Goal: Task Accomplishment & Management: Use online tool/utility

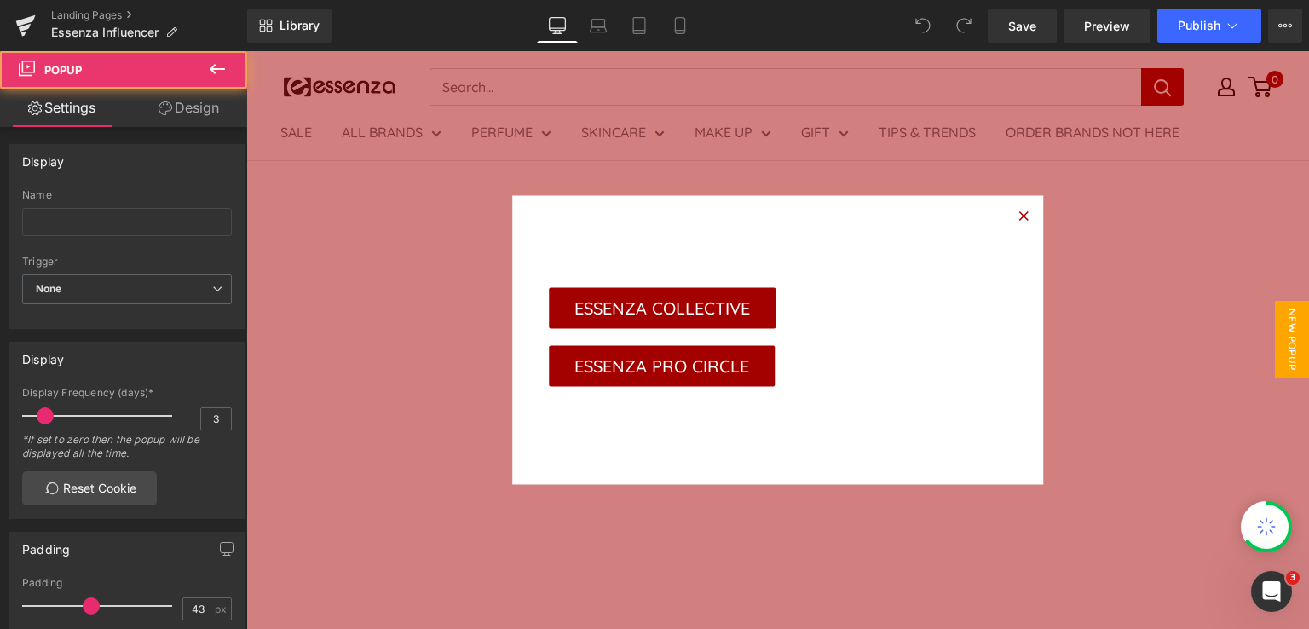
click at [1018, 219] on icon at bounding box center [1022, 214] width 9 height 9
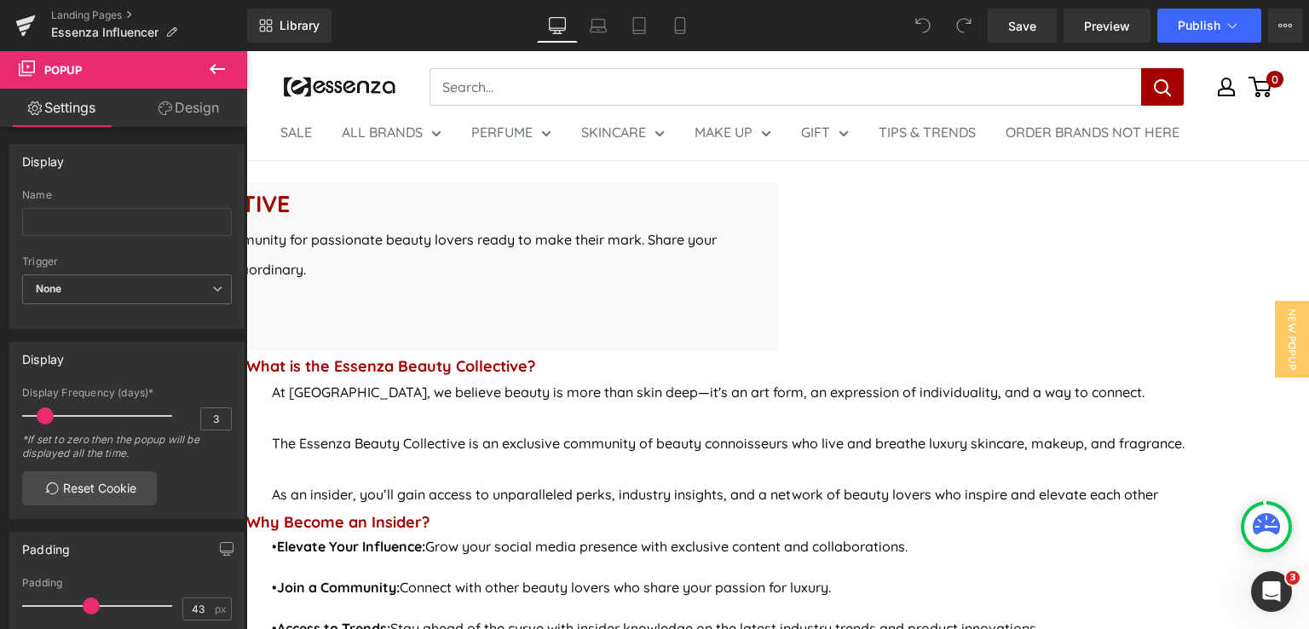
scroll to position [597, 0]
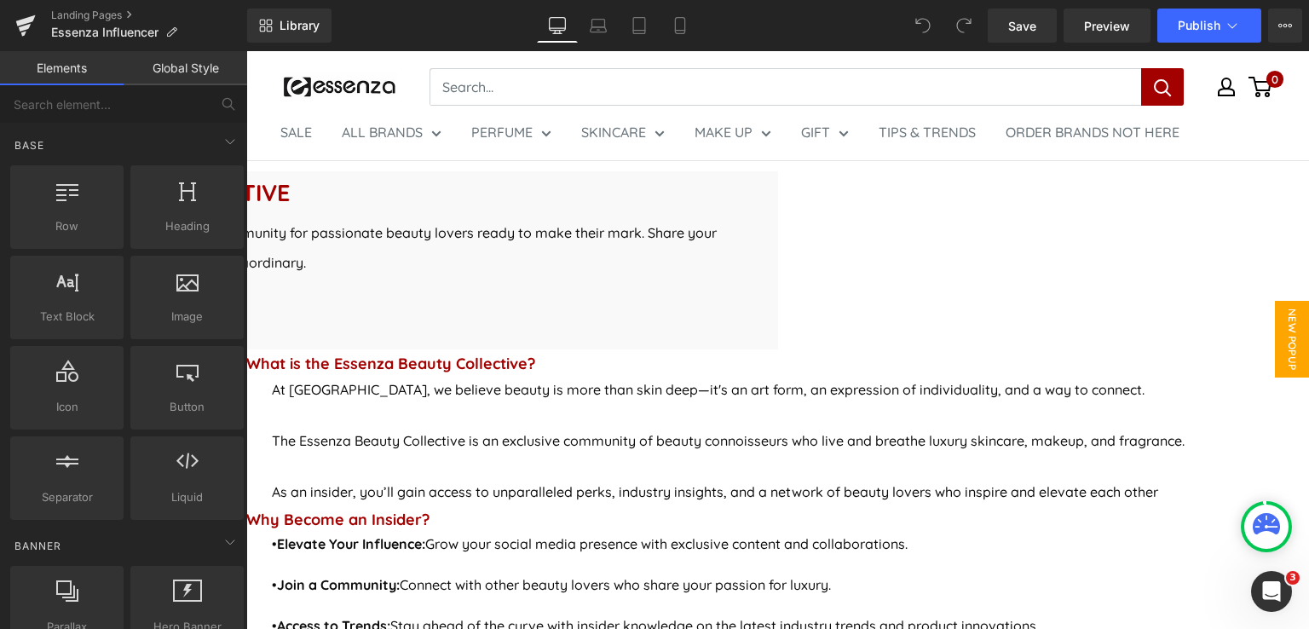
click at [1279, 355] on span "New Popup" at bounding box center [1292, 339] width 34 height 77
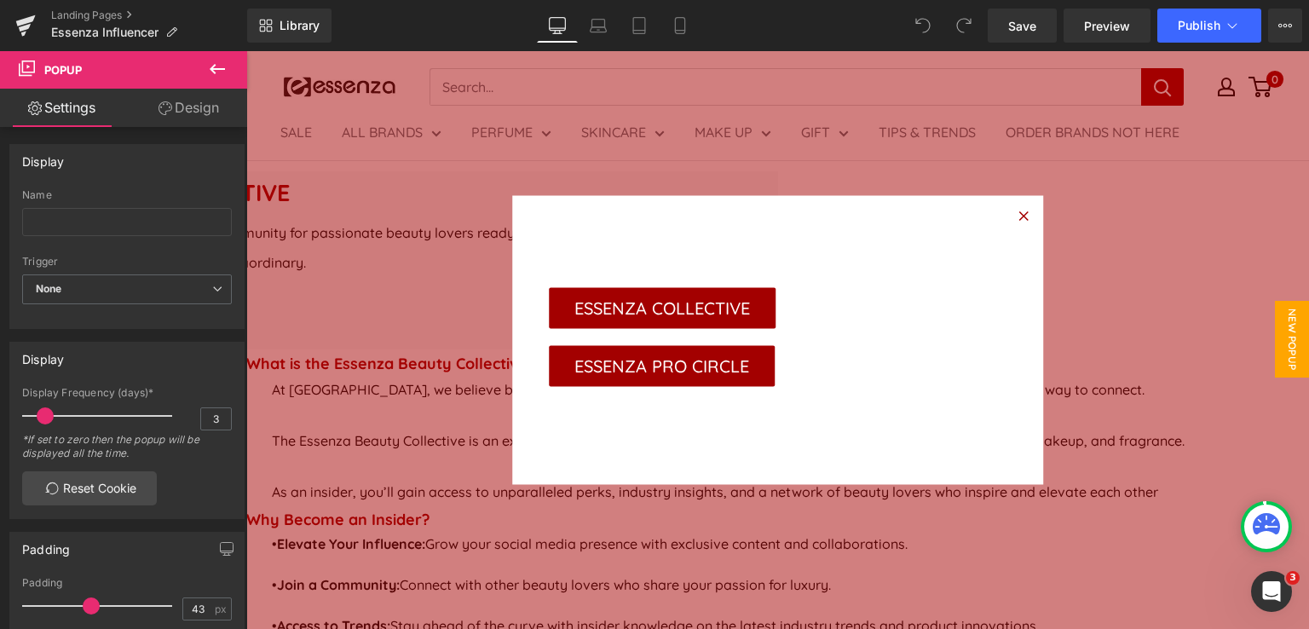
click at [246, 51] on icon at bounding box center [246, 51] width 0 height 0
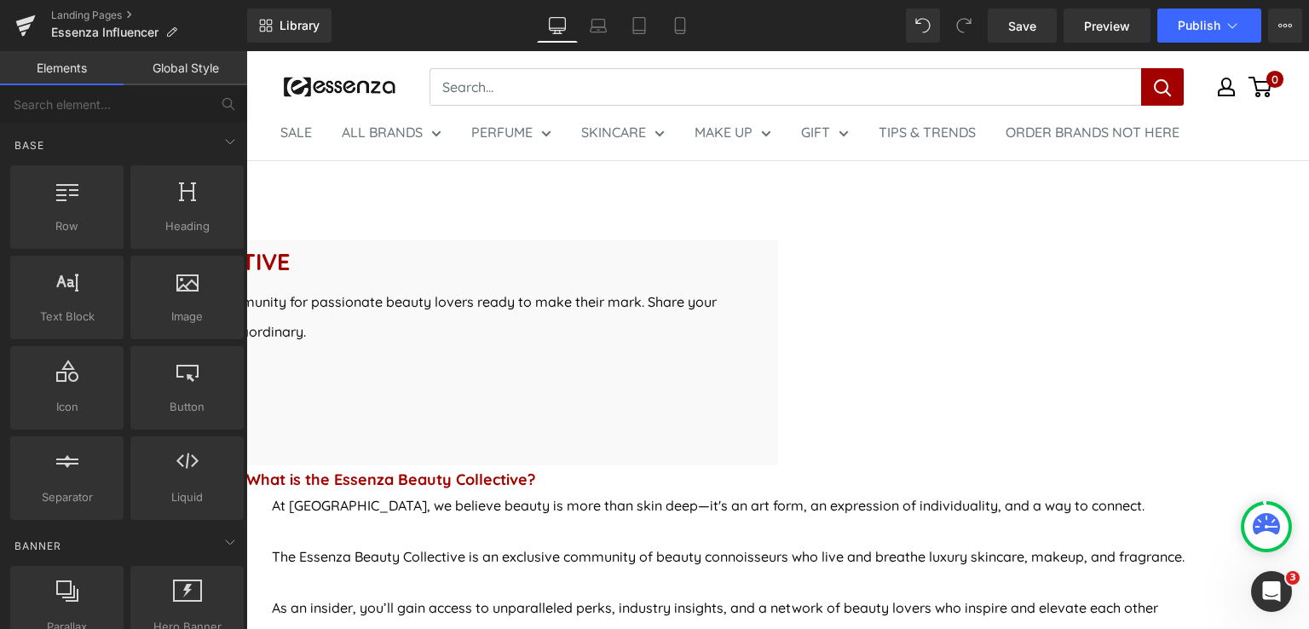
scroll to position [511, 0]
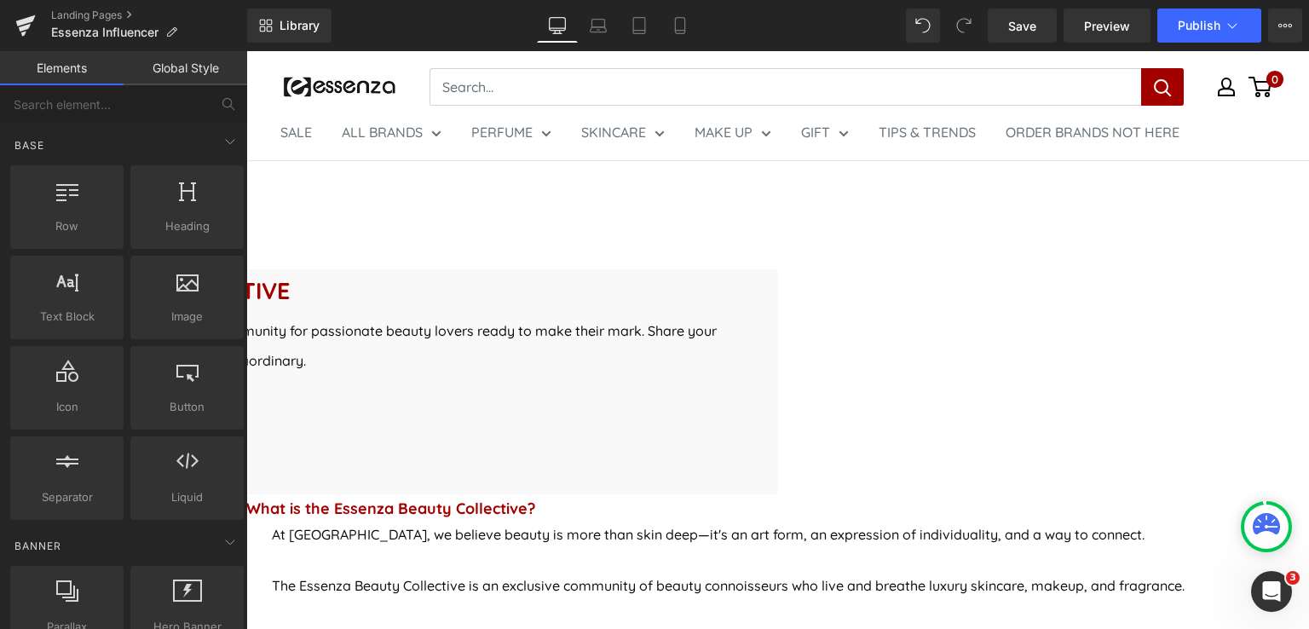
click at [290, 305] on strong "INTRODUCING THE ESSENZA BEAUTY COLLECTIVE" at bounding box center [15, 290] width 549 height 29
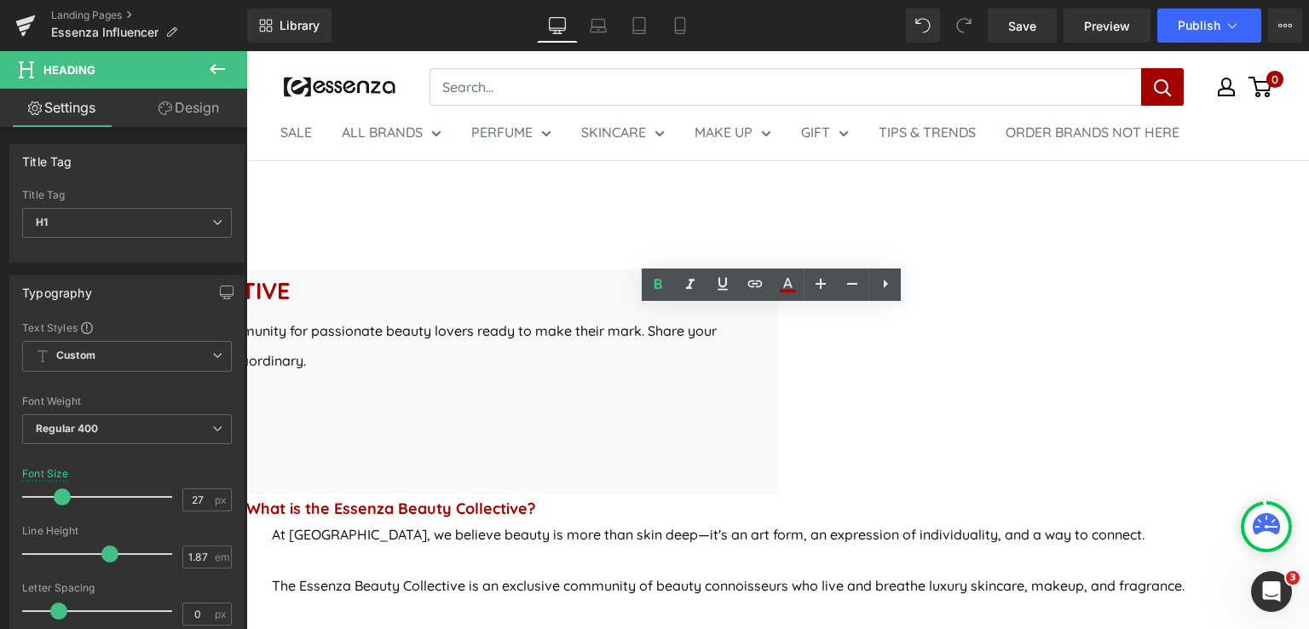
click at [290, 305] on strong "INTRODUCING THE ESSENZA BEAUTY COLLECTIVE" at bounding box center [15, 290] width 549 height 29
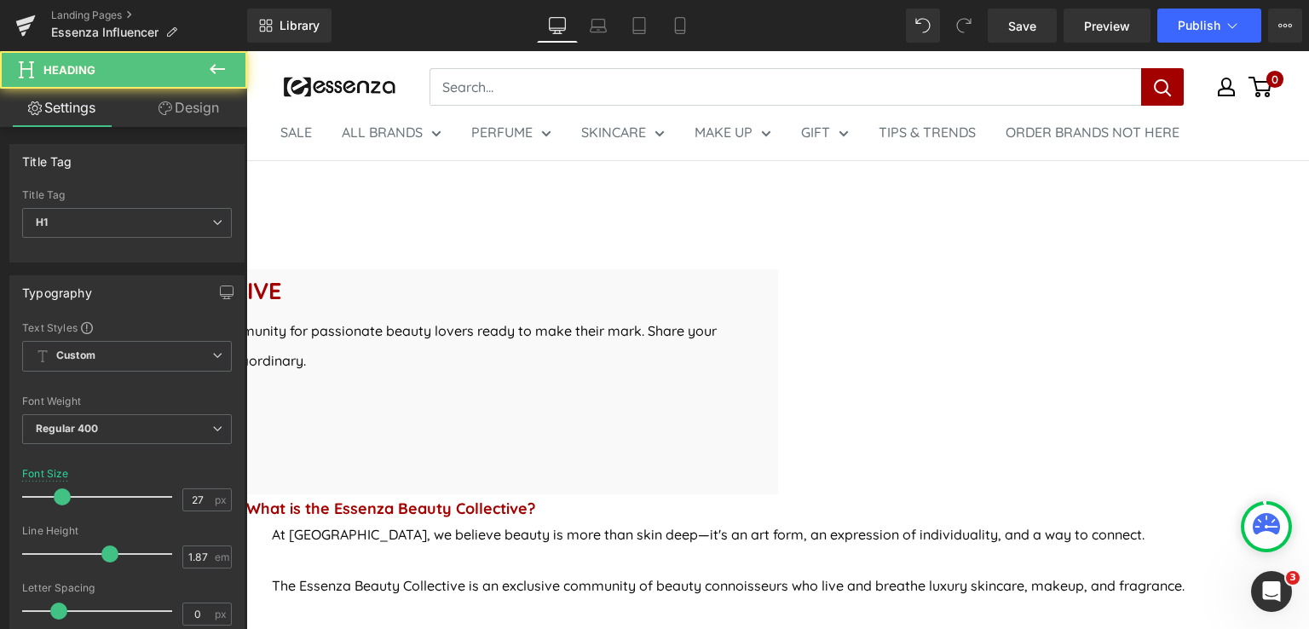
click at [281, 305] on strong "WELCOME TO THE ESSENZA BEAUTY COLLECTIVE" at bounding box center [11, 290] width 540 height 29
click at [752, 312] on h1 "WELCOME TO THE BEE COMMUNITY BY ESSENZA BEAUTY COLLECTIVE" at bounding box center [247, 290] width 1012 height 43
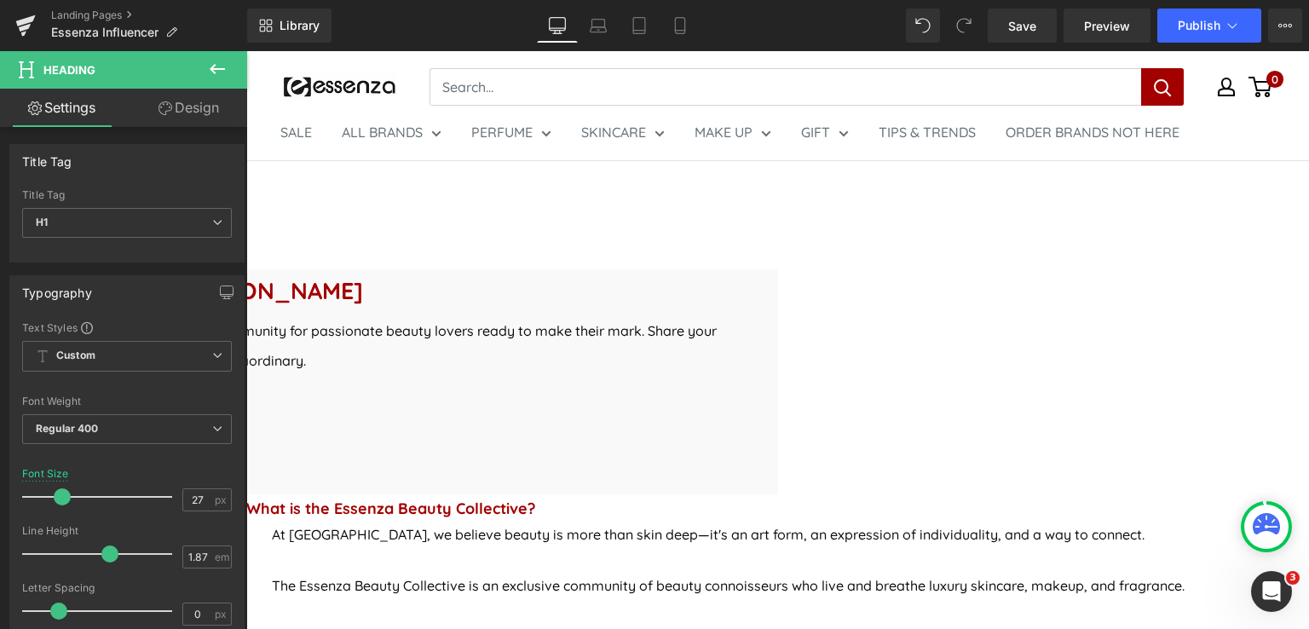
click at [717, 369] on span "Step into the world of luxury beauty with the Essenza Beauty Collective , a com…" at bounding box center [229, 345] width 976 height 47
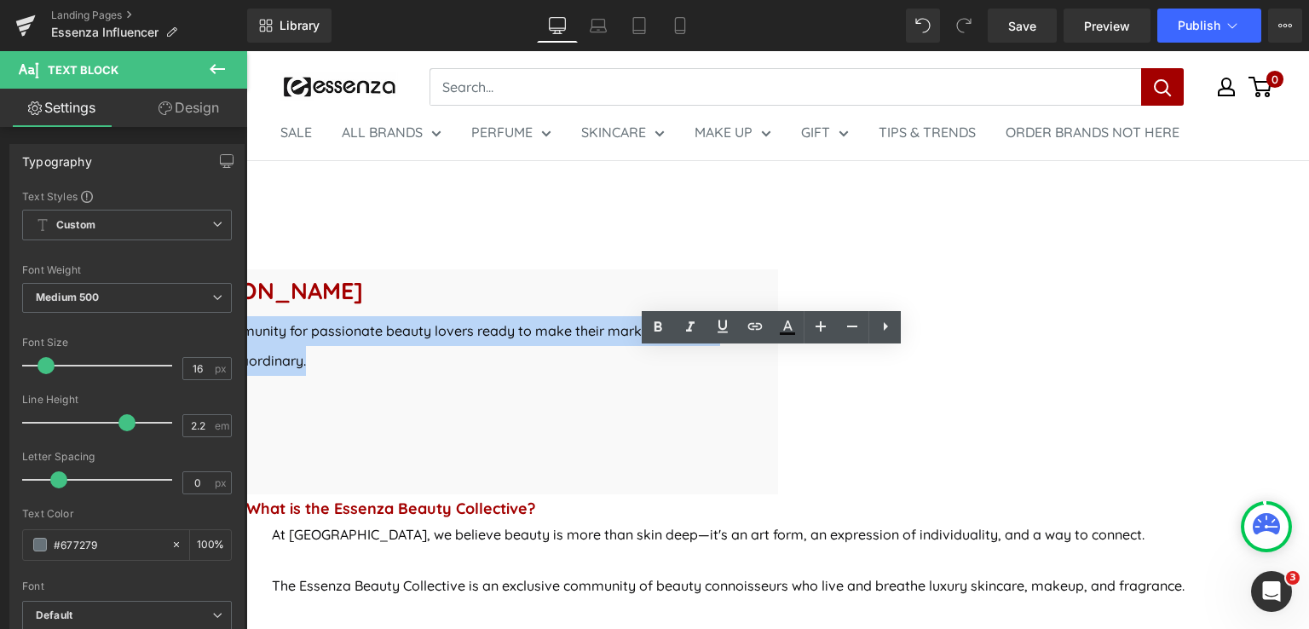
drag, startPoint x: 1052, startPoint y: 400, endPoint x: 278, endPoint y: 362, distance: 774.7
click at [278, 362] on p "Step into the world of luxury beauty with the Essenza Beauty Collective , a com…" at bounding box center [247, 346] width 1012 height 60
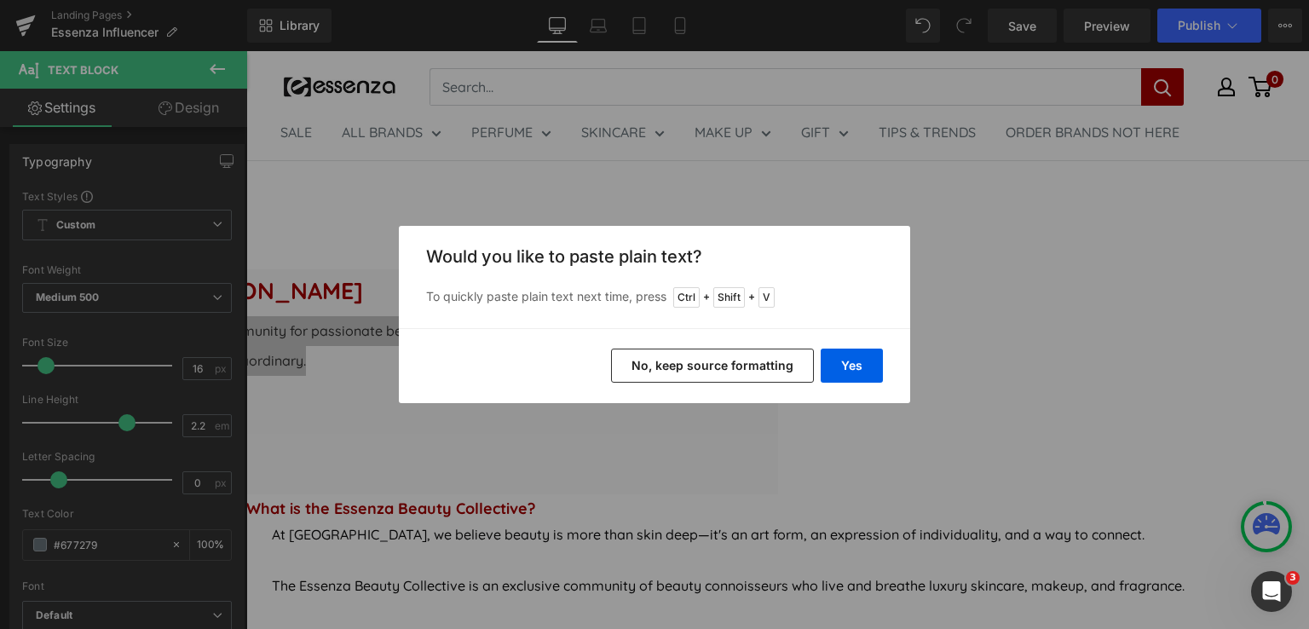
click at [278, 367] on div "Back to Library Insert Would you like to paste plain text? To quickly paste pla…" at bounding box center [654, 314] width 1309 height 629
click at [864, 373] on button "Yes" at bounding box center [852, 366] width 62 height 34
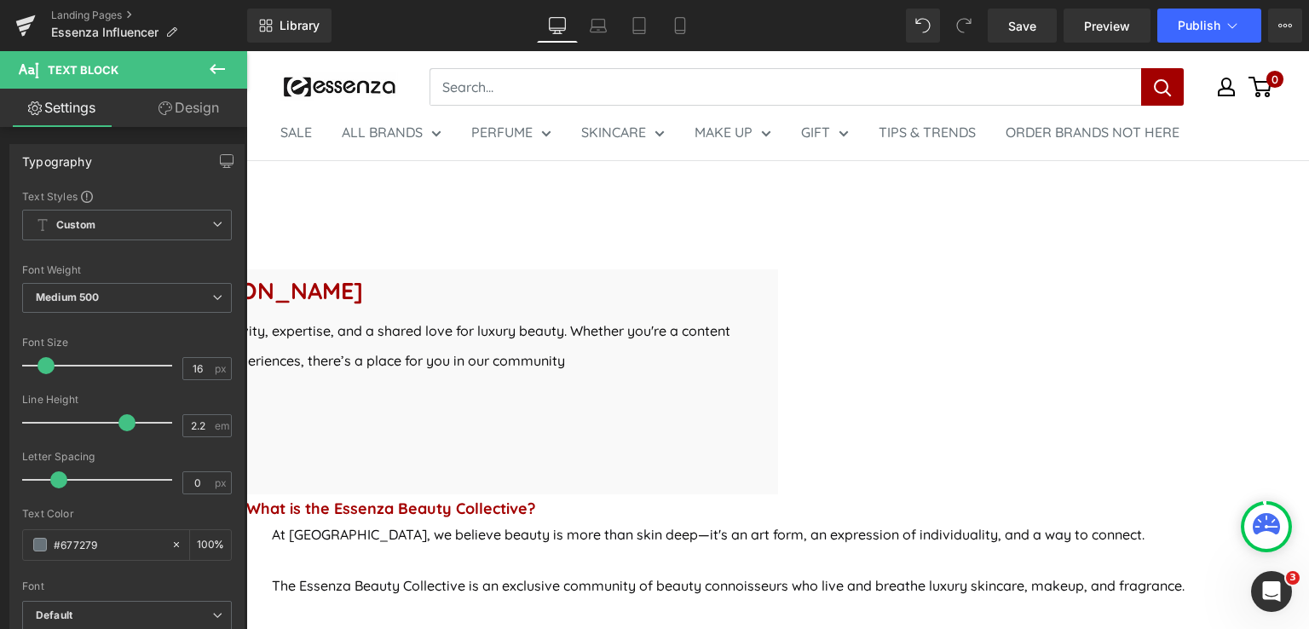
drag, startPoint x: 504, startPoint y: 366, endPoint x: 262, endPoint y: 374, distance: 241.3
click at [262, 374] on div "WELCOME TO THE BEE COMMUNITY BY ESSENZA Heading BEE - Beauty Enthusiasts of Ess…" at bounding box center [246, 381] width 1063 height 225
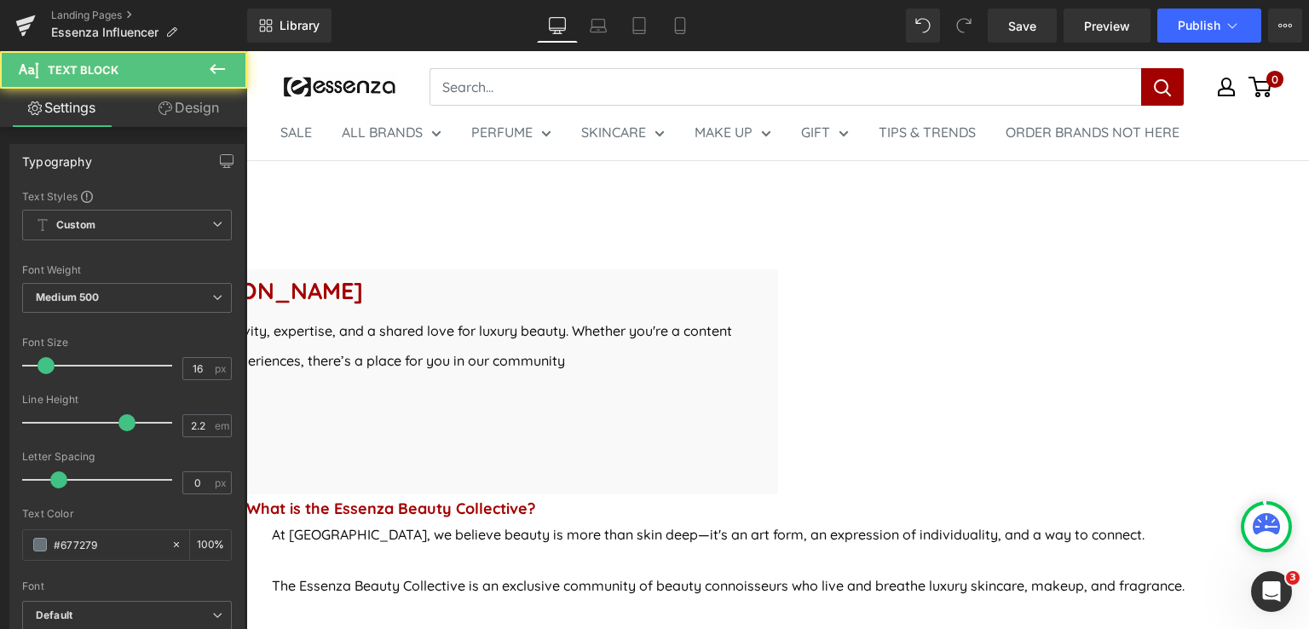
click at [752, 376] on p "BEE - Beauty Enthusiasts of Essenza is a curated community celebrating creativi…" at bounding box center [247, 346] width 1012 height 60
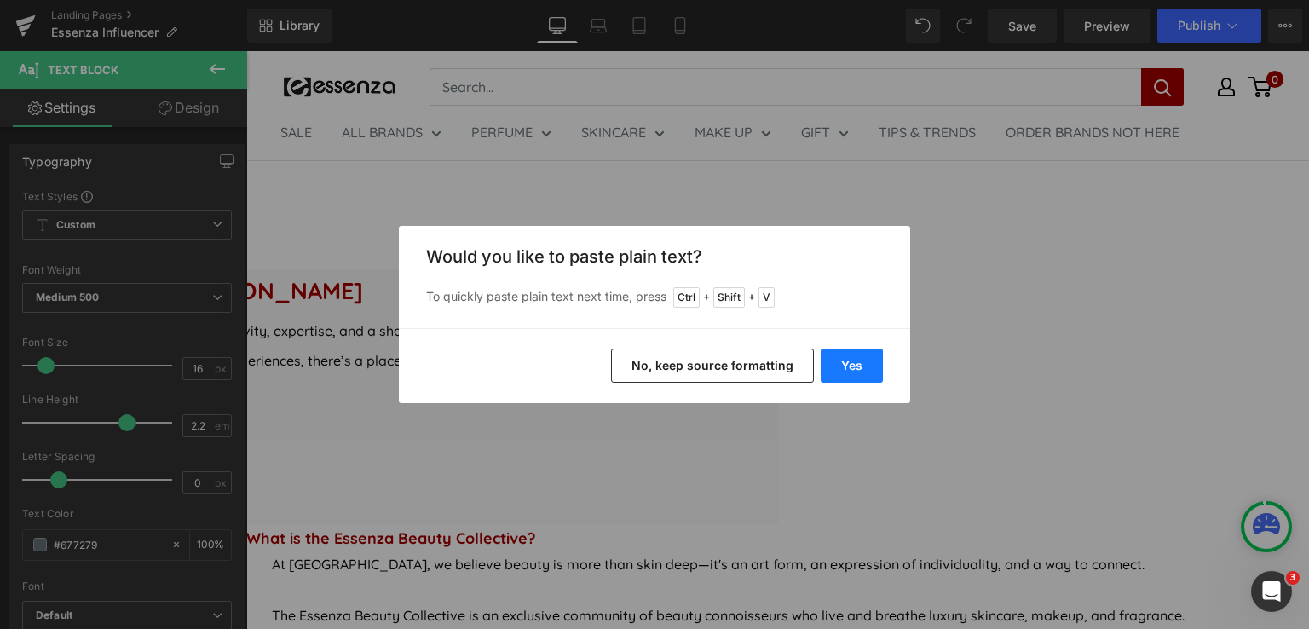
click at [852, 369] on button "Yes" at bounding box center [852, 366] width 62 height 34
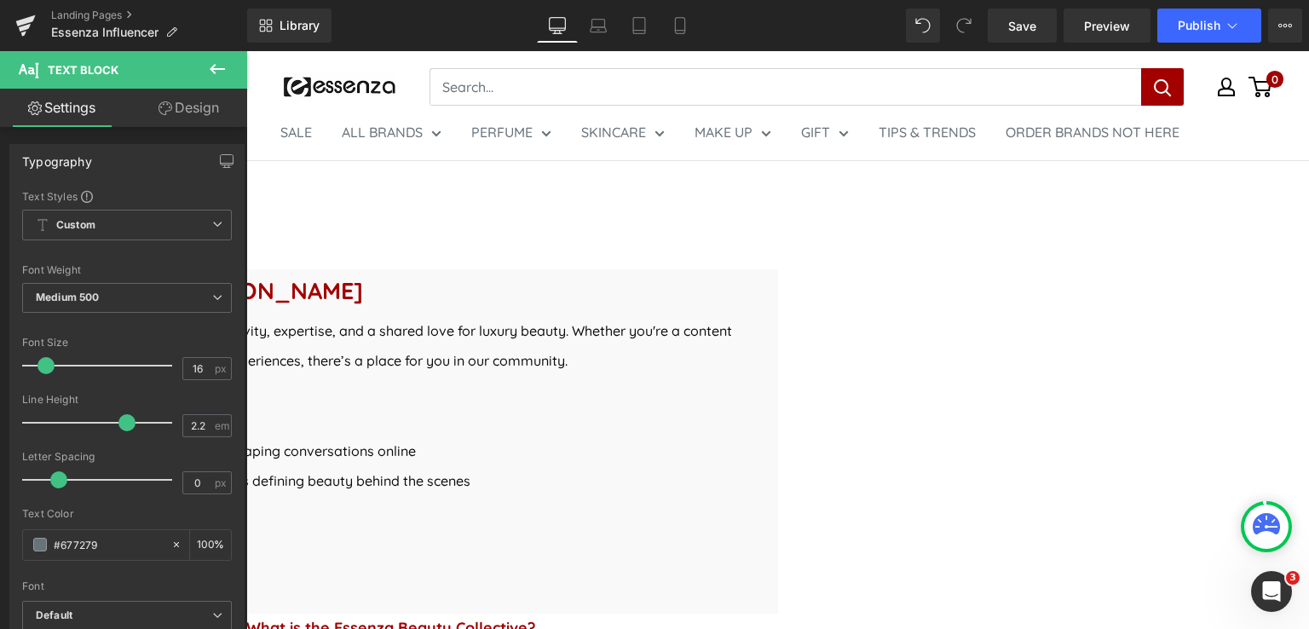
click at [658, 436] on p at bounding box center [247, 421] width 1012 height 30
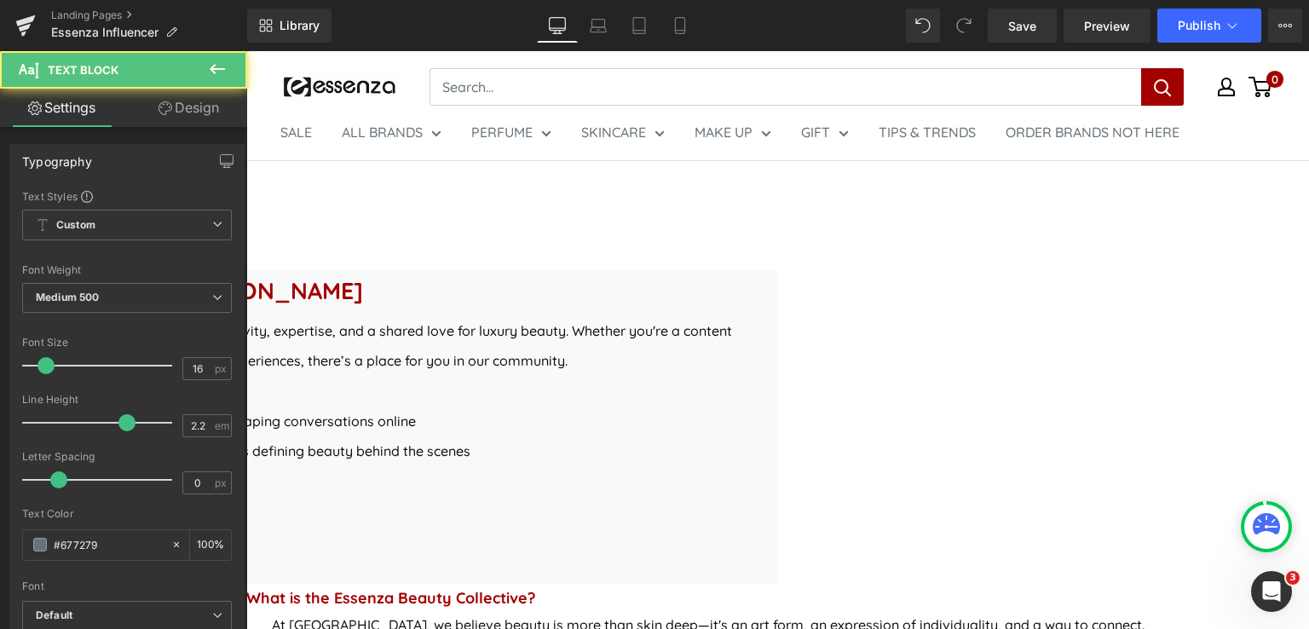
drag, startPoint x: 597, startPoint y: 454, endPoint x: 430, endPoint y: 458, distance: 167.1
click at [430, 436] on p "Essenza Beauty Collective - for influencers, creators, and beauty storytellers …" at bounding box center [247, 421] width 1012 height 30
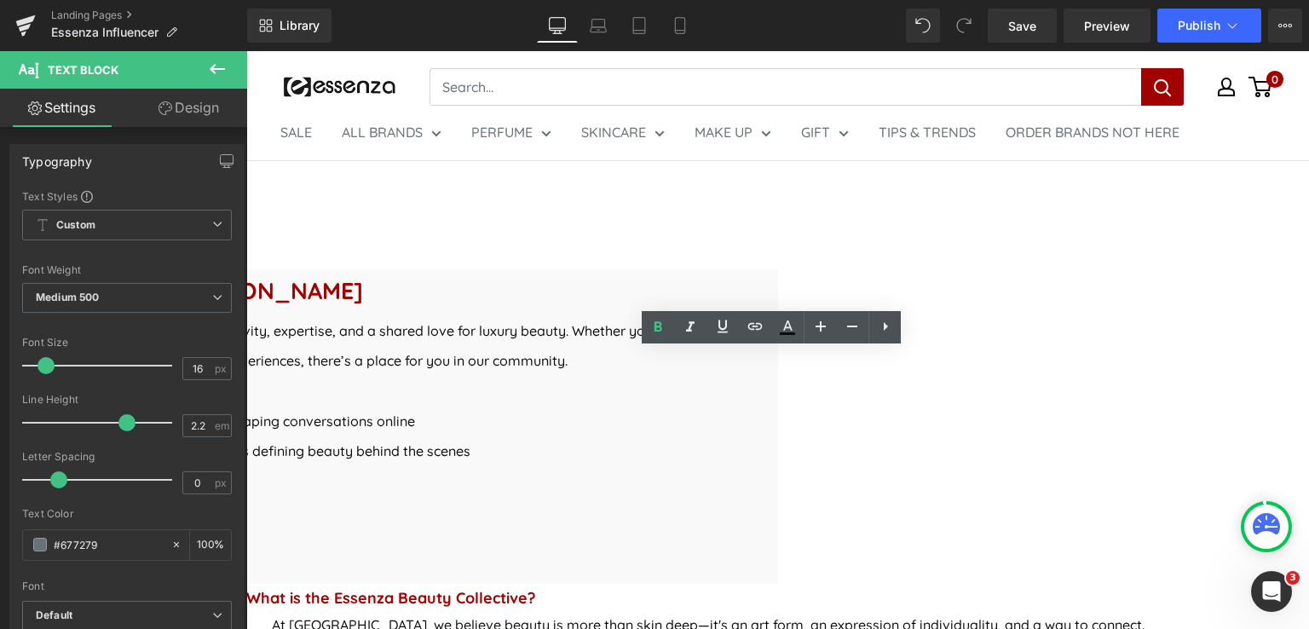
drag, startPoint x: 521, startPoint y: 486, endPoint x: 406, endPoint y: 481, distance: 115.1
click at [406, 466] on p "Essenza Pro Circle - for makeup artists, aestheticians, and beauty professional…" at bounding box center [247, 451] width 1012 height 30
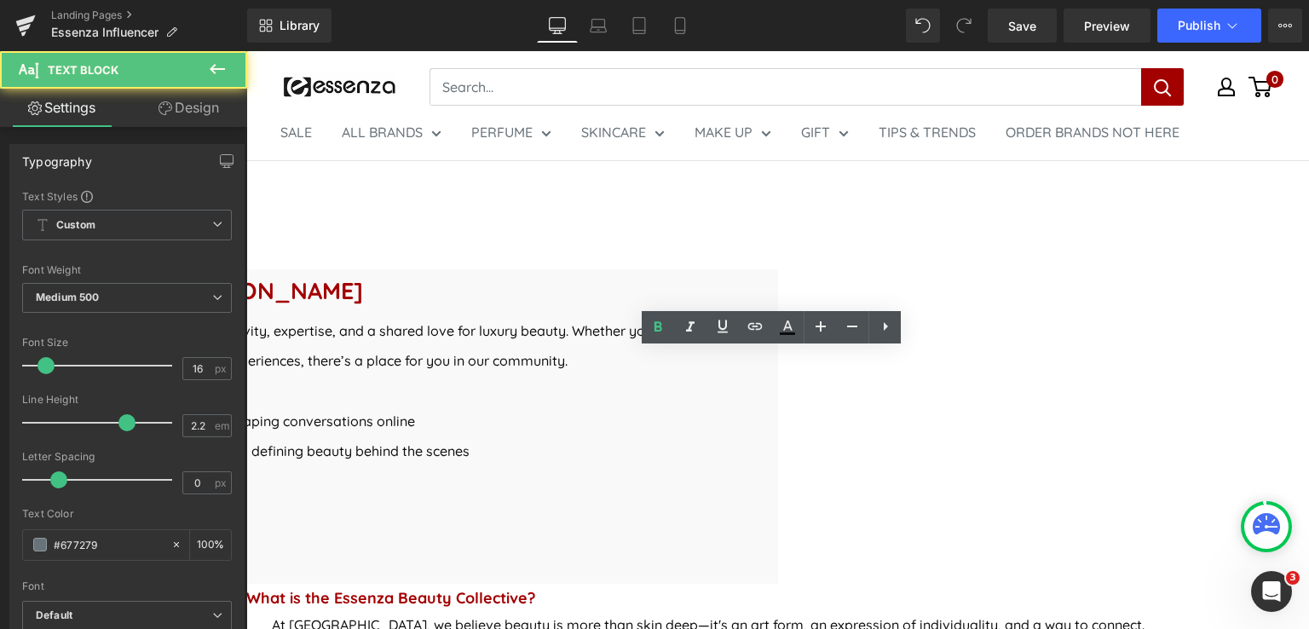
click at [752, 466] on p "Essenza Pro Circle - for makeup artists, aestheticians, and beauty professional…" at bounding box center [247, 451] width 1012 height 30
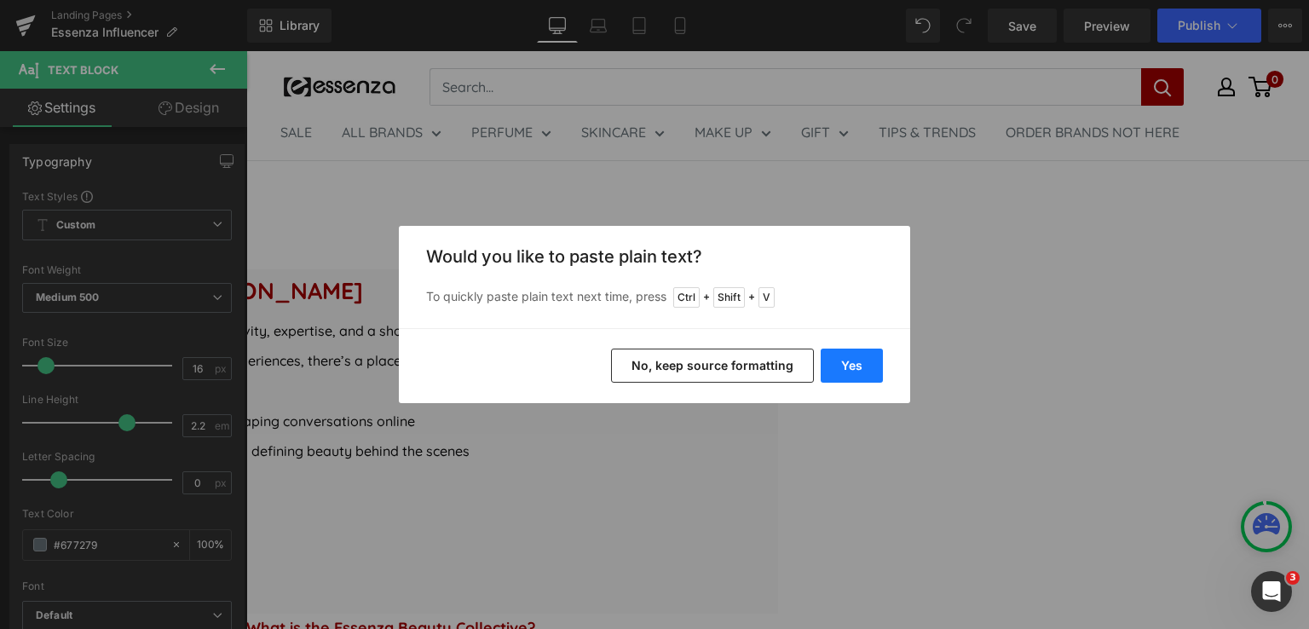
click at [843, 372] on button "Yes" at bounding box center [852, 366] width 62 height 34
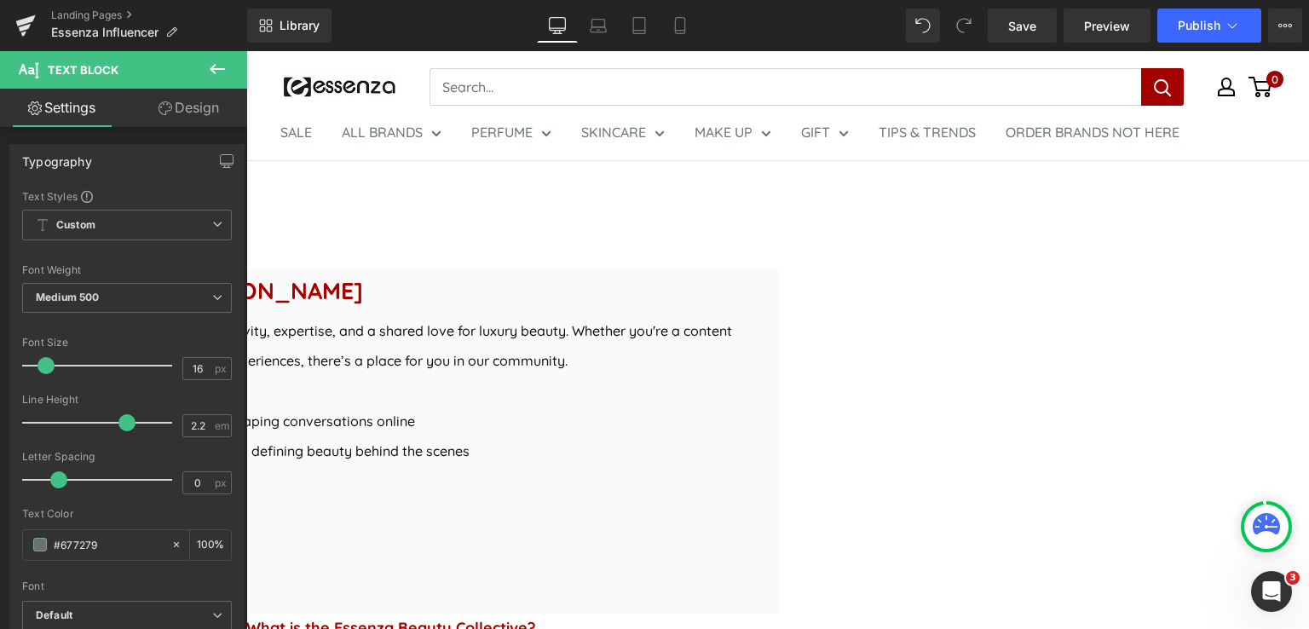
click at [752, 496] on p "Choose the path that reflects you" at bounding box center [247, 481] width 1012 height 30
click at [1040, 28] on link "Save" at bounding box center [1022, 26] width 69 height 34
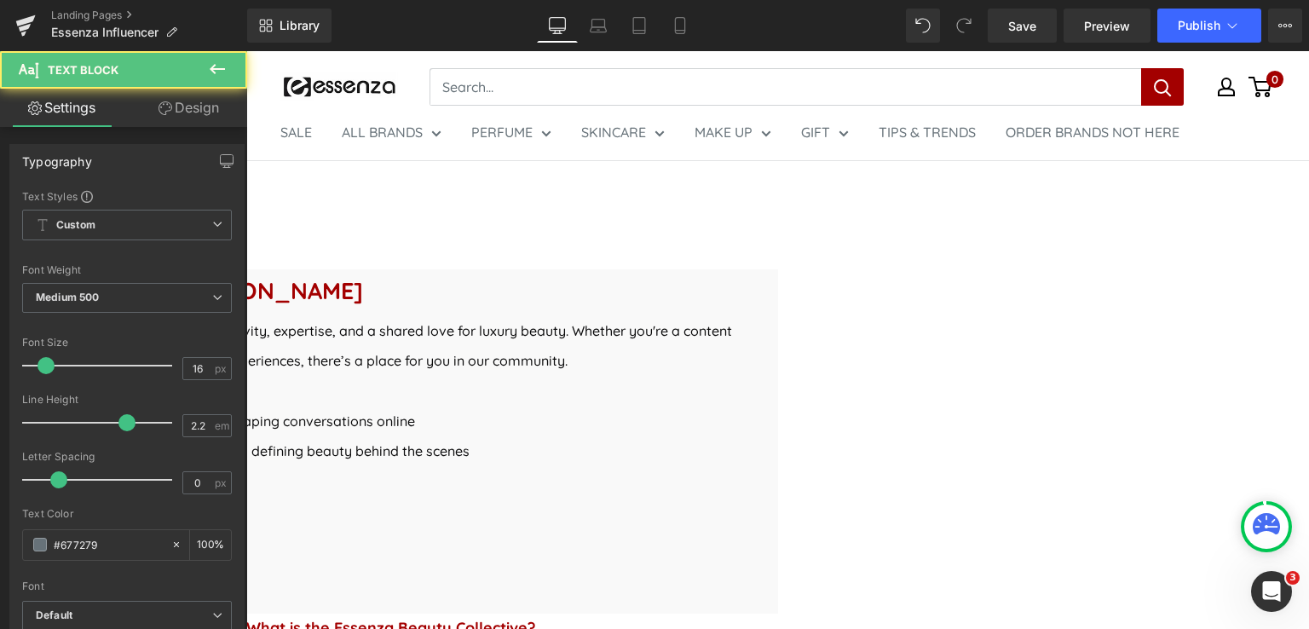
click at [752, 496] on p "Choose the path that reflects you!" at bounding box center [247, 481] width 1012 height 30
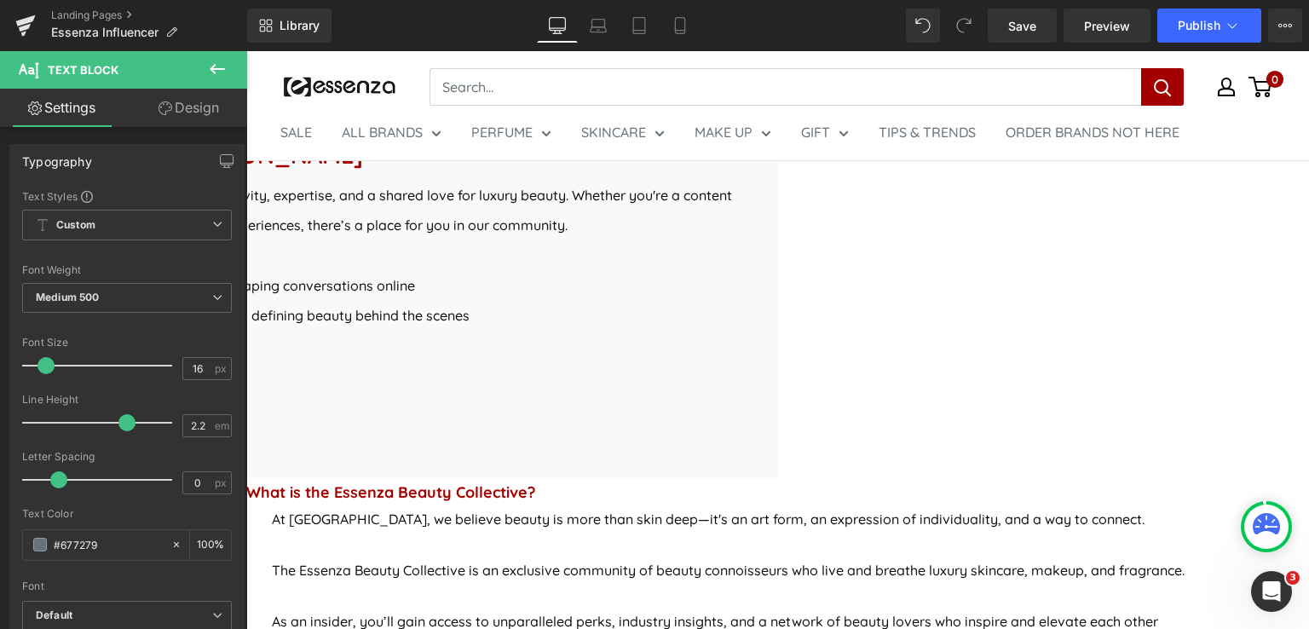
scroll to position [597, 0]
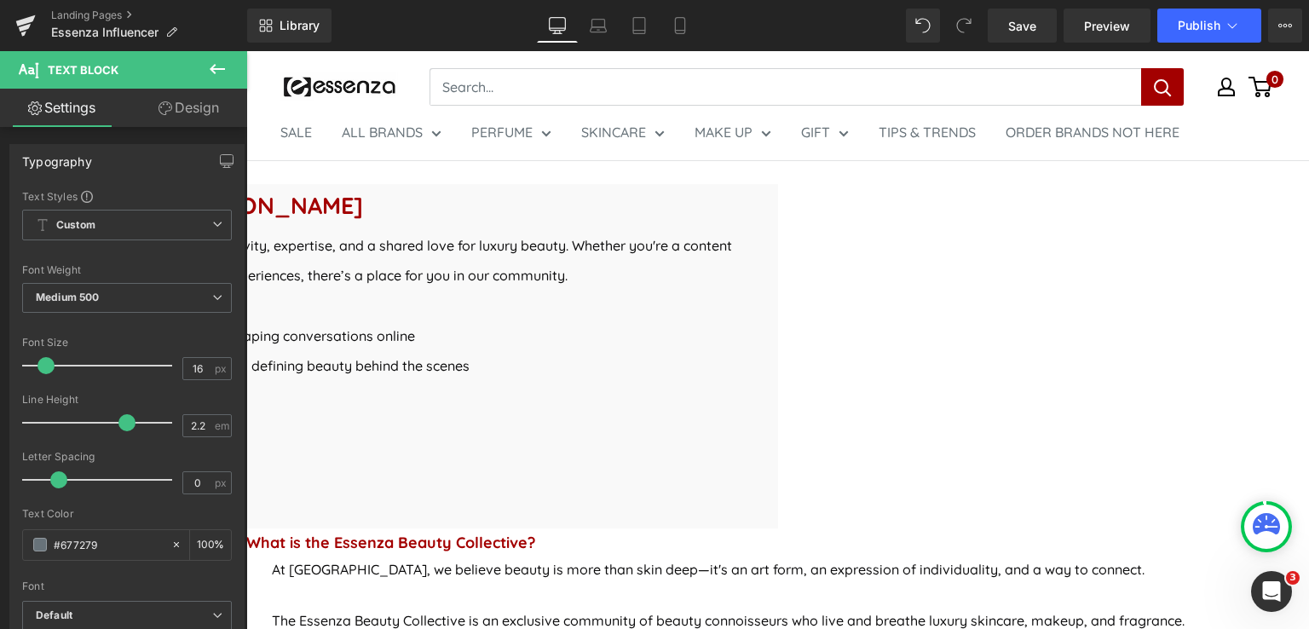
click at [246, 51] on icon at bounding box center [246, 51] width 0 height 0
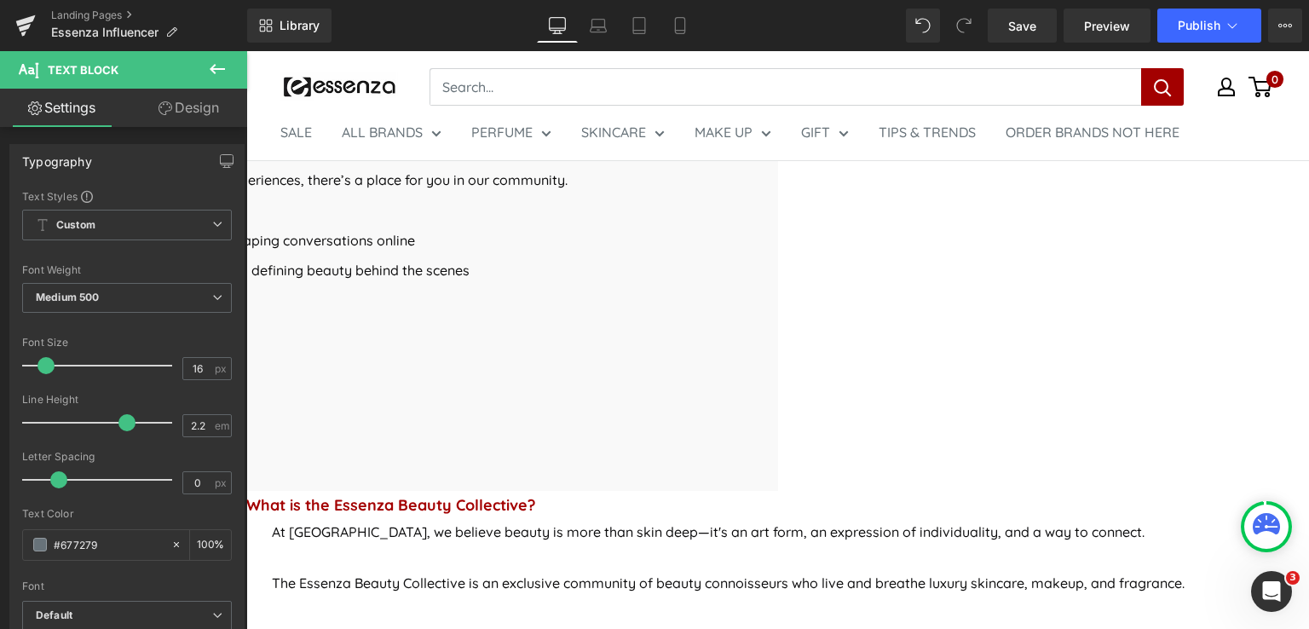
scroll to position [656, 0]
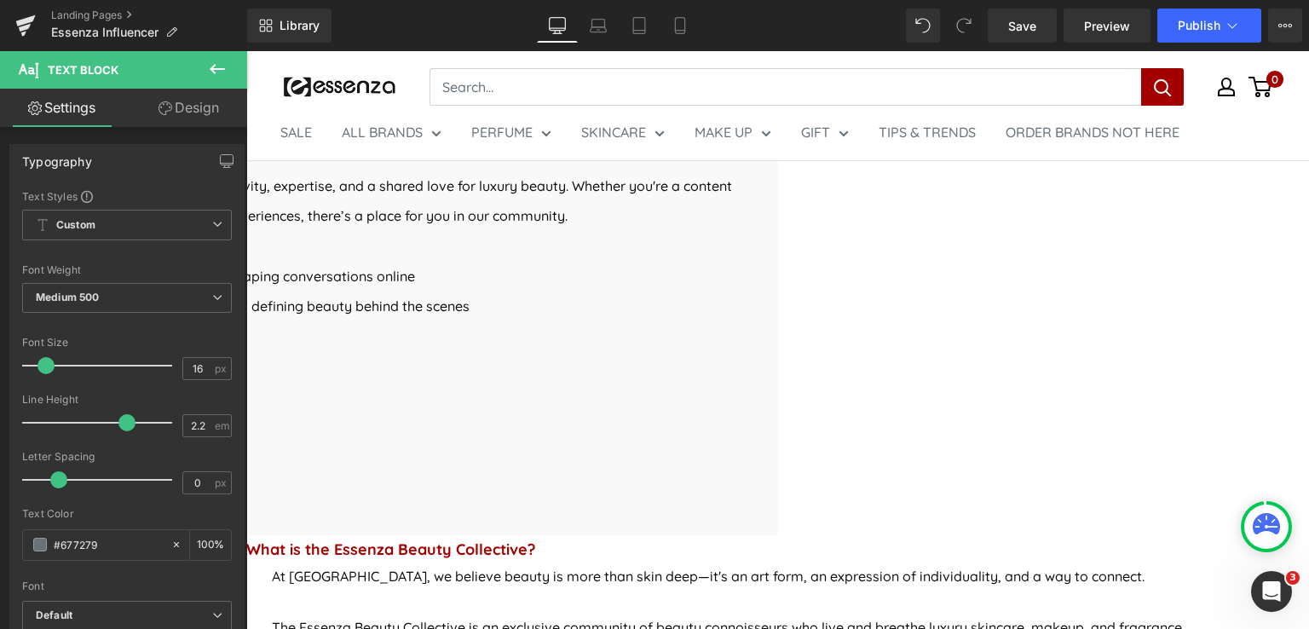
click at [211, 66] on icon at bounding box center [217, 69] width 20 height 20
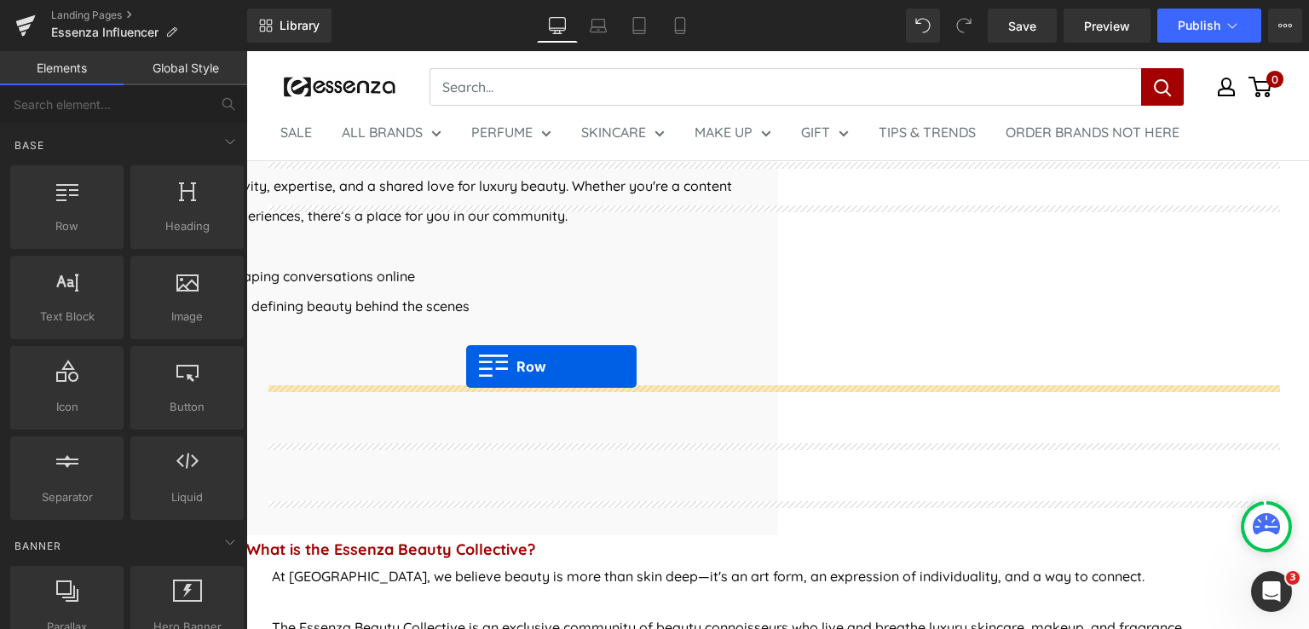
drag, startPoint x: 297, startPoint y: 257, endPoint x: 466, endPoint y: 366, distance: 201.6
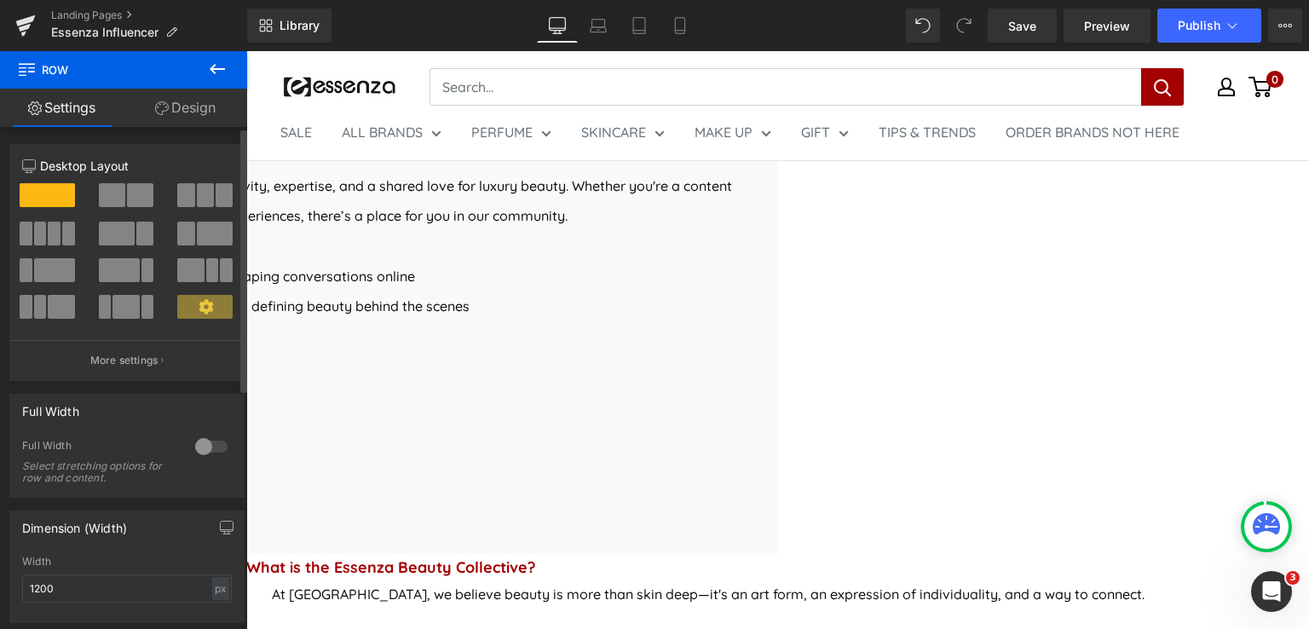
click at [128, 200] on span at bounding box center [140, 195] width 26 height 24
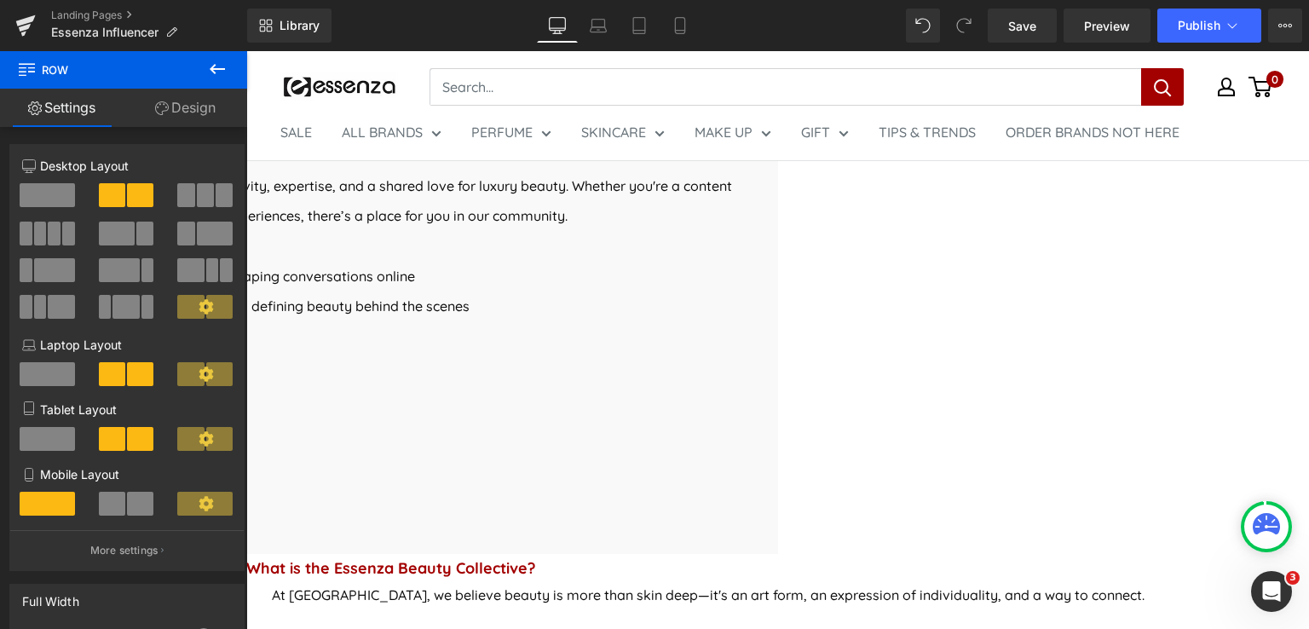
drag, startPoint x: 782, startPoint y: 491, endPoint x: 771, endPoint y: 493, distance: 11.4
click at [246, 51] on li at bounding box center [246, 51] width 0 height 0
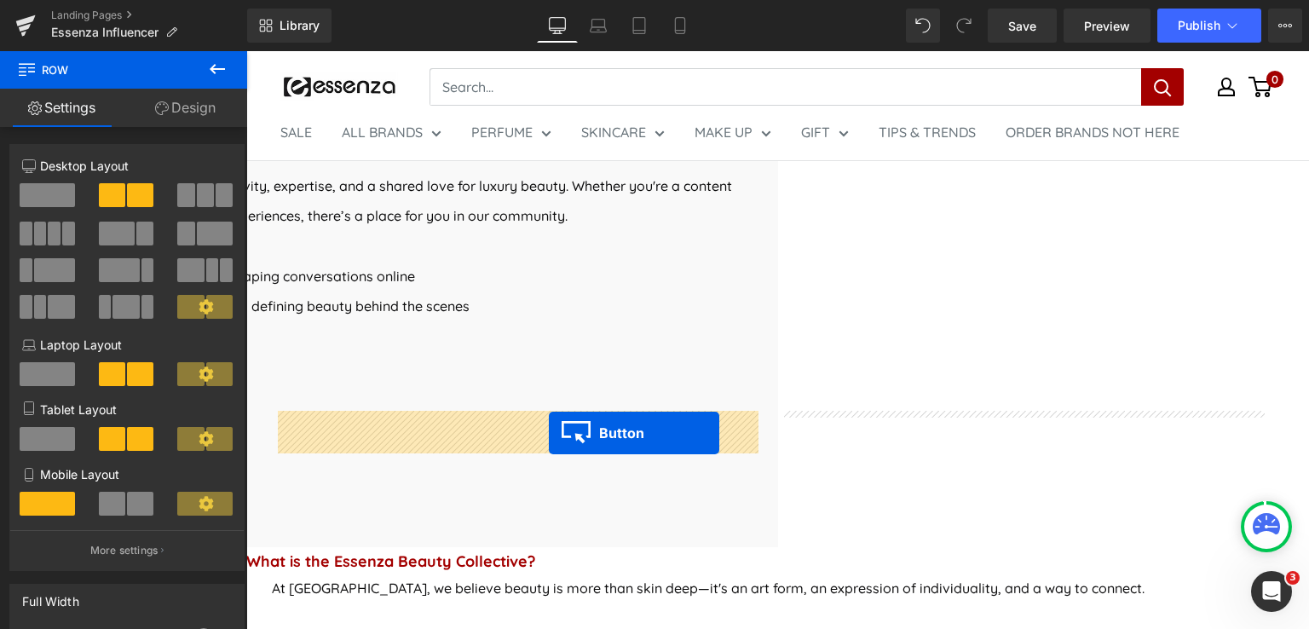
drag, startPoint x: 736, startPoint y: 499, endPoint x: 549, endPoint y: 433, distance: 198.9
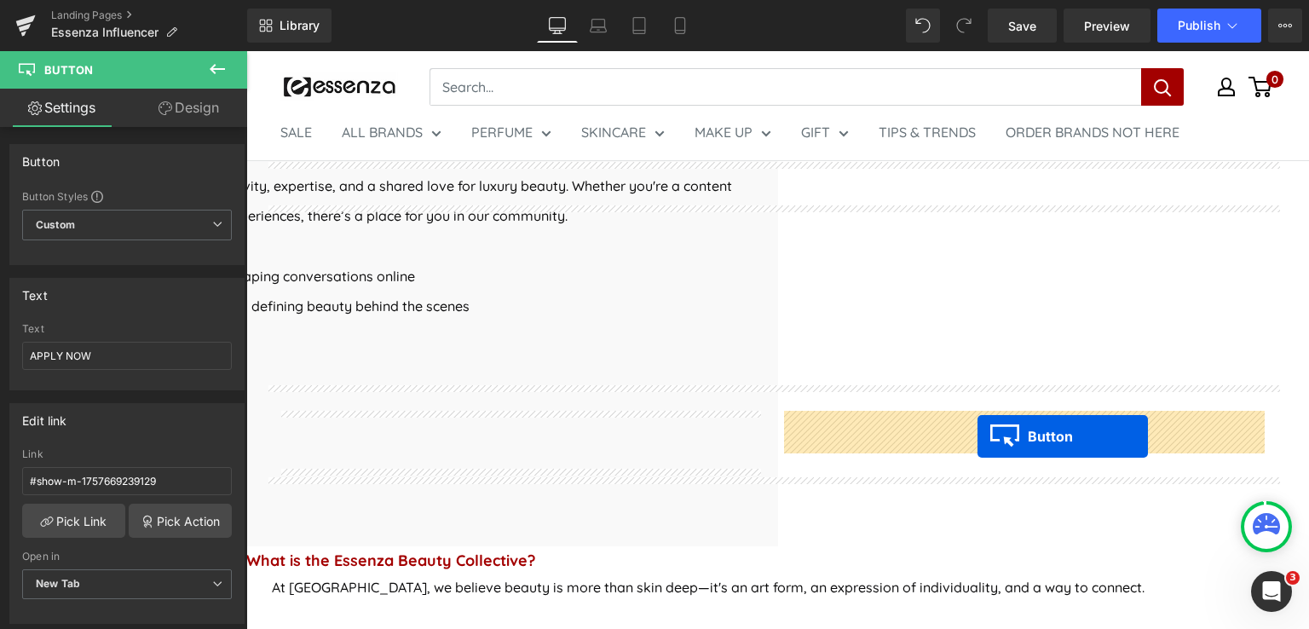
drag, startPoint x: 774, startPoint y: 516, endPoint x: 977, endPoint y: 436, distance: 218.9
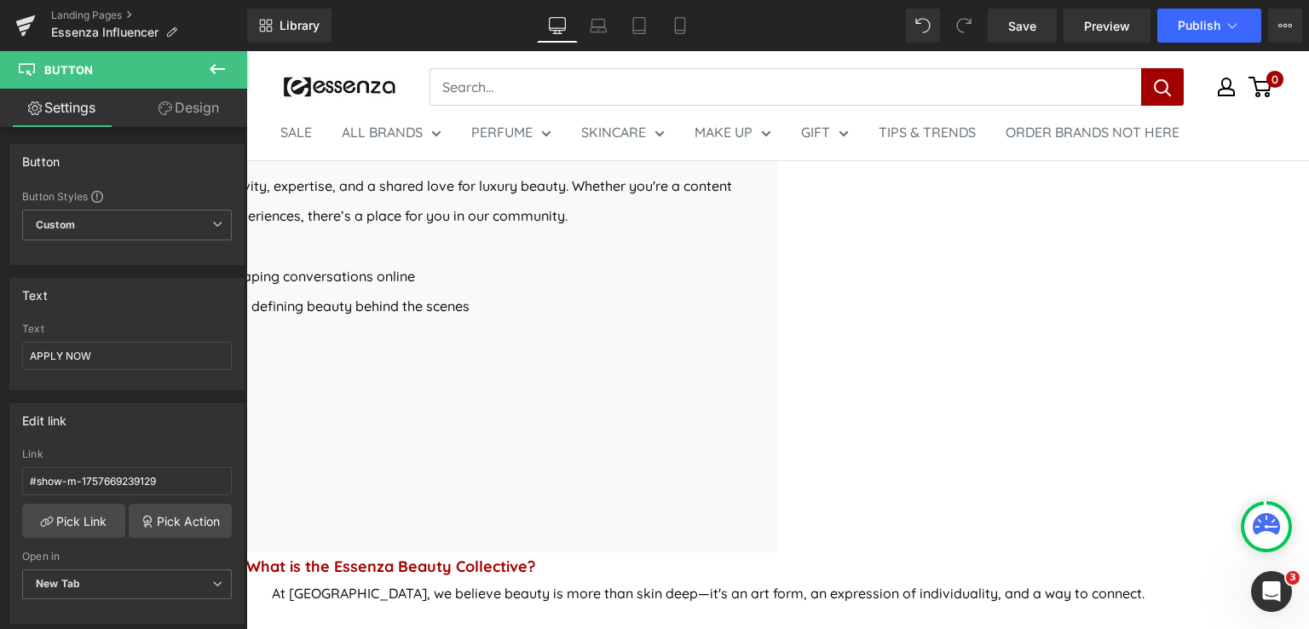
click at [752, 448] on div "APPLY NOW Button" at bounding box center [247, 467] width 1012 height 49
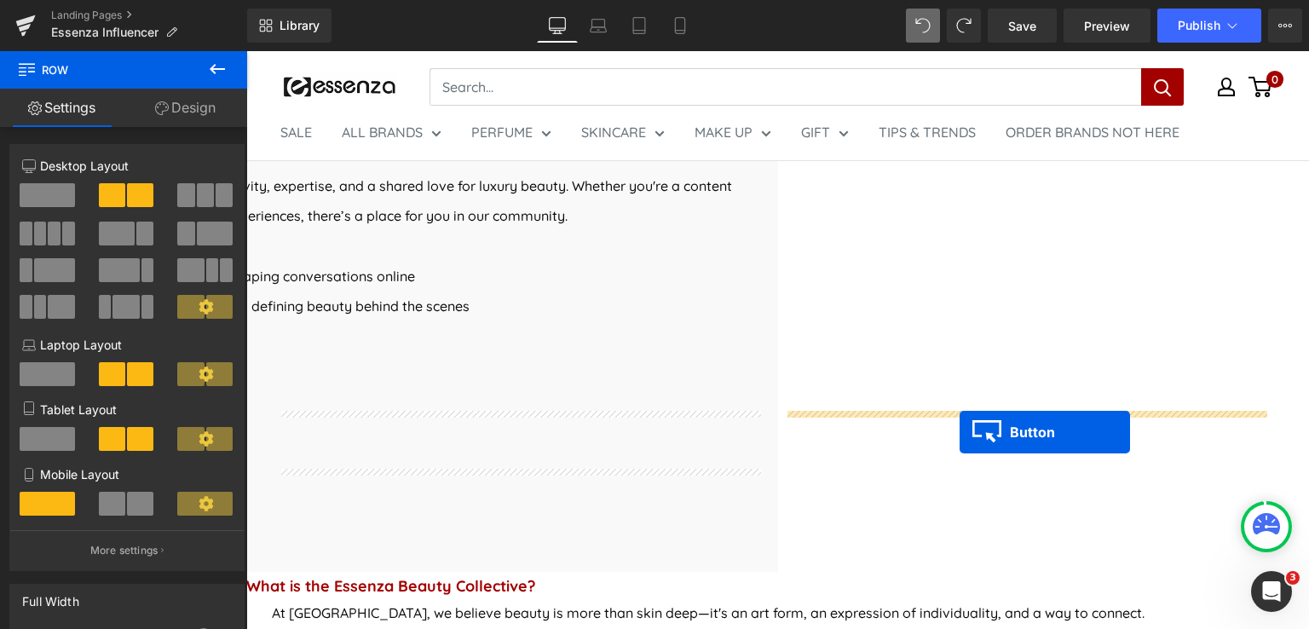
drag, startPoint x: 767, startPoint y: 516, endPoint x: 960, endPoint y: 431, distance: 210.3
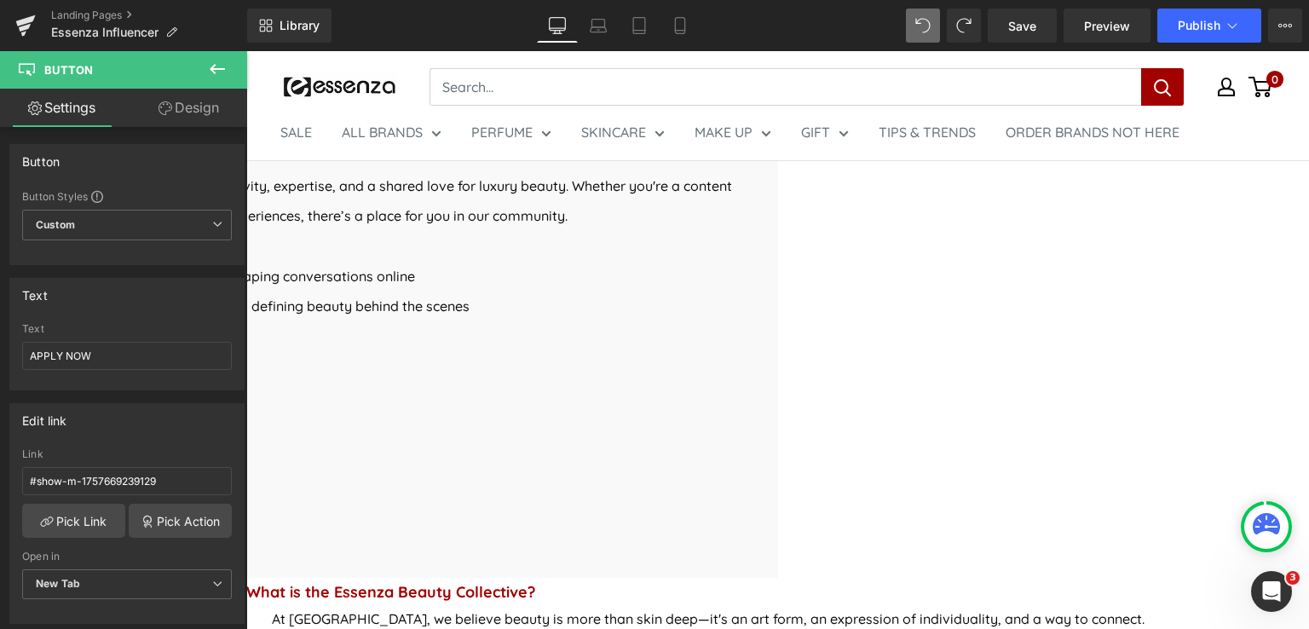
click at [246, 51] on span "Button" at bounding box center [246, 51] width 0 height 0
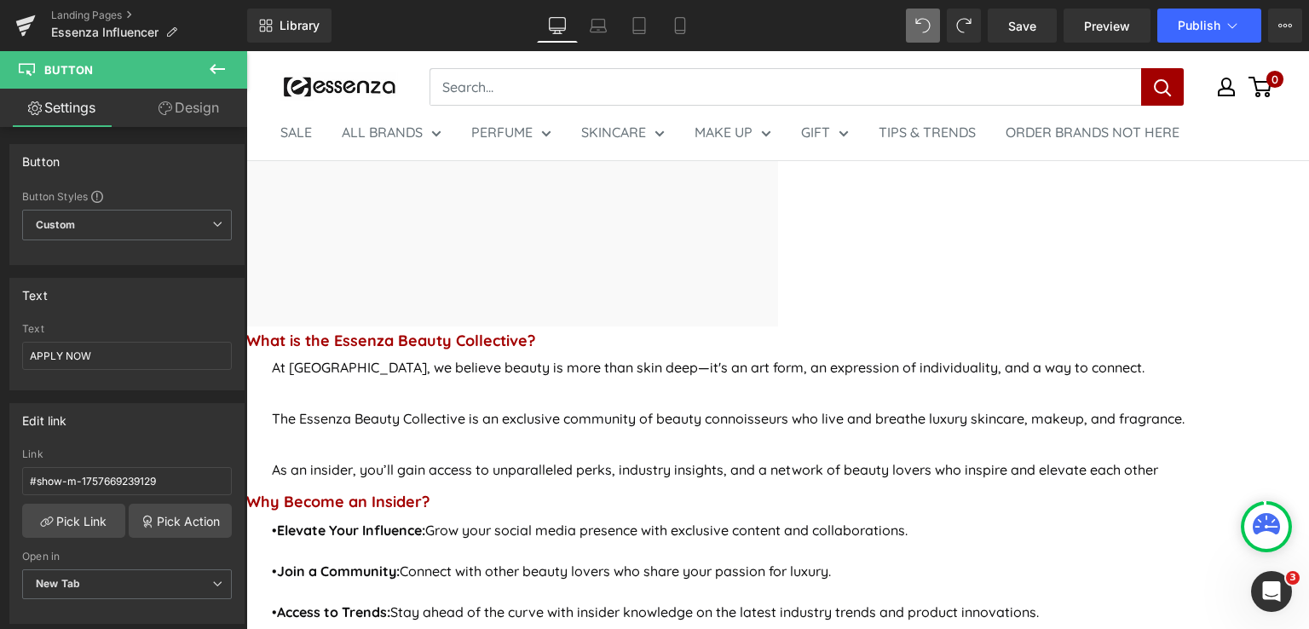
scroll to position [912, 0]
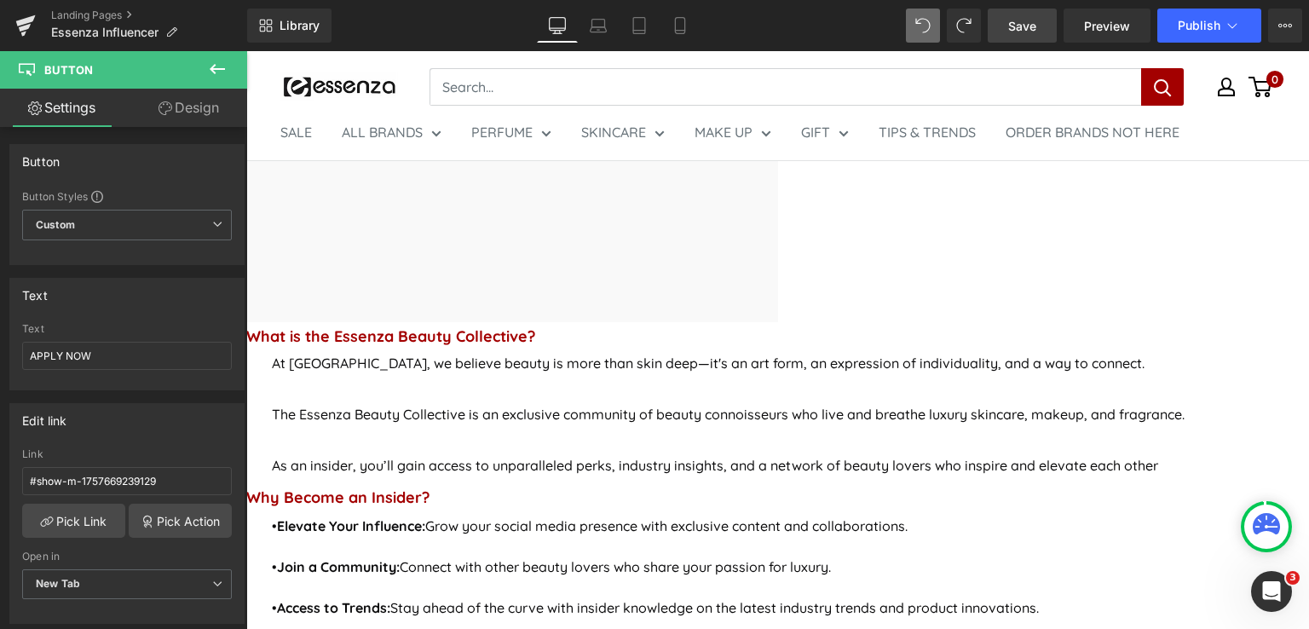
click at [1027, 30] on span "Save" at bounding box center [1022, 26] width 28 height 18
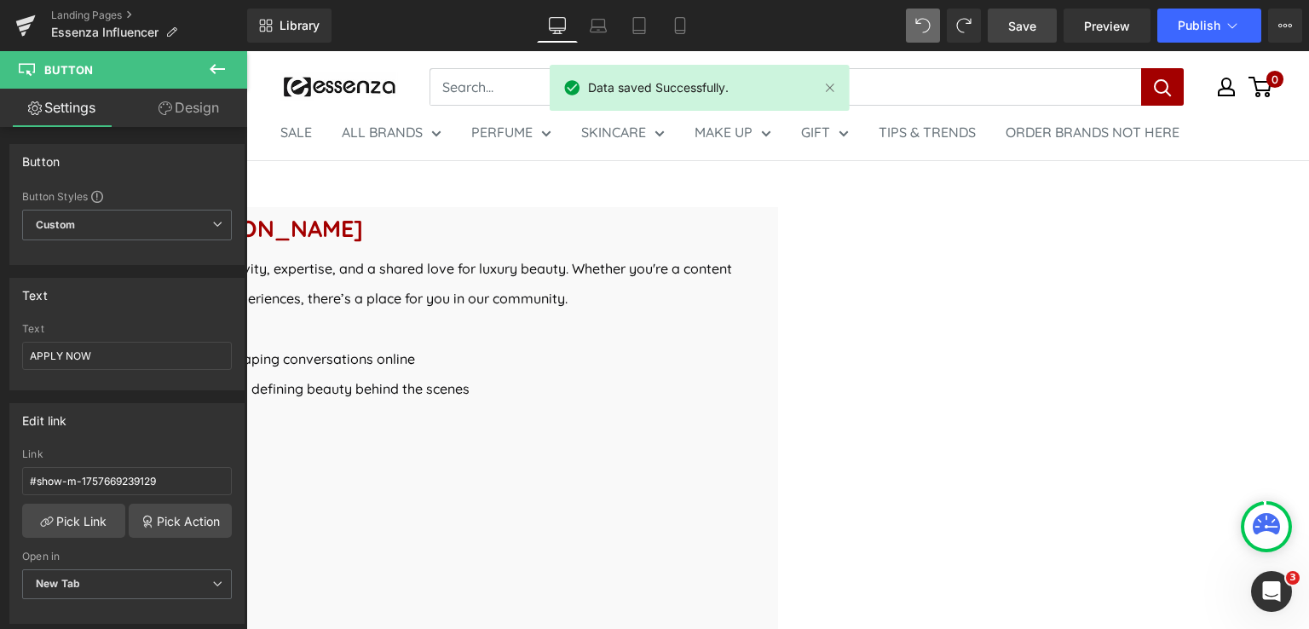
scroll to position [571, 0]
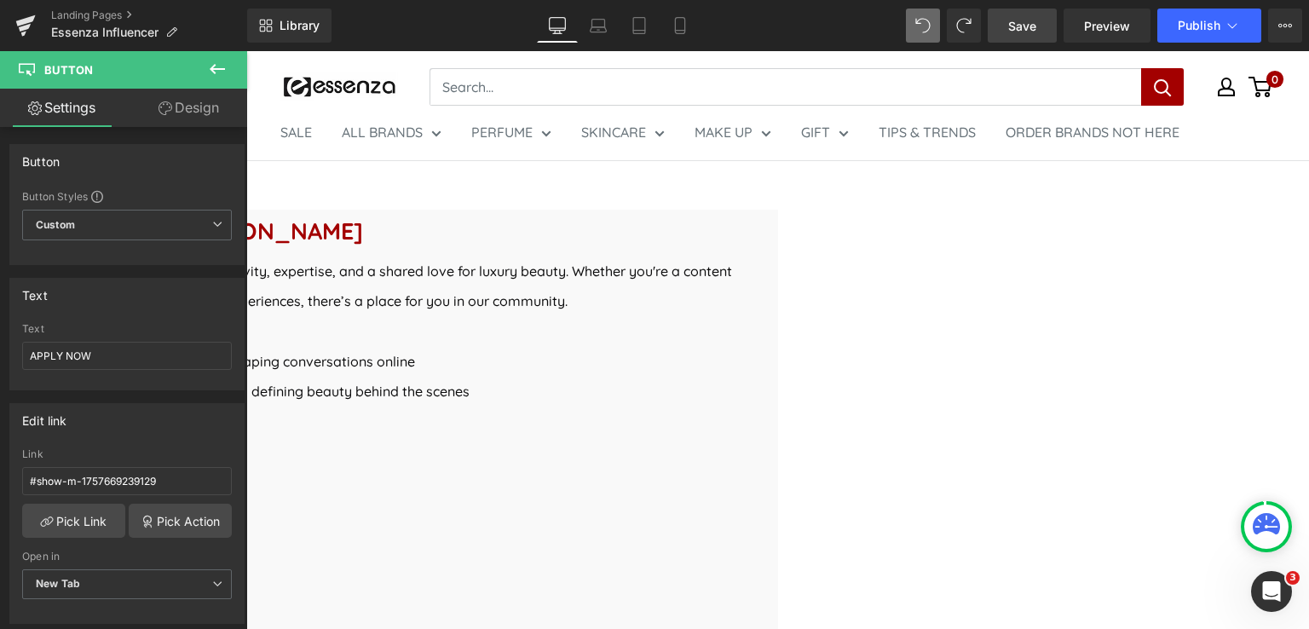
click at [246, 51] on icon at bounding box center [246, 51] width 0 height 0
click at [246, 51] on link "Button" at bounding box center [246, 51] width 0 height 0
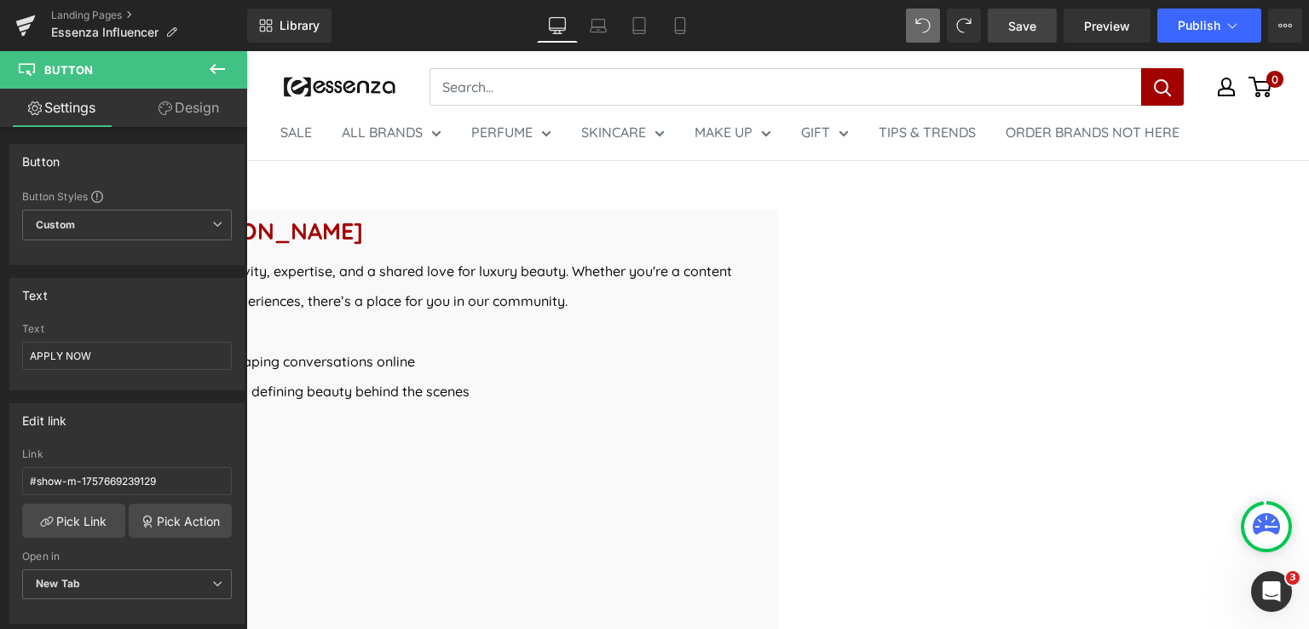
click at [112, 349] on input "APPLY NOW" at bounding box center [127, 356] width 210 height 28
type input "A"
click at [921, 28] on icon at bounding box center [922, 25] width 15 height 15
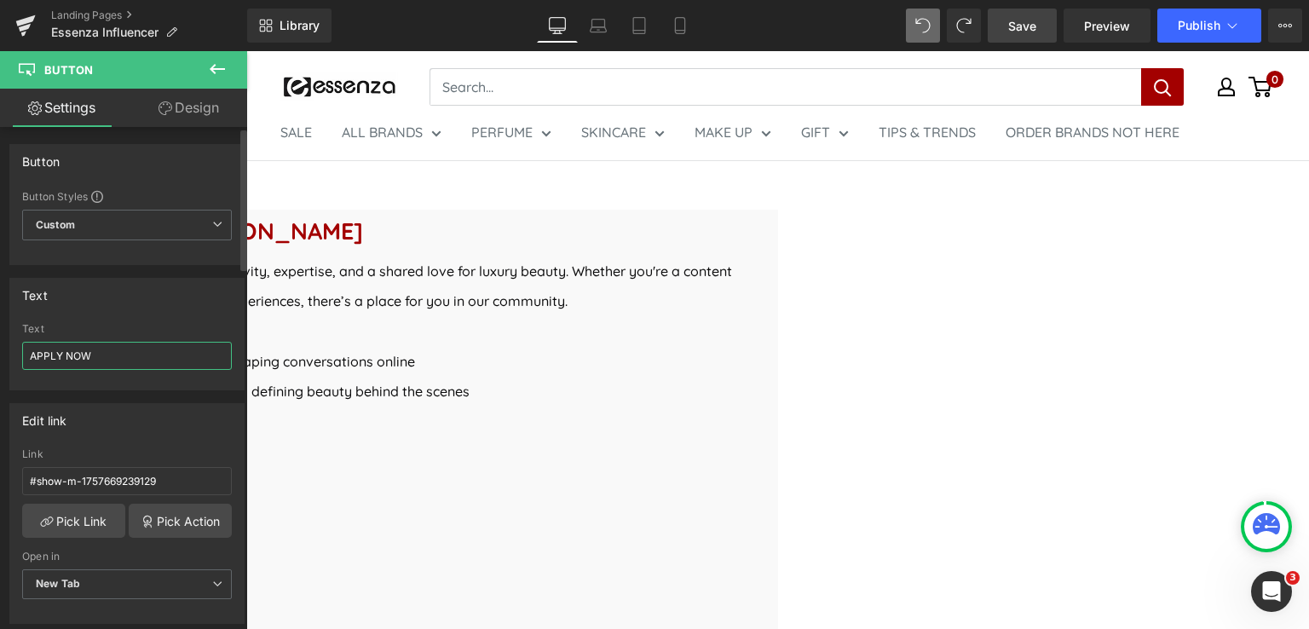
click at [95, 354] on input "APPLY NOW" at bounding box center [127, 356] width 210 height 28
drag, startPoint x: 61, startPoint y: 355, endPoint x: 27, endPoint y: 353, distance: 34.1
click at [27, 353] on input "APPLY N" at bounding box center [127, 356] width 210 height 28
click at [205, 354] on input "ESSENZA BEAUTY COLLECTIVE N" at bounding box center [127, 356] width 210 height 28
type input "ESSENZA BEAUTY COLLECTIVE"
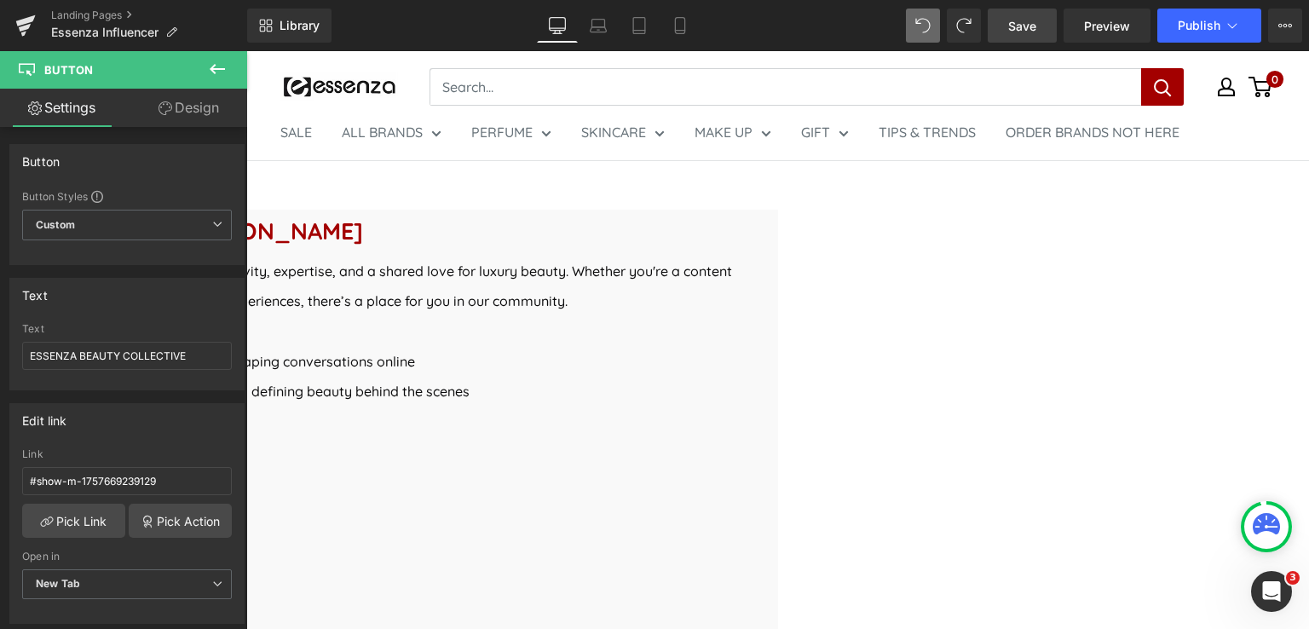
click at [246, 51] on span "Button" at bounding box center [246, 51] width 0 height 0
click at [108, 350] on input "APPLY NOW" at bounding box center [127, 356] width 210 height 28
type input "A"
type input "ESSENZA PRO CIRCLE"
click at [1030, 28] on span "Save" at bounding box center [1022, 26] width 28 height 18
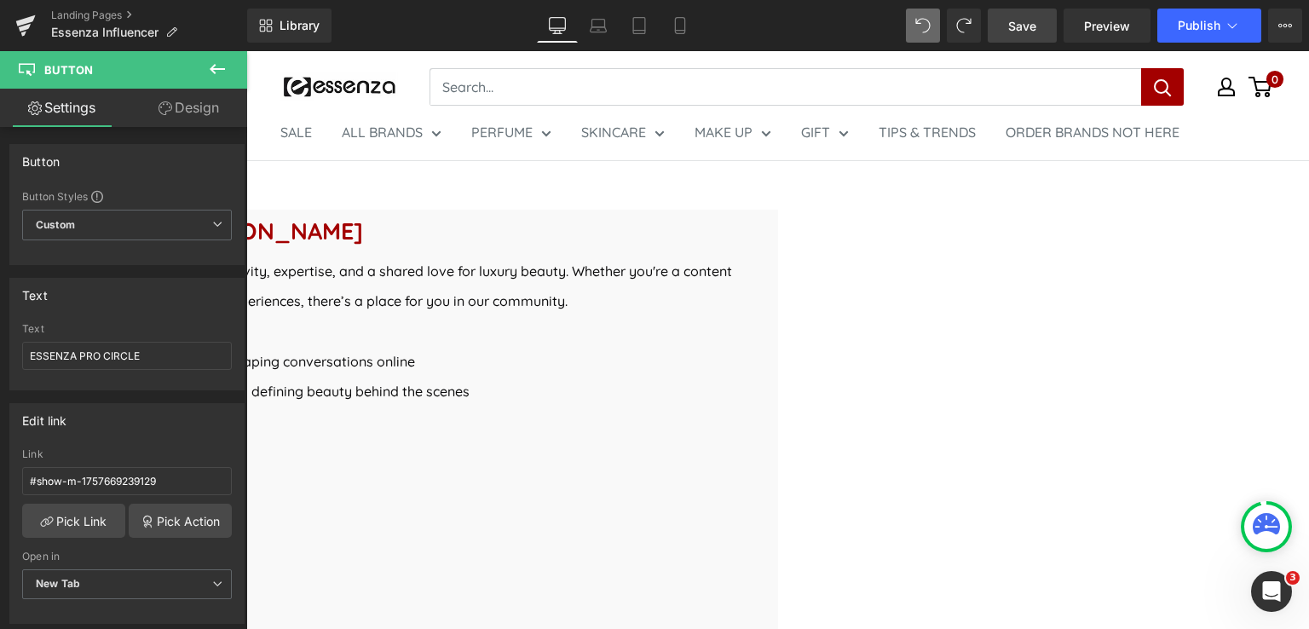
click at [752, 347] on p "Discover two exclusive circles within the BEE Community" at bounding box center [247, 332] width 1012 height 30
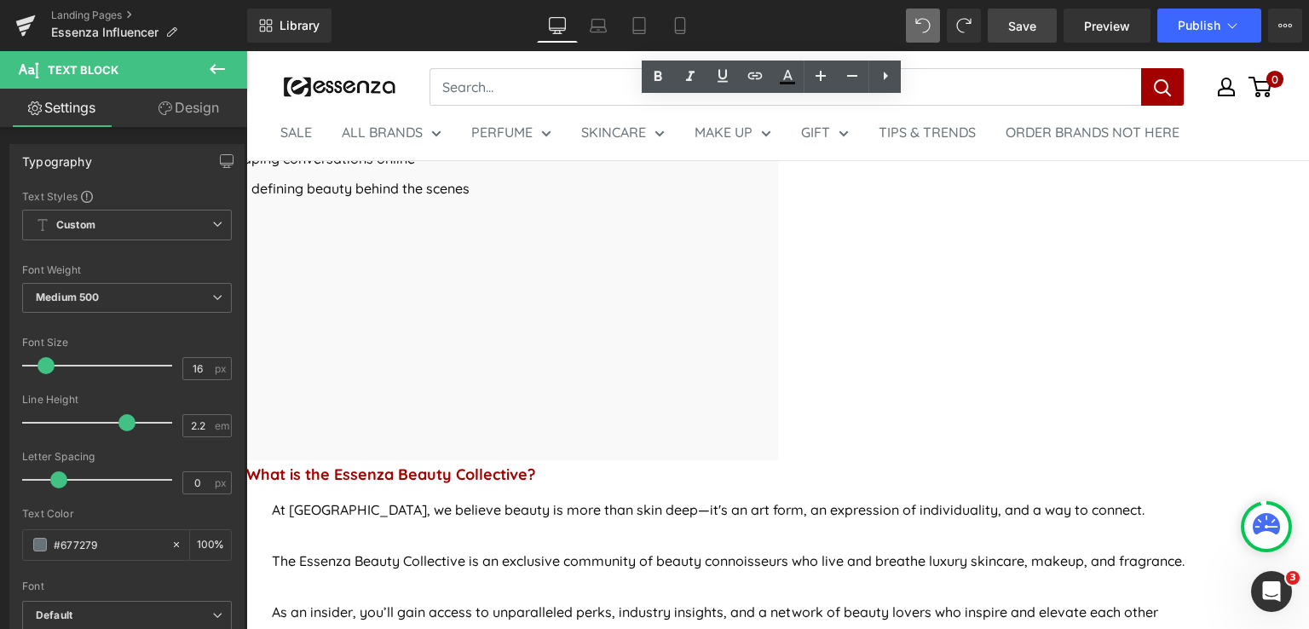
scroll to position [827, 0]
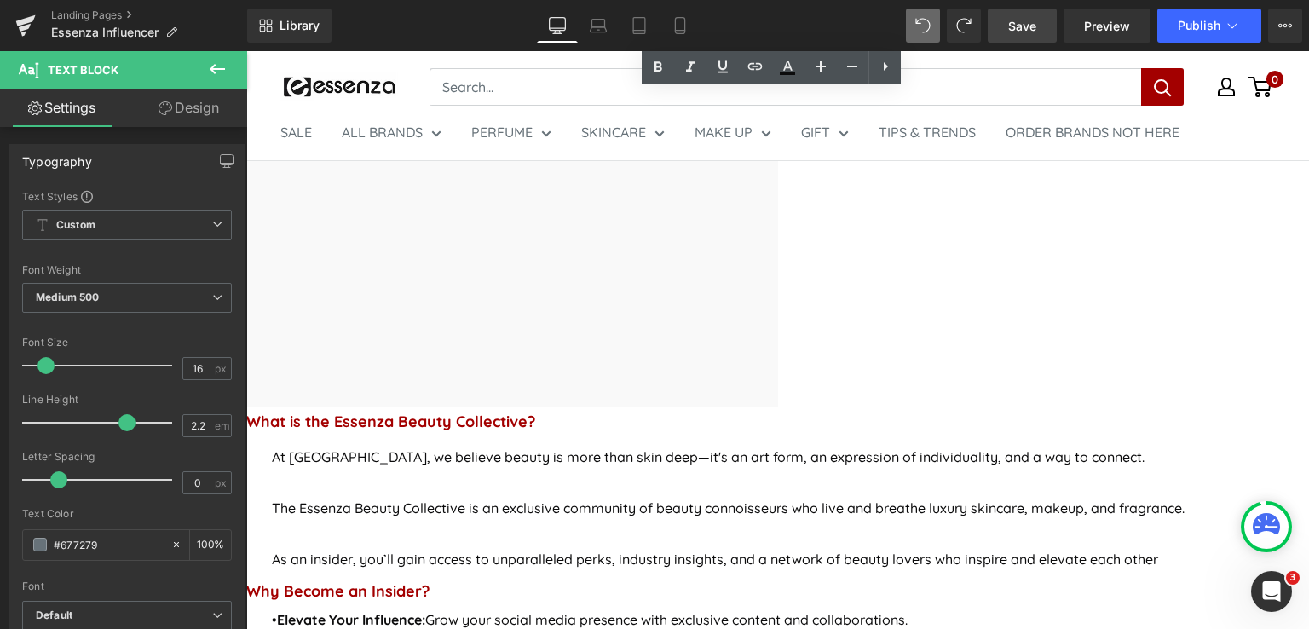
click at [1023, 32] on span "Save" at bounding box center [1022, 26] width 28 height 18
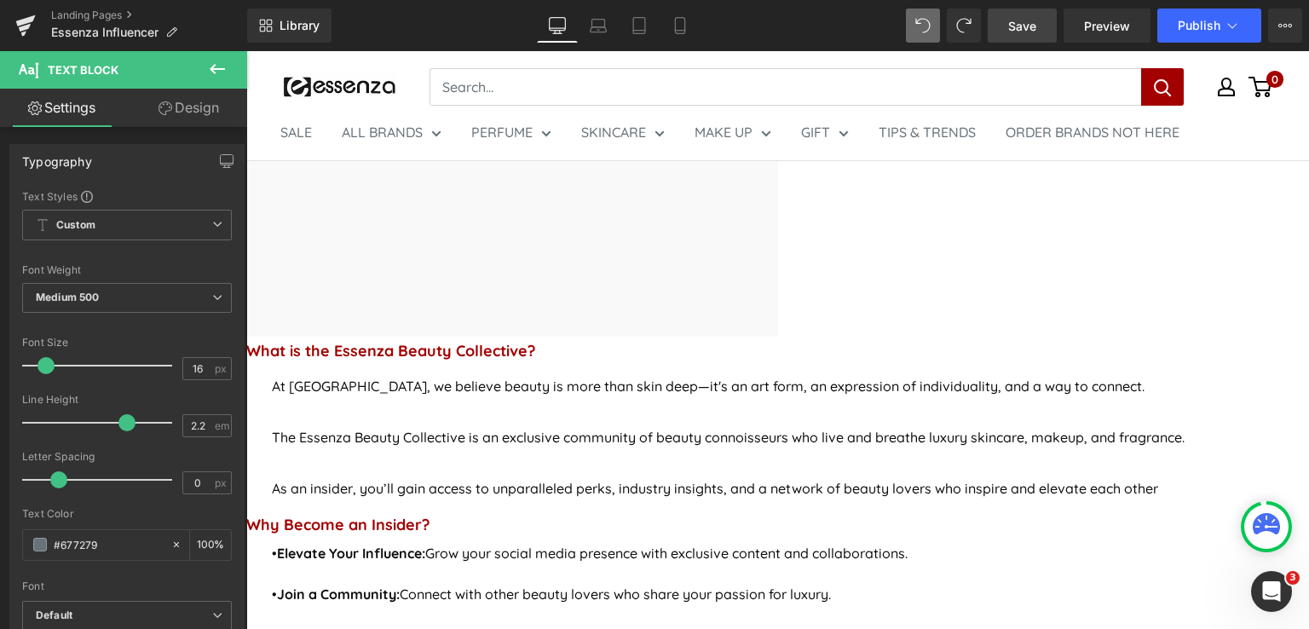
scroll to position [997, 0]
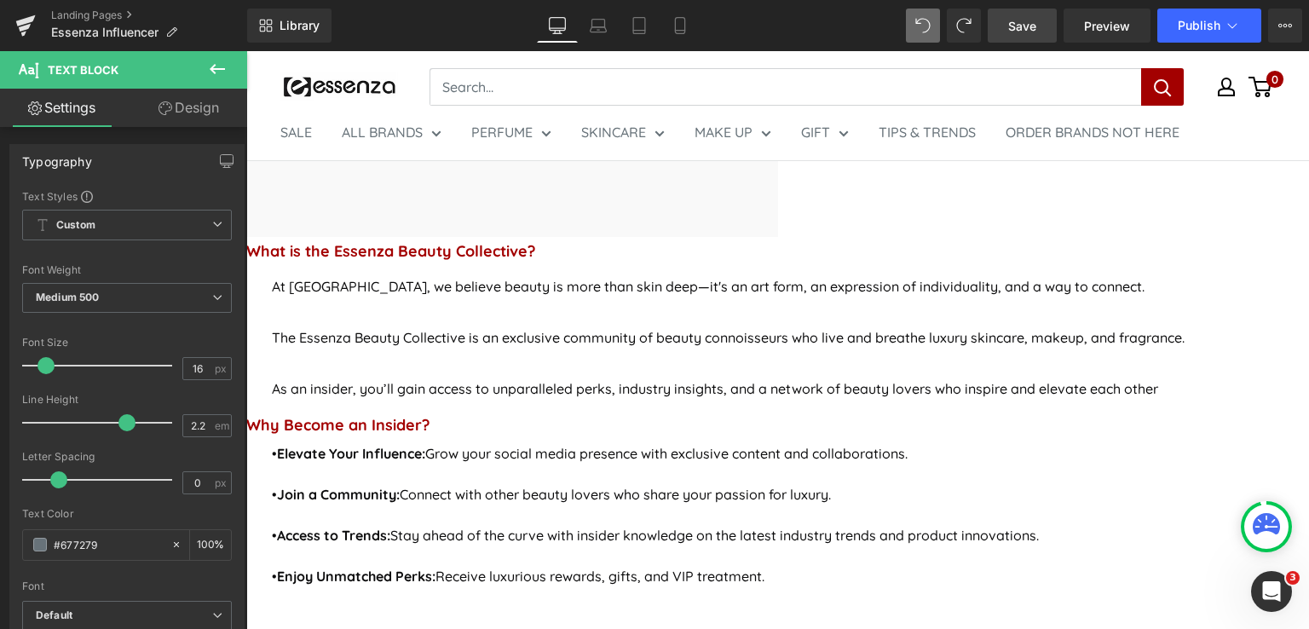
click at [246, 51] on span "Button" at bounding box center [246, 51] width 0 height 0
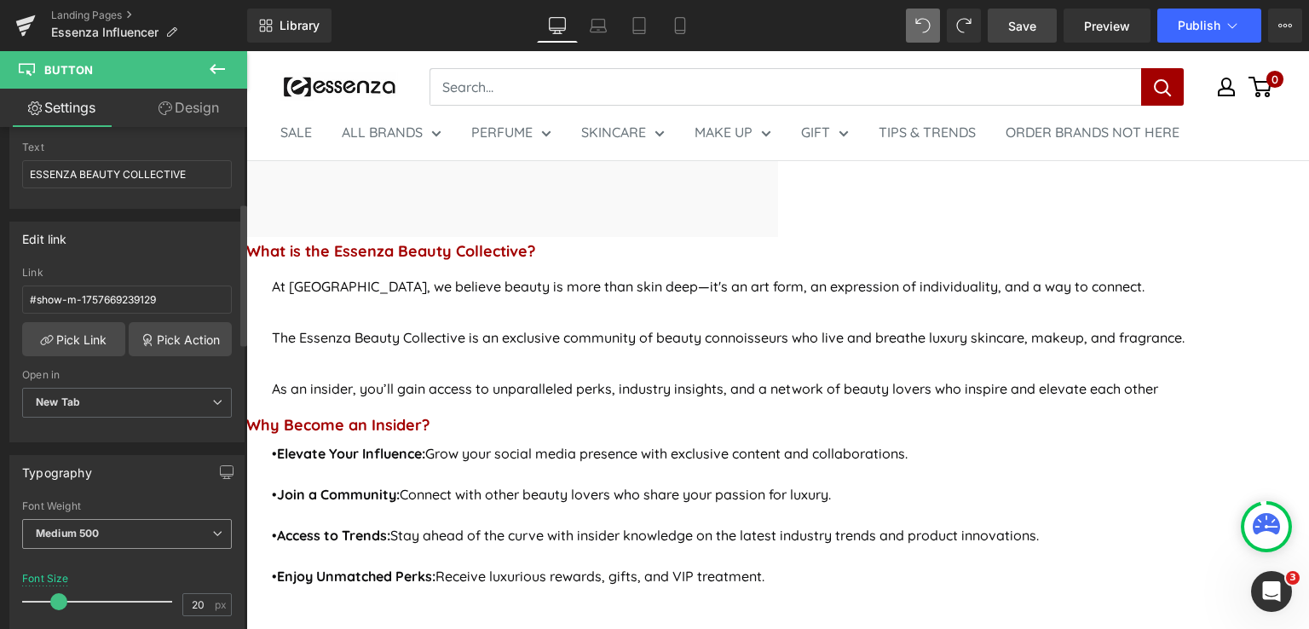
scroll to position [170, 0]
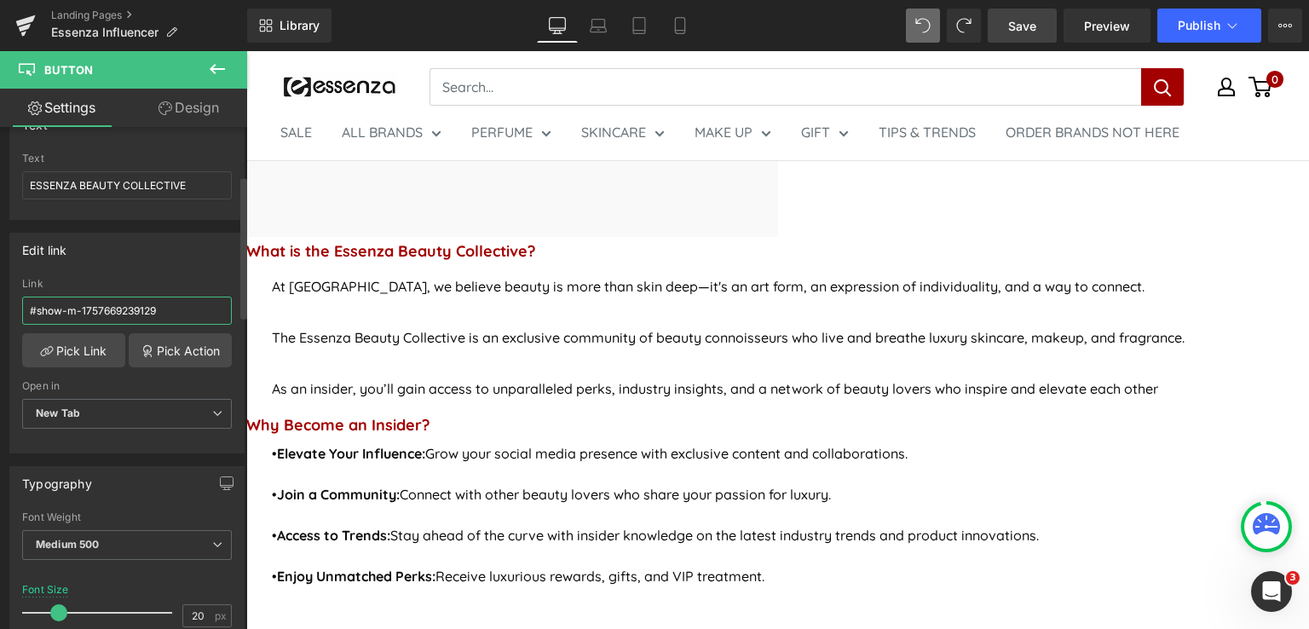
click at [177, 308] on input "#show-m-1757669239129" at bounding box center [127, 311] width 210 height 28
click at [77, 356] on link "Pick Link" at bounding box center [73, 350] width 103 height 34
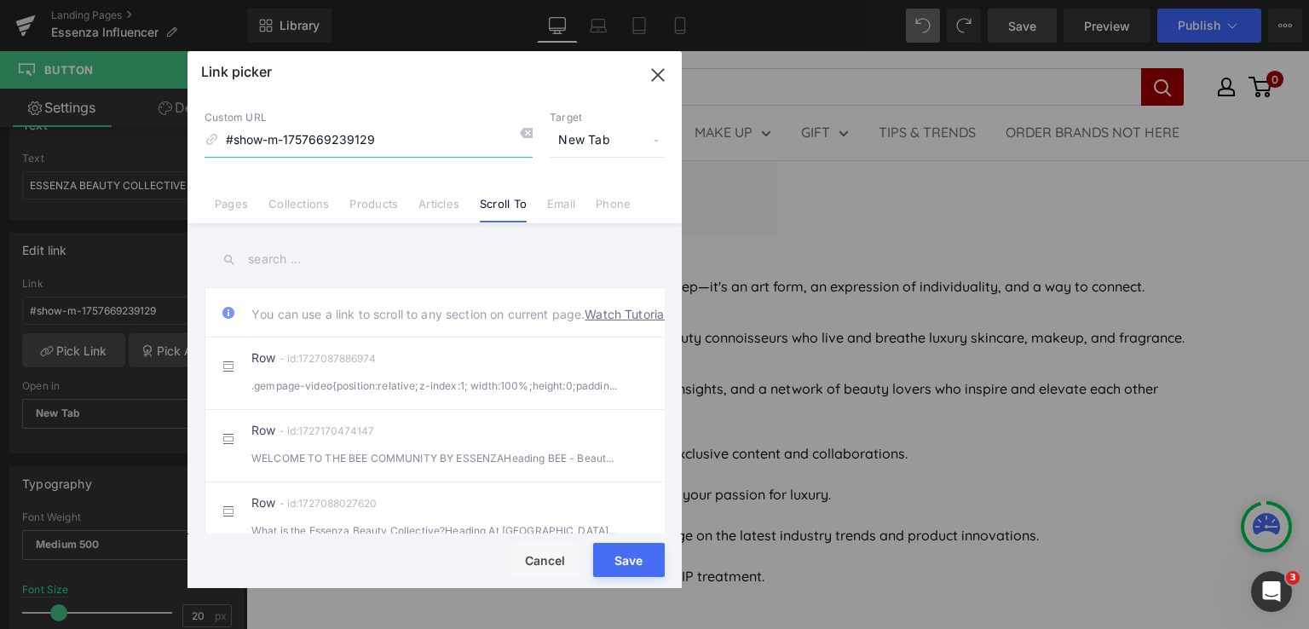
drag, startPoint x: 665, startPoint y: 83, endPoint x: 206, endPoint y: 251, distance: 488.3
click at [665, 83] on icon "button" at bounding box center [657, 74] width 27 height 27
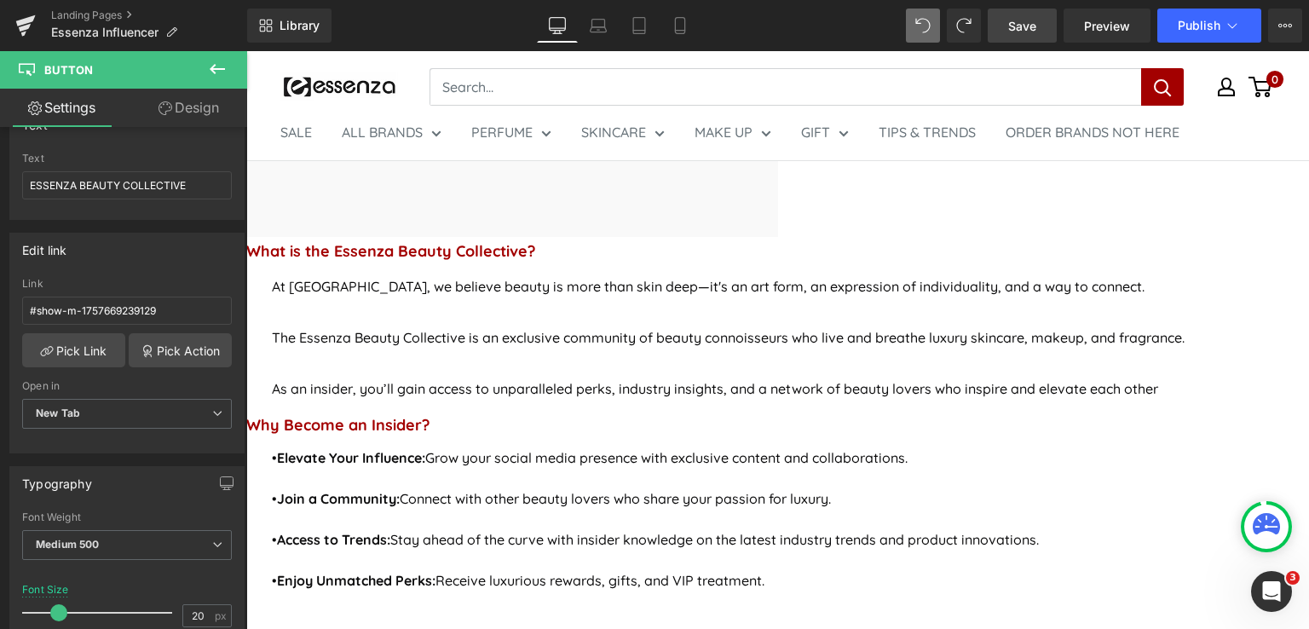
click at [911, 443] on div at bounding box center [757, 445] width 1023 height 4
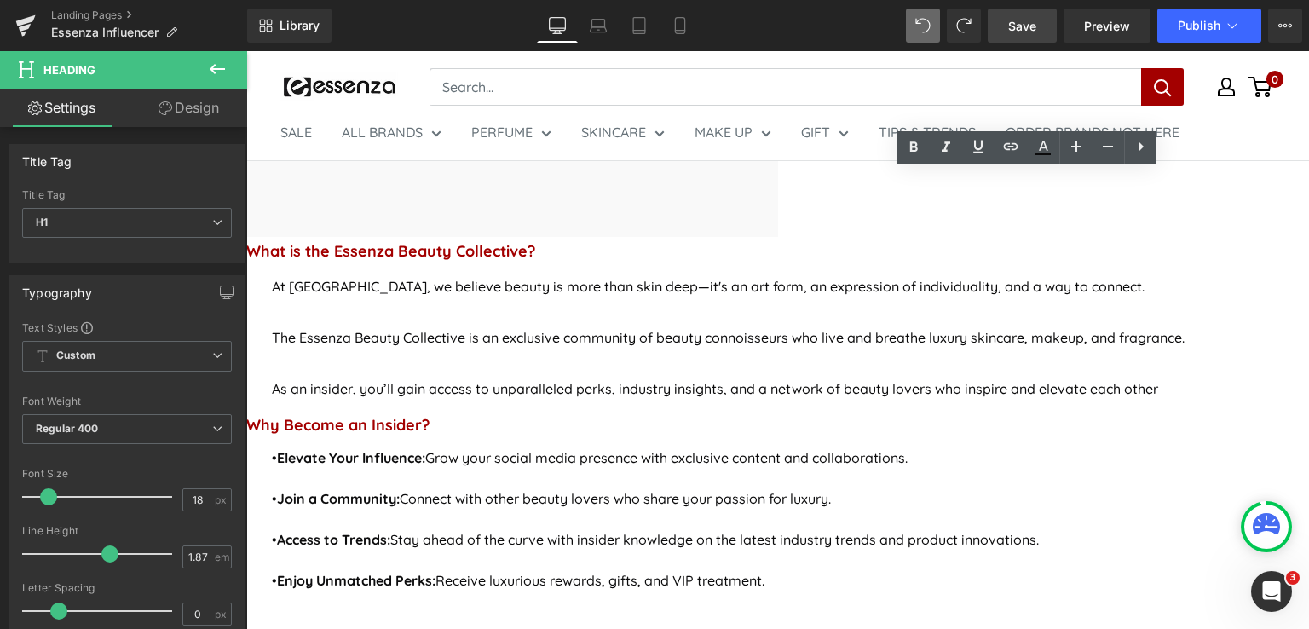
click at [1269, 237] on div "What is the Essenza Beauty Collective? Heading At Essenza, we believe beauty is…" at bounding box center [757, 437] width 1023 height 401
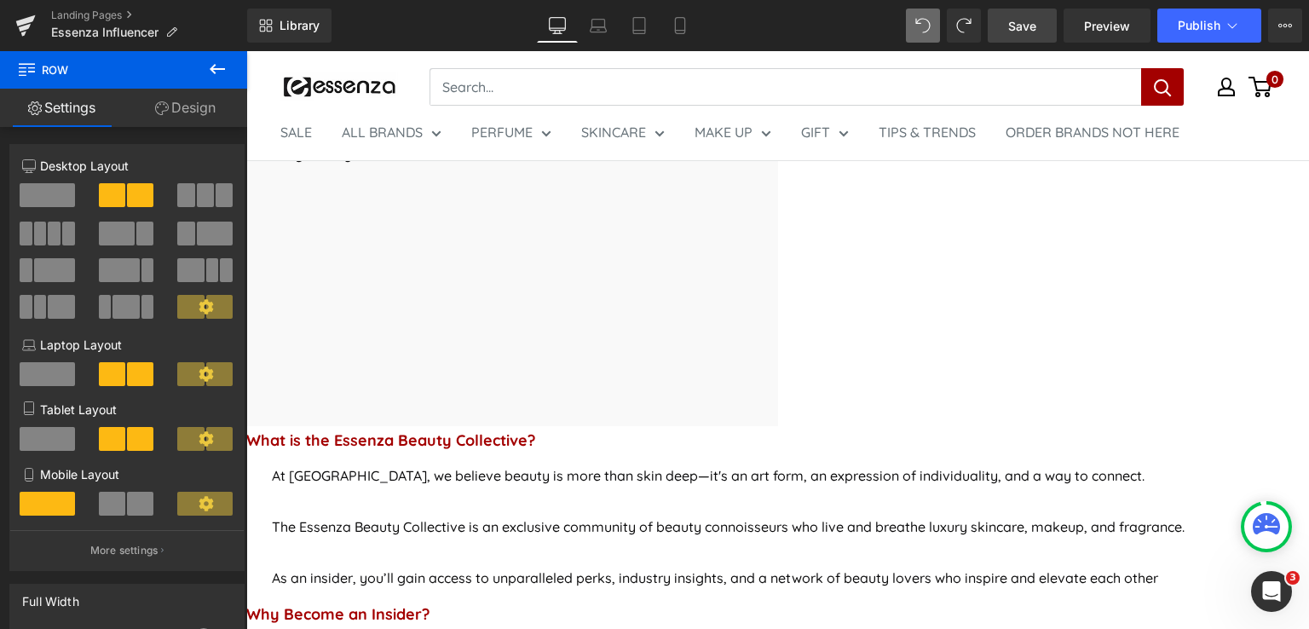
scroll to position [912, 0]
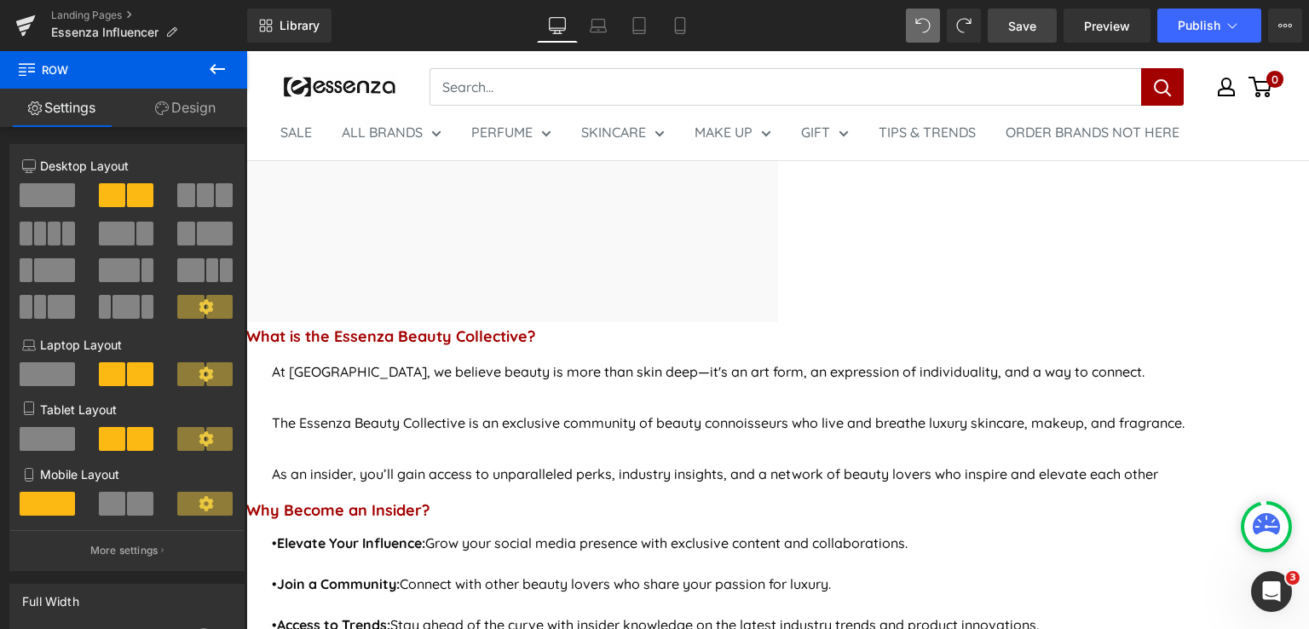
click at [246, 51] on icon at bounding box center [246, 51] width 0 height 0
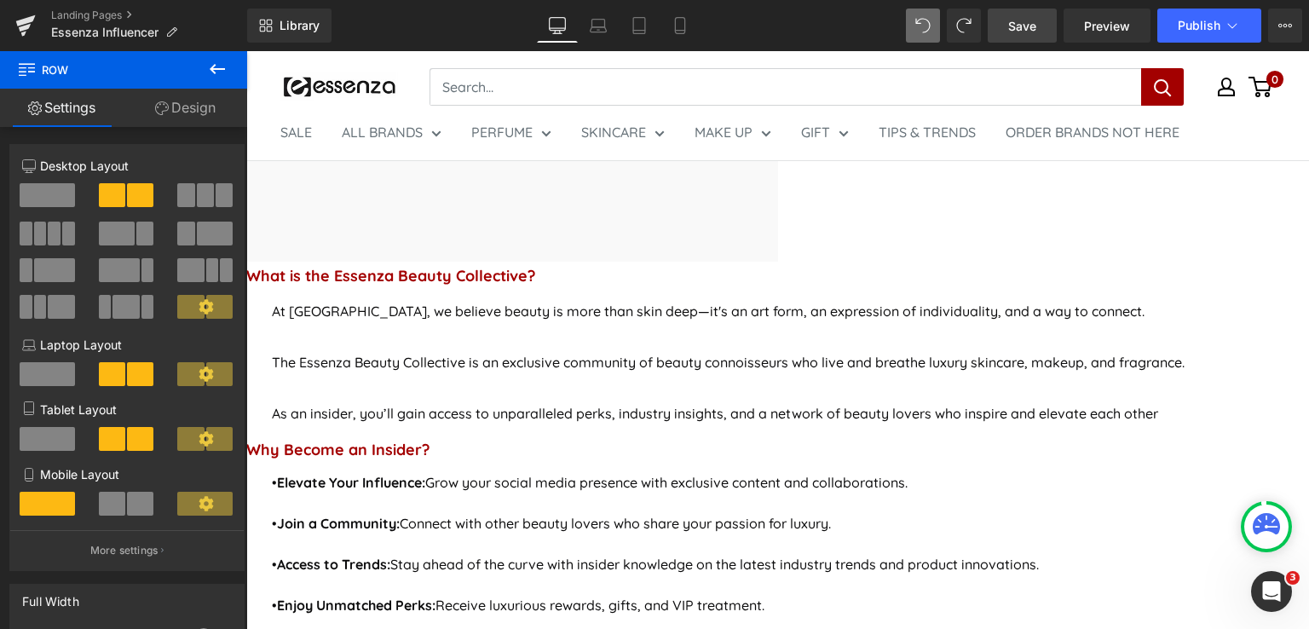
scroll to position [969, 0]
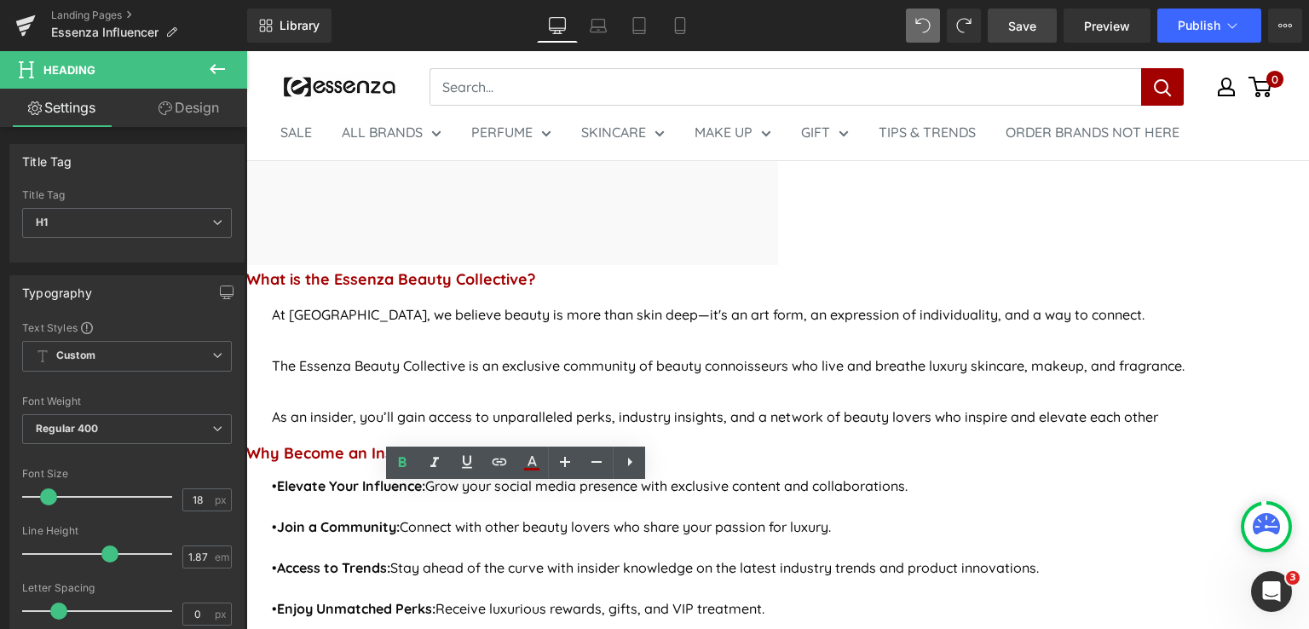
drag, startPoint x: 678, startPoint y: 500, endPoint x: 371, endPoint y: 496, distance: 307.7
copy strong "What is the Essenza Beauty Collective?"
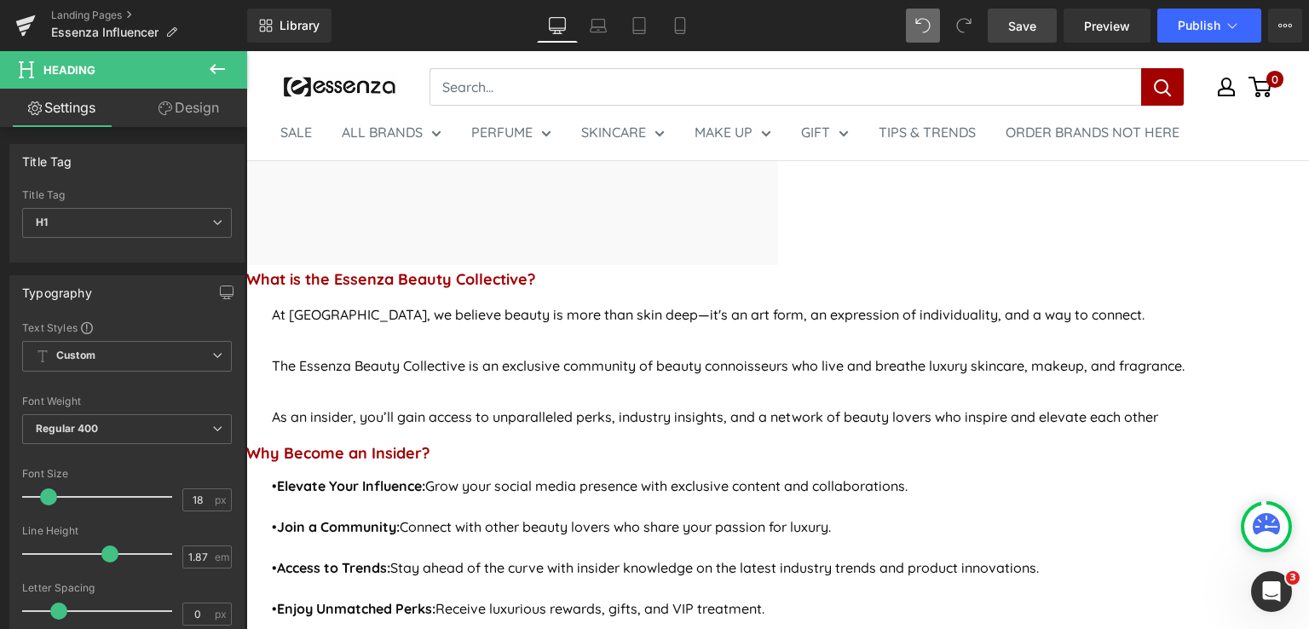
click at [246, 51] on icon at bounding box center [246, 51] width 0 height 0
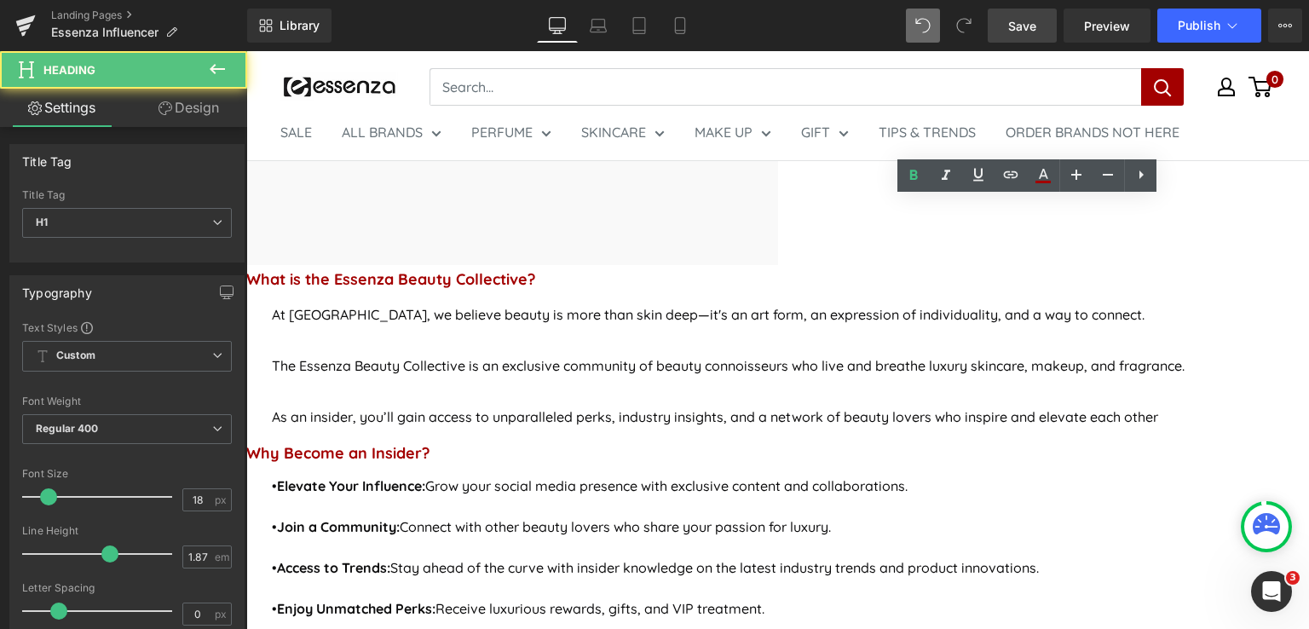
drag, startPoint x: 1130, startPoint y: 212, endPoint x: 1120, endPoint y: 212, distance: 10.2
click at [1120, 439] on h1 "Why Become an Insider?" at bounding box center [757, 453] width 1023 height 29
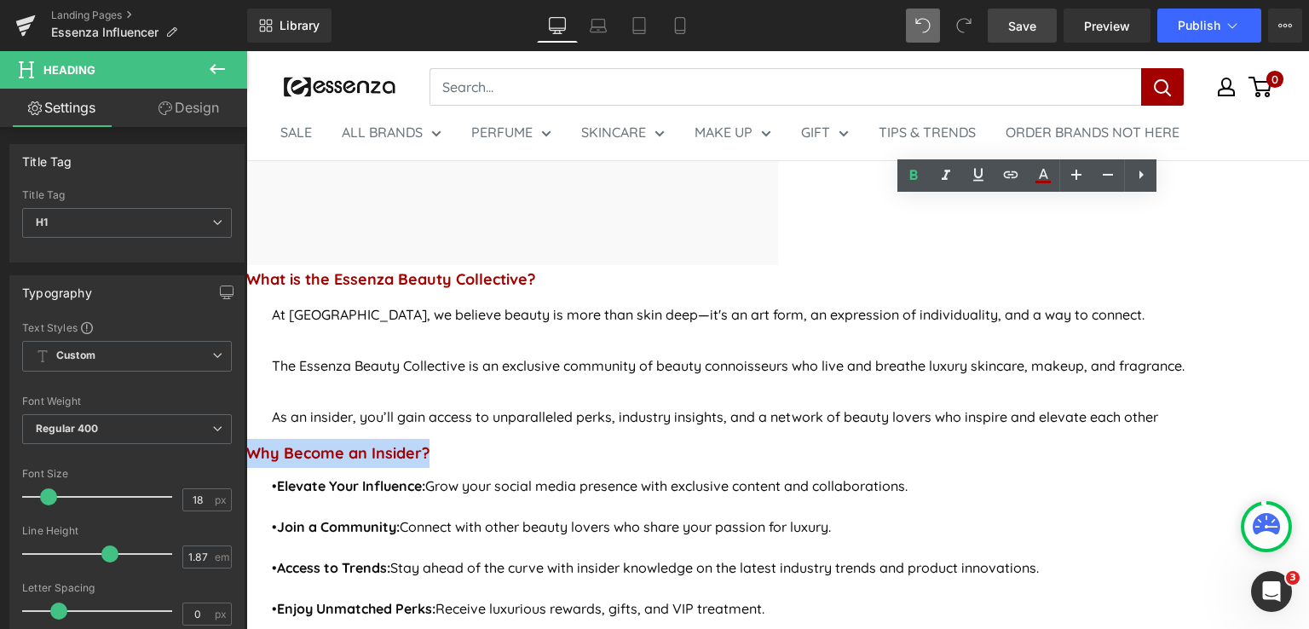
drag, startPoint x: 1119, startPoint y: 212, endPoint x: 939, endPoint y: 210, distance: 179.8
click at [939, 439] on h1 "Why Become an Insider?" at bounding box center [757, 453] width 1023 height 29
paste div
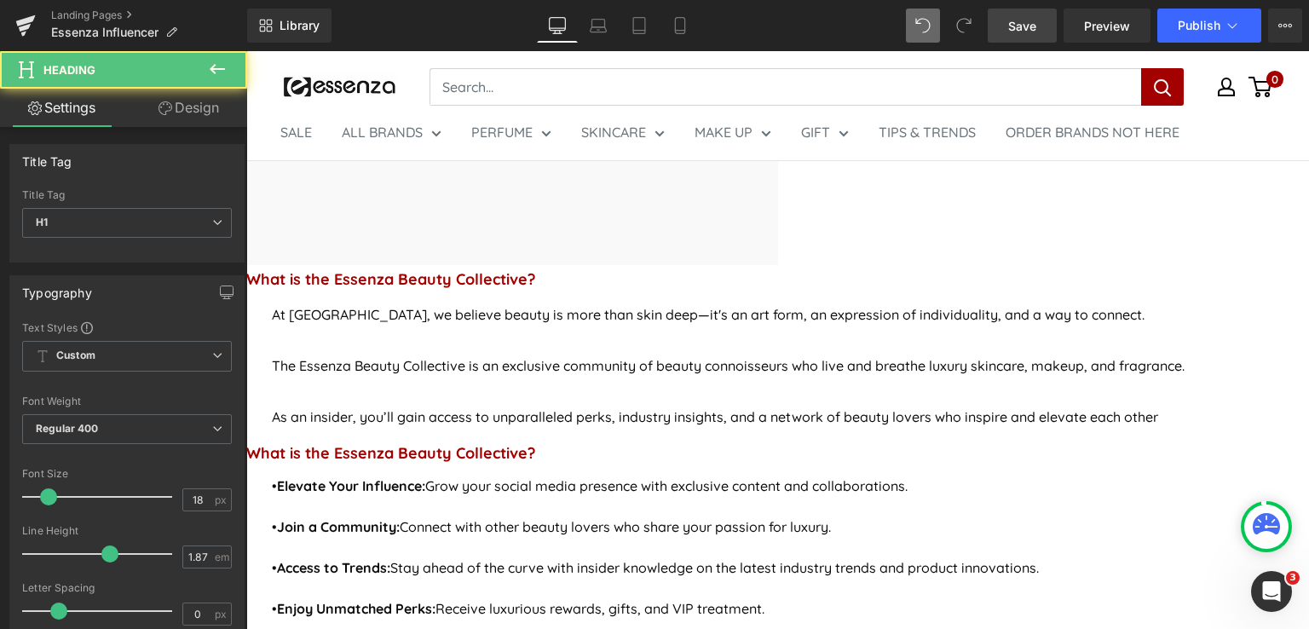
click at [535, 443] on b "What is the Essenza Beauty Collective?" at bounding box center [390, 453] width 289 height 20
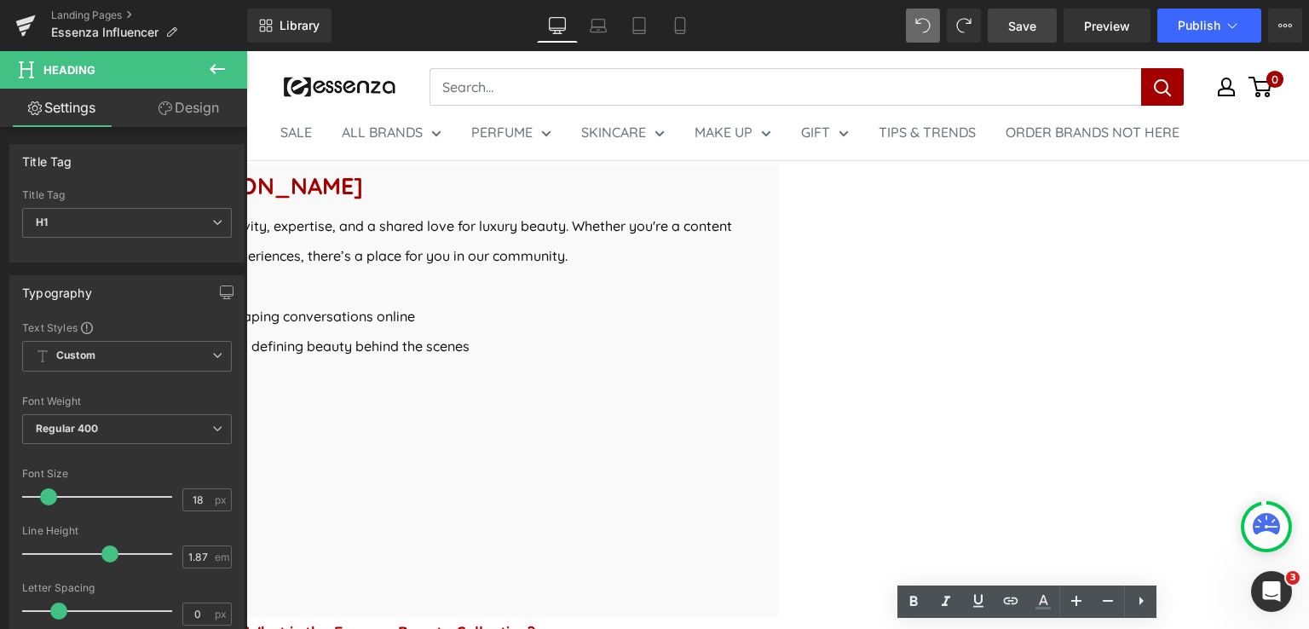
scroll to position [713, 0]
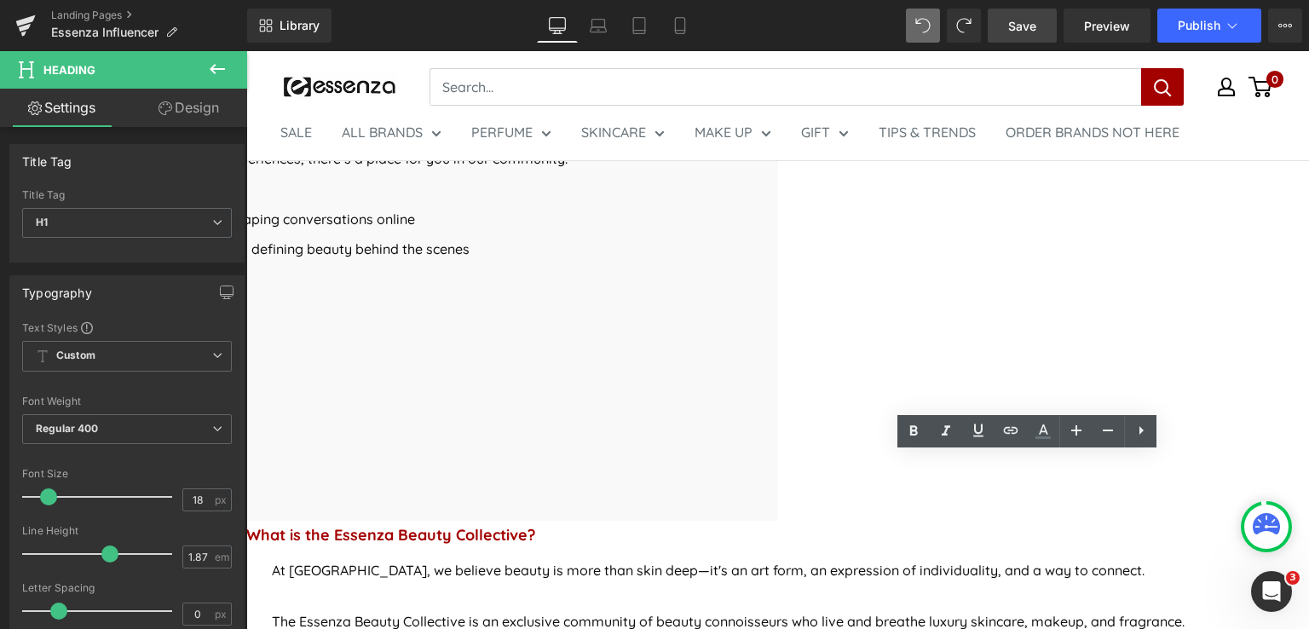
click at [1021, 26] on span "Save" at bounding box center [1022, 26] width 28 height 18
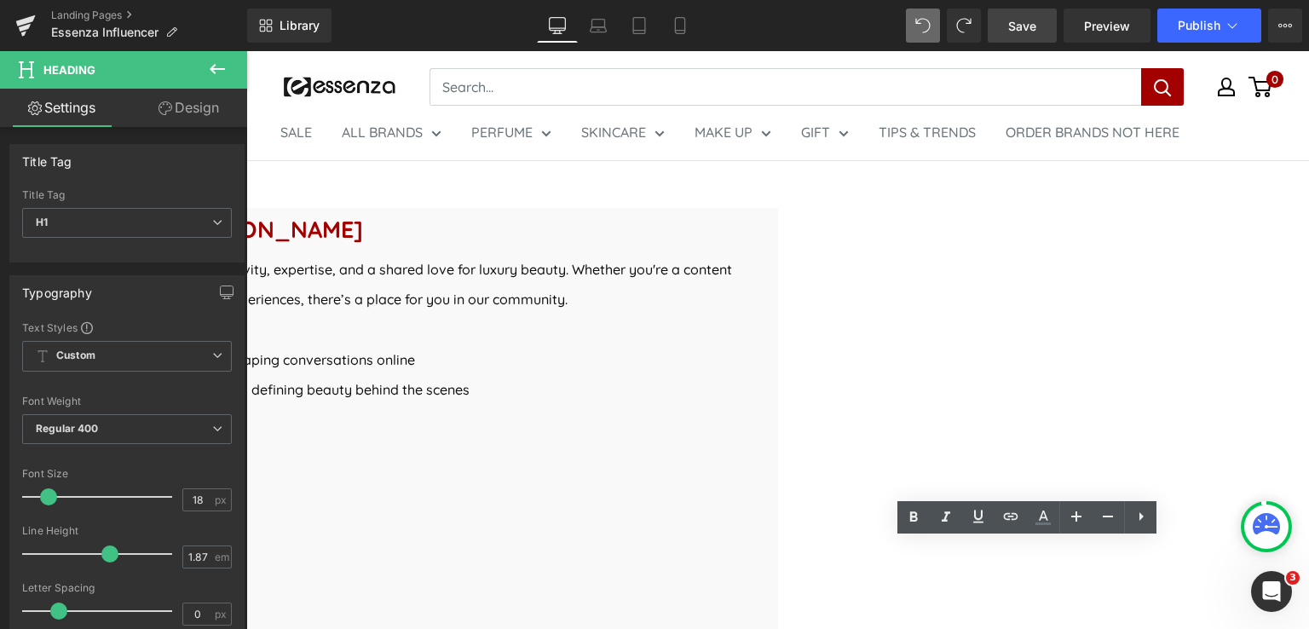
scroll to position [543, 0]
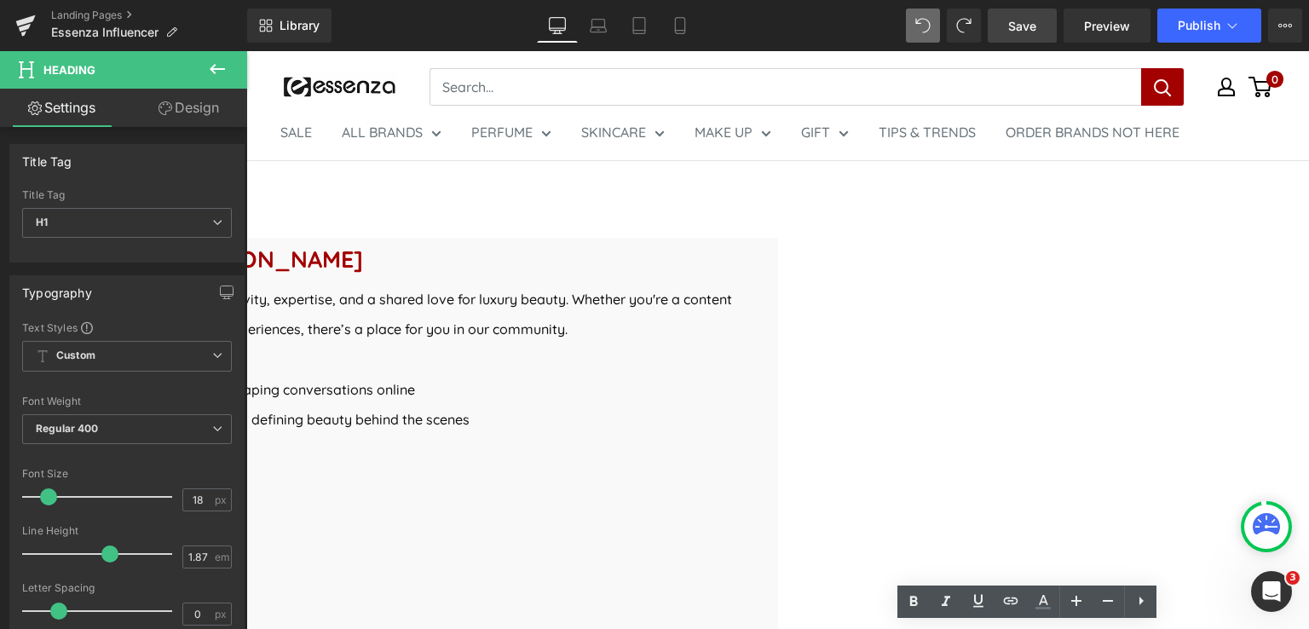
click at [1032, 28] on span "Save" at bounding box center [1022, 26] width 28 height 18
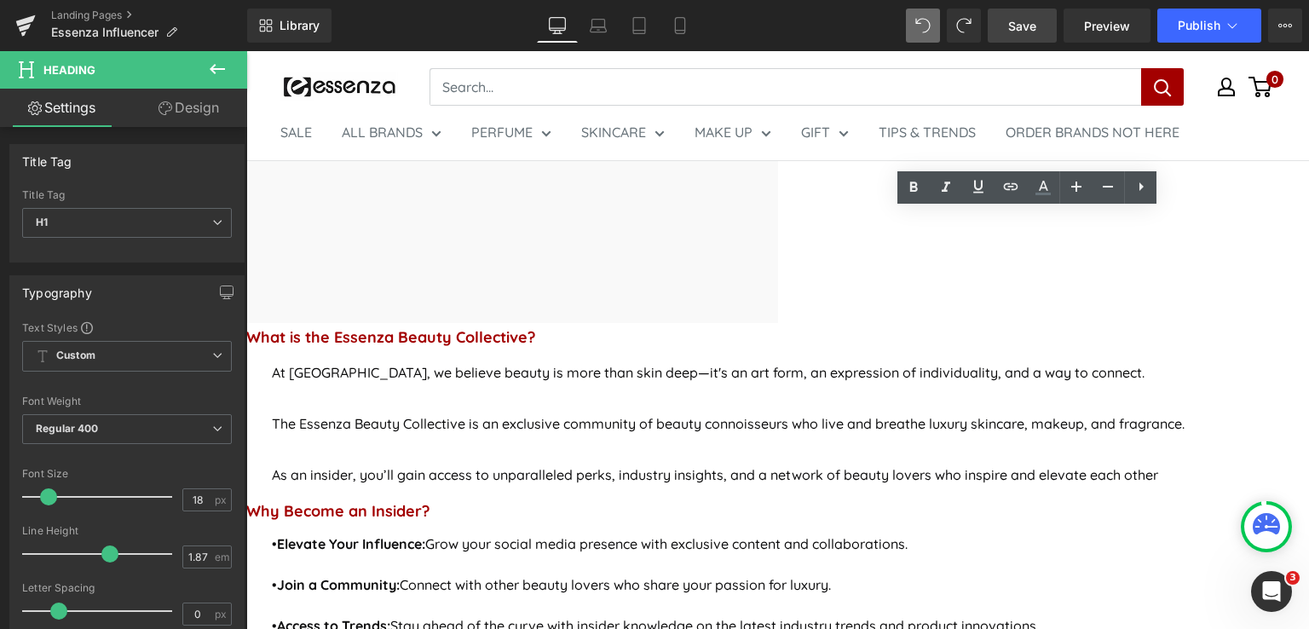
scroll to position [884, 0]
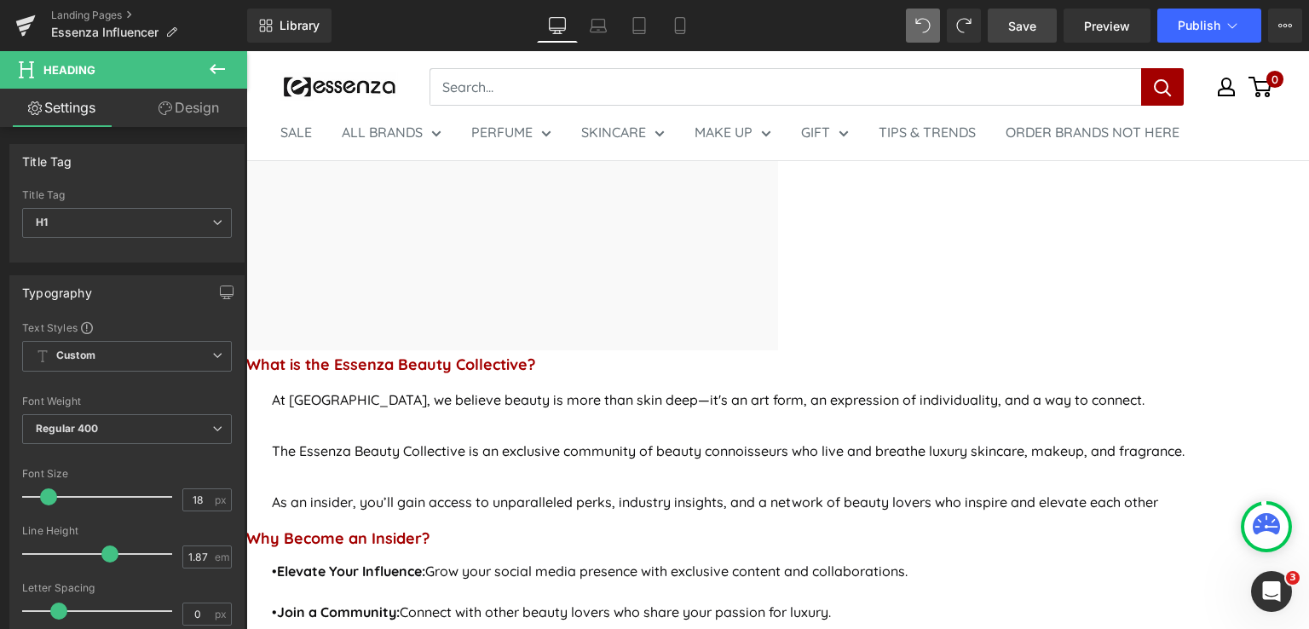
click at [215, 68] on icon at bounding box center [217, 69] width 15 height 10
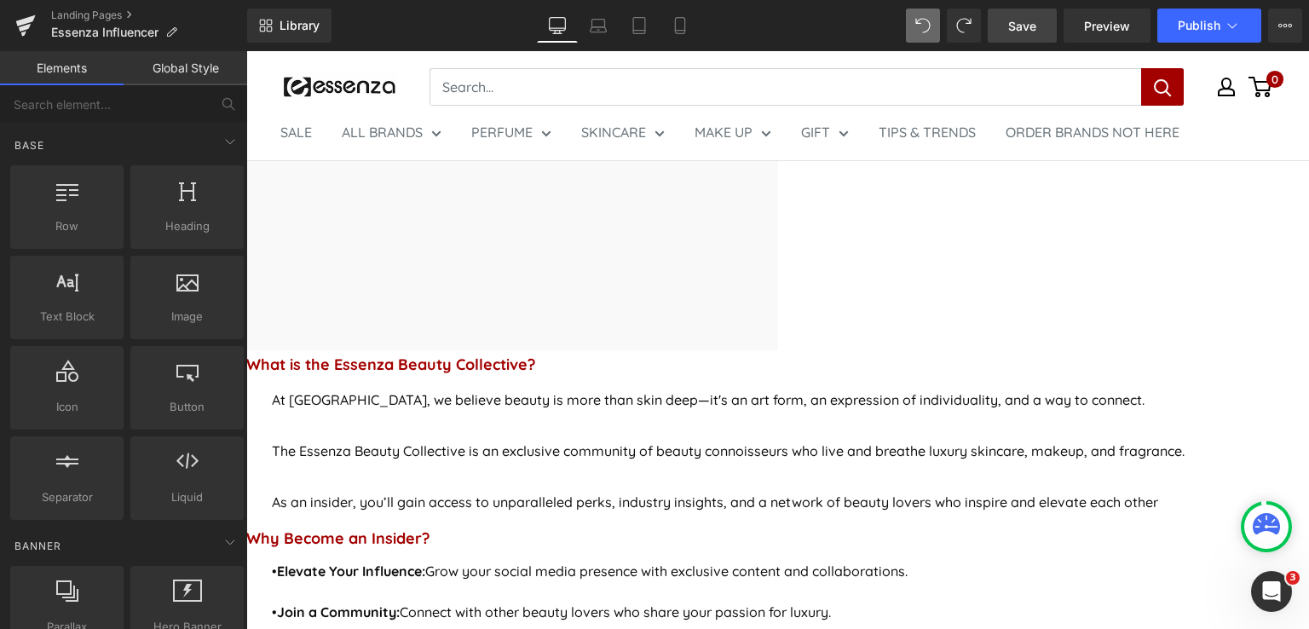
click at [246, 51] on span "Row" at bounding box center [246, 51] width 0 height 0
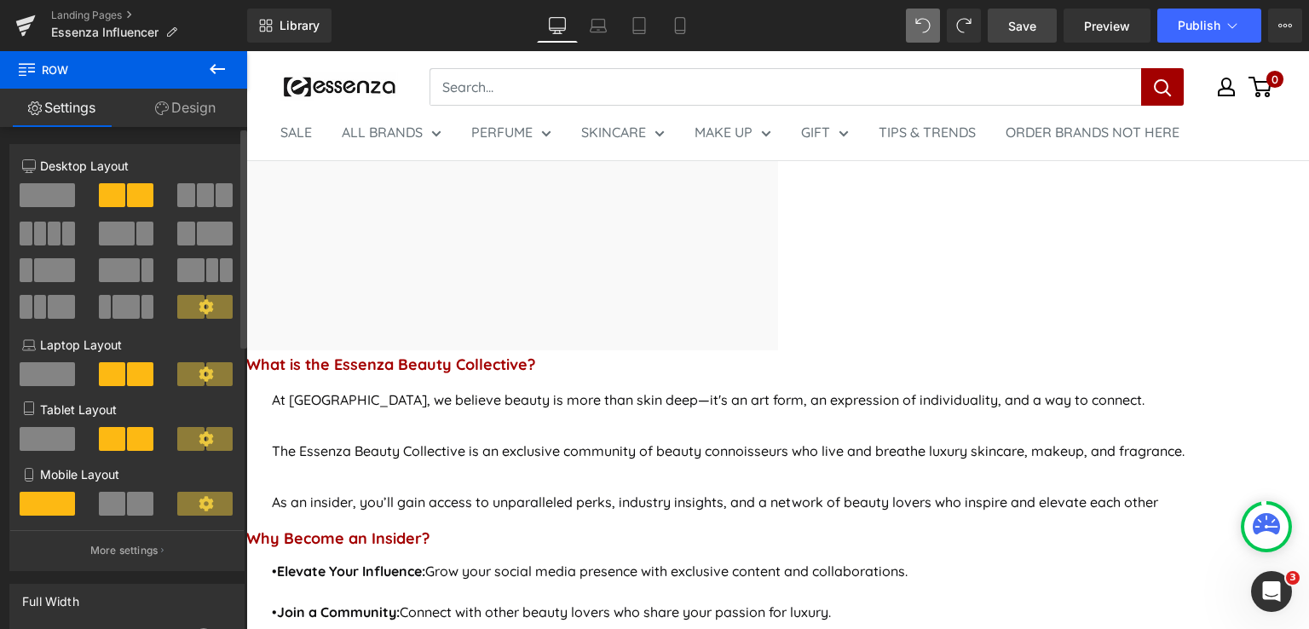
click at [43, 192] on span at bounding box center [47, 195] width 55 height 24
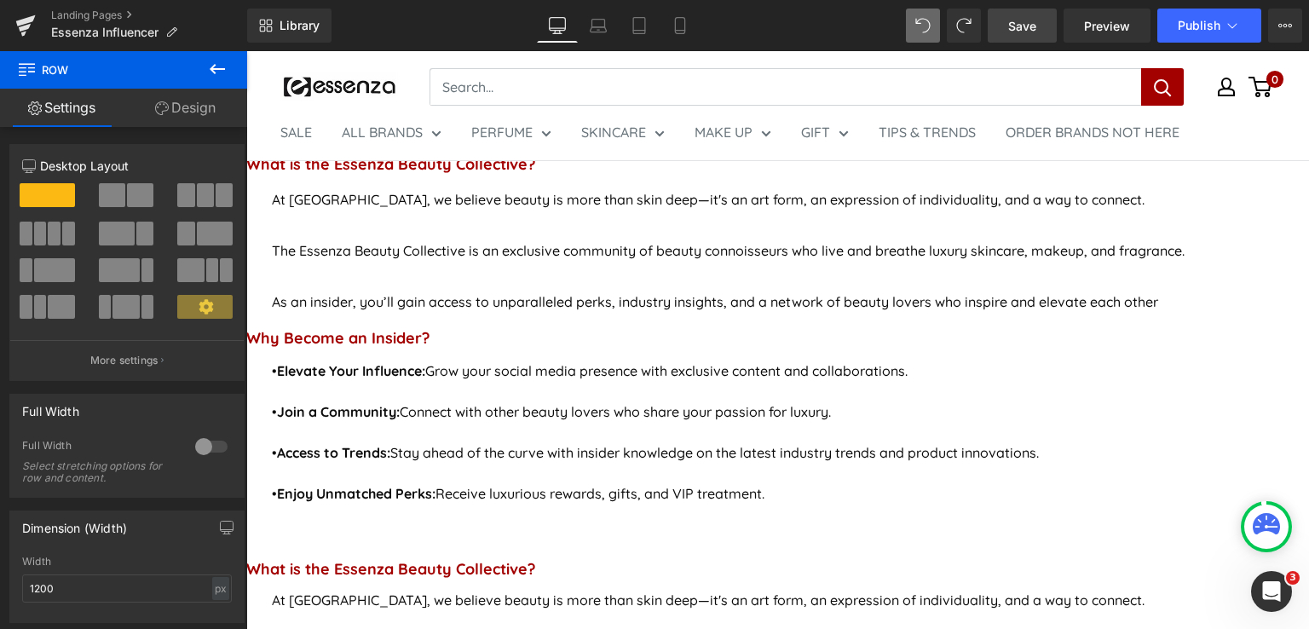
scroll to position [1054, 0]
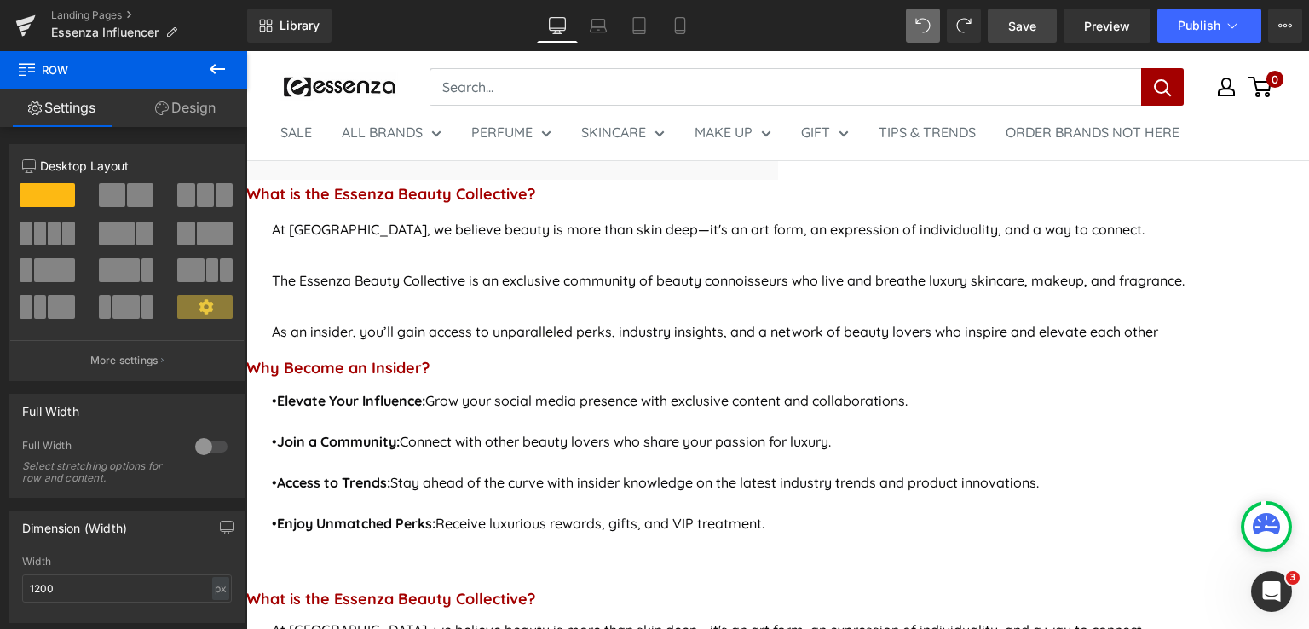
click at [246, 51] on icon at bounding box center [246, 51] width 0 height 0
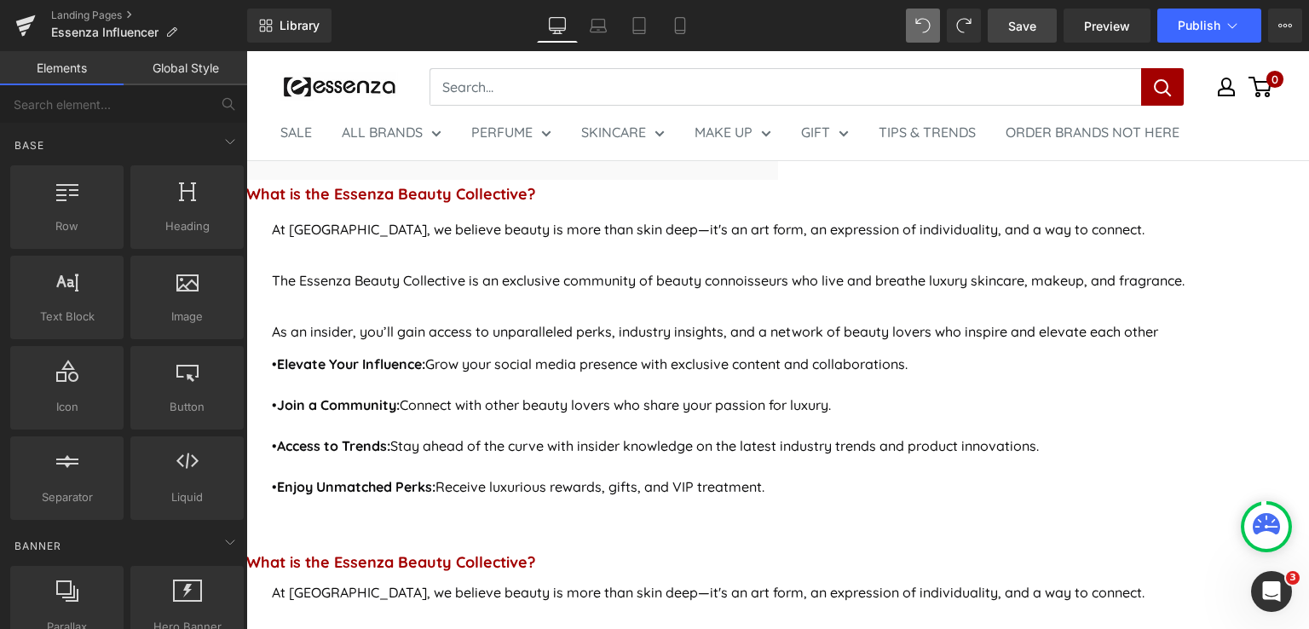
click at [246, 51] on icon at bounding box center [246, 51] width 0 height 0
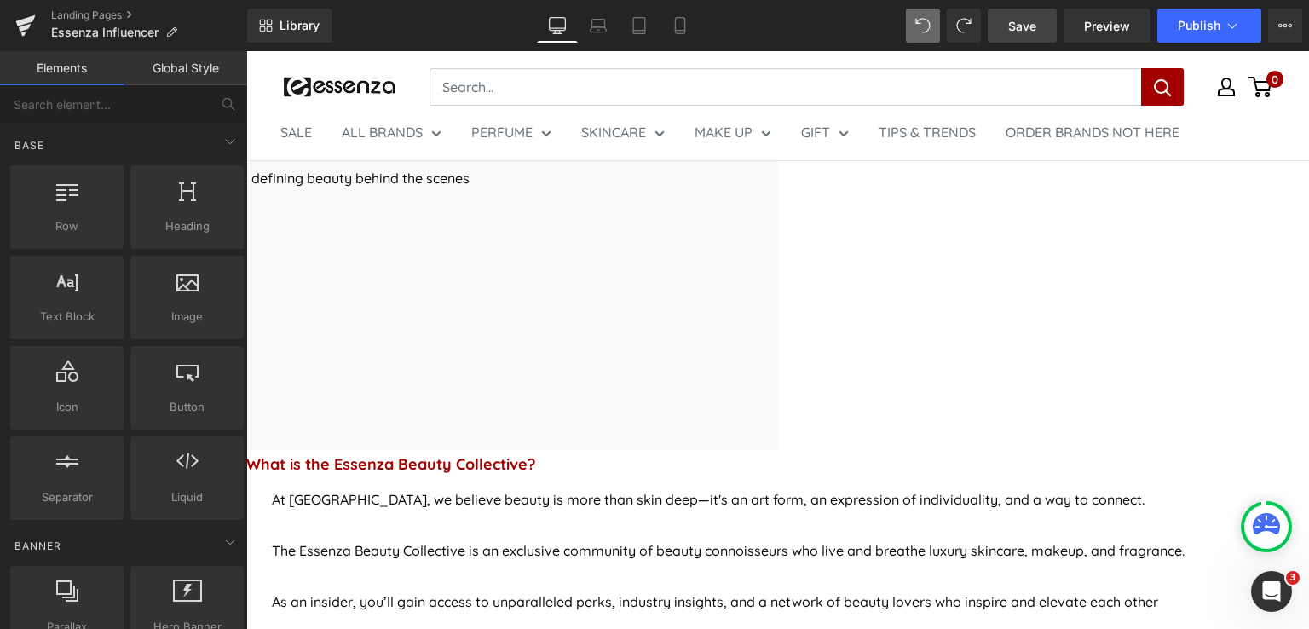
scroll to position [884, 0]
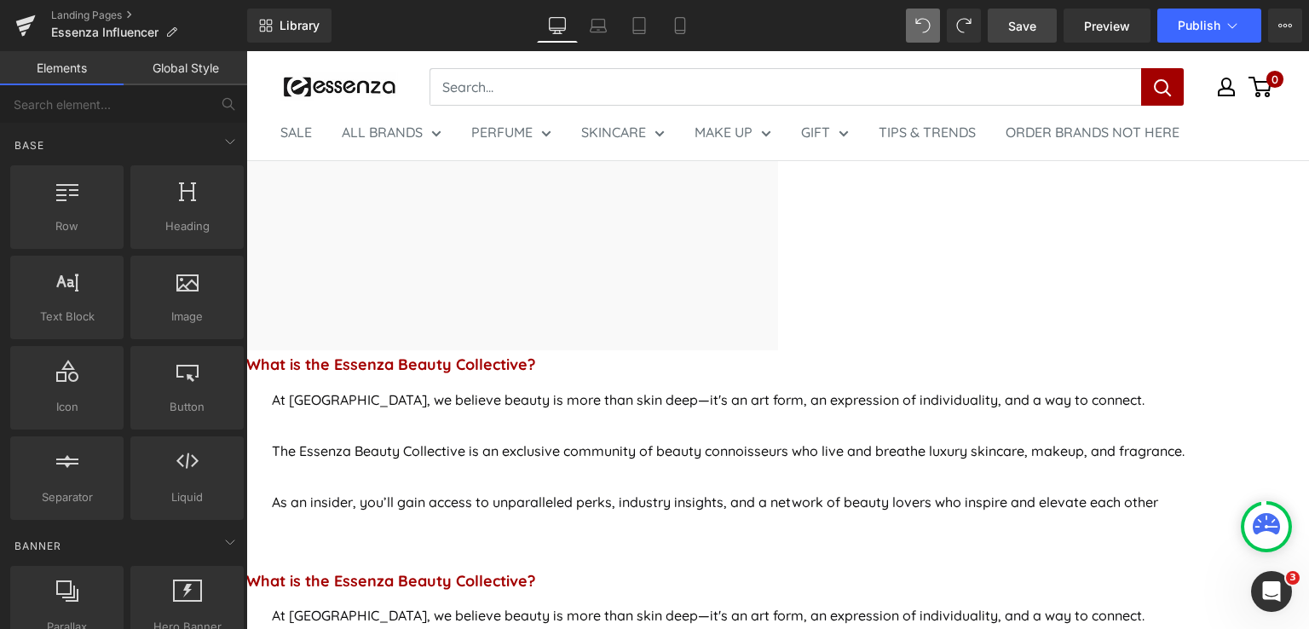
click at [246, 51] on span "Button" at bounding box center [246, 51] width 0 height 0
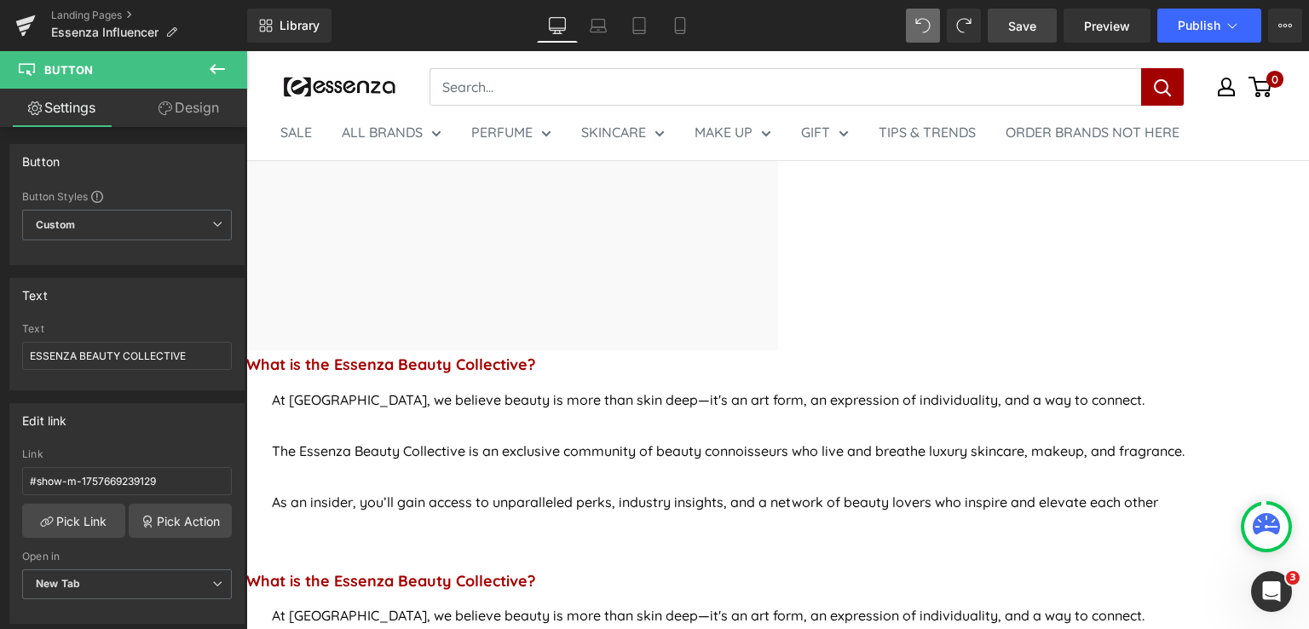
click at [246, 51] on icon at bounding box center [246, 51] width 0 height 0
click at [246, 51] on span "Button" at bounding box center [246, 51] width 0 height 0
click at [79, 520] on link "Pick Link" at bounding box center [73, 521] width 103 height 34
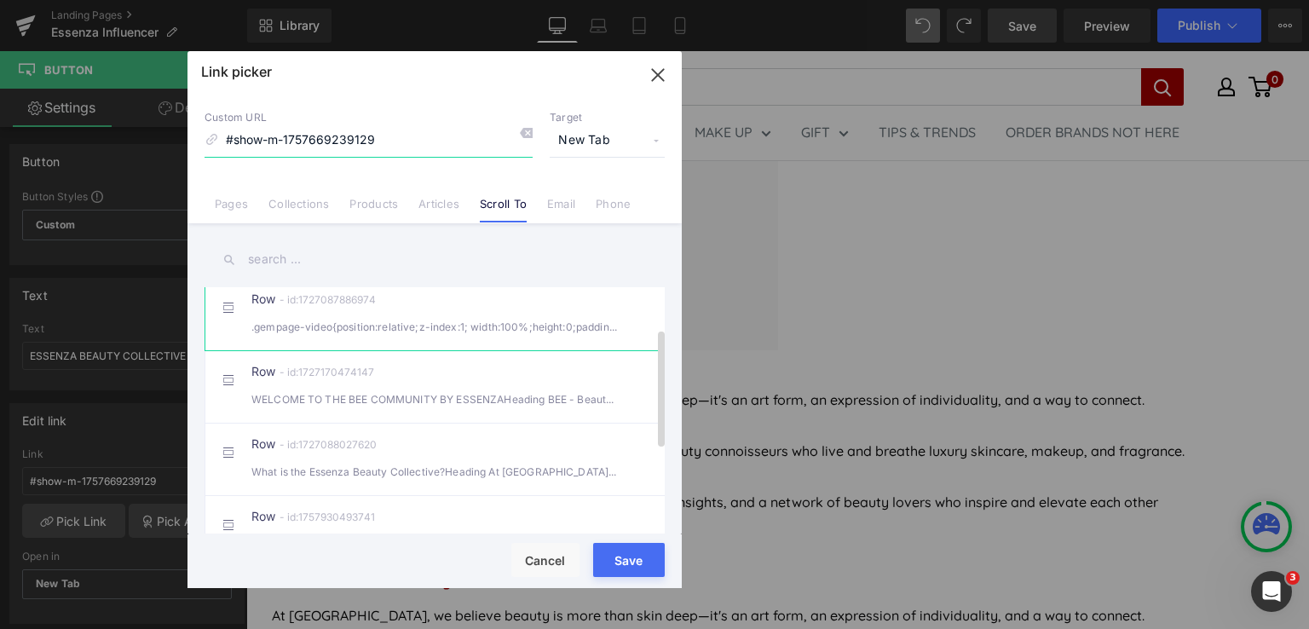
scroll to position [85, 0]
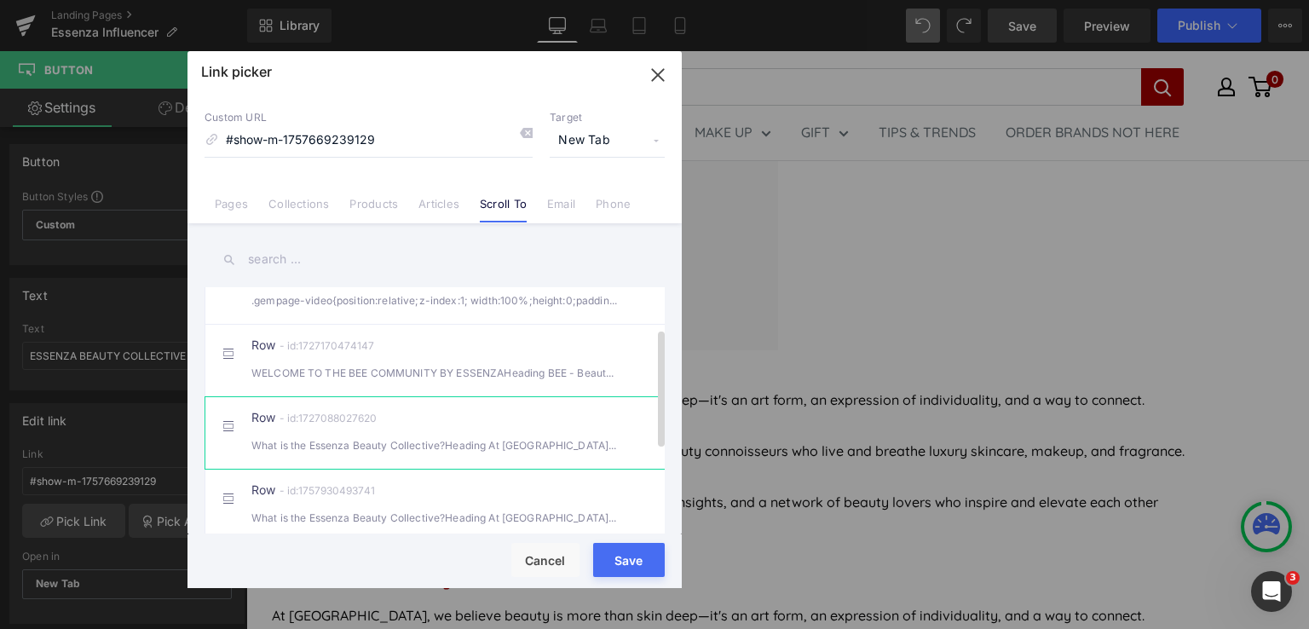
click at [487, 454] on div "What is the Essenza Beauty Collective?Heading At Essenza, we believe beauty i" at bounding box center [434, 445] width 366 height 18
type input "#r-1727088027620"
click at [610, 557] on div "Rendering Content" at bounding box center [655, 561] width 105 height 19
click at [626, 570] on div "Rendering Content" at bounding box center [655, 561] width 105 height 19
click at [594, 145] on span "New Tab" at bounding box center [607, 140] width 115 height 32
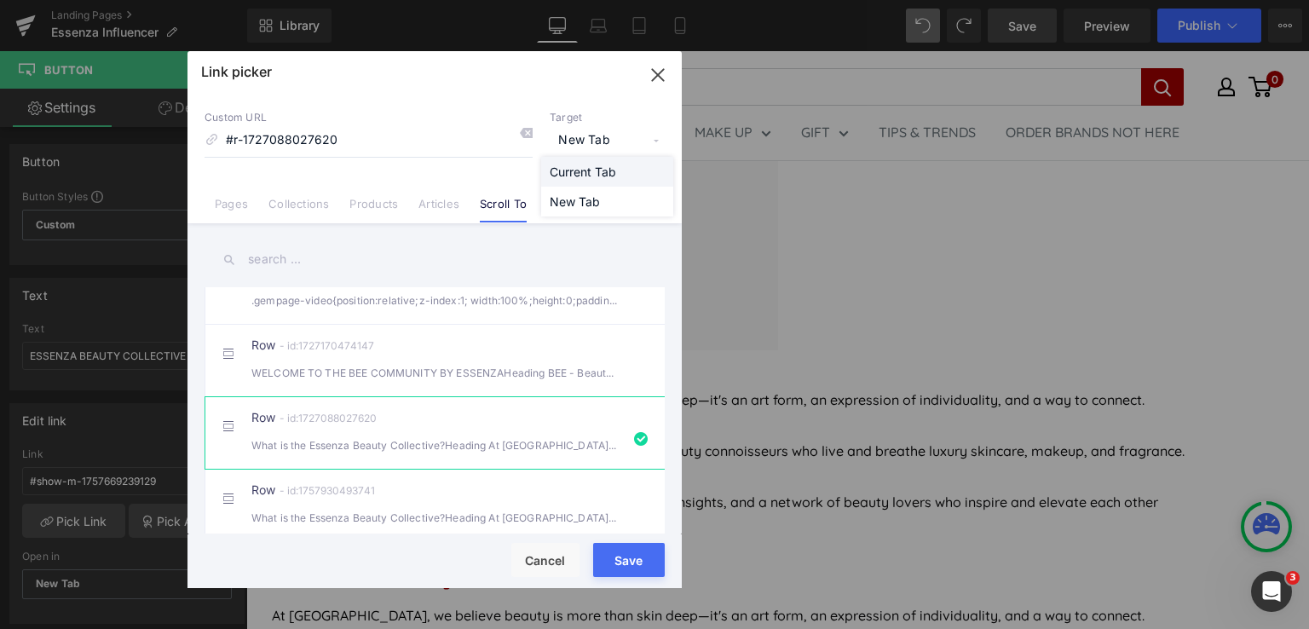
click at [592, 175] on li "Current Tab" at bounding box center [607, 172] width 132 height 30
click at [634, 568] on div "Rendering Content" at bounding box center [655, 561] width 105 height 19
click at [633, 563] on div "Rendering Content" at bounding box center [655, 561] width 105 height 19
type input "#r-1727088027620"
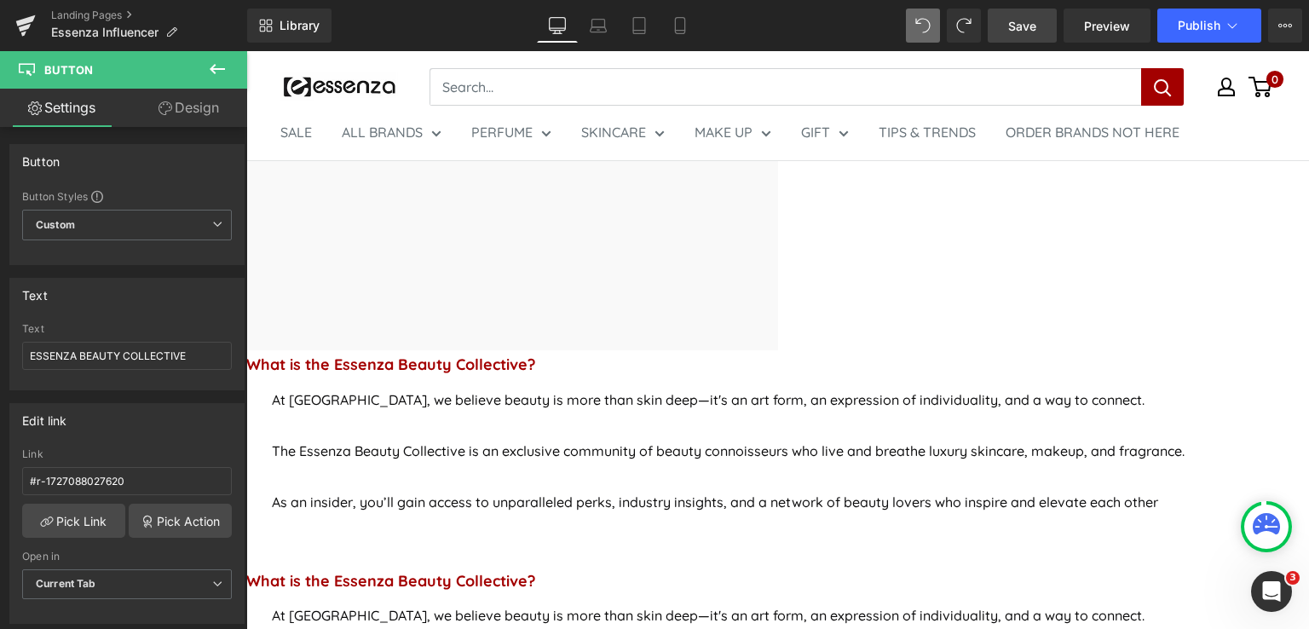
click at [246, 51] on span "Button" at bounding box center [246, 51] width 0 height 0
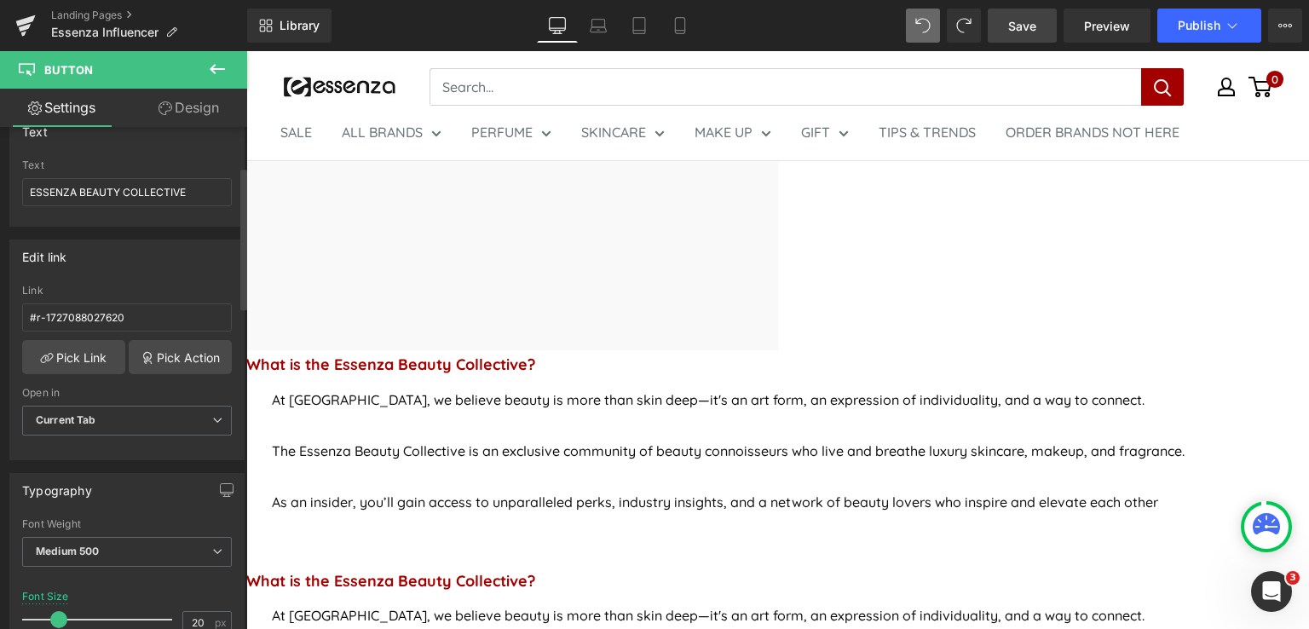
scroll to position [170, 0]
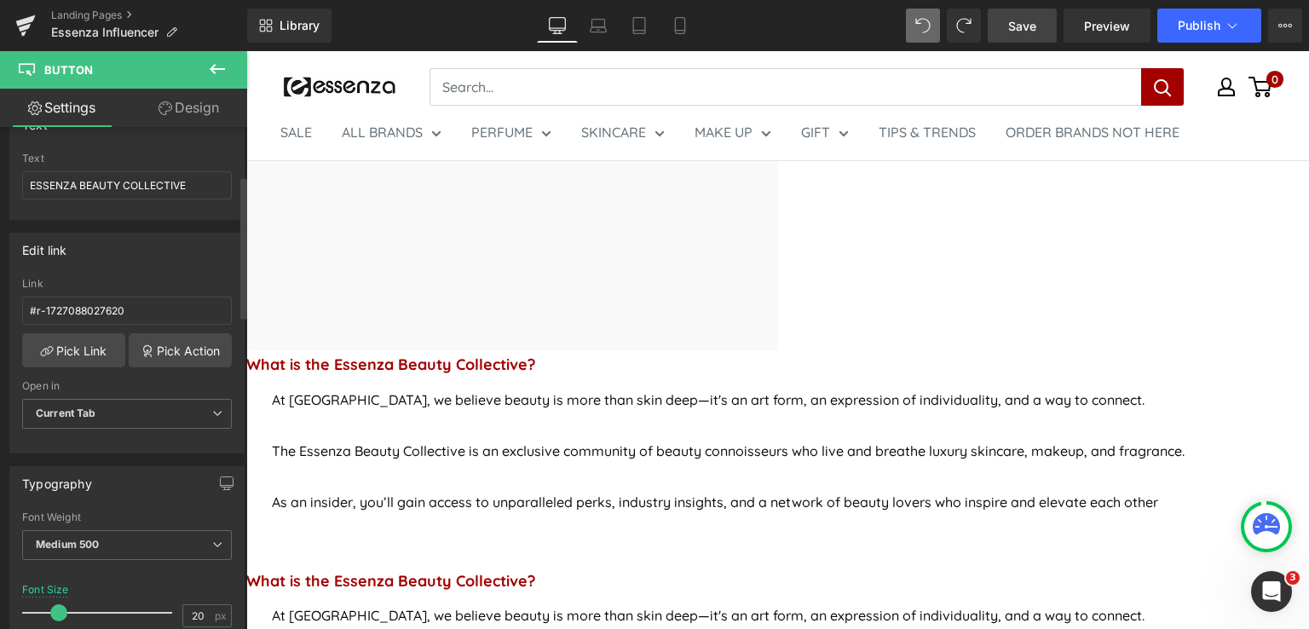
click at [130, 408] on span "Current Tab" at bounding box center [127, 414] width 210 height 30
click at [130, 408] on span "Current Tab" at bounding box center [123, 414] width 203 height 30
click at [246, 51] on icon at bounding box center [246, 51] width 0 height 0
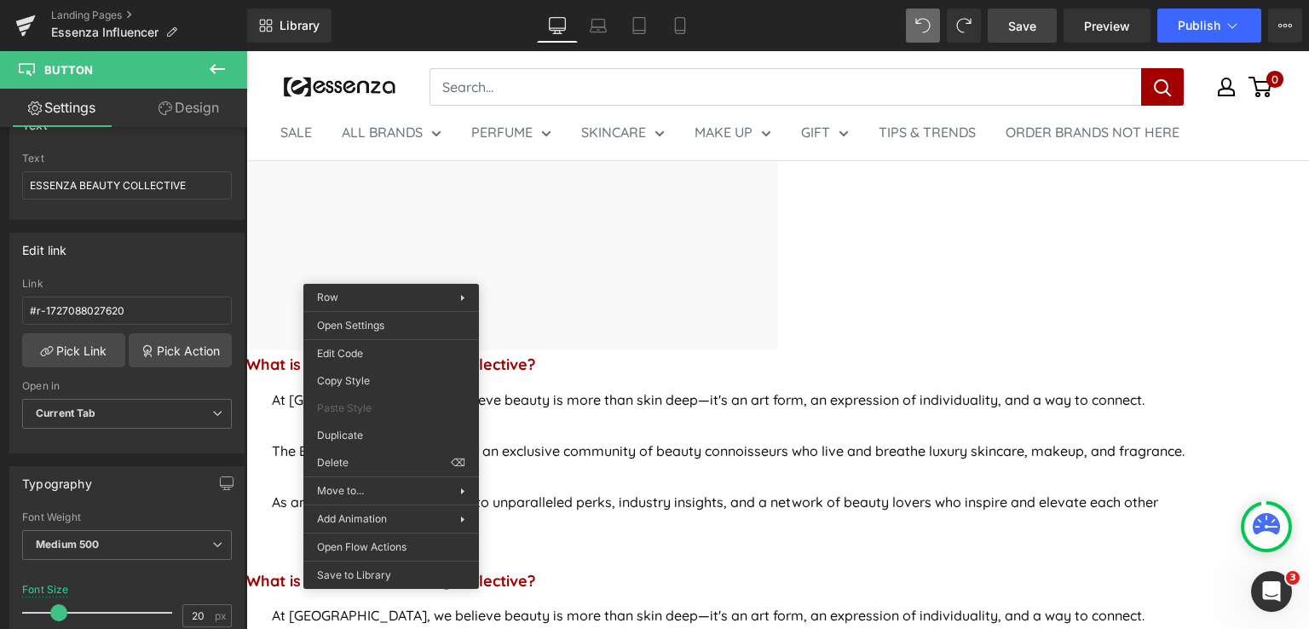
click at [246, 51] on span "Button" at bounding box center [246, 51] width 0 height 0
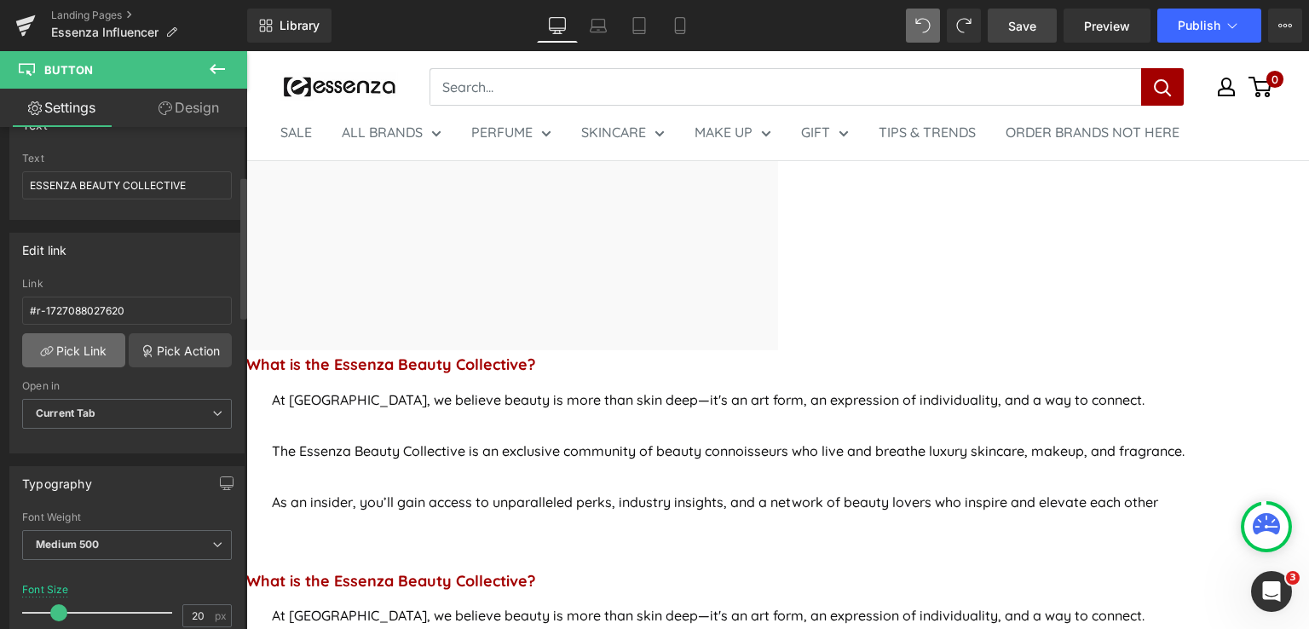
click at [74, 352] on link "Pick Link" at bounding box center [73, 350] width 103 height 34
click at [95, 346] on link "Pick Link" at bounding box center [73, 350] width 103 height 34
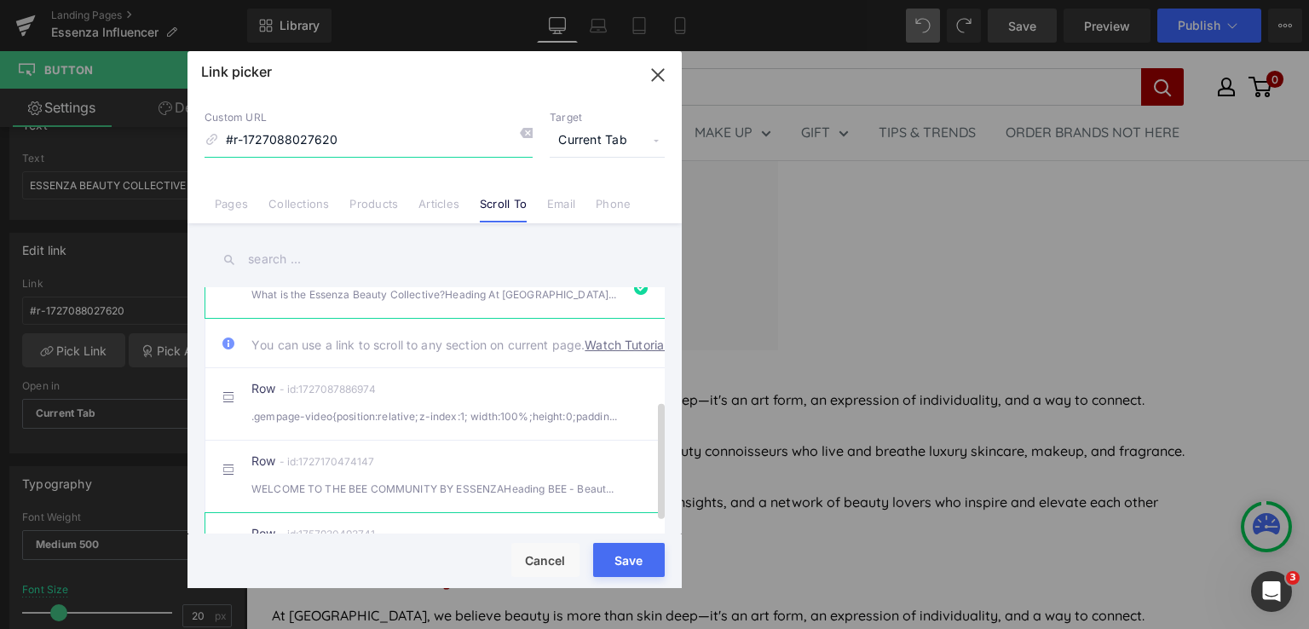
scroll to position [0, 0]
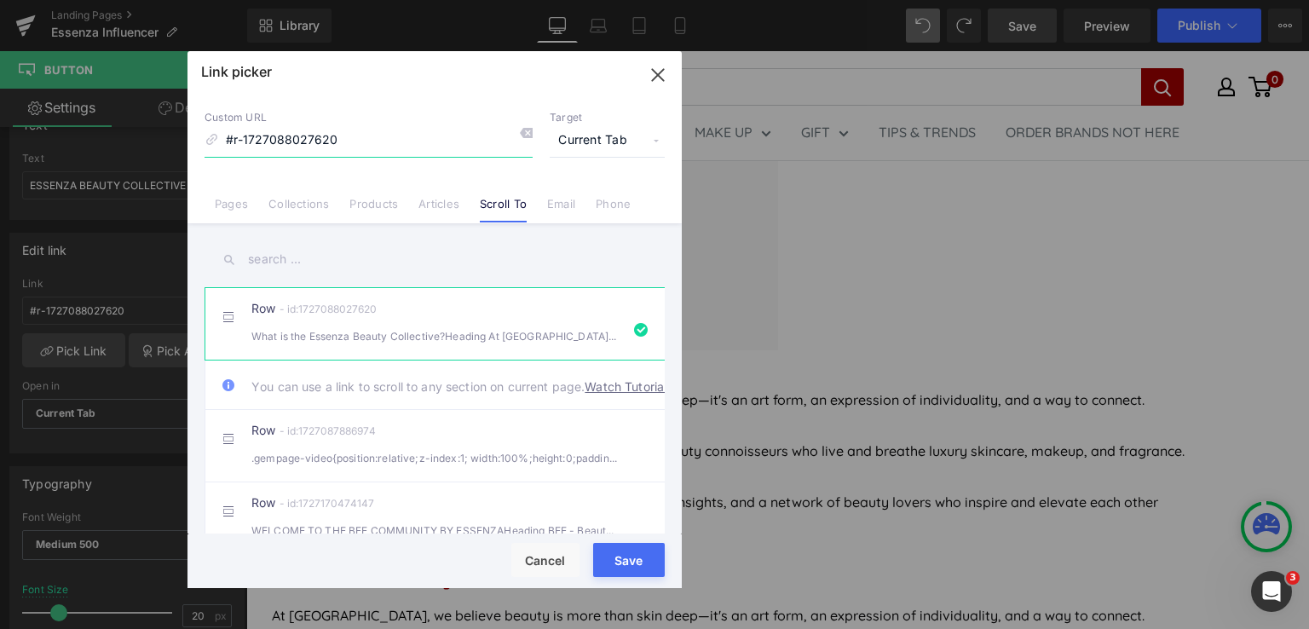
drag, startPoint x: 658, startPoint y: 72, endPoint x: 410, endPoint y: 22, distance: 253.0
click at [658, 72] on icon "button" at bounding box center [657, 74] width 27 height 27
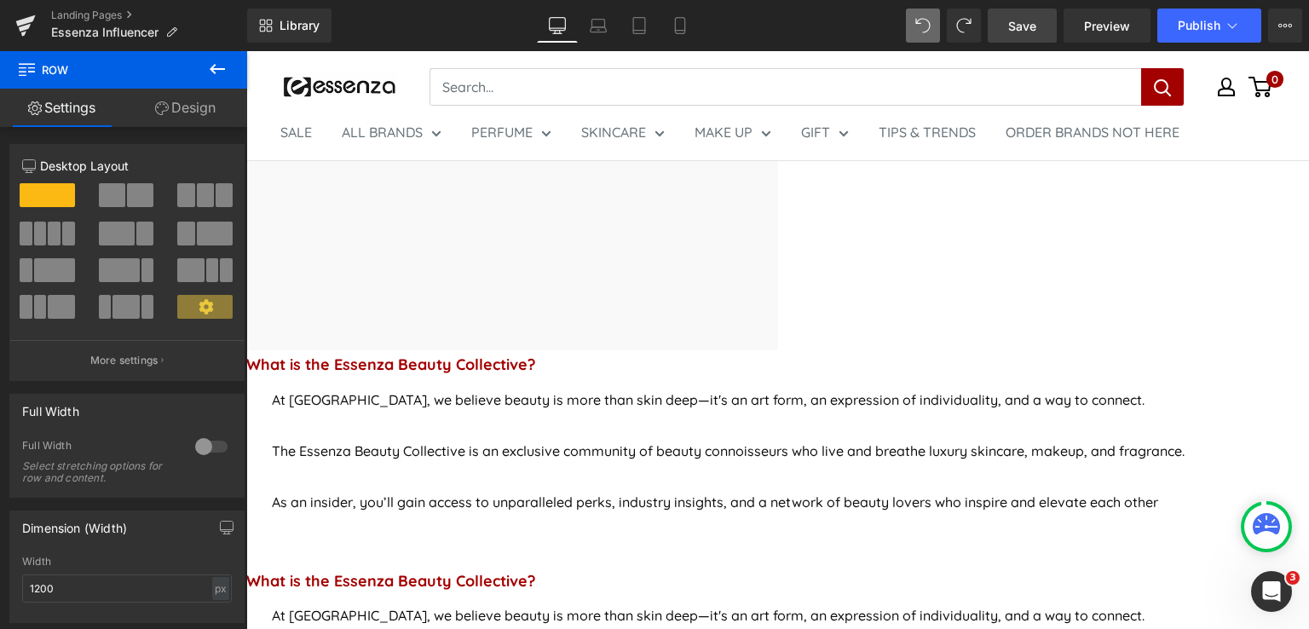
click at [188, 110] on link "Design" at bounding box center [186, 108] width 124 height 38
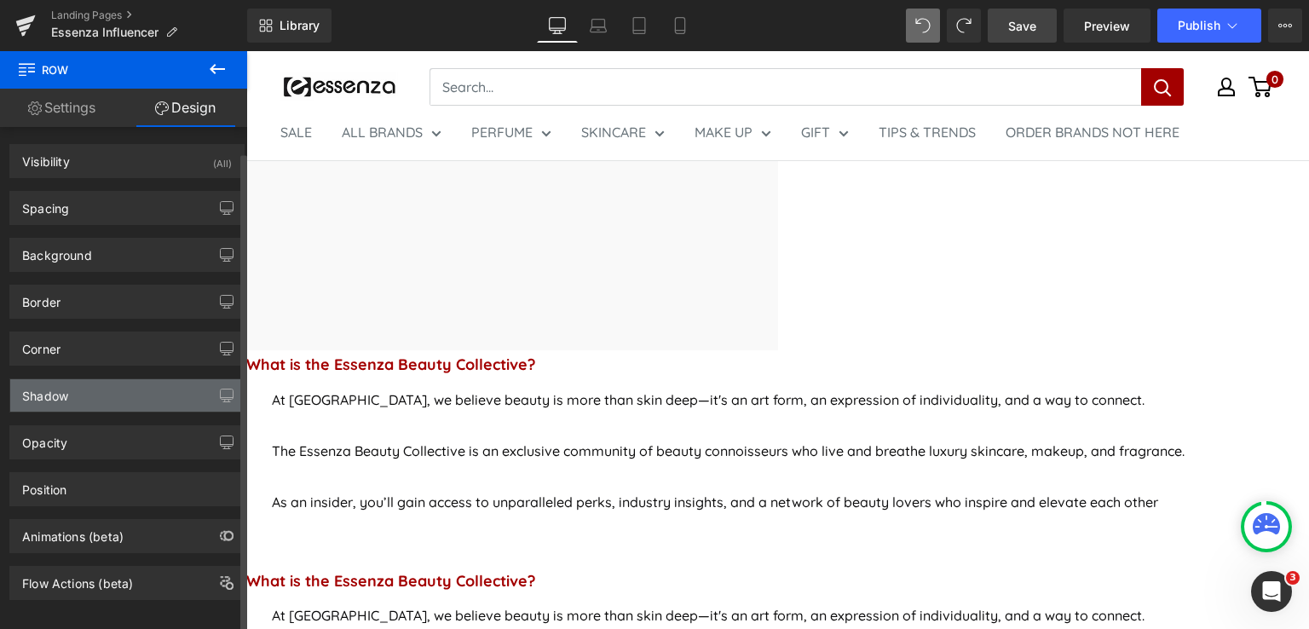
scroll to position [15, 0]
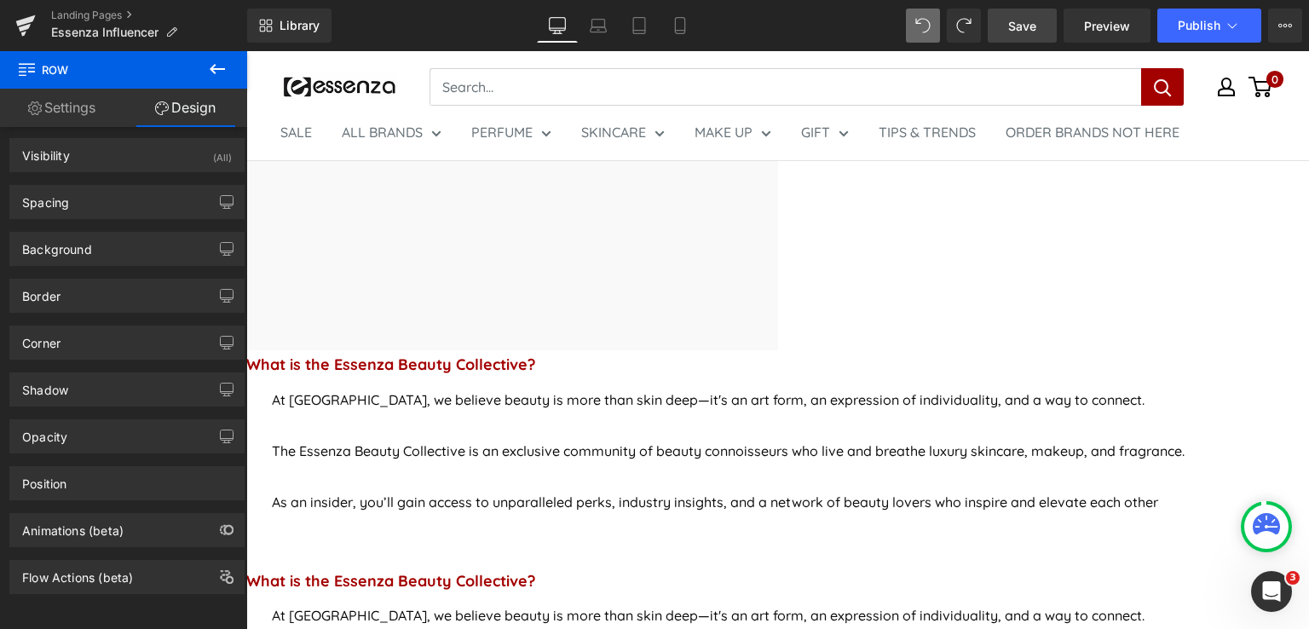
click at [70, 99] on link "Settings" at bounding box center [62, 108] width 124 height 38
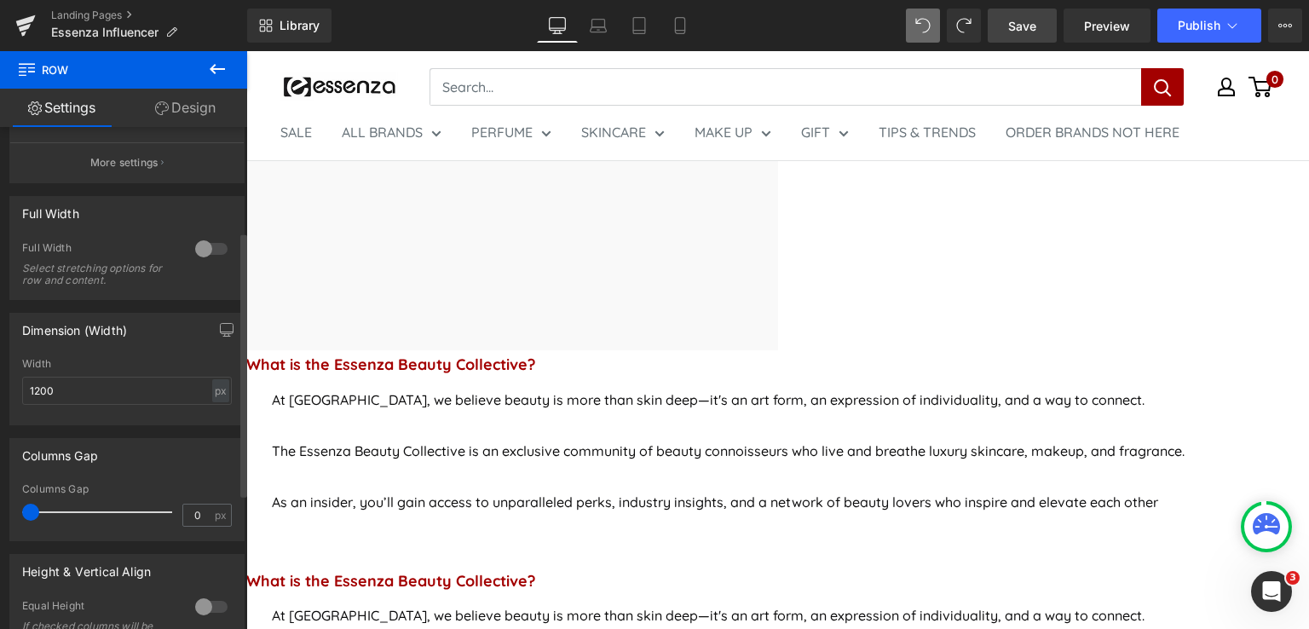
scroll to position [0, 0]
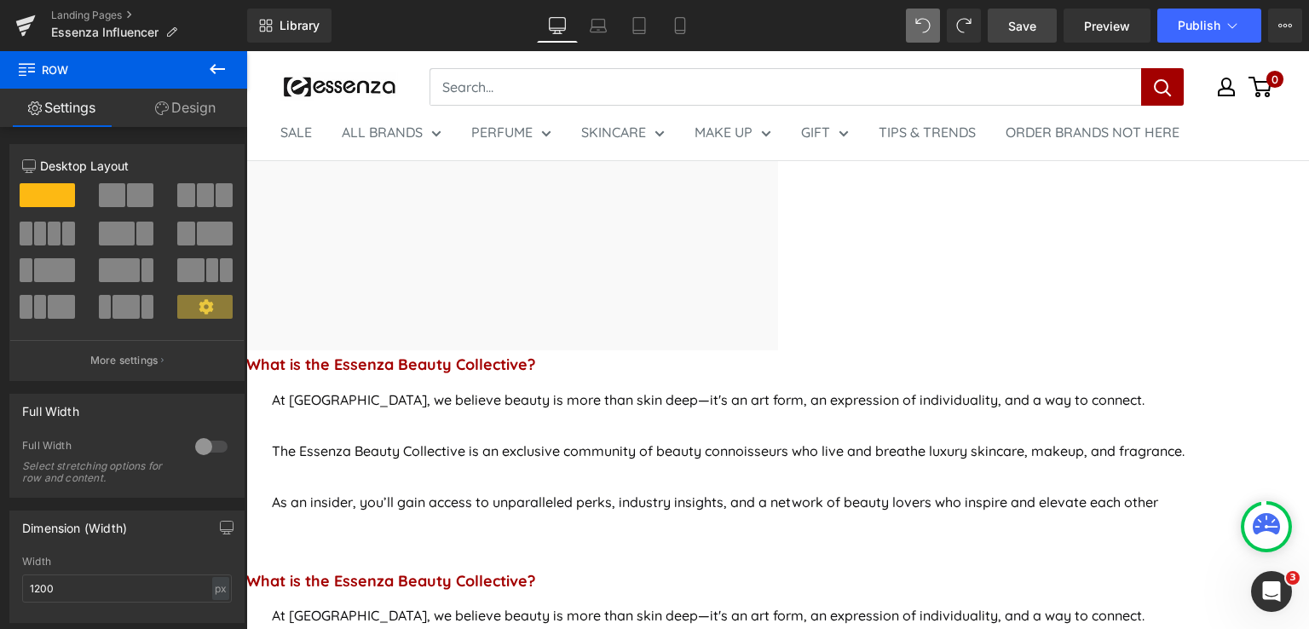
click at [189, 117] on link "Design" at bounding box center [186, 108] width 124 height 38
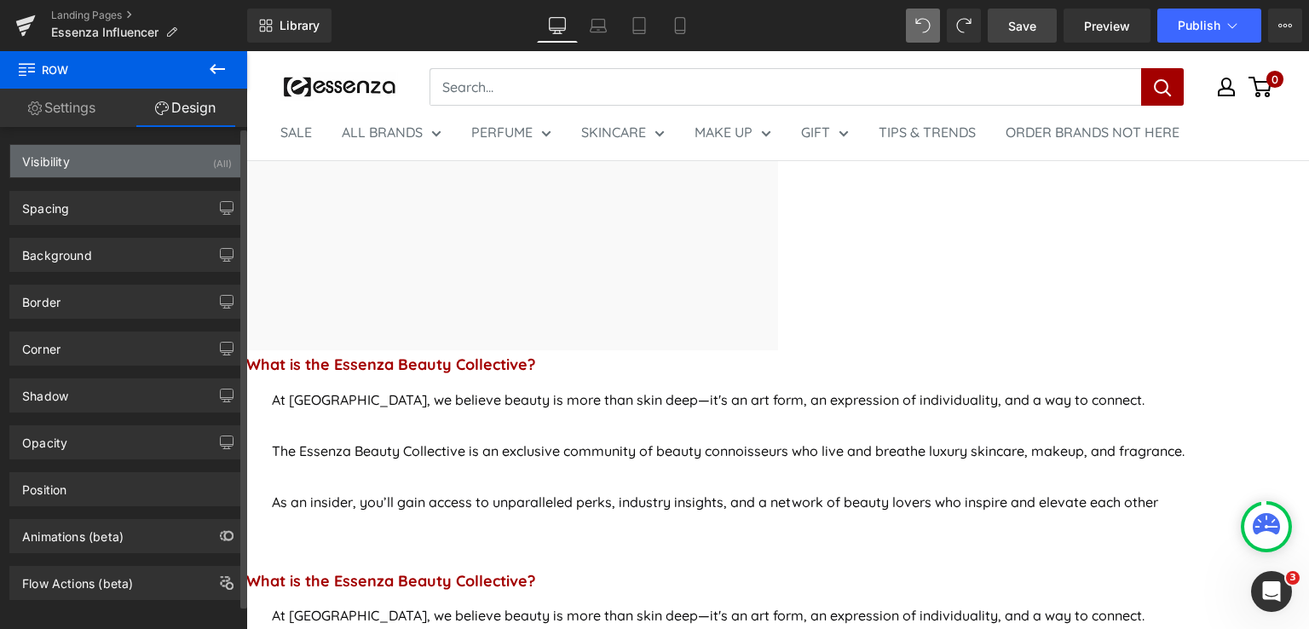
click at [134, 148] on div "Visibility (All)" at bounding box center [127, 161] width 234 height 32
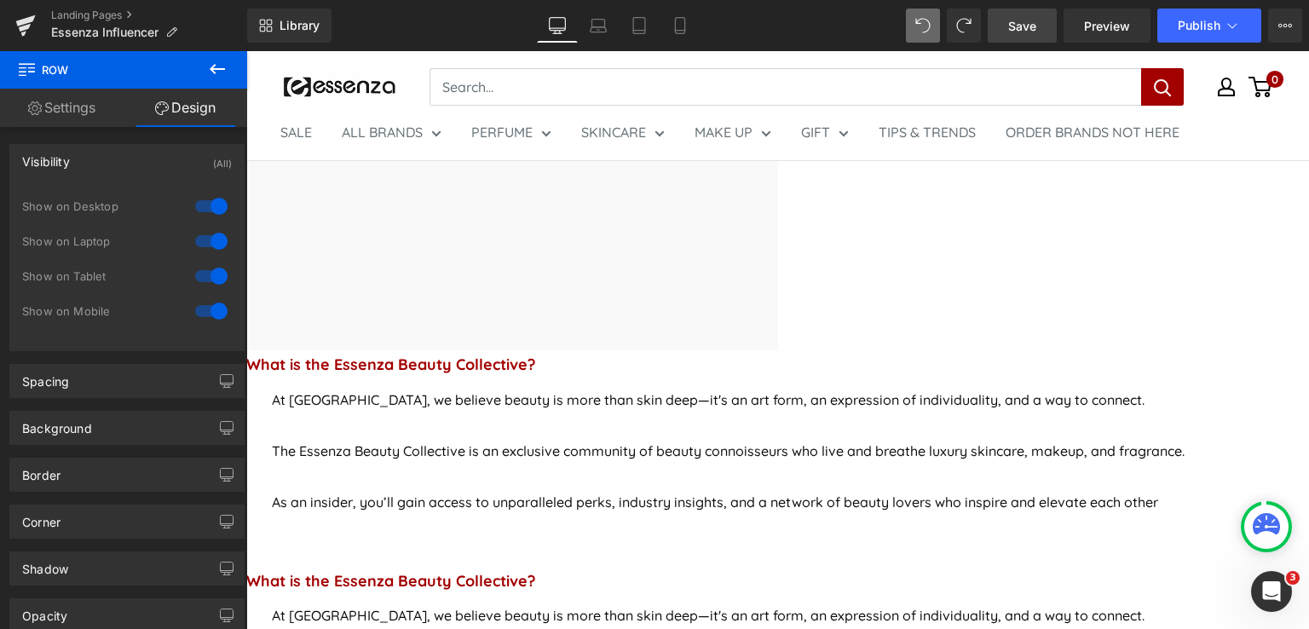
click at [55, 110] on link "Settings" at bounding box center [62, 108] width 124 height 38
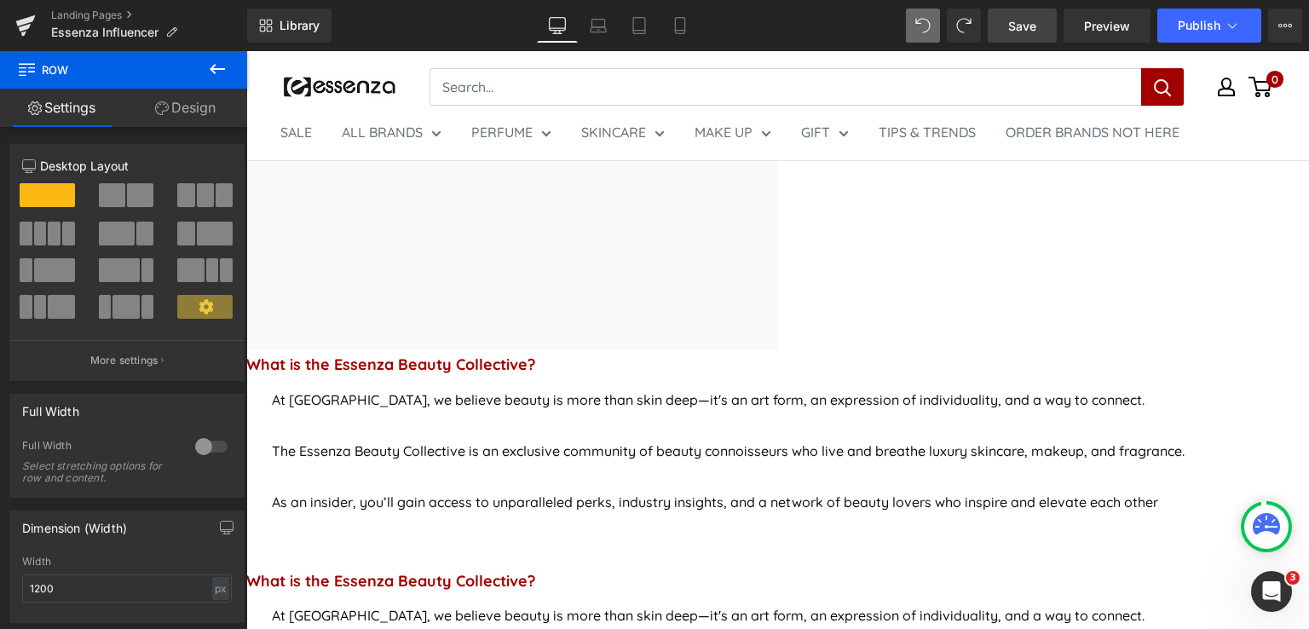
click at [188, 113] on link "Design" at bounding box center [186, 108] width 124 height 38
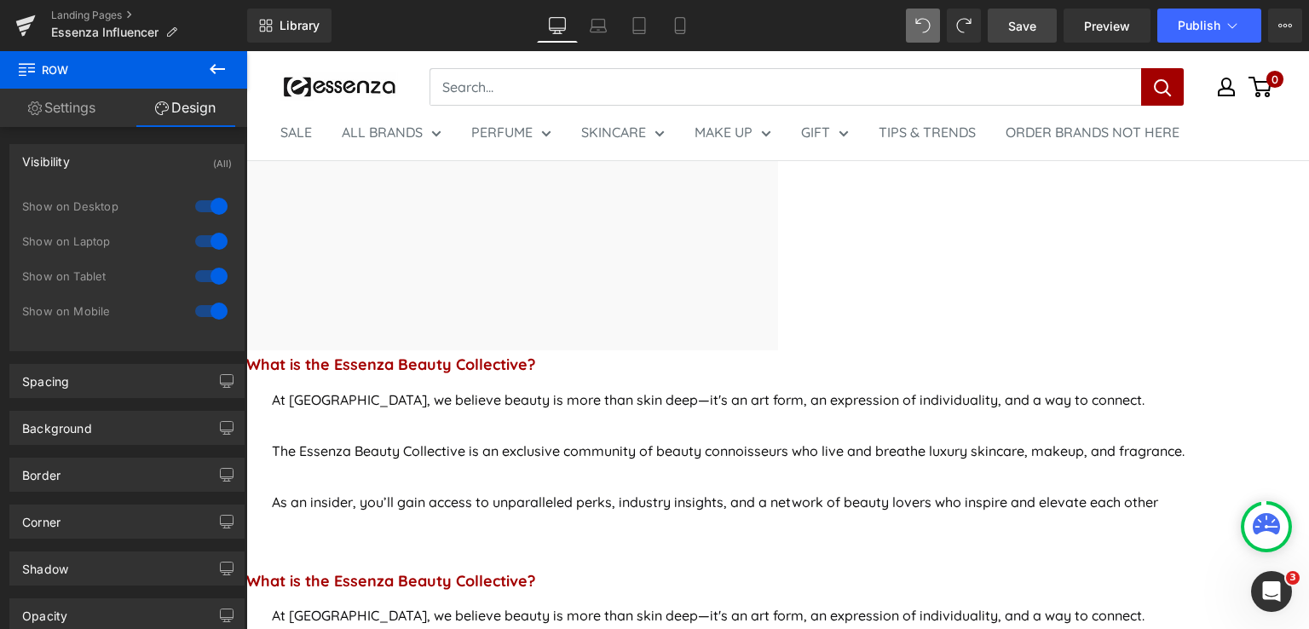
click at [81, 113] on link "Settings" at bounding box center [62, 108] width 124 height 38
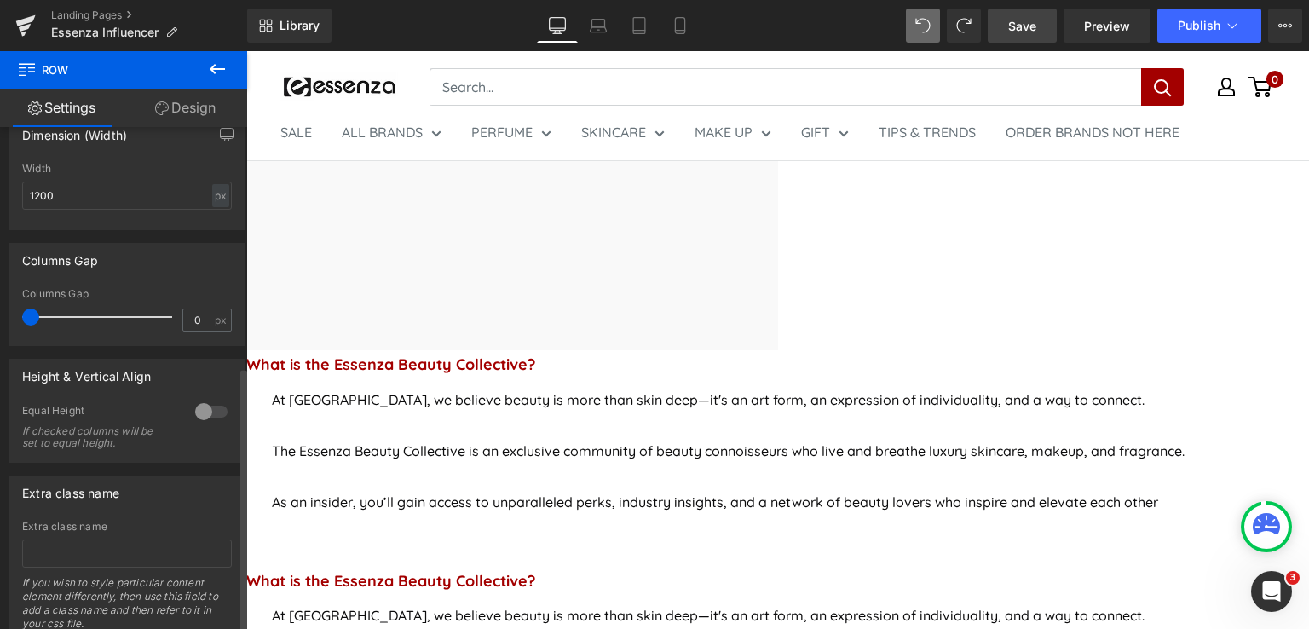
scroll to position [453, 0]
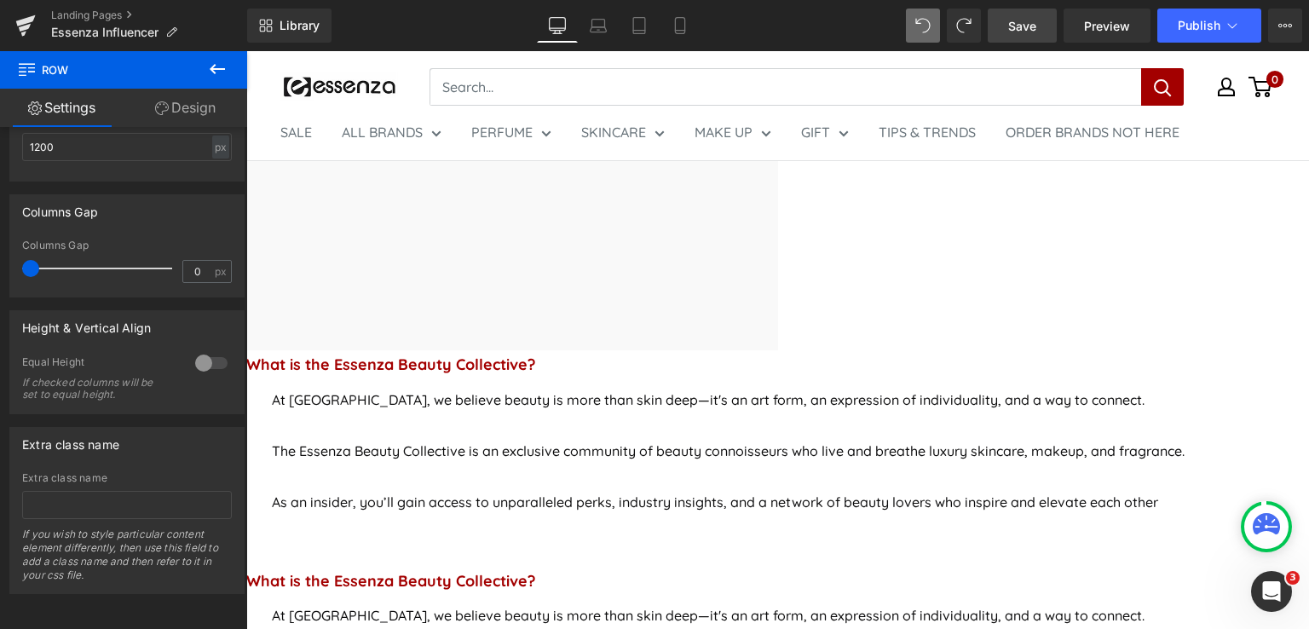
click at [246, 51] on span "Button" at bounding box center [246, 51] width 0 height 0
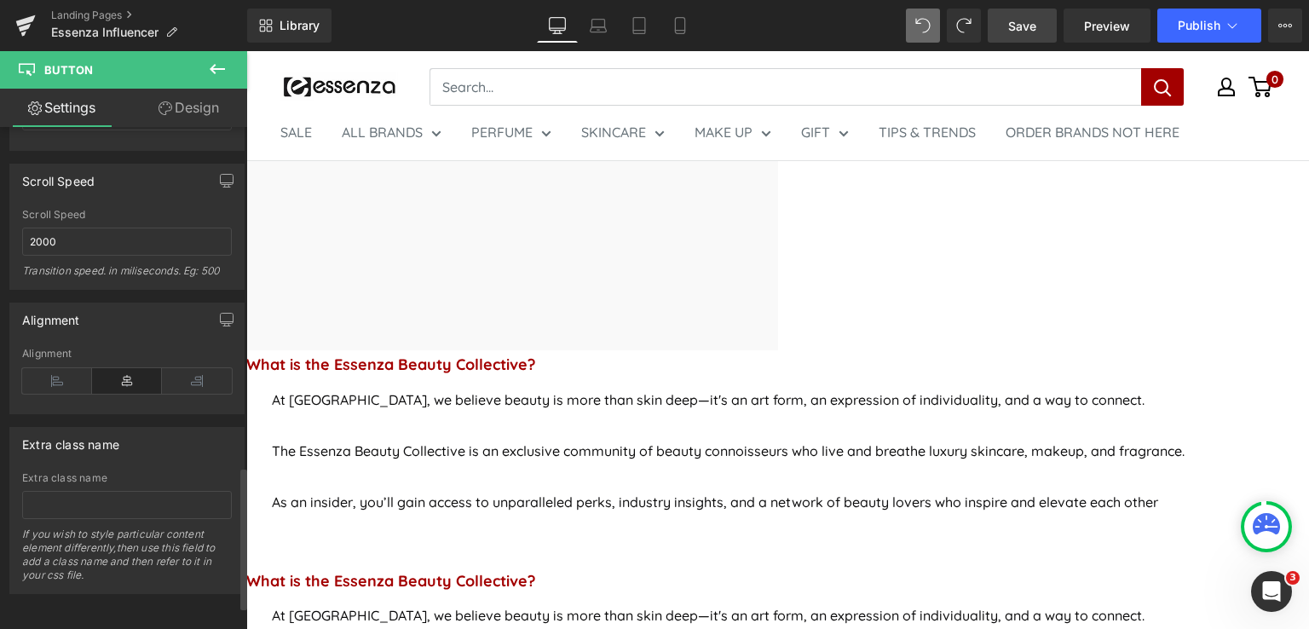
scroll to position [1274, 0]
click at [204, 68] on button at bounding box center [217, 69] width 60 height 37
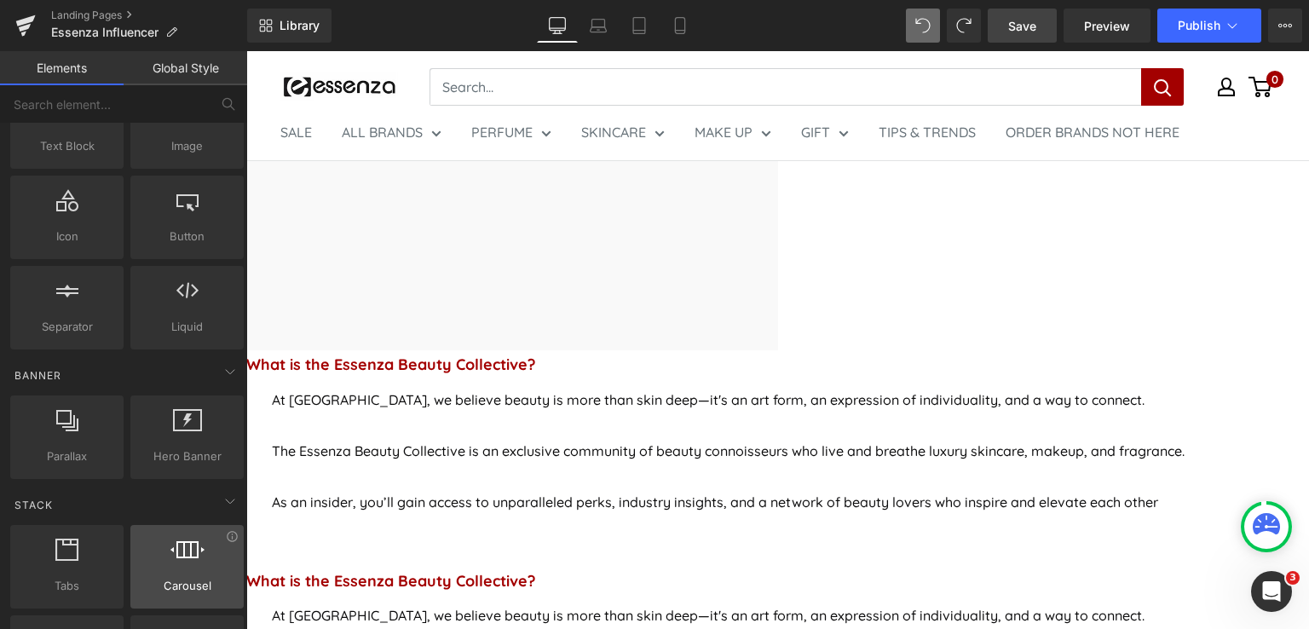
scroll to position [0, 0]
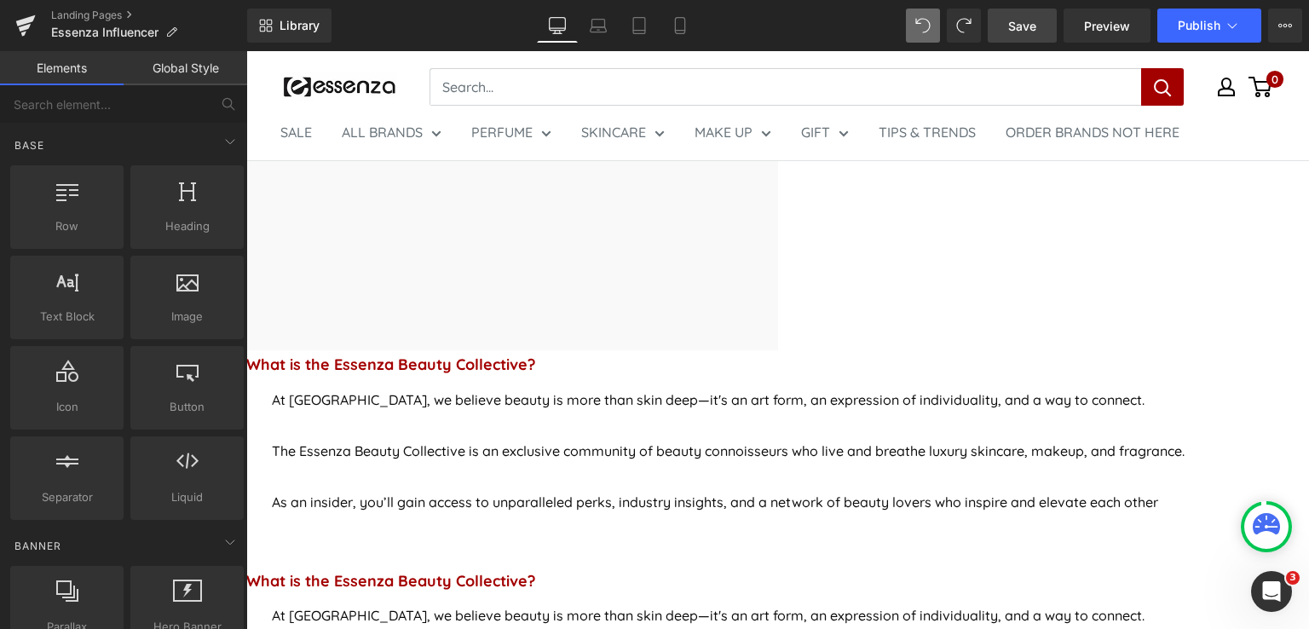
click at [1033, 23] on span "Save" at bounding box center [1022, 26] width 28 height 18
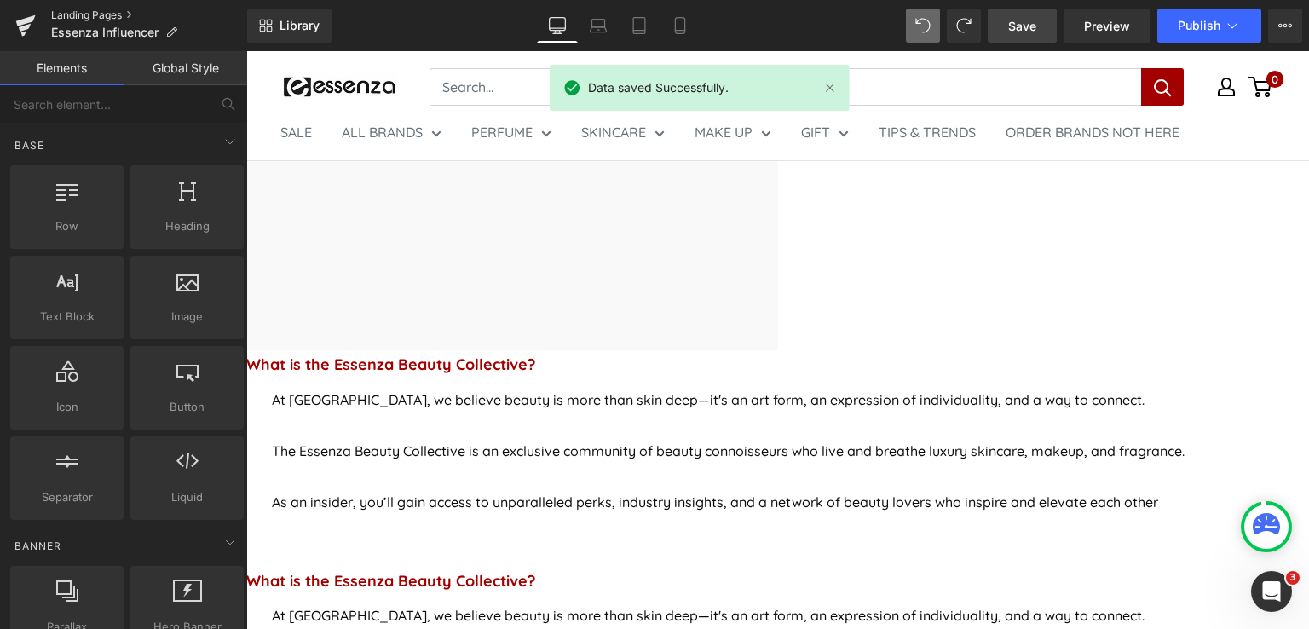
click at [109, 10] on link "Landing Pages" at bounding box center [149, 16] width 196 height 14
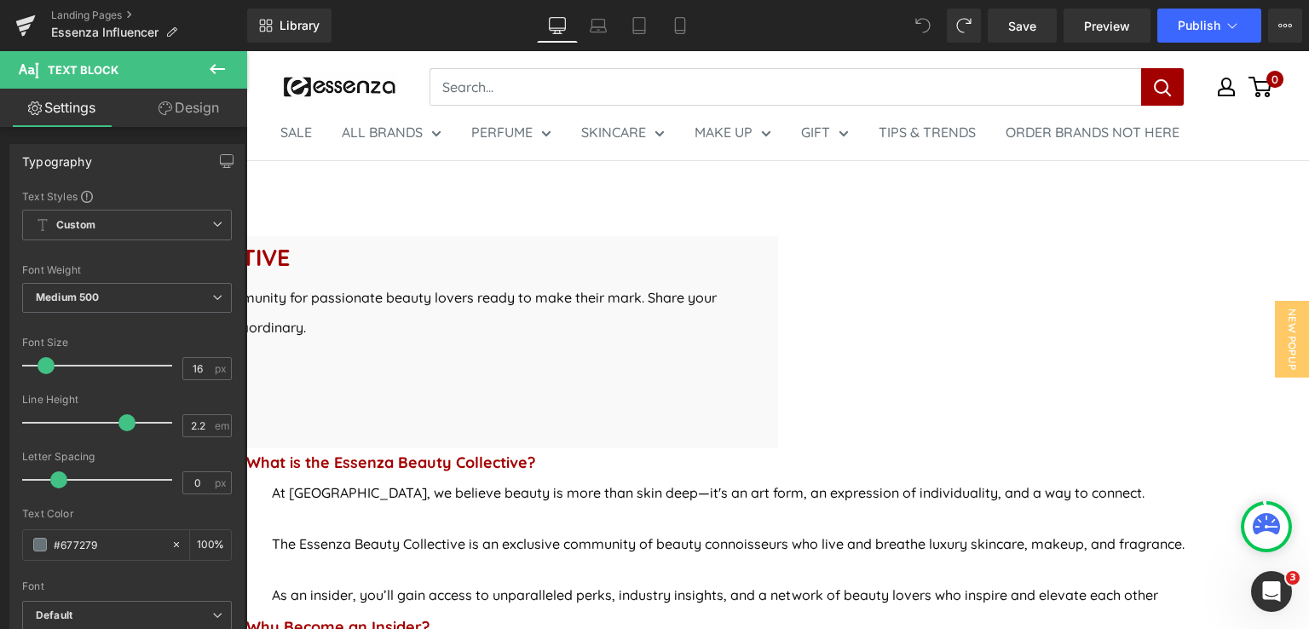
scroll to position [511, 0]
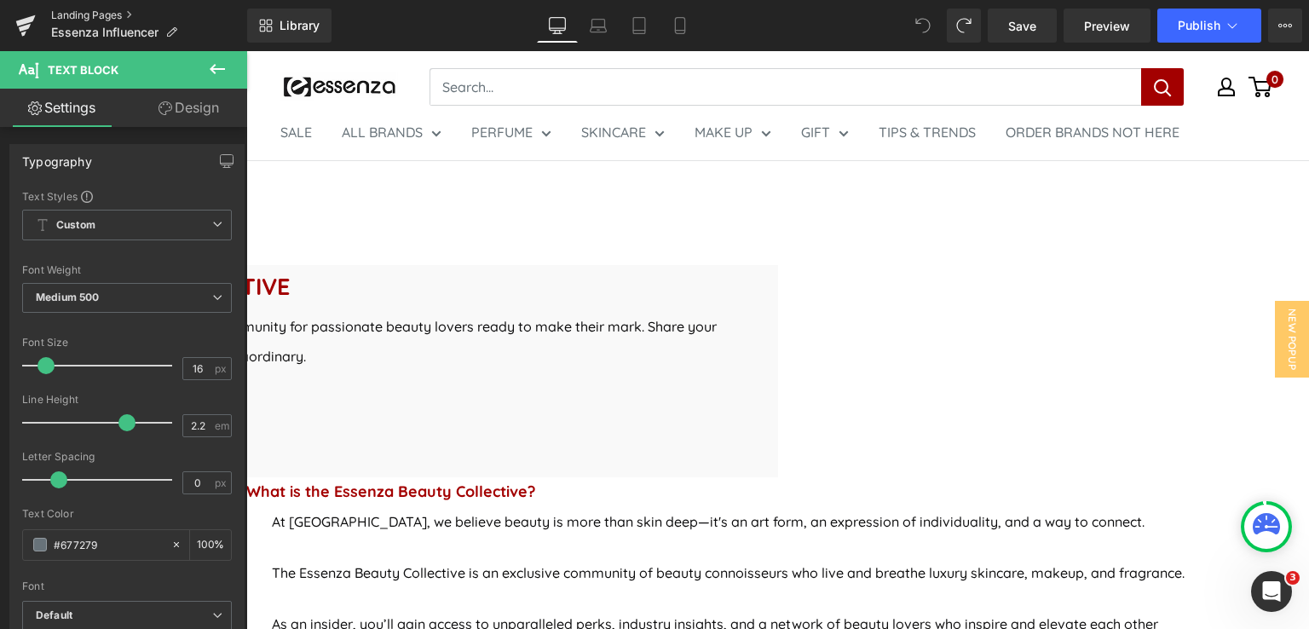
click at [100, 14] on link "Landing Pages" at bounding box center [149, 16] width 196 height 14
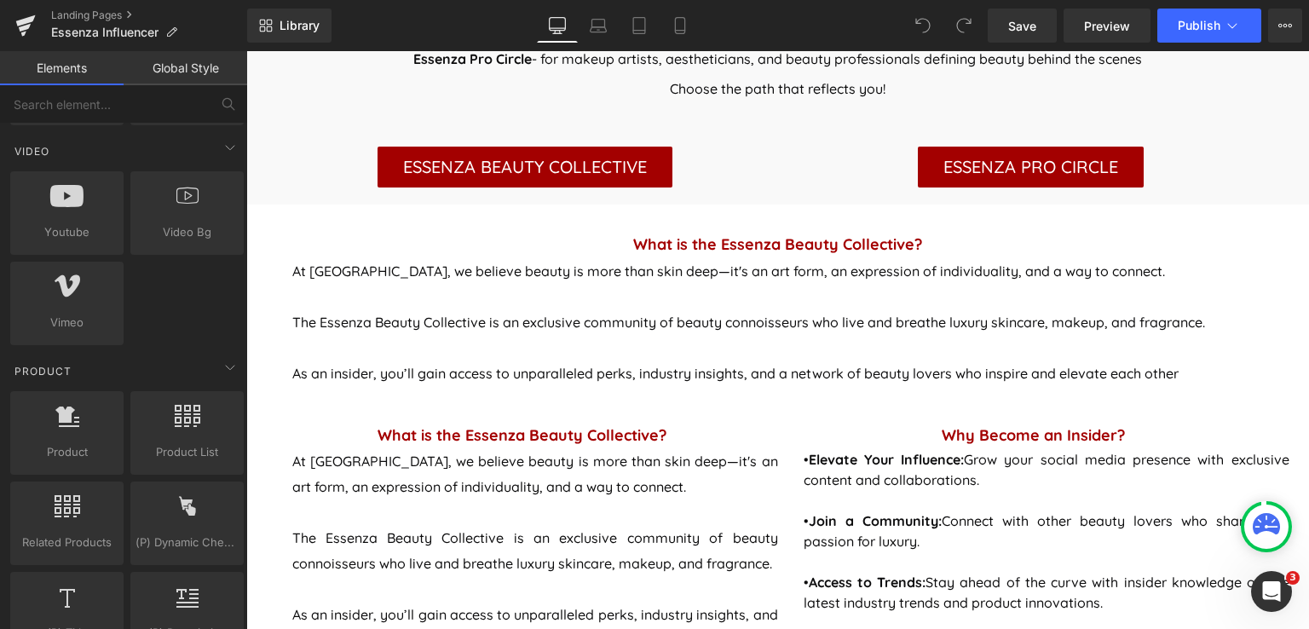
scroll to position [1122, 0]
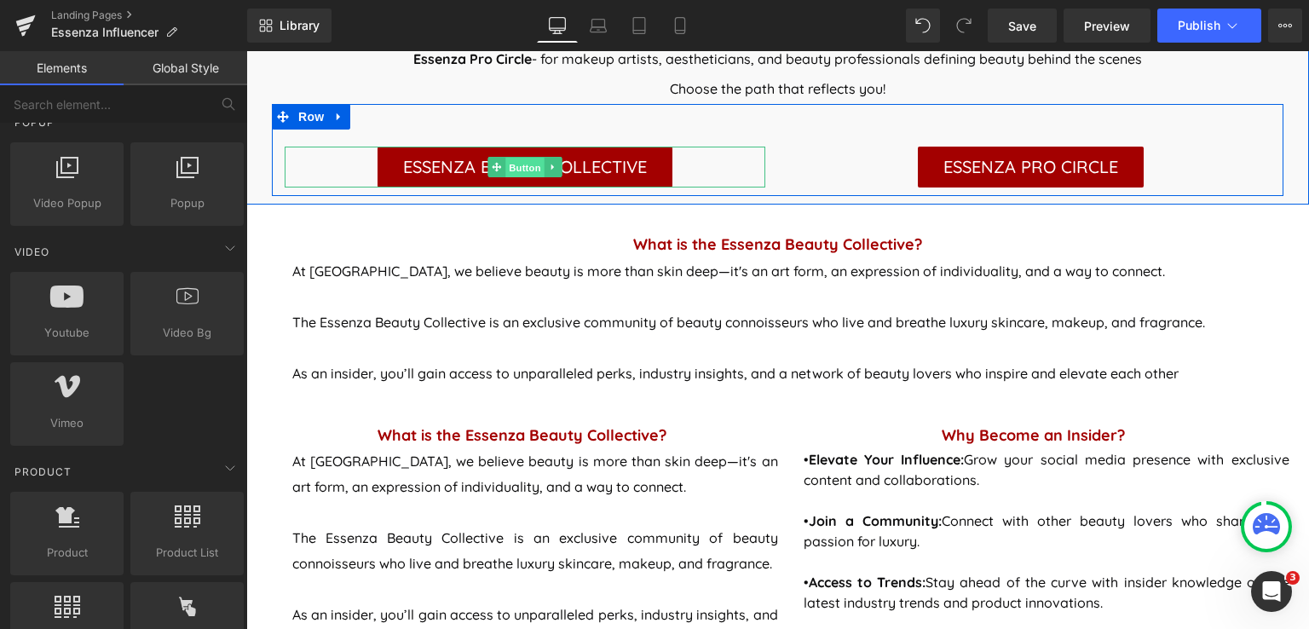
click at [522, 164] on span "Button" at bounding box center [524, 168] width 39 height 20
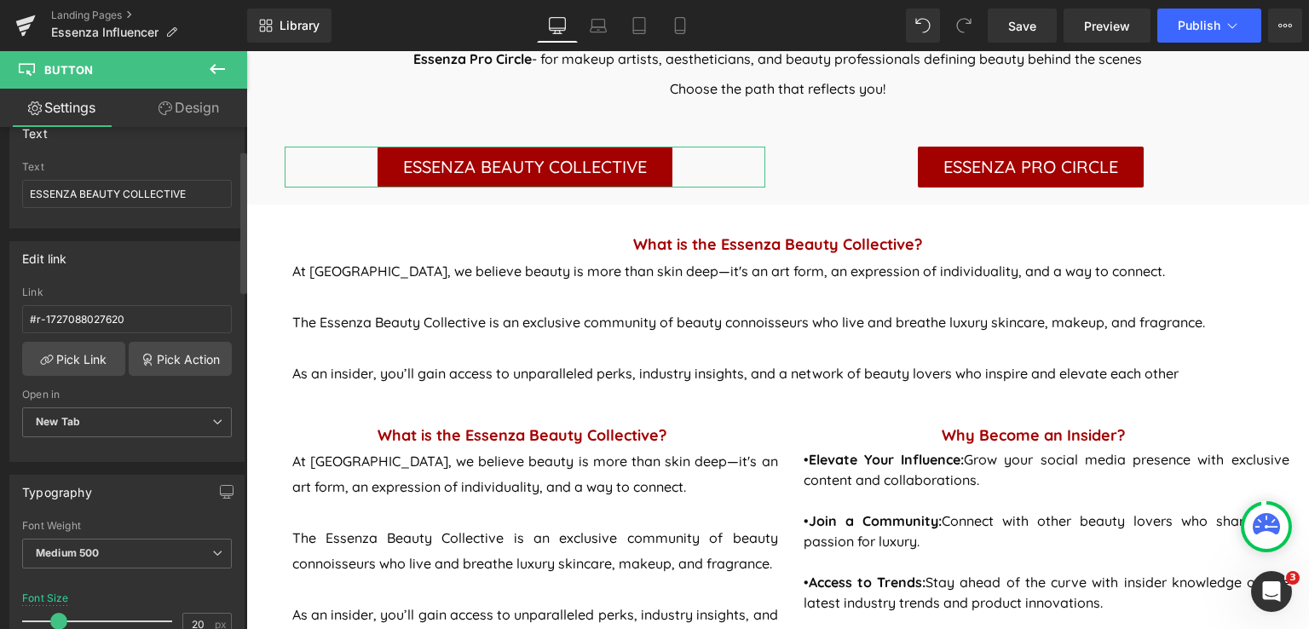
scroll to position [170, 0]
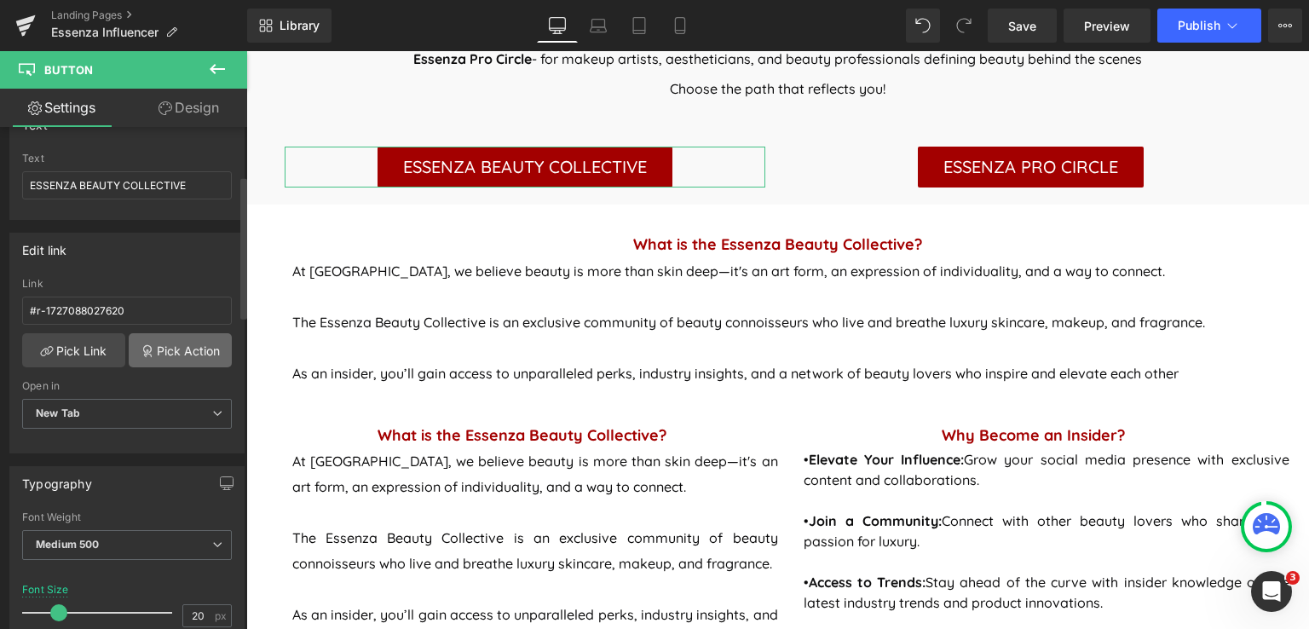
click at [197, 342] on link "Pick Action" at bounding box center [180, 350] width 103 height 34
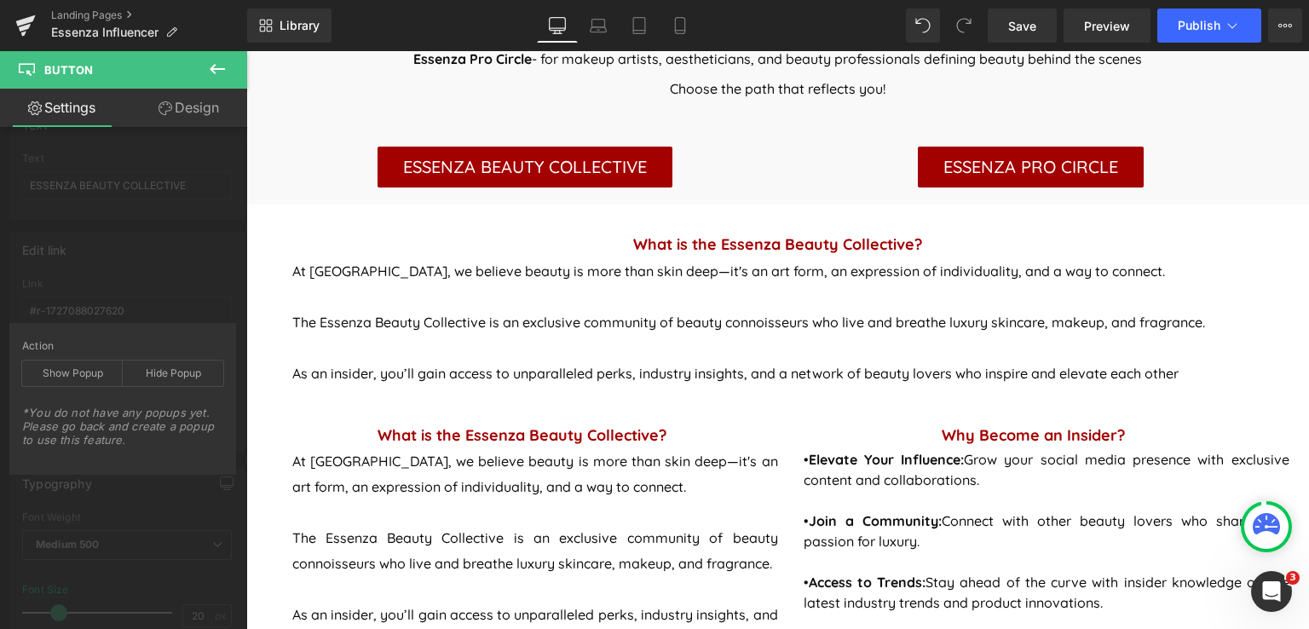
click at [215, 70] on icon at bounding box center [217, 69] width 20 height 20
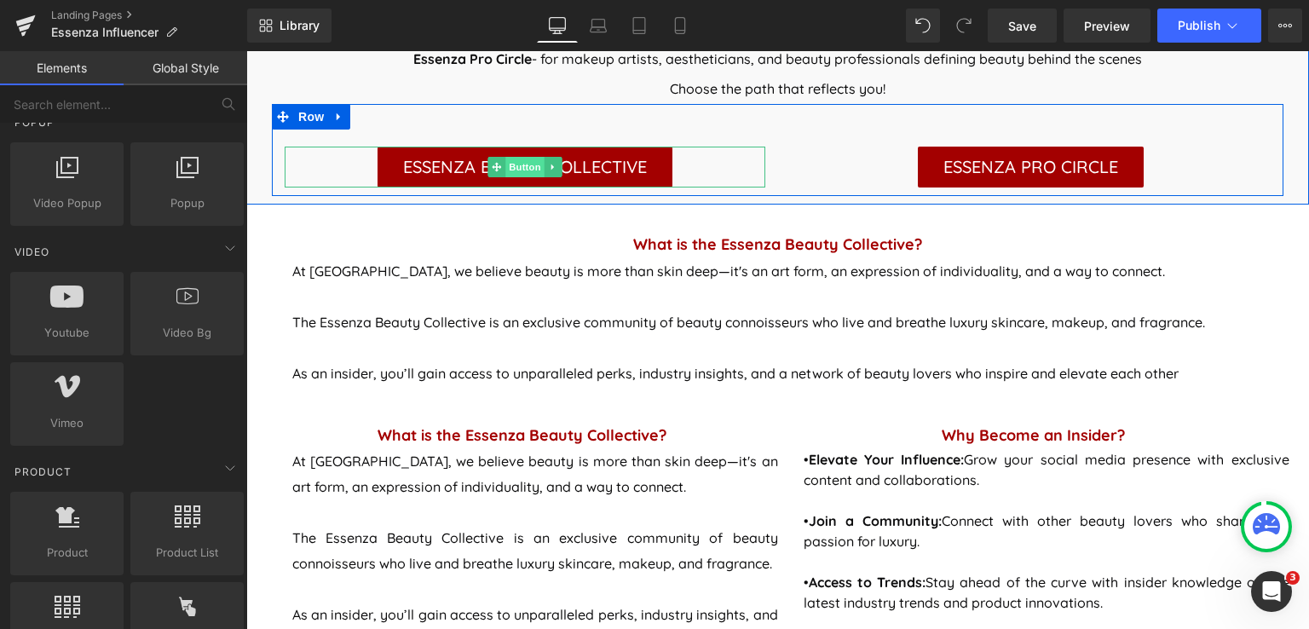
click at [518, 161] on span "Button" at bounding box center [524, 167] width 39 height 20
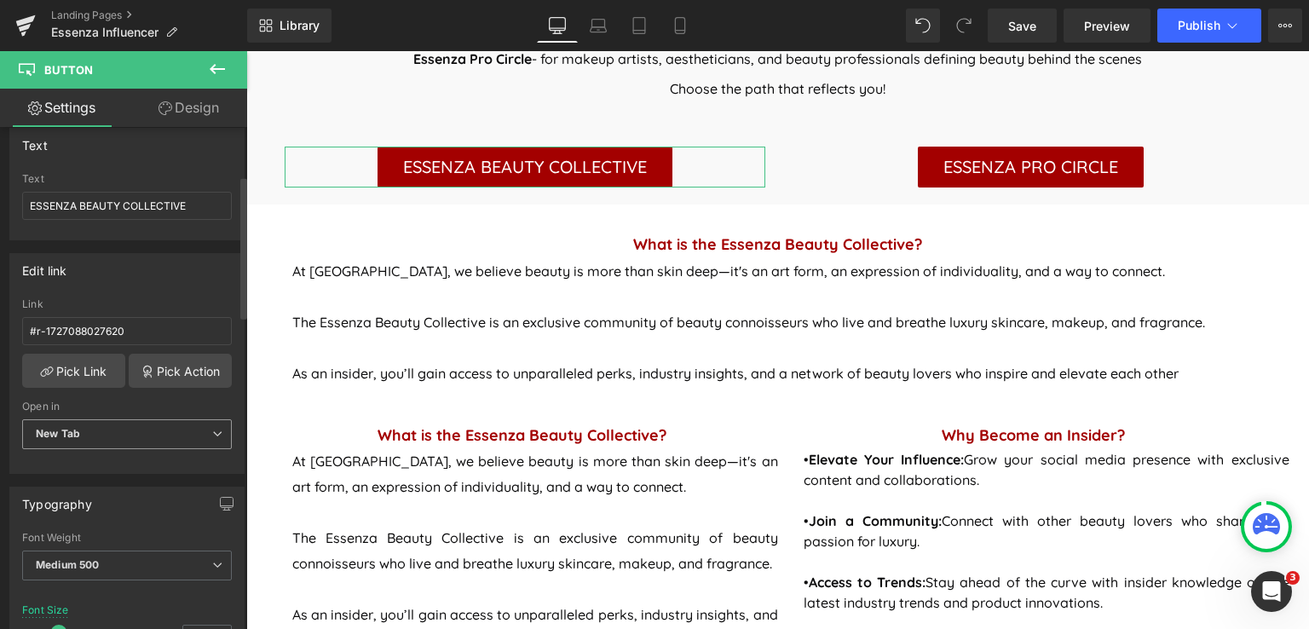
scroll to position [170, 0]
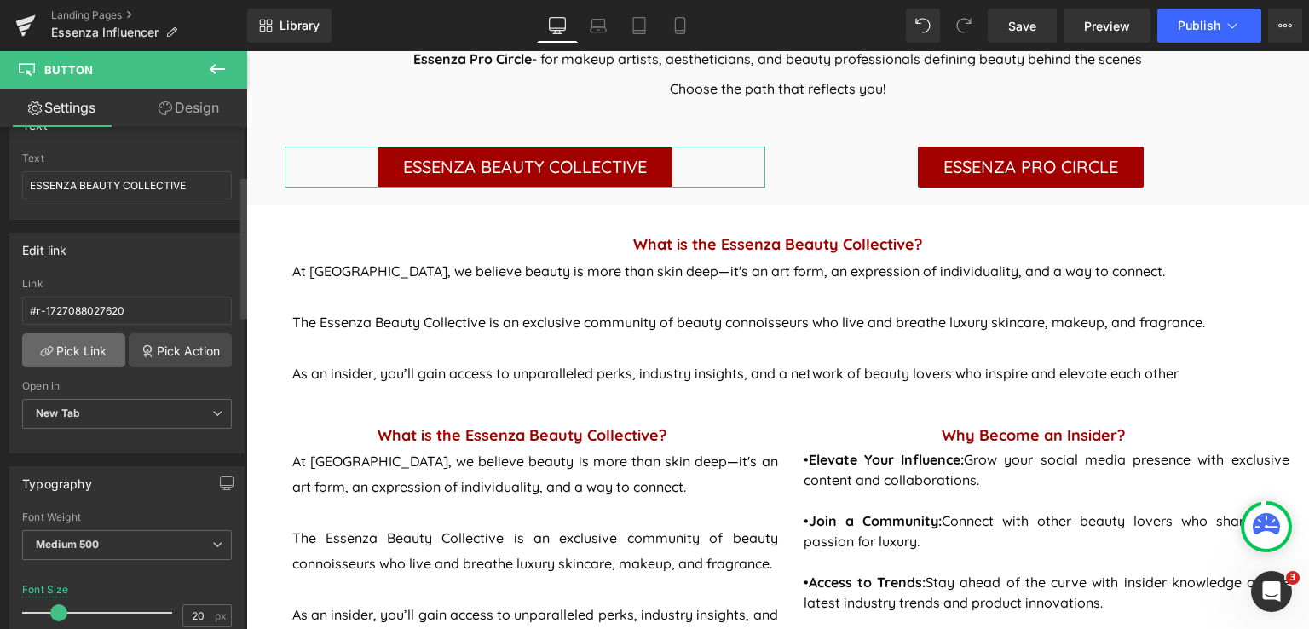
click at [94, 346] on link "Pick Link" at bounding box center [73, 350] width 103 height 34
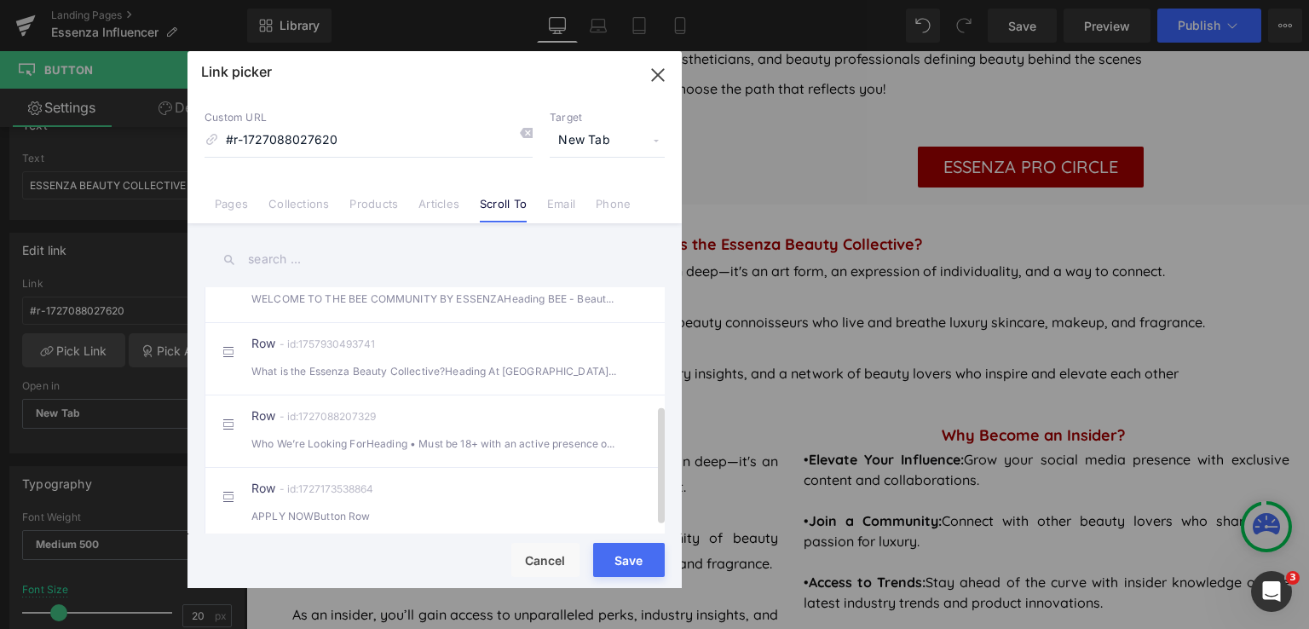
scroll to position [259, 0]
click at [558, 557] on button "Cancel" at bounding box center [545, 560] width 68 height 34
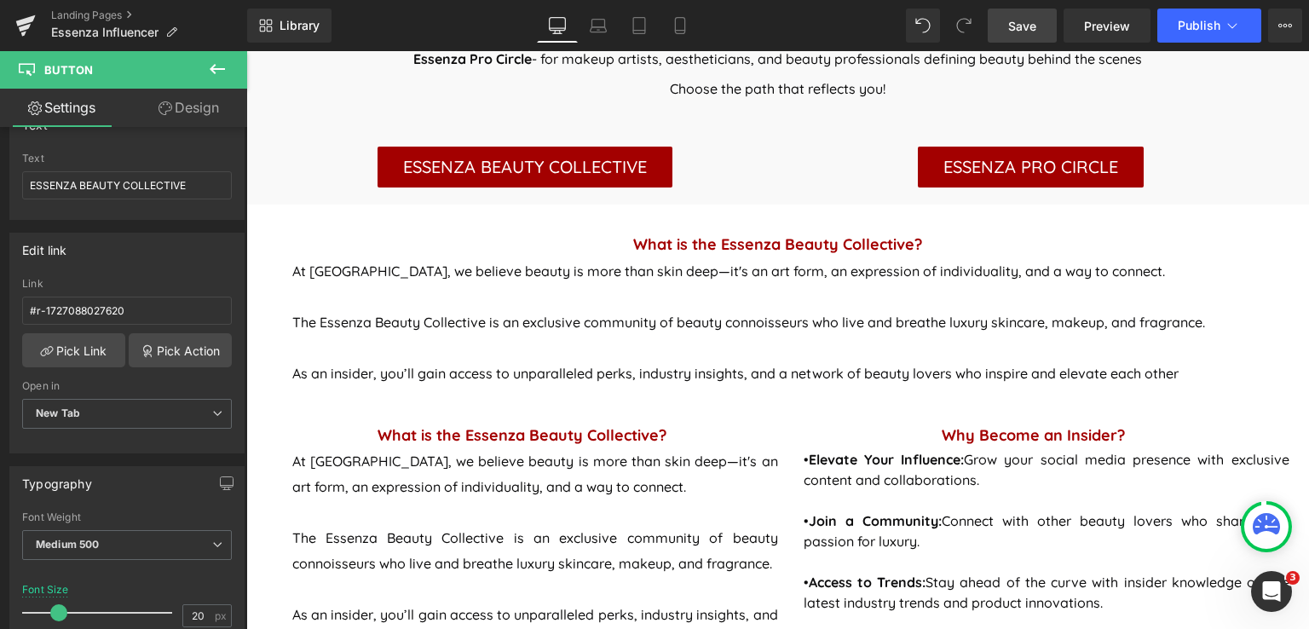
click at [1023, 21] on span "Save" at bounding box center [1022, 26] width 28 height 18
click at [1034, 29] on span "Save" at bounding box center [1022, 26] width 28 height 18
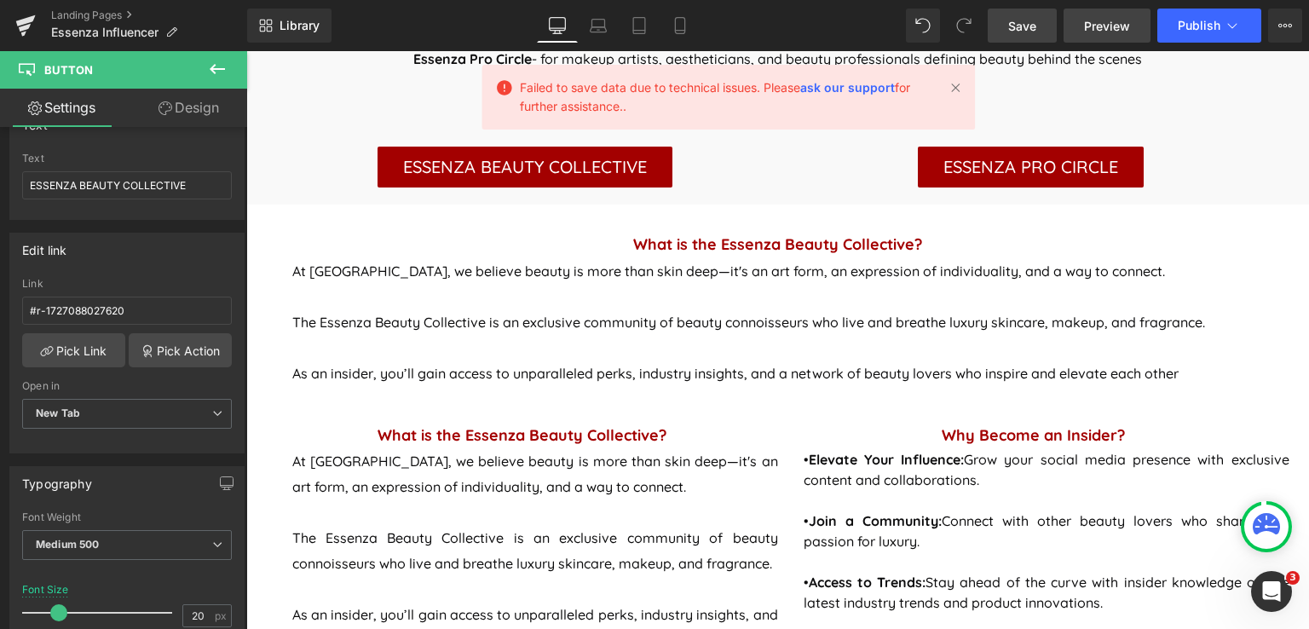
click at [1133, 27] on link "Preview" at bounding box center [1107, 26] width 87 height 34
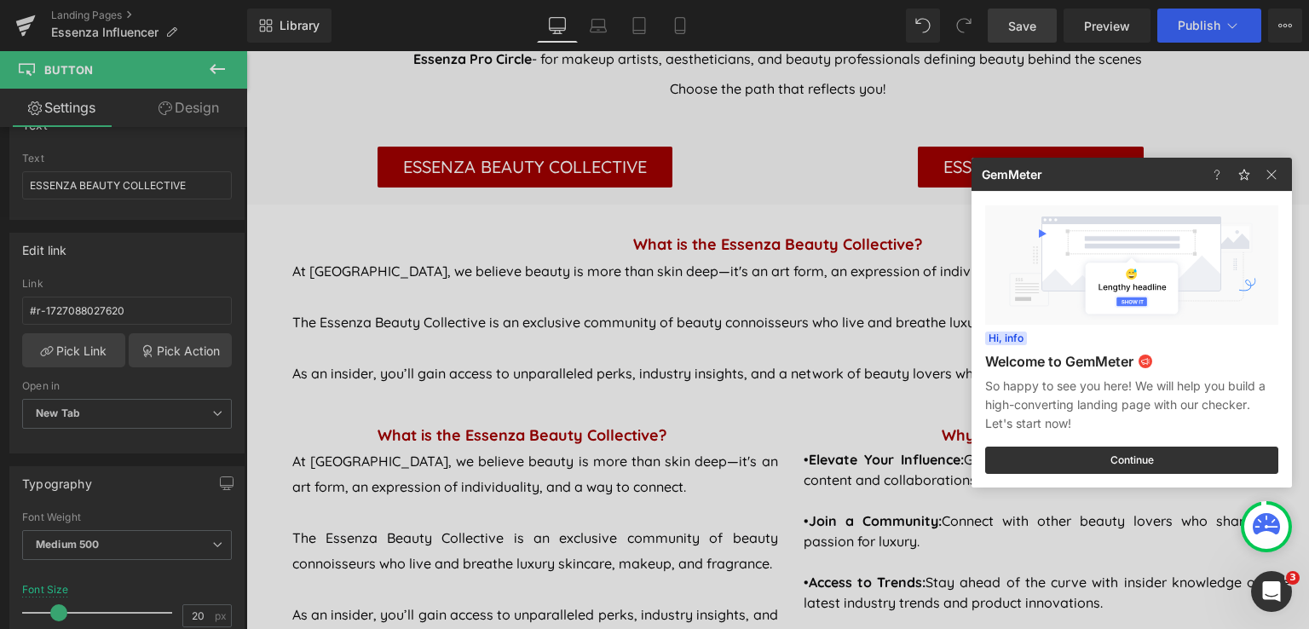
click at [440, 223] on div at bounding box center [654, 314] width 1309 height 629
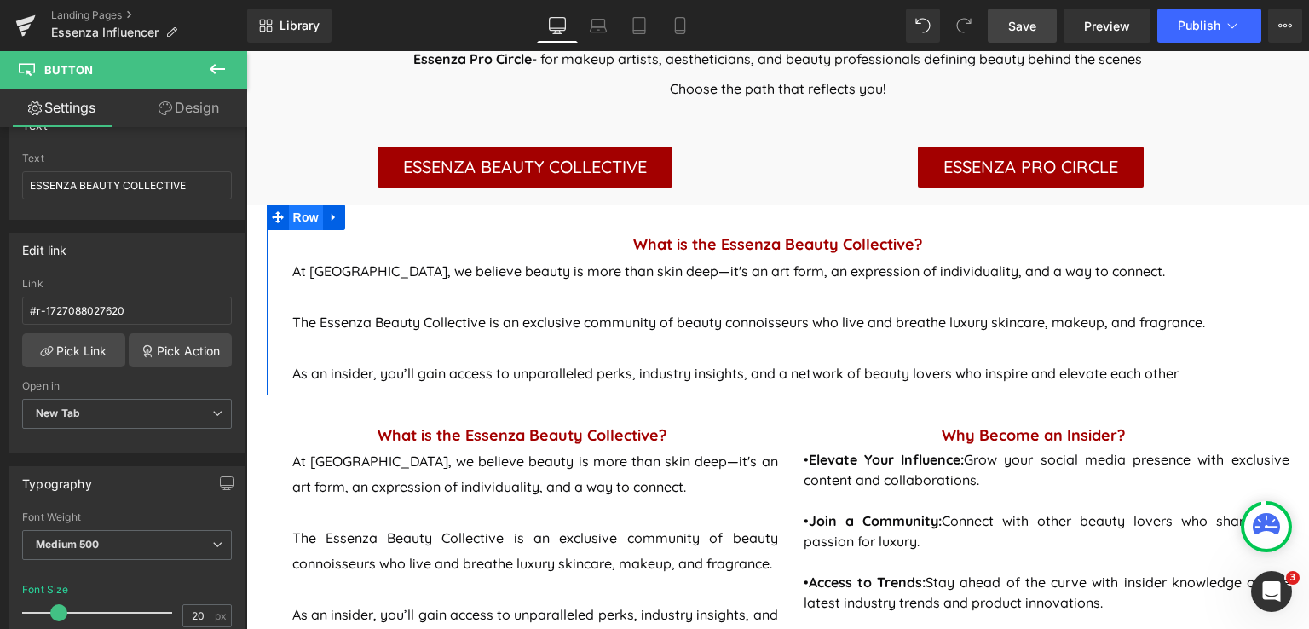
click at [310, 217] on span "Row" at bounding box center [306, 218] width 34 height 26
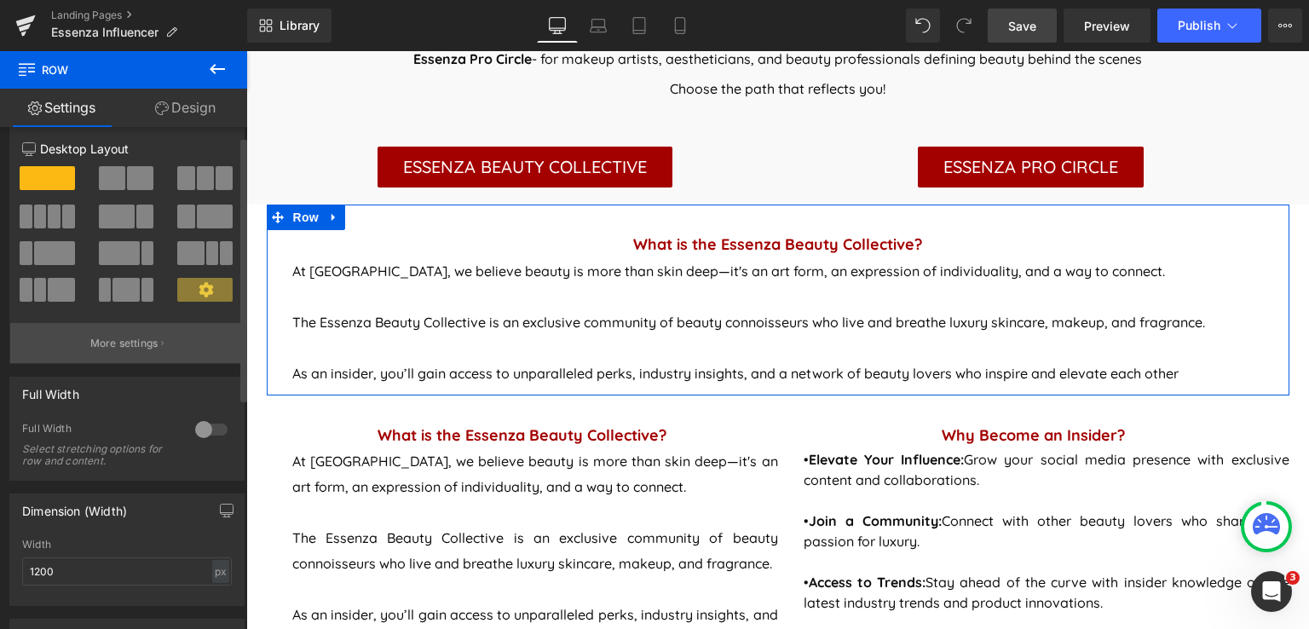
scroll to position [0, 0]
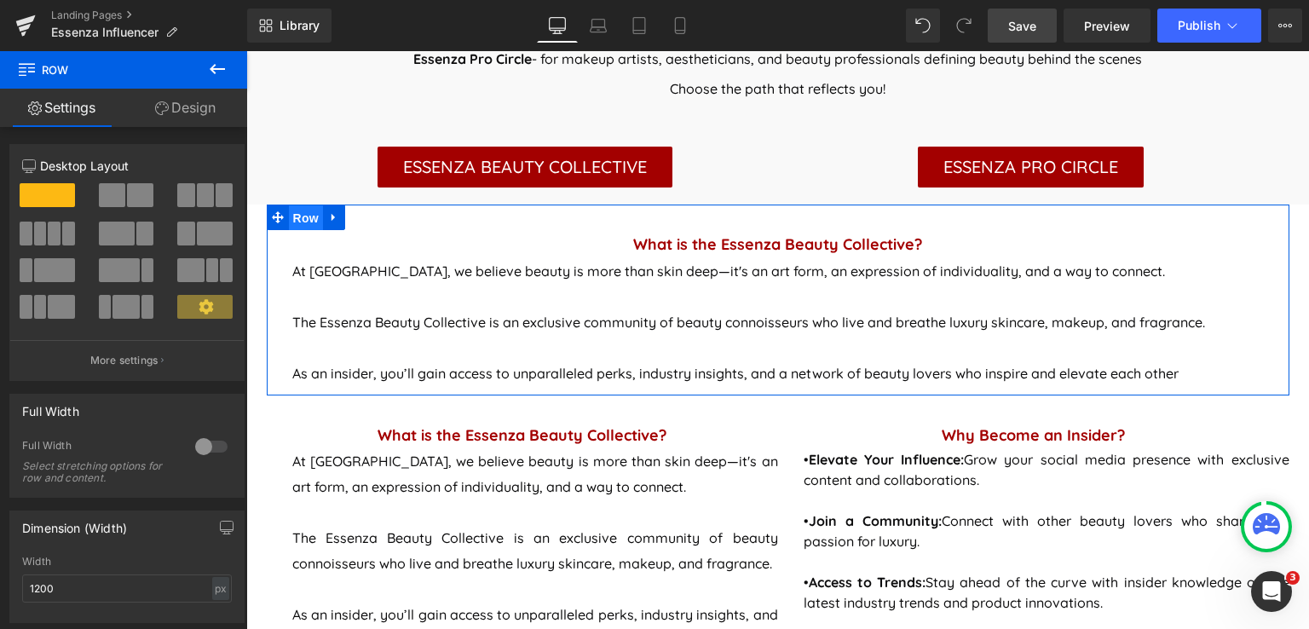
click at [301, 217] on span "Row" at bounding box center [306, 218] width 34 height 26
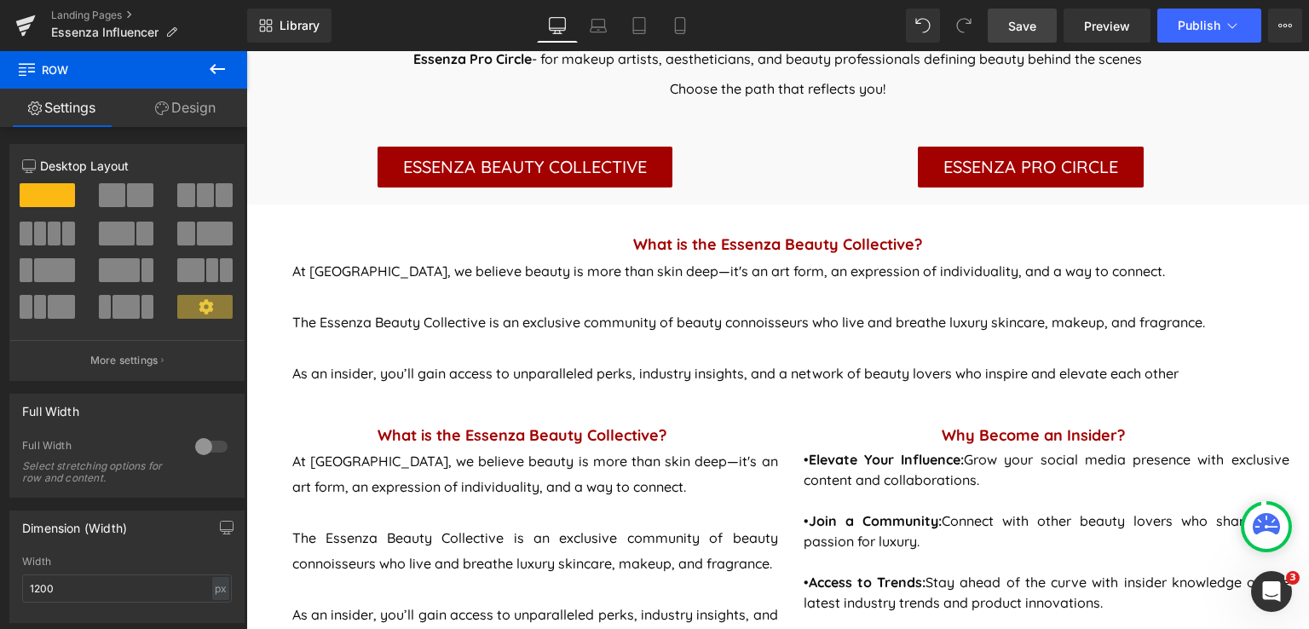
click at [225, 65] on icon at bounding box center [217, 69] width 20 height 20
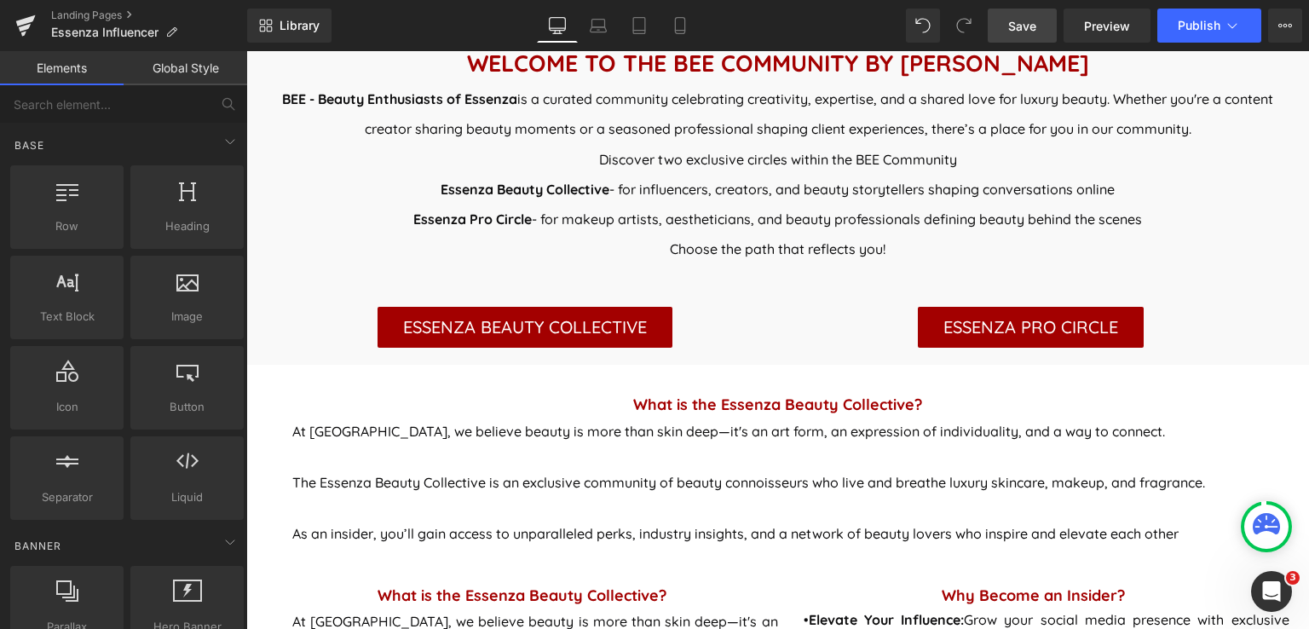
scroll to position [767, 0]
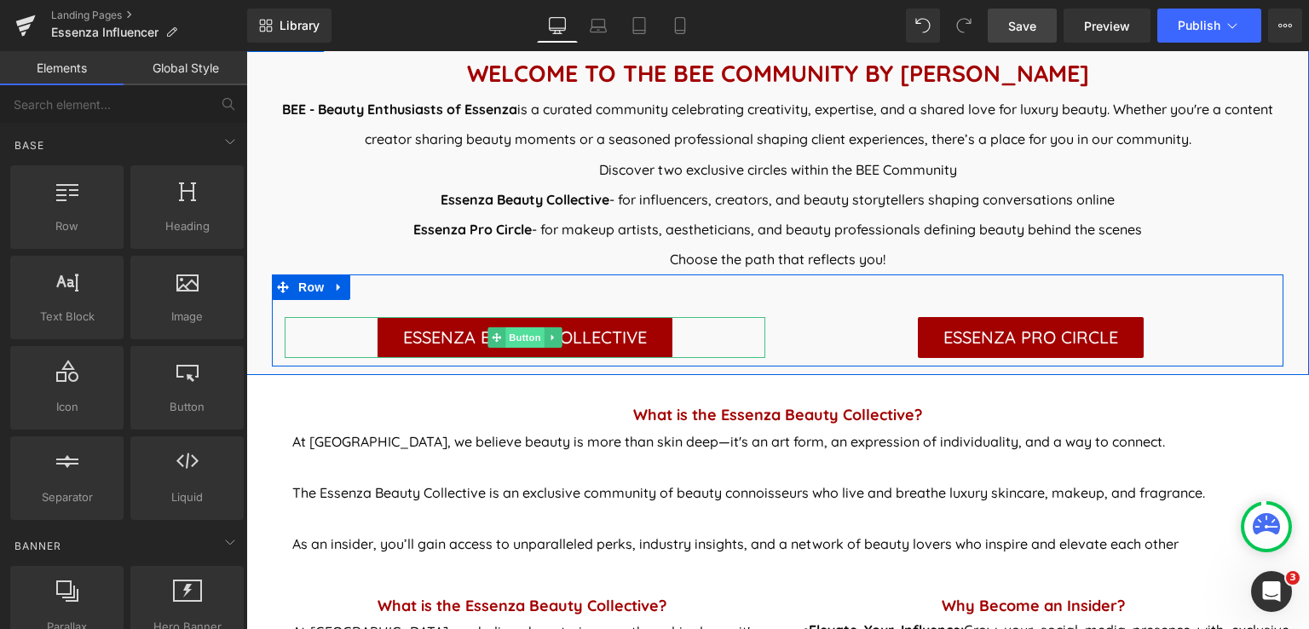
click at [509, 339] on span "Button" at bounding box center [524, 337] width 39 height 20
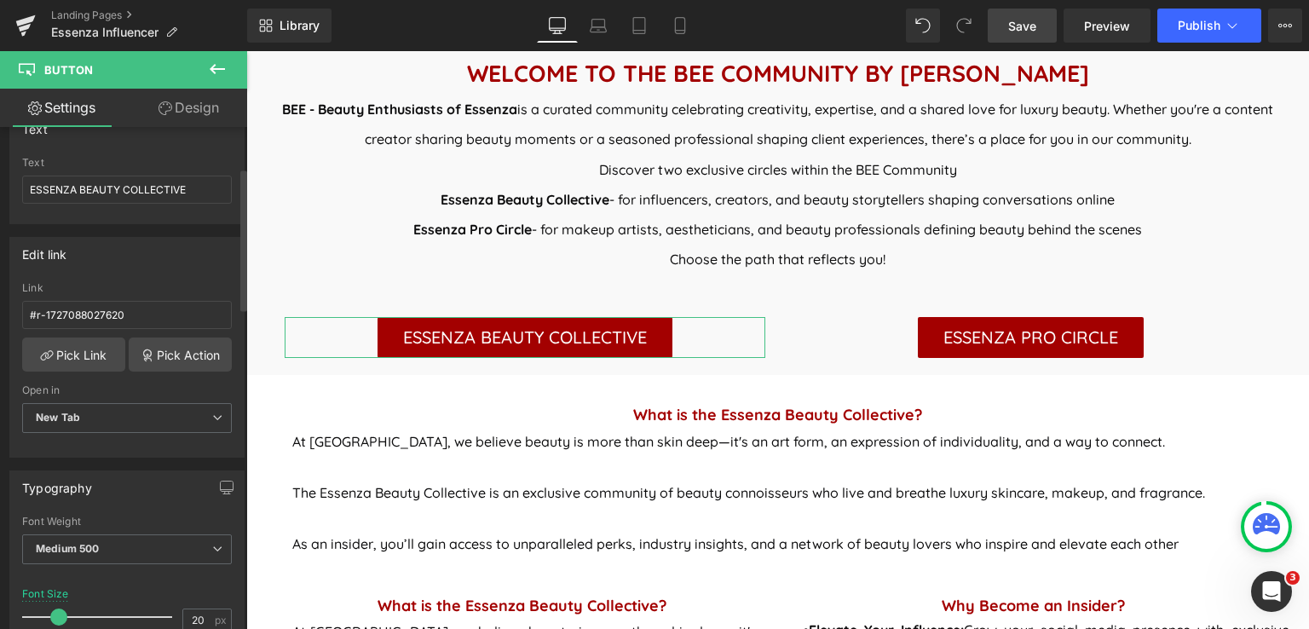
scroll to position [0, 0]
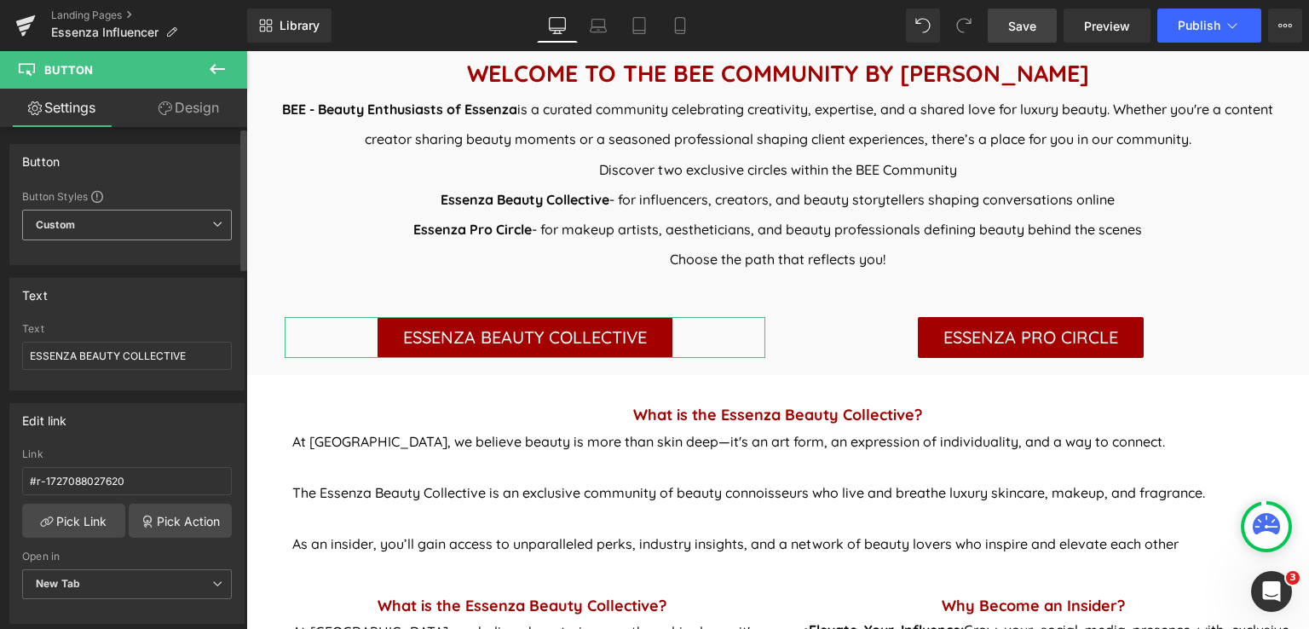
click at [184, 229] on span "Custom Setup Global Style" at bounding box center [127, 225] width 210 height 31
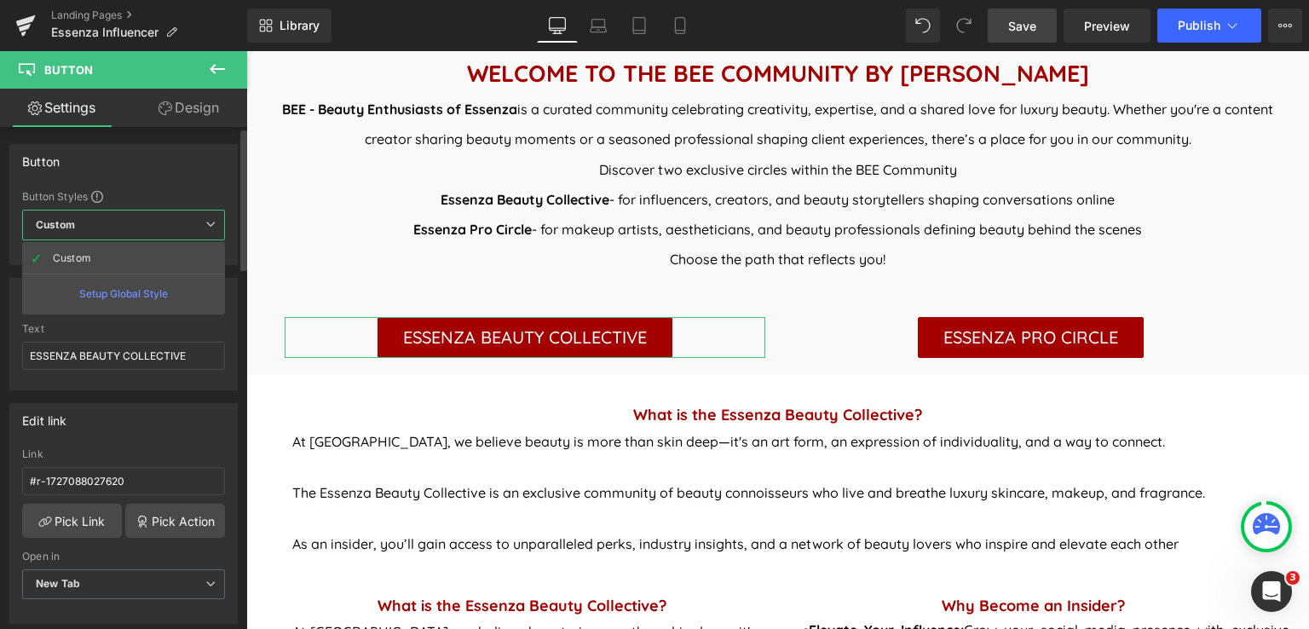
click at [184, 229] on span "Custom Setup Global Style" at bounding box center [123, 225] width 203 height 31
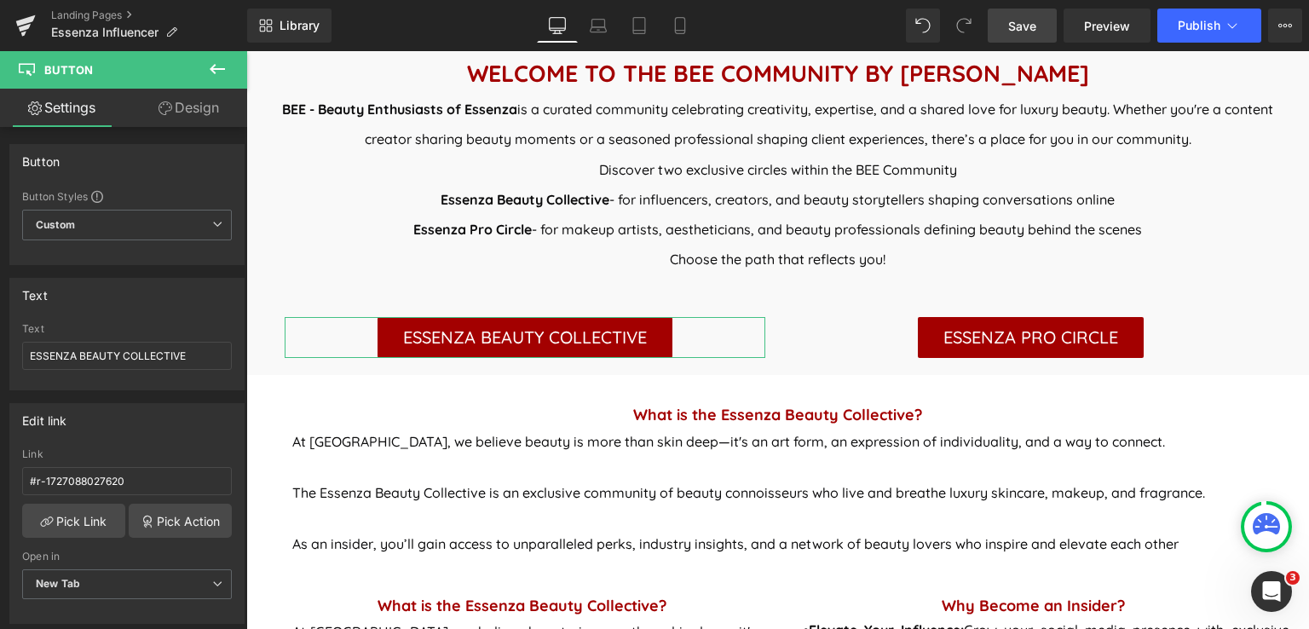
click at [208, 102] on link "Design" at bounding box center [189, 108] width 124 height 38
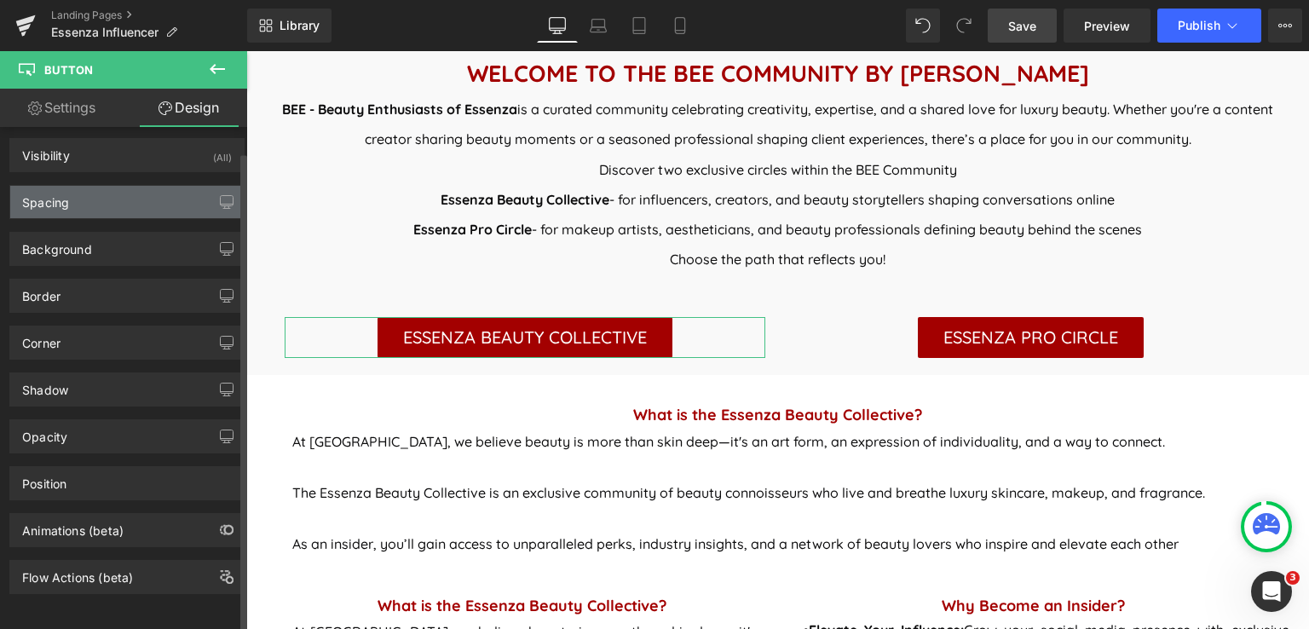
scroll to position [15, 0]
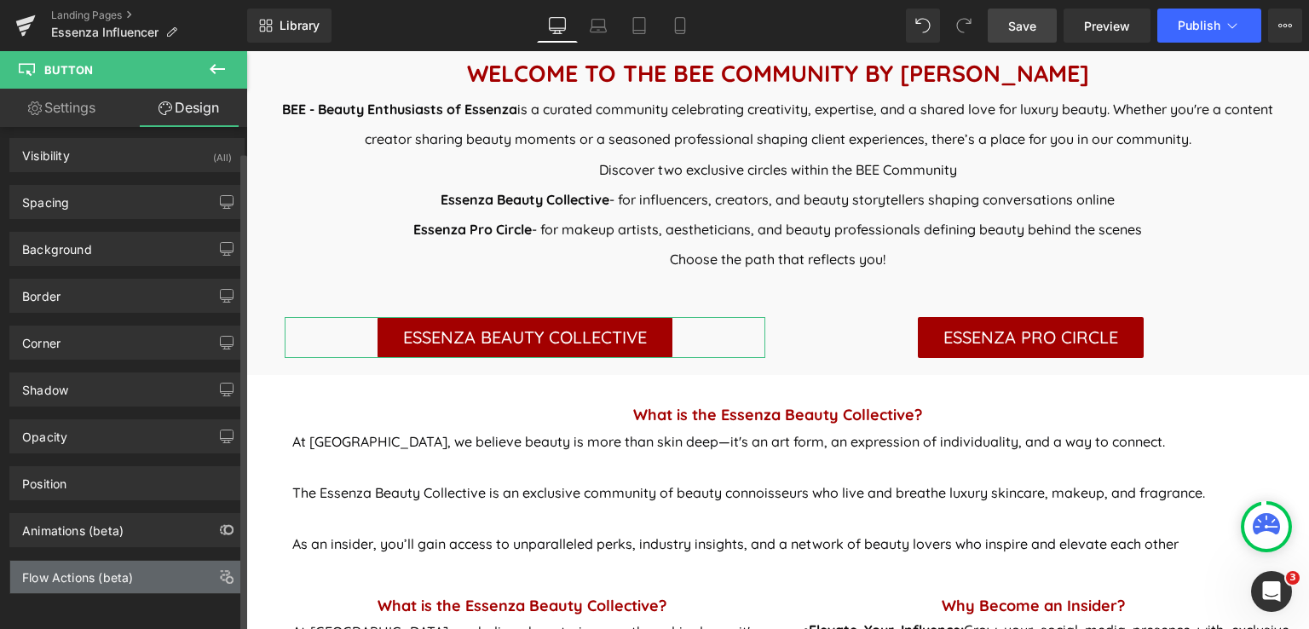
click at [124, 568] on div "Flow Actions (beta)" at bounding box center [77, 573] width 111 height 24
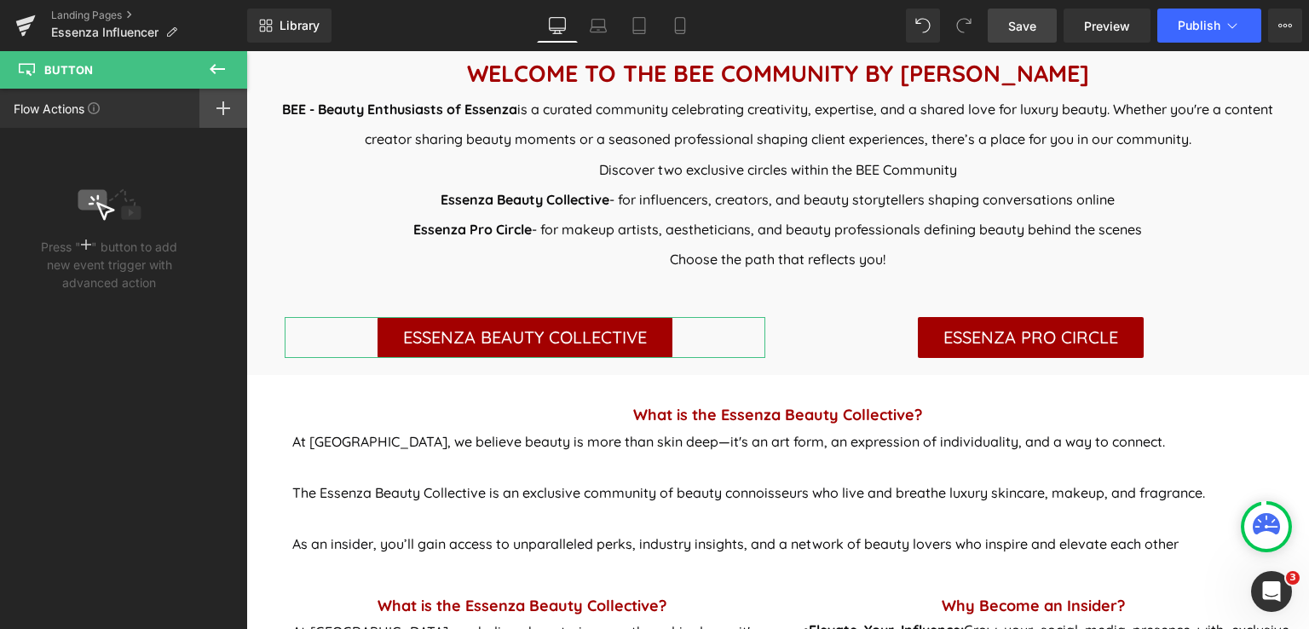
click at [222, 107] on rect at bounding box center [223, 108] width 2 height 14
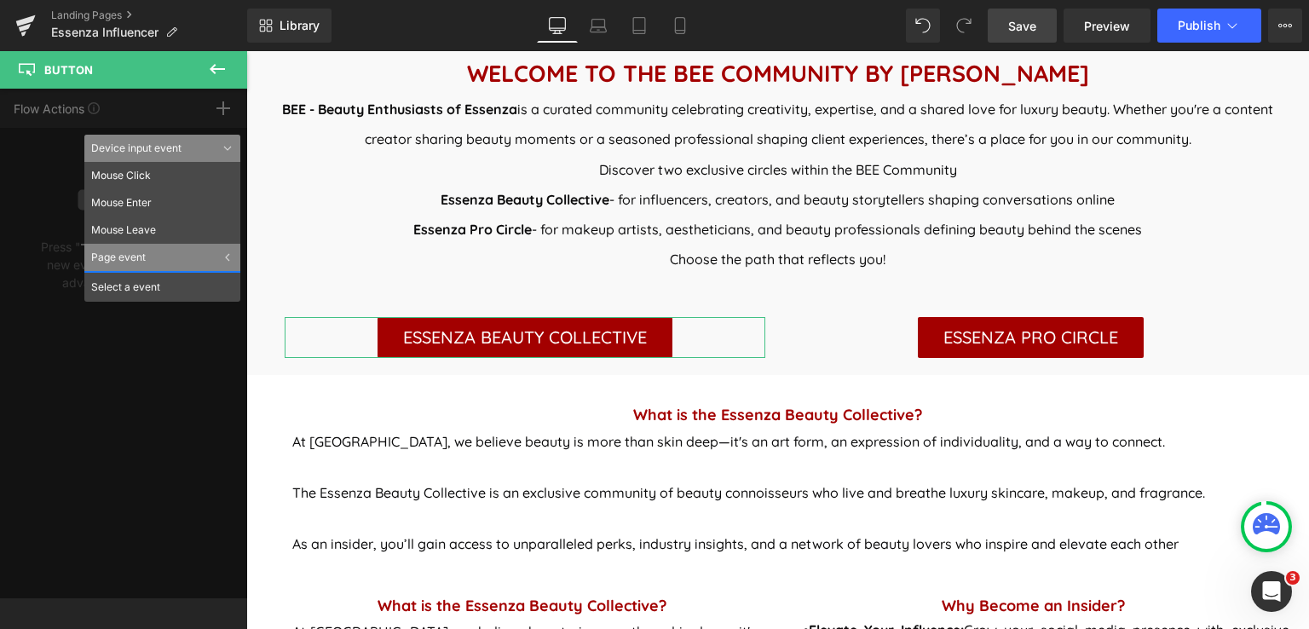
click at [134, 285] on div "Select a event" at bounding box center [162, 286] width 156 height 31
click at [131, 176] on li "Mouse Click" at bounding box center [162, 175] width 156 height 27
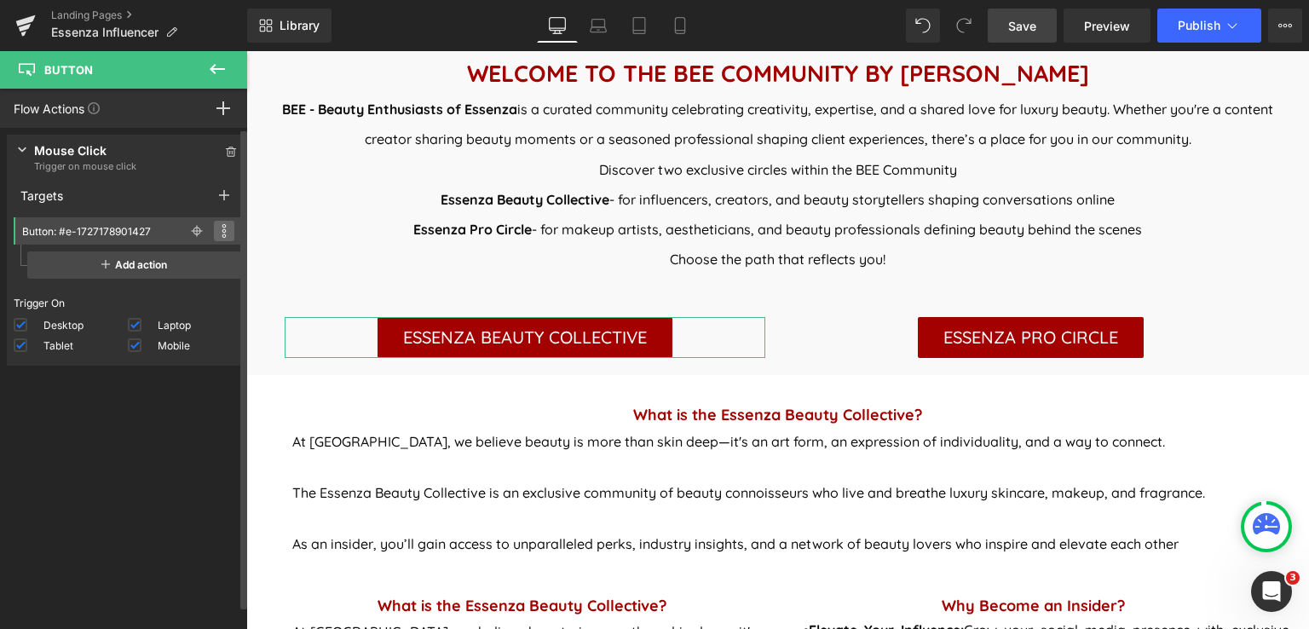
click at [222, 233] on icon at bounding box center [224, 231] width 5 height 14
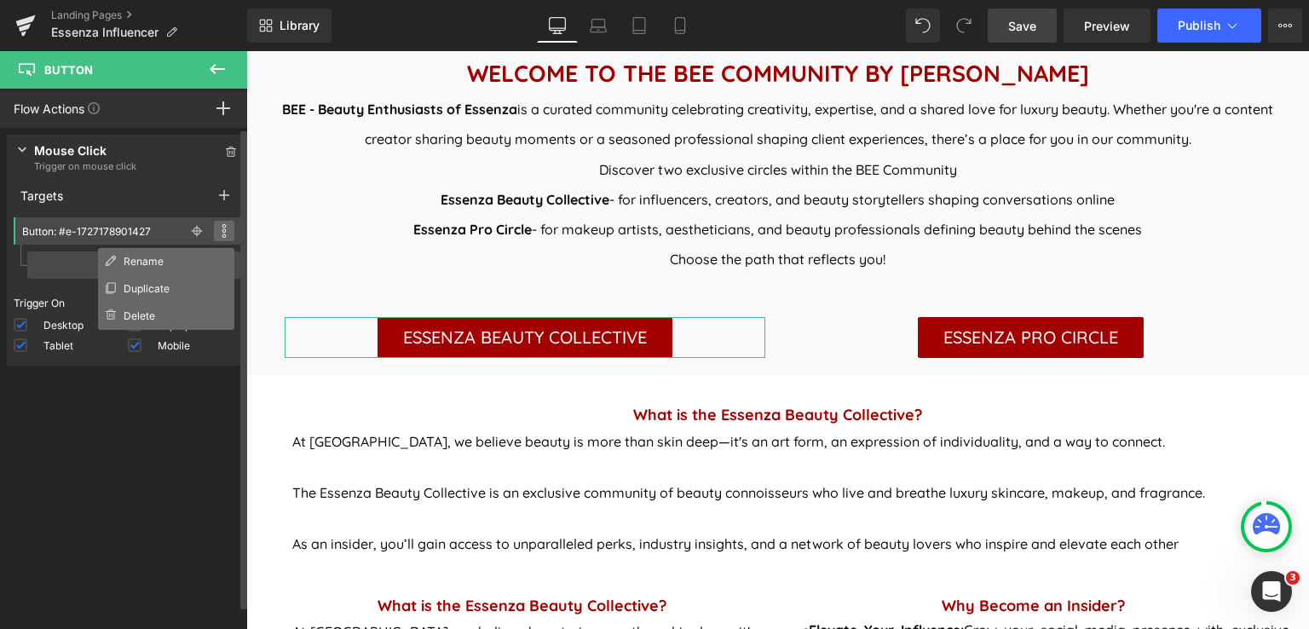
click at [222, 233] on icon at bounding box center [224, 231] width 5 height 14
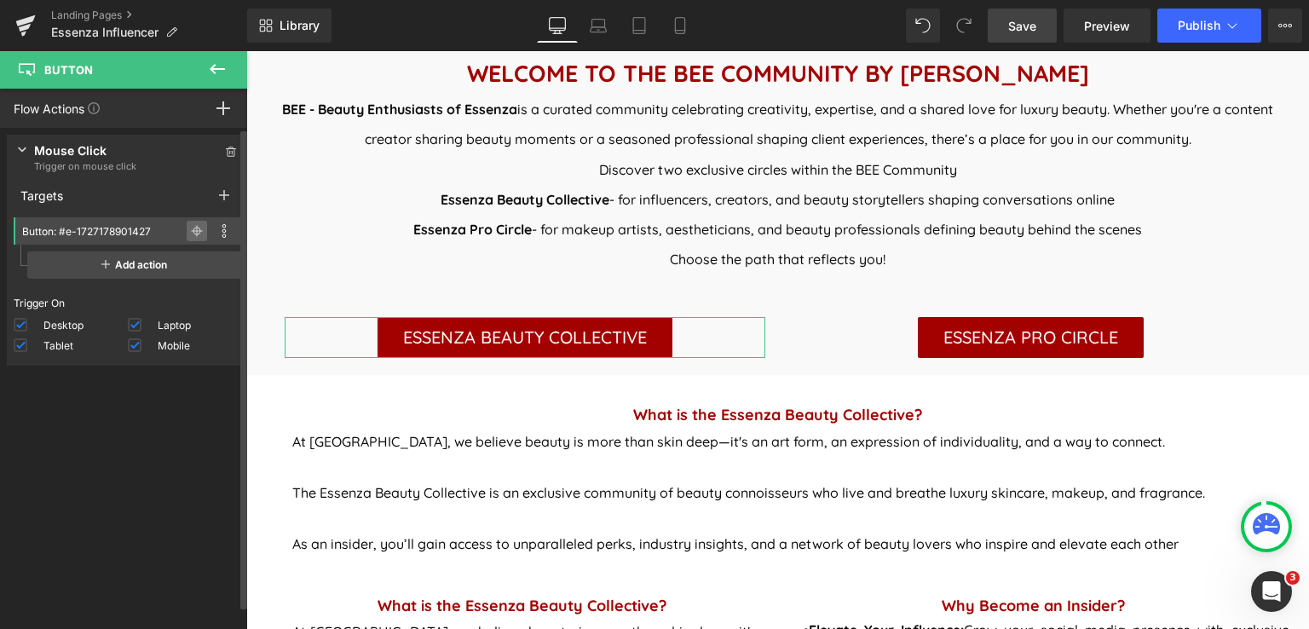
click at [193, 228] on icon at bounding box center [197, 232] width 8 height 8
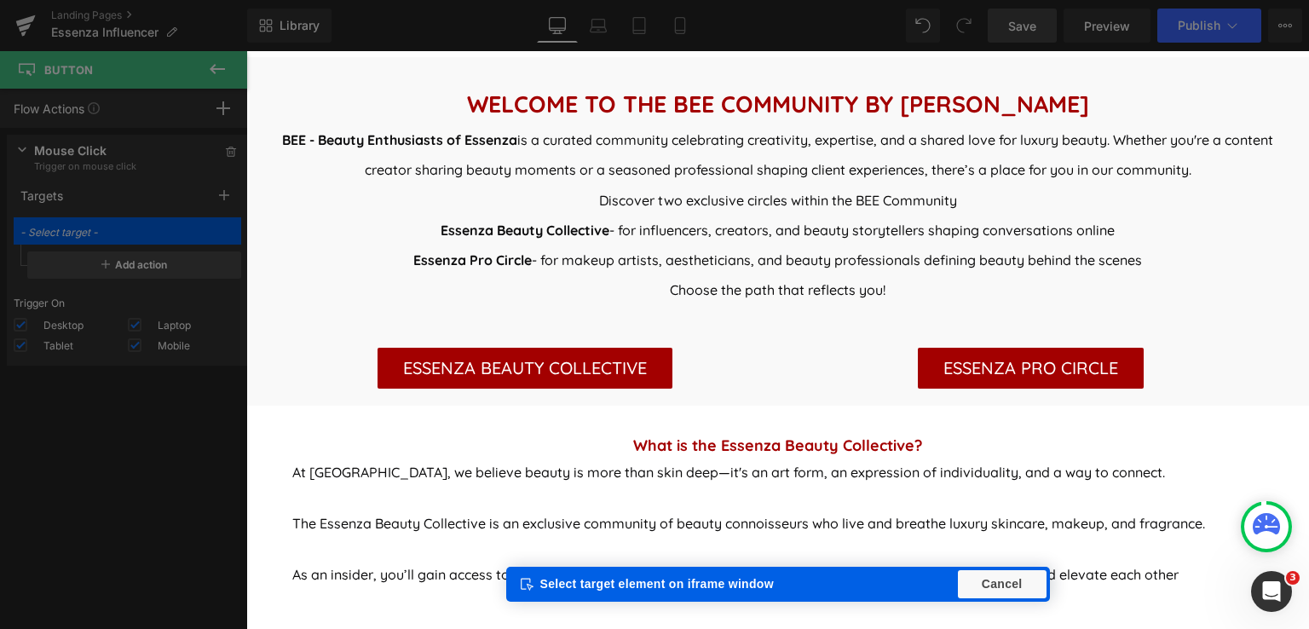
scroll to position [682, 0]
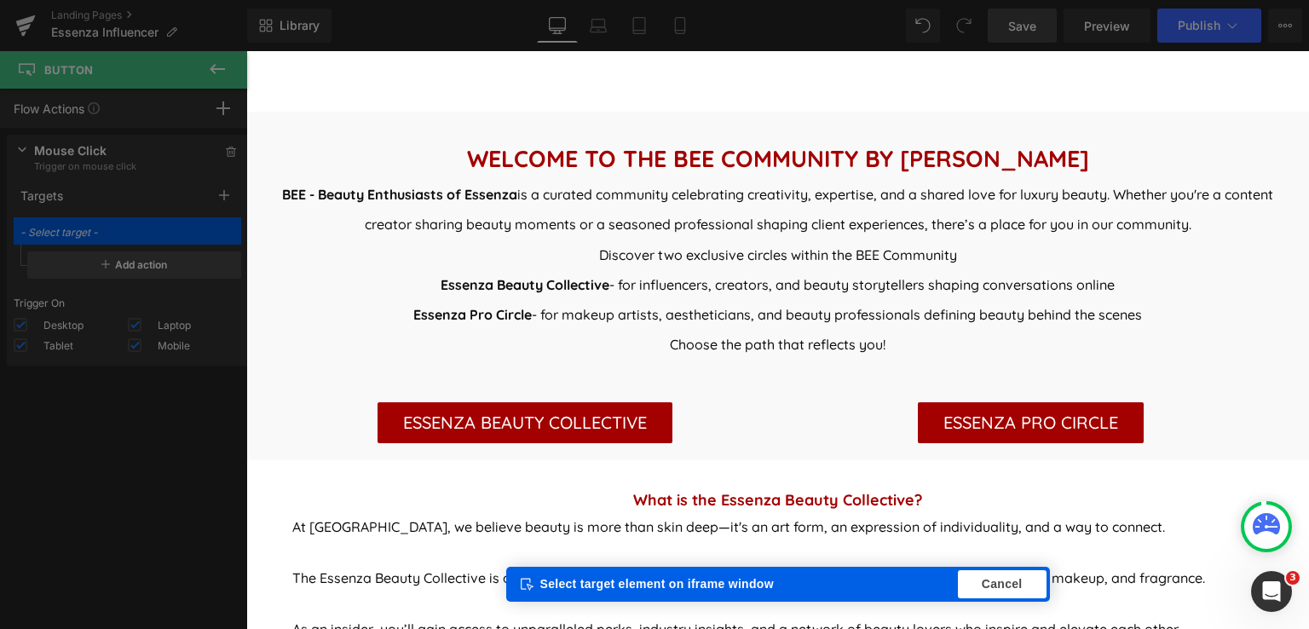
click at [1003, 583] on span "Cancel" at bounding box center [1002, 584] width 89 height 28
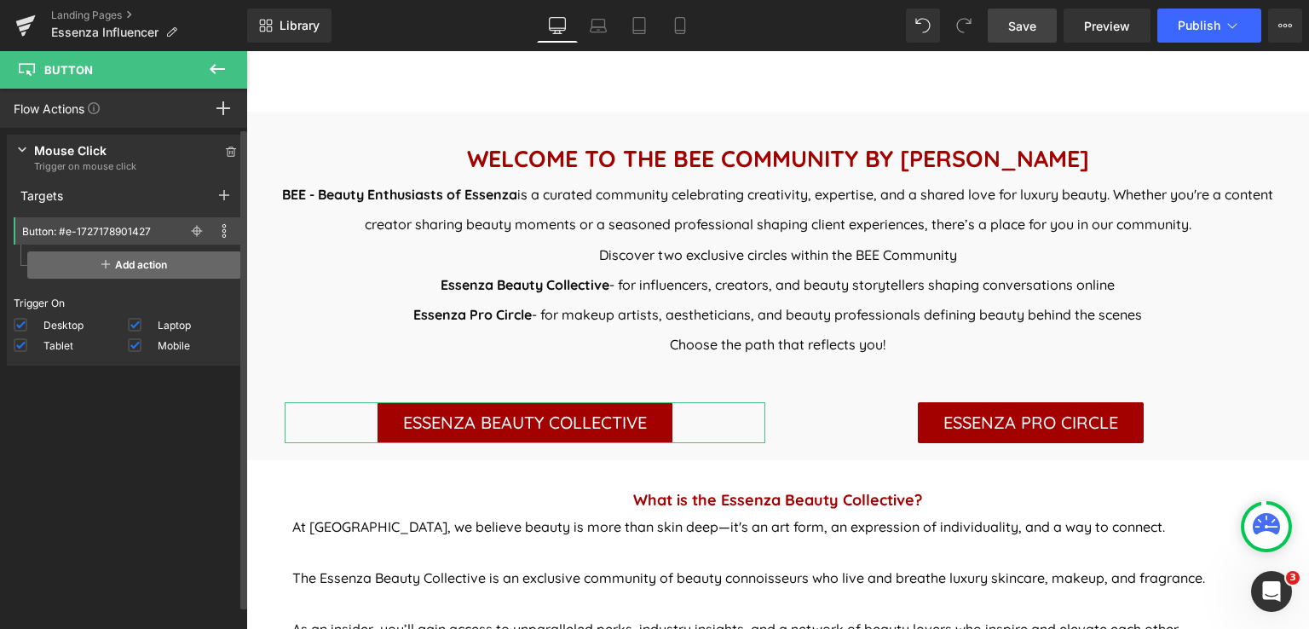
click at [150, 267] on span "Add action" at bounding box center [134, 264] width 214 height 27
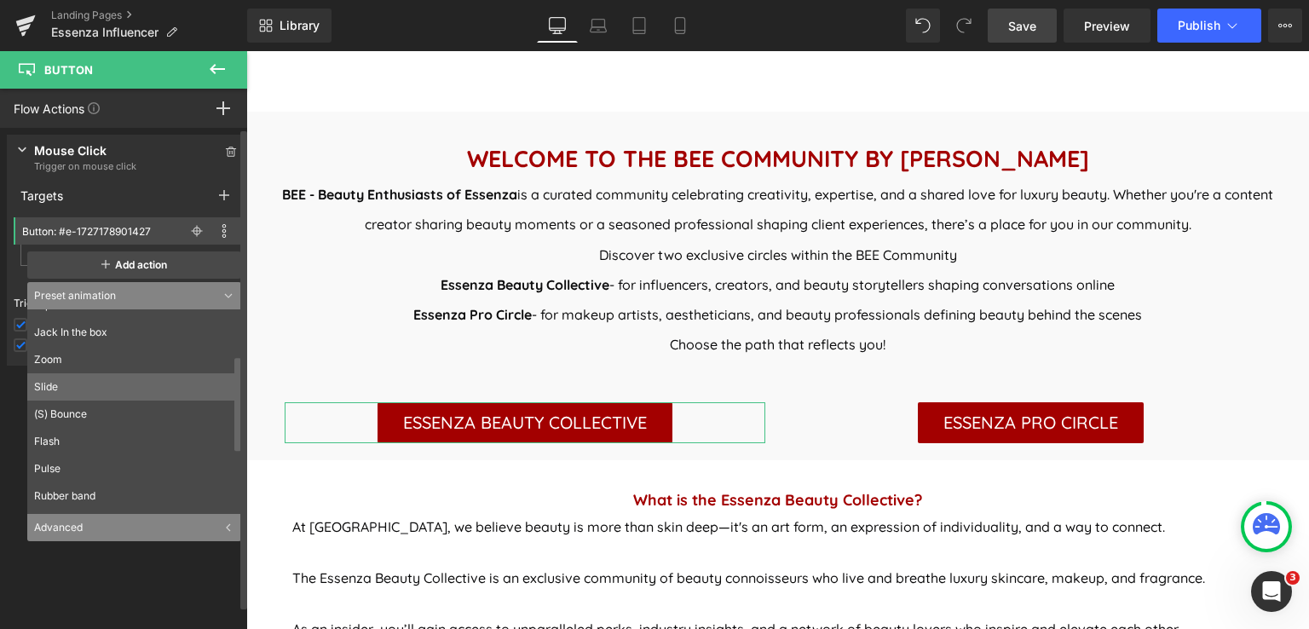
scroll to position [232, 0]
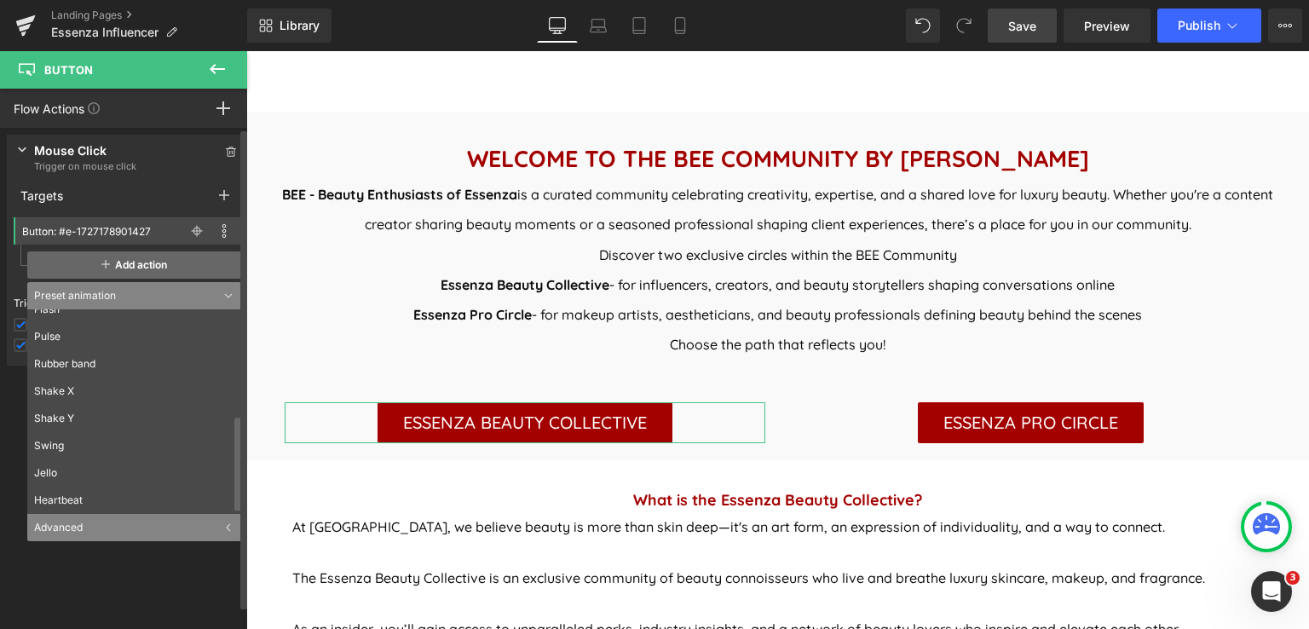
click at [127, 260] on span "Add action" at bounding box center [134, 264] width 214 height 27
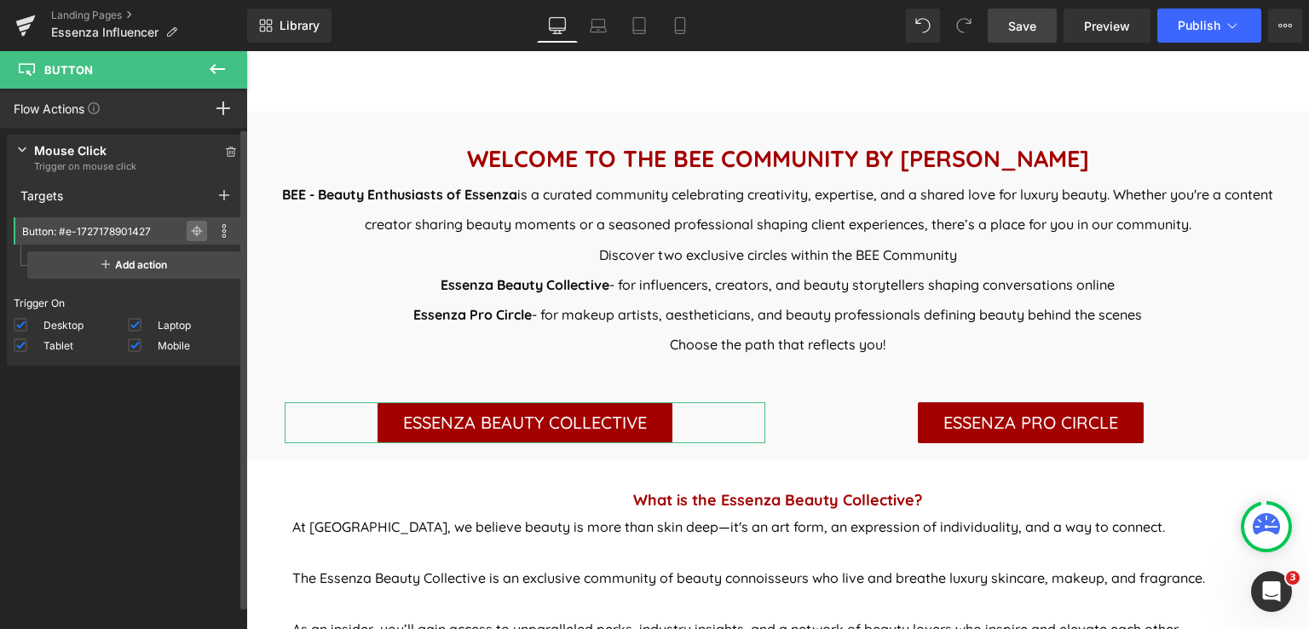
click at [196, 229] on span at bounding box center [197, 231] width 20 height 20
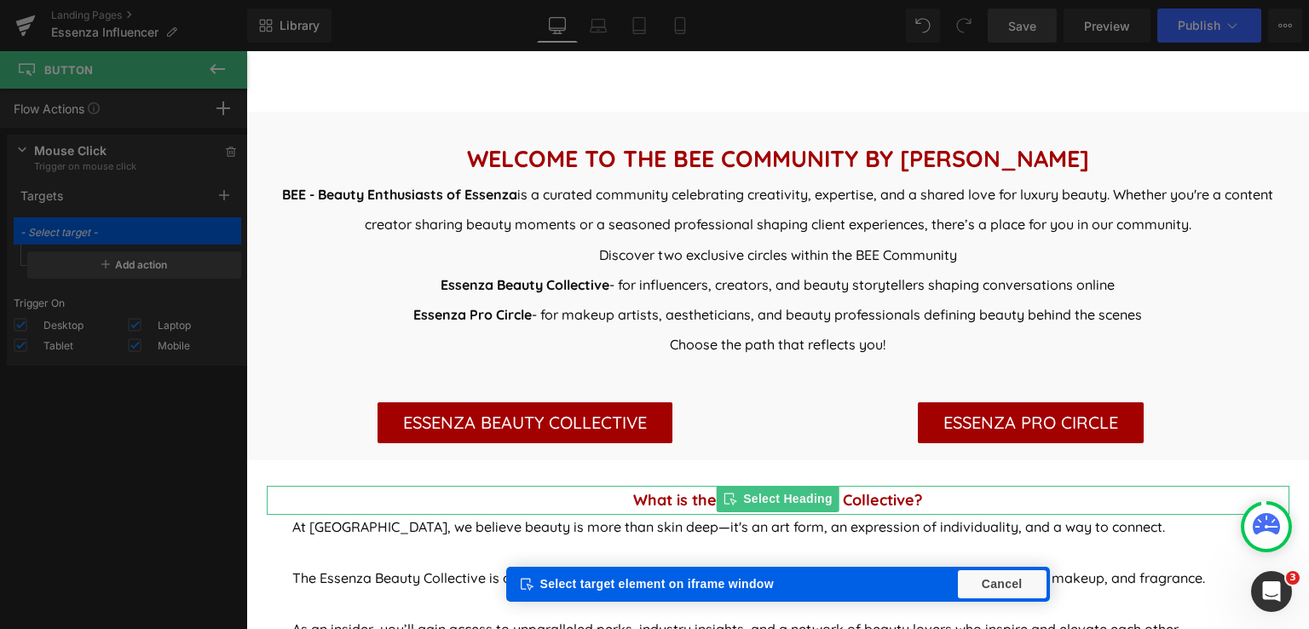
click at [756, 495] on div "Select Heading" at bounding box center [778, 499] width 124 height 26
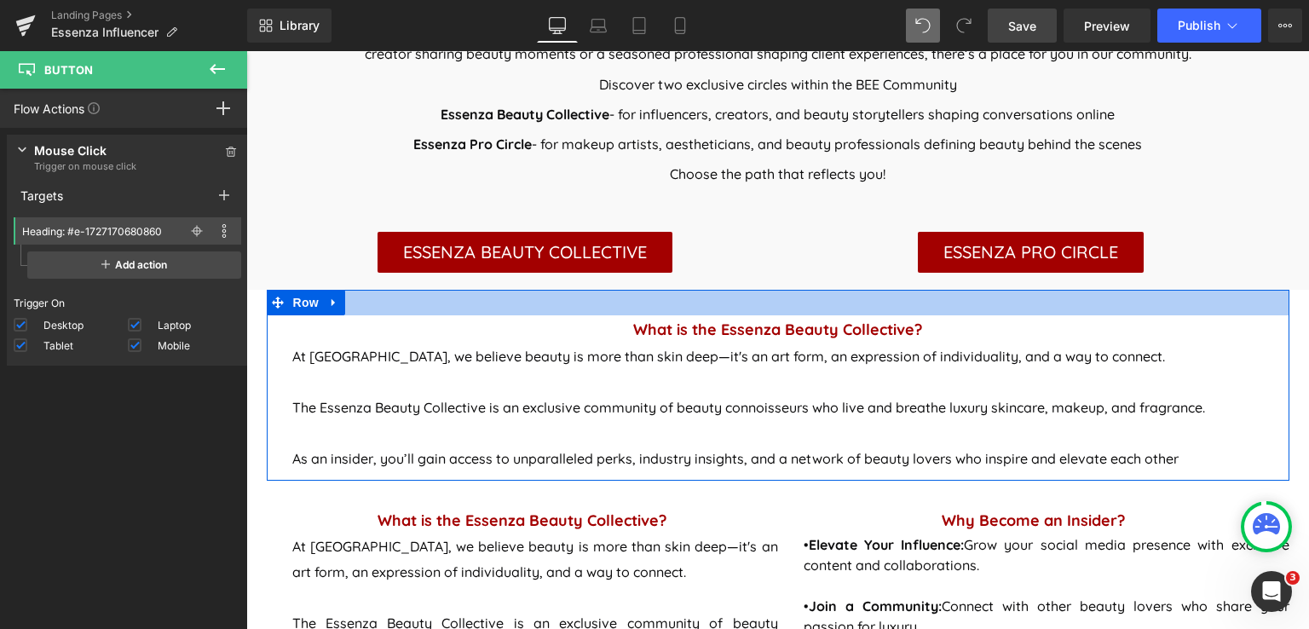
scroll to position [767, 0]
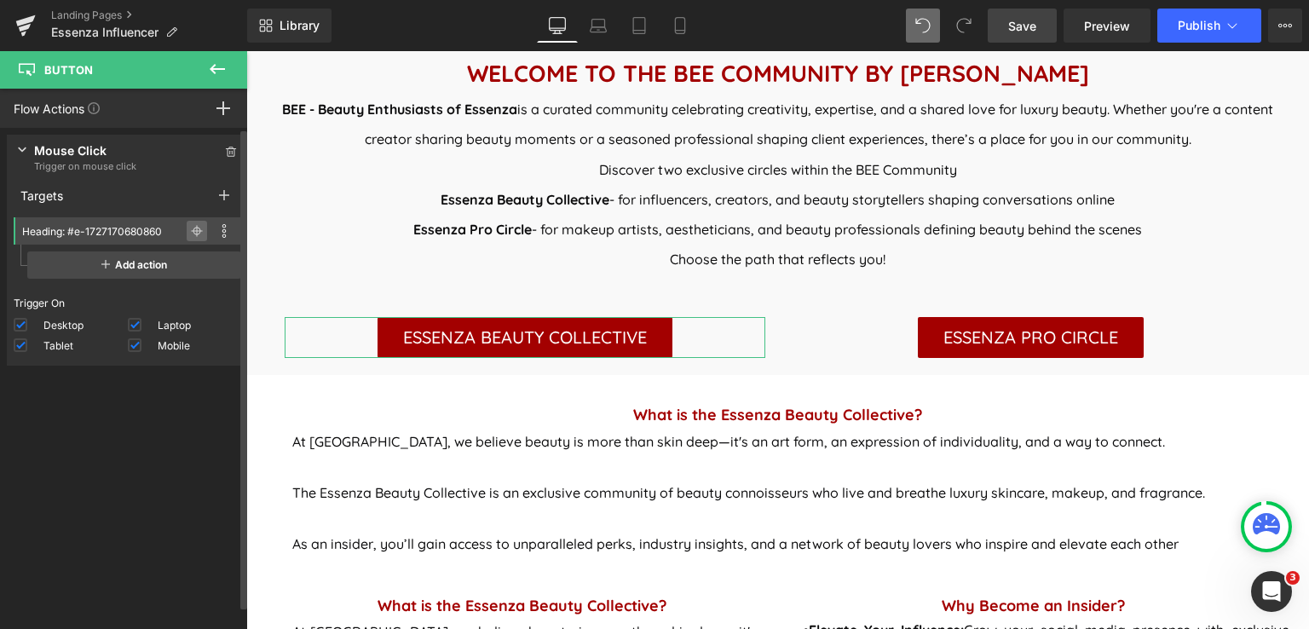
click at [191, 231] on icon at bounding box center [197, 231] width 12 height 1
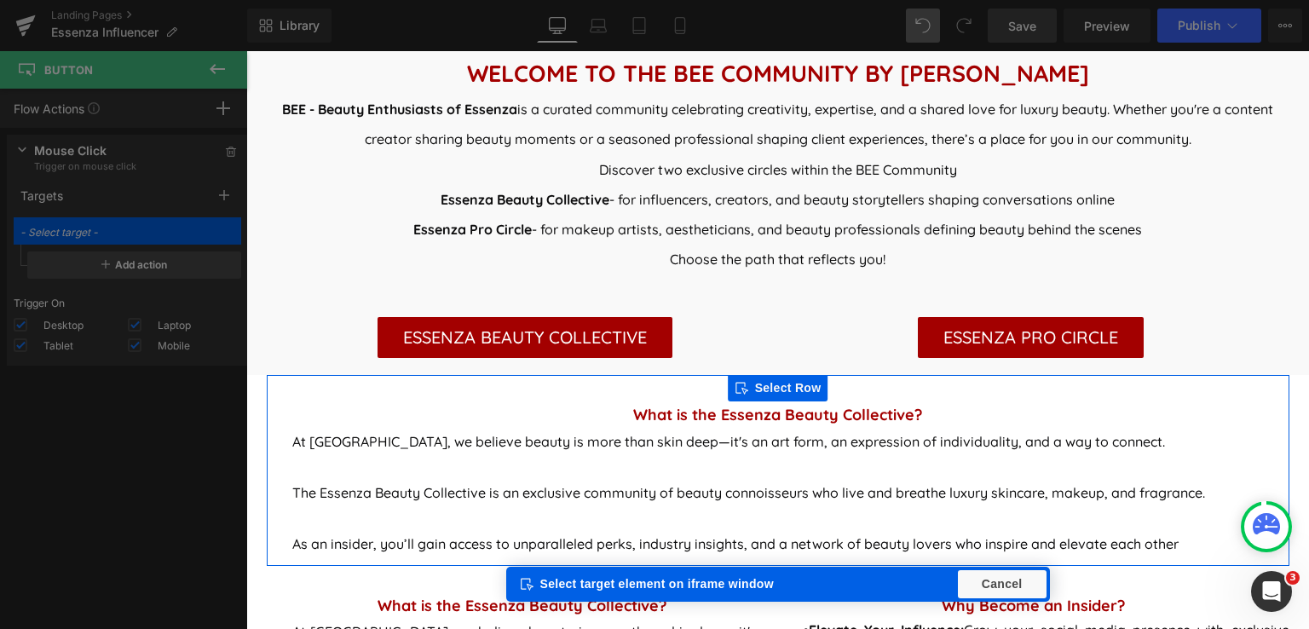
click at [768, 390] on div "Select Row" at bounding box center [778, 388] width 101 height 26
type input "Row: #r-1727088027620"
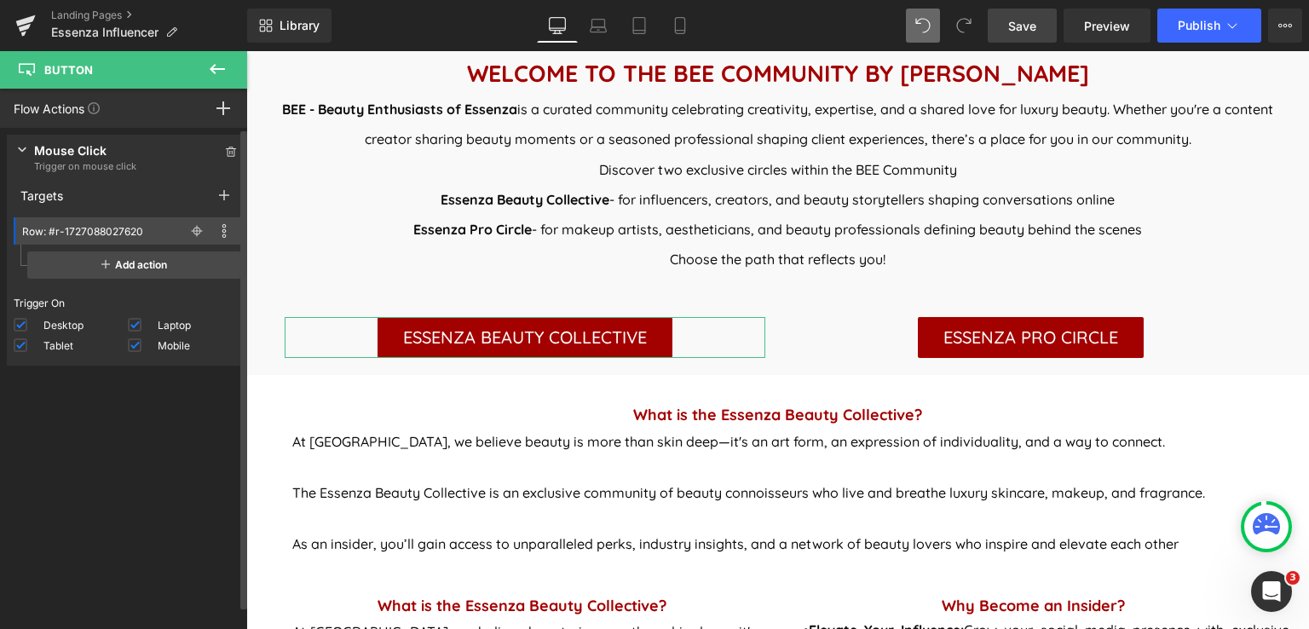
click at [15, 147] on div "Mouse Click Trigger on mouse click 1 targets" at bounding box center [127, 157] width 241 height 45
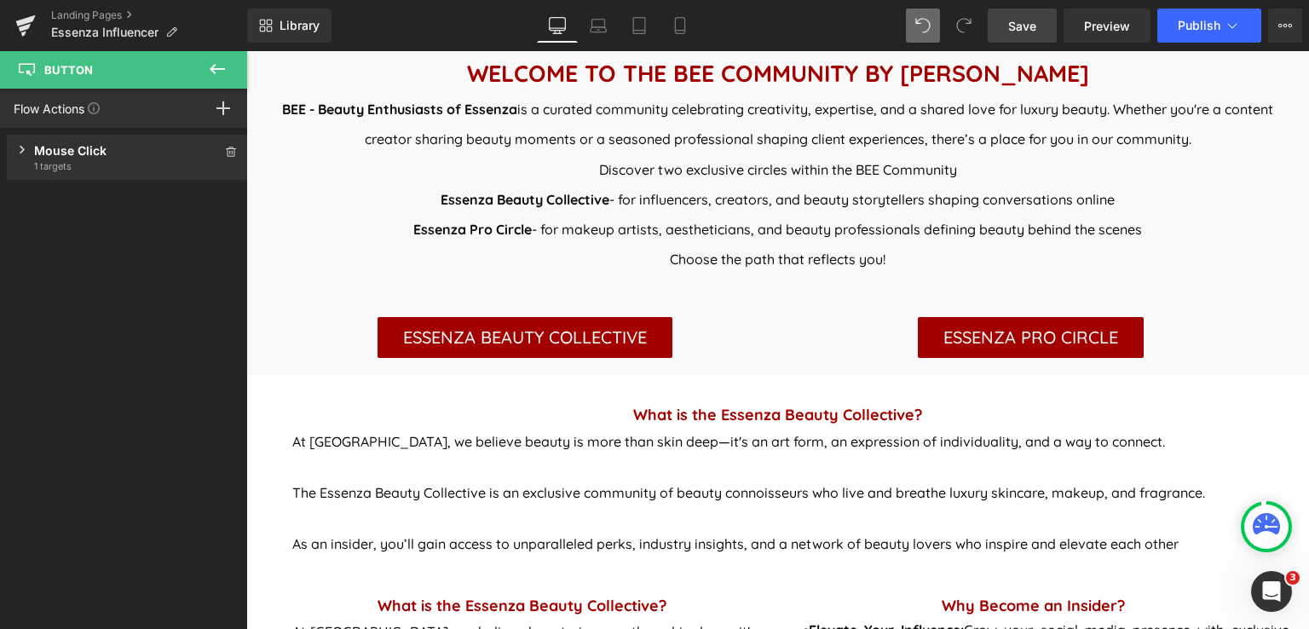
click at [217, 62] on icon at bounding box center [217, 69] width 20 height 20
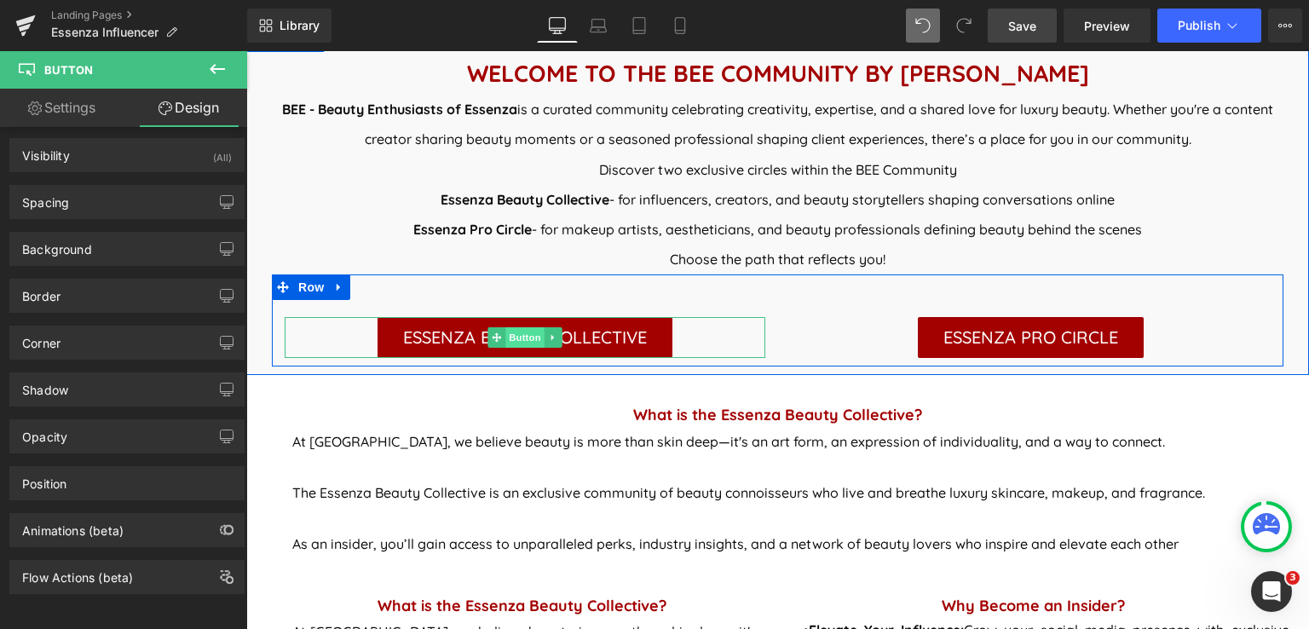
click at [518, 340] on span "Button" at bounding box center [524, 337] width 39 height 20
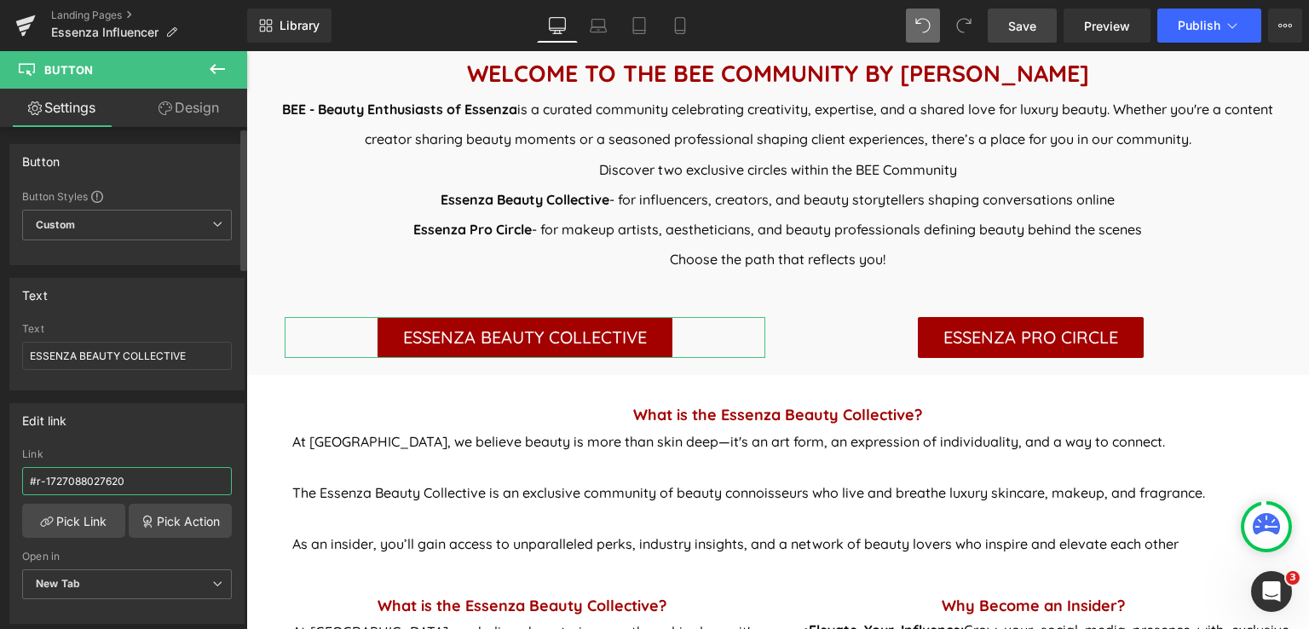
click at [159, 476] on input "#r-1727088027620" at bounding box center [127, 481] width 210 height 28
click at [167, 583] on span "New Tab" at bounding box center [127, 584] width 210 height 30
drag, startPoint x: 147, startPoint y: 609, endPoint x: 143, endPoint y: 571, distance: 38.5
click at [146, 608] on li "Current Tab" at bounding box center [123, 615] width 203 height 26
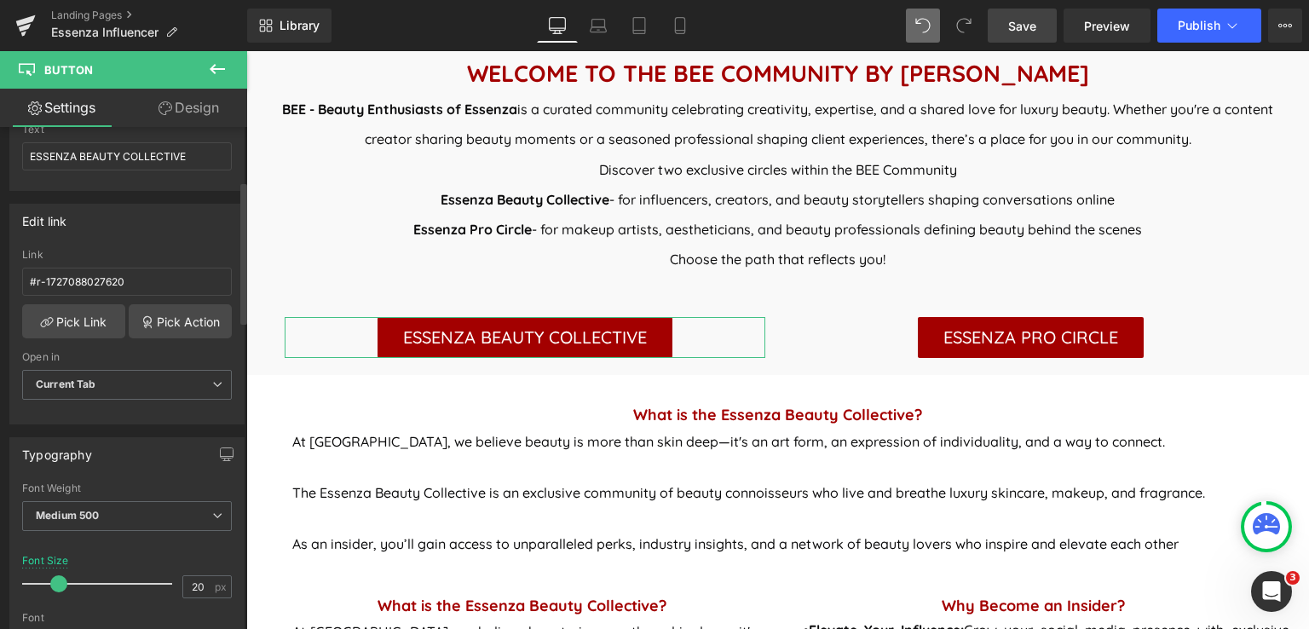
scroll to position [170, 0]
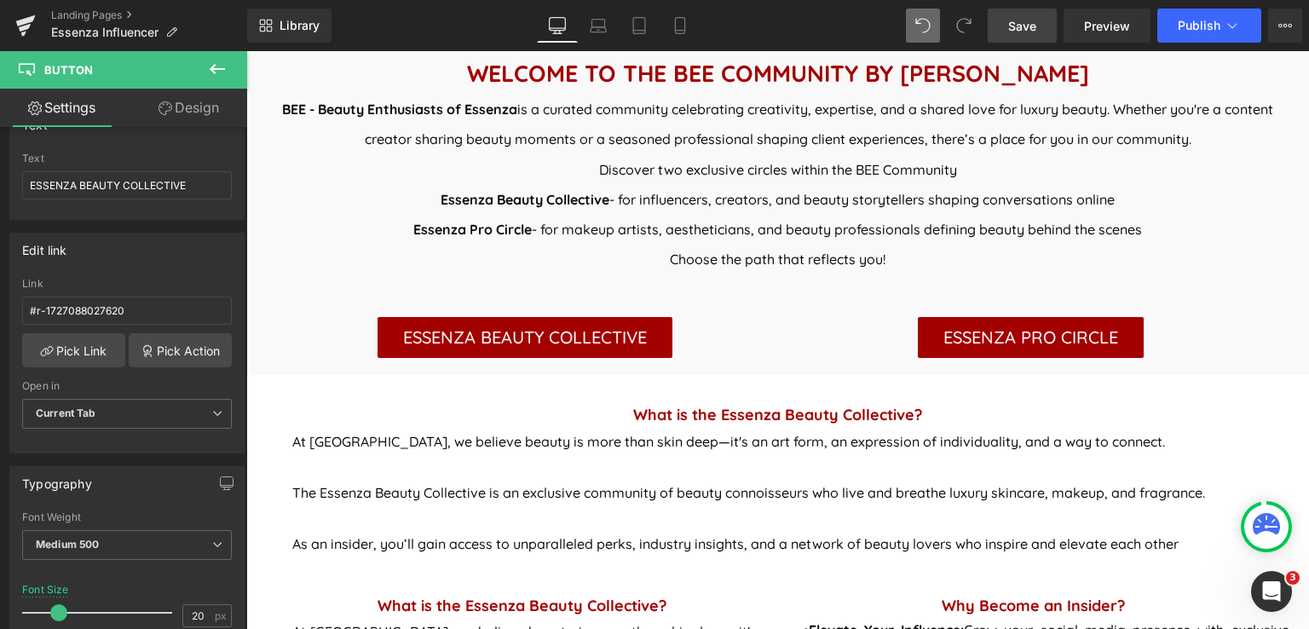
click at [1040, 31] on link "Save" at bounding box center [1022, 26] width 69 height 34
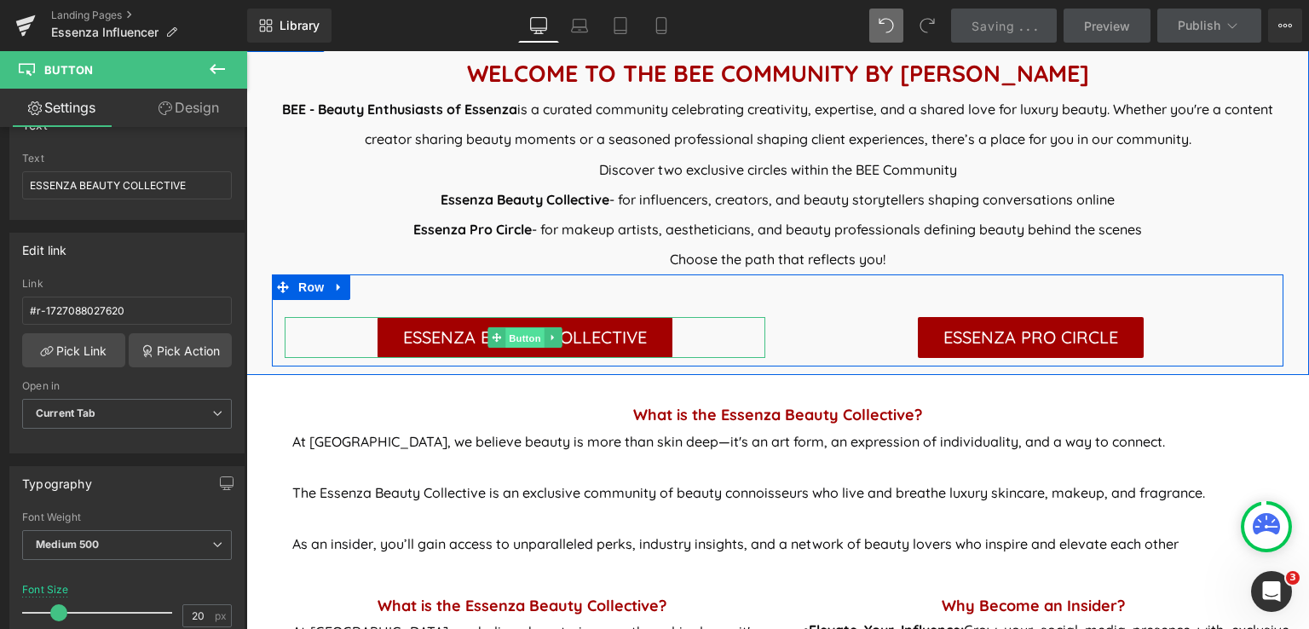
click at [515, 338] on span "Button" at bounding box center [524, 338] width 39 height 20
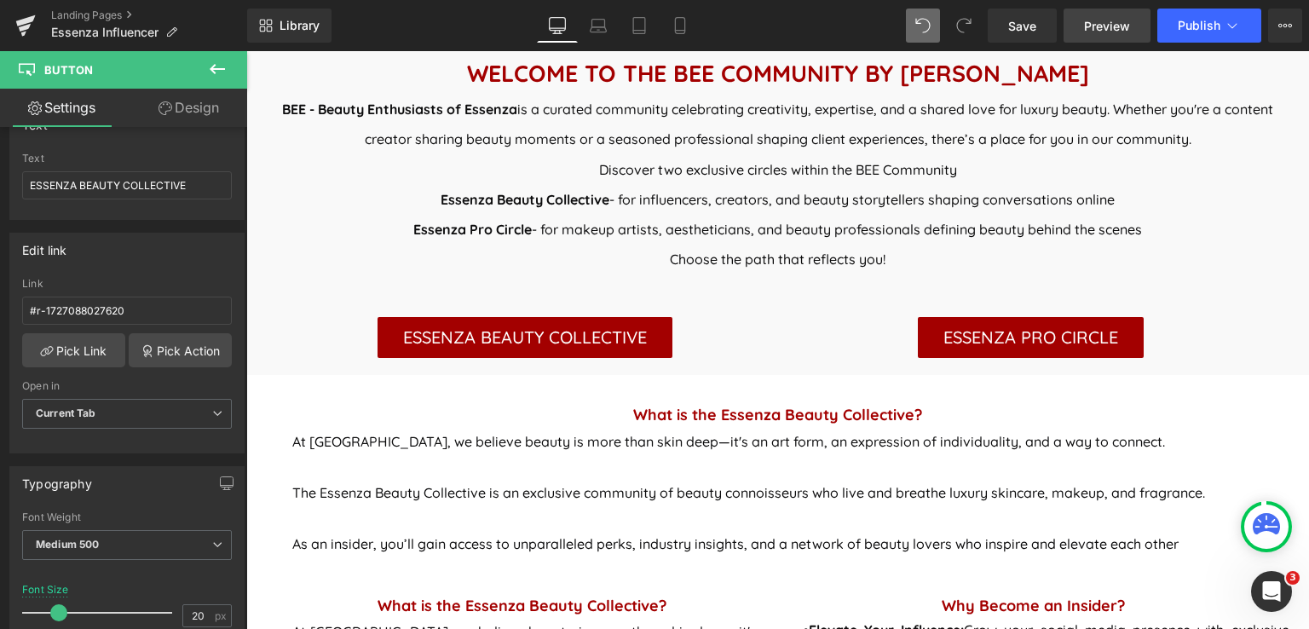
click at [1112, 29] on span "Preview" at bounding box center [1107, 26] width 46 height 18
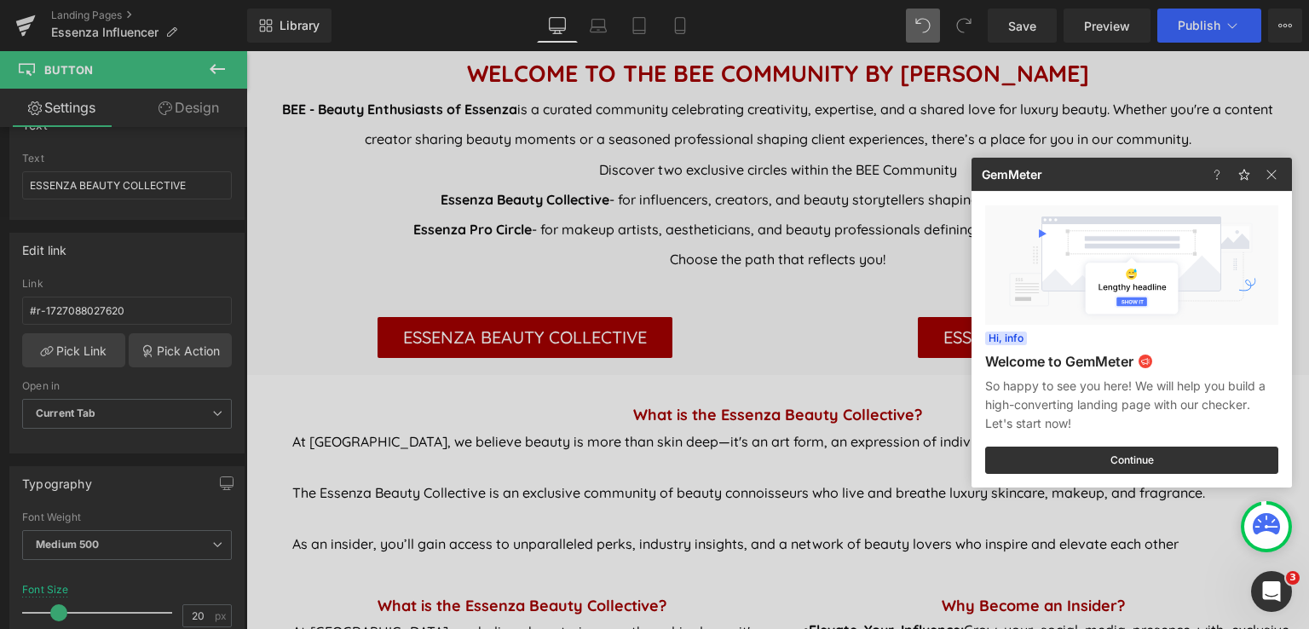
click at [141, 307] on div at bounding box center [654, 314] width 1309 height 629
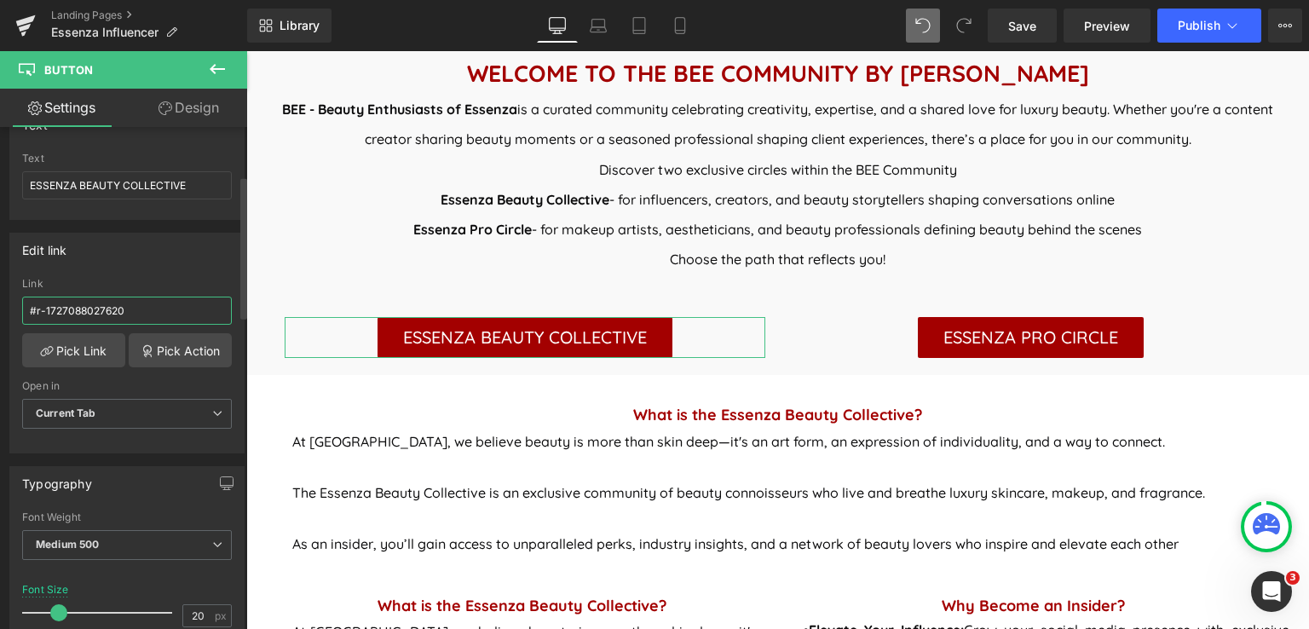
click at [135, 309] on input "#r-1727088027620" at bounding box center [127, 311] width 210 height 28
type input "#"
click at [183, 342] on link "Pick Action" at bounding box center [180, 350] width 103 height 34
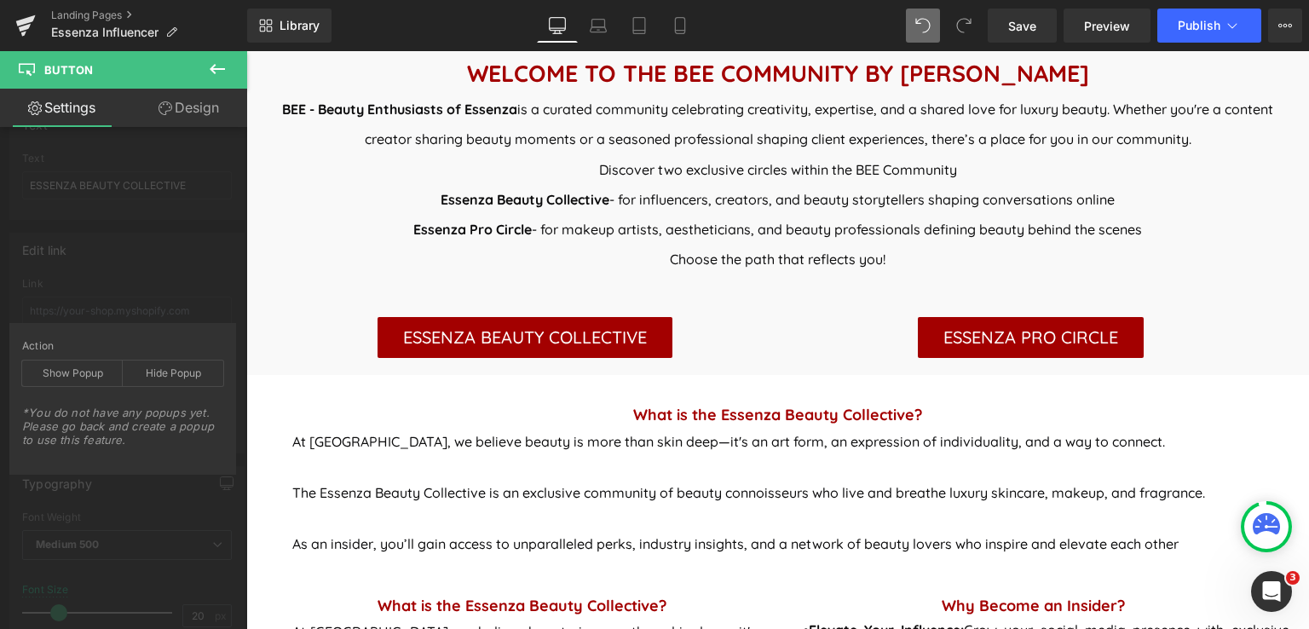
click at [217, 63] on icon at bounding box center [217, 69] width 20 height 20
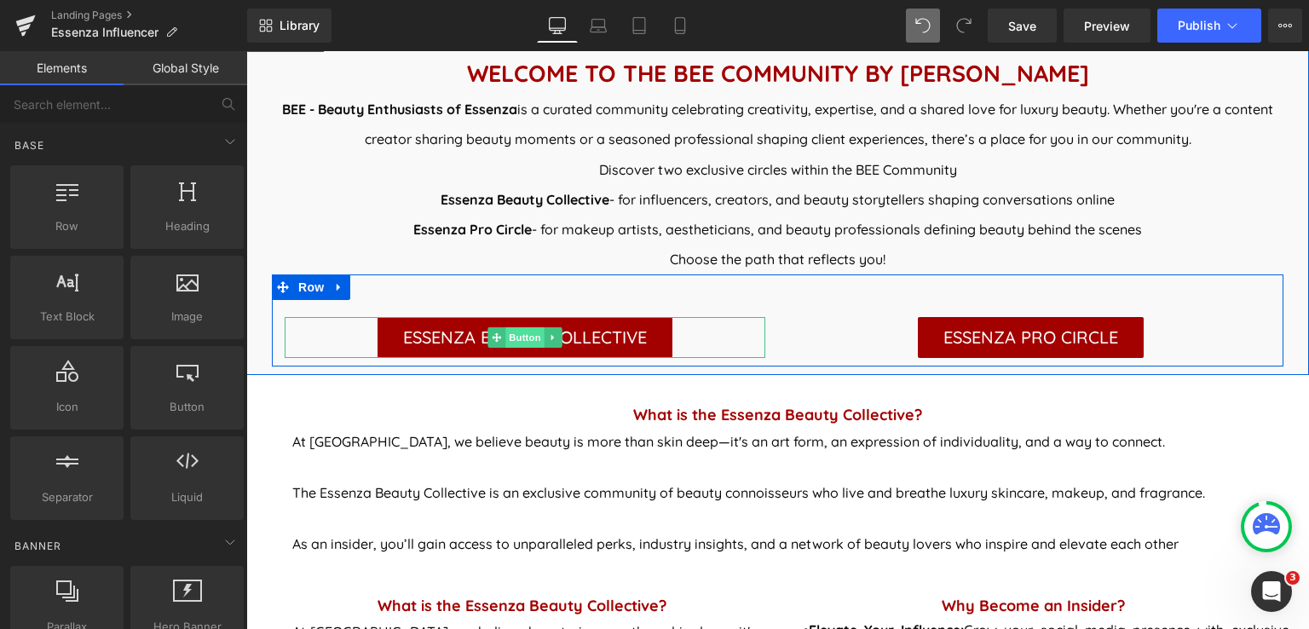
click at [511, 334] on span "Button" at bounding box center [524, 337] width 39 height 20
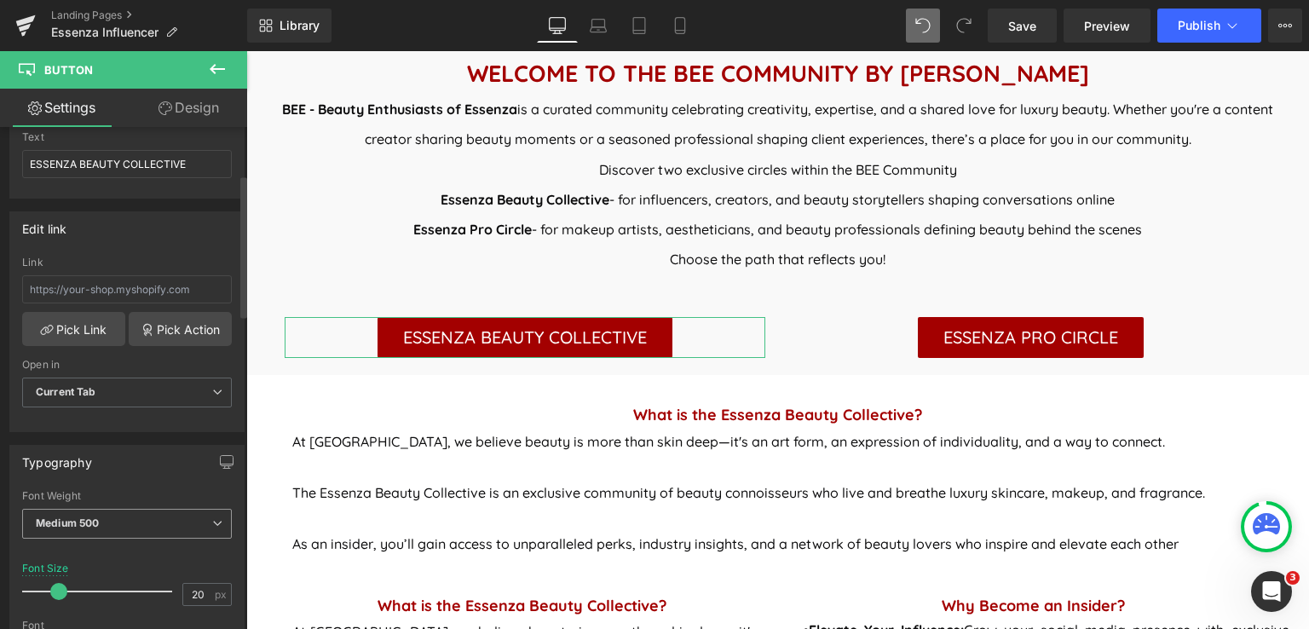
scroll to position [166, 0]
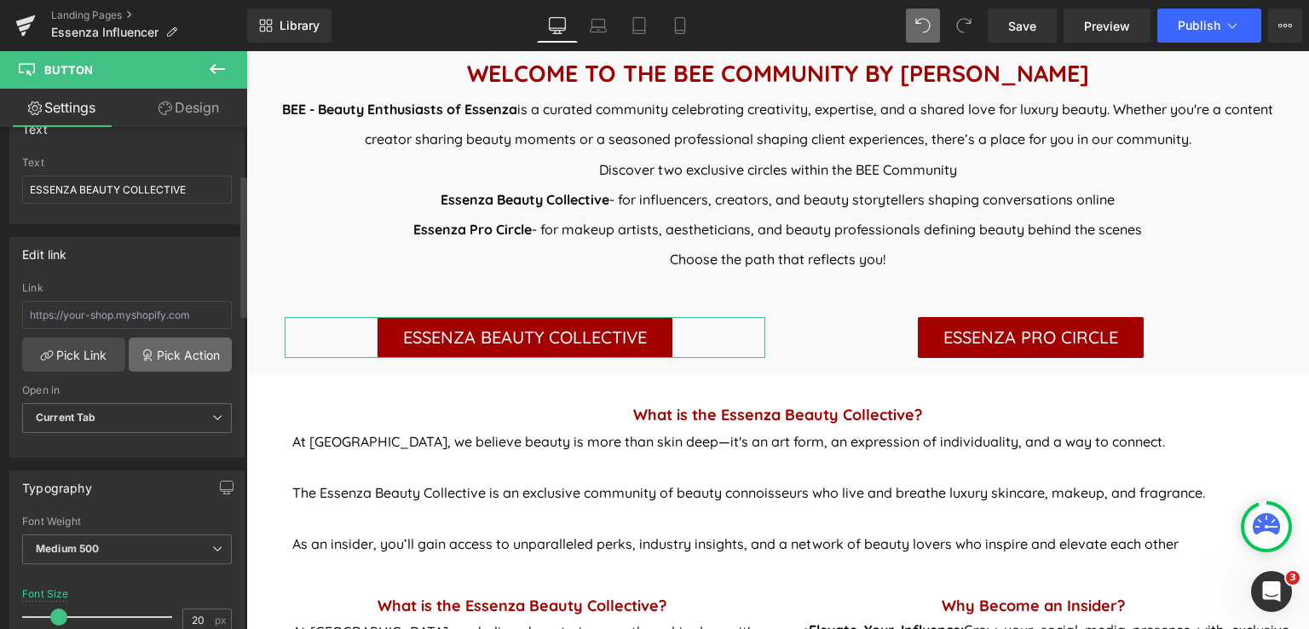
click at [182, 352] on link "Pick Action" at bounding box center [180, 354] width 103 height 34
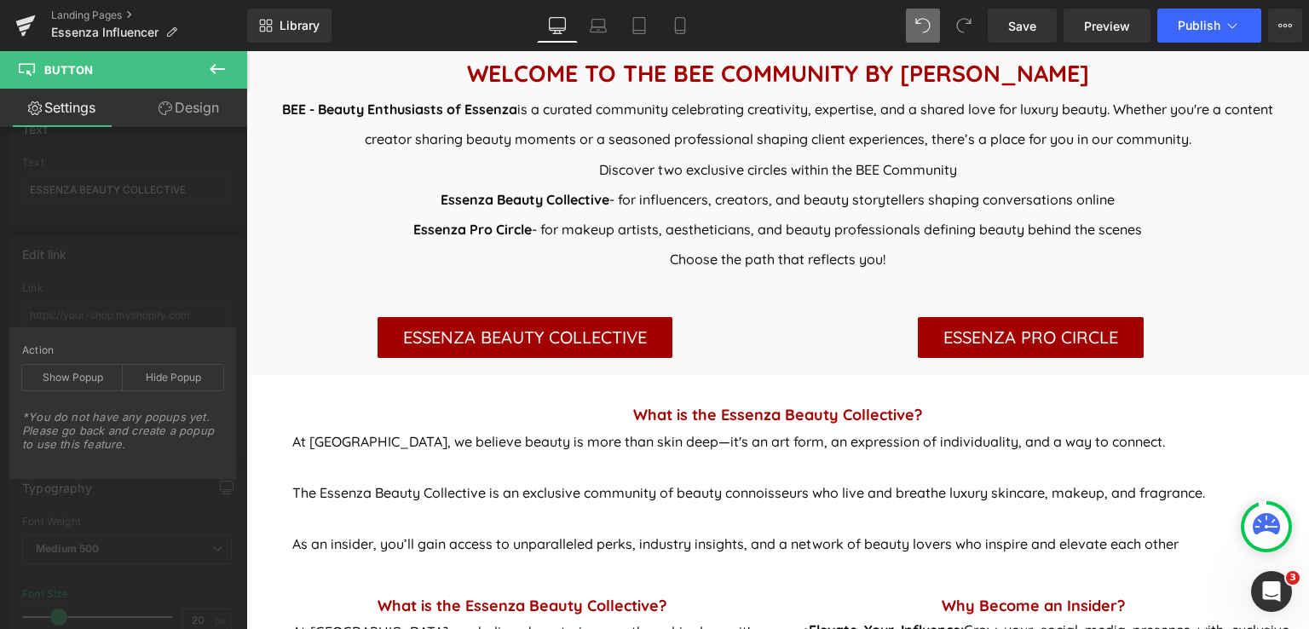
click at [222, 66] on icon at bounding box center [217, 69] width 20 height 20
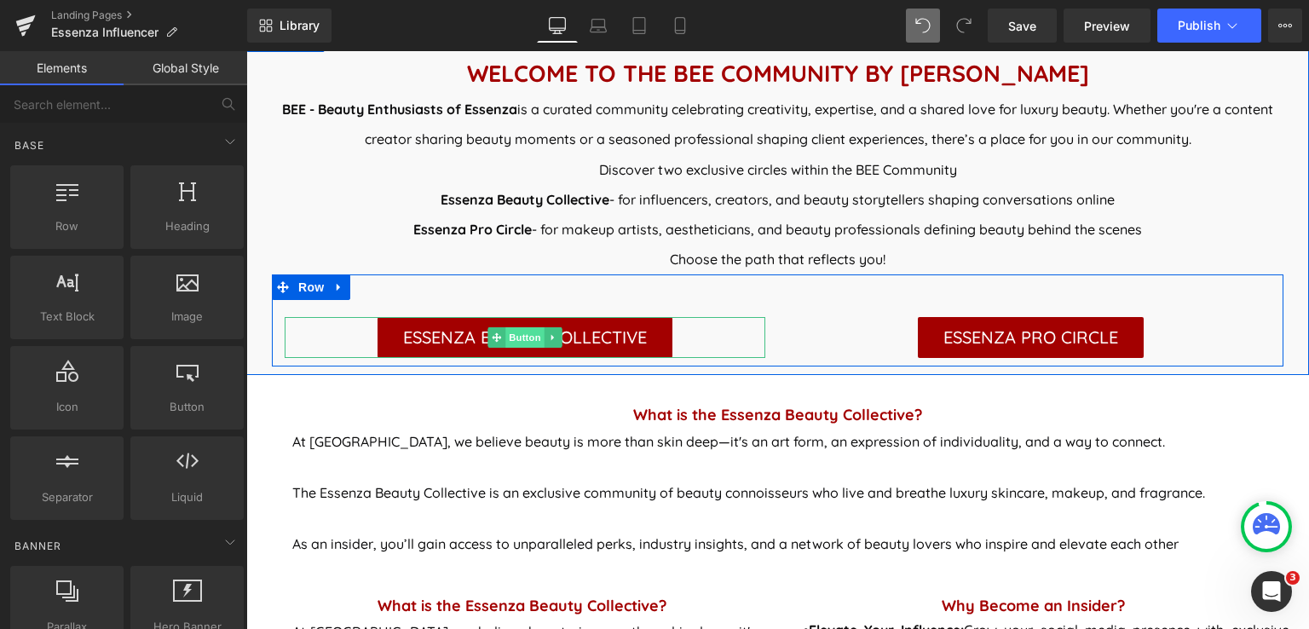
click at [508, 335] on span "Button" at bounding box center [524, 337] width 39 height 20
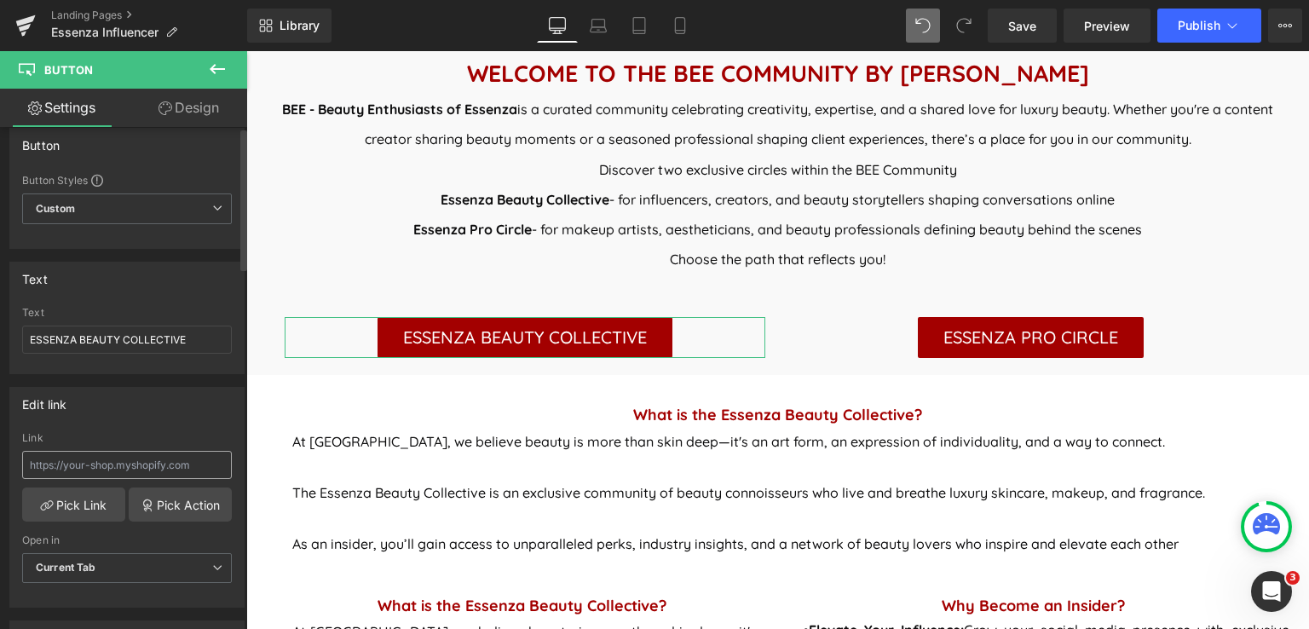
scroll to position [0, 0]
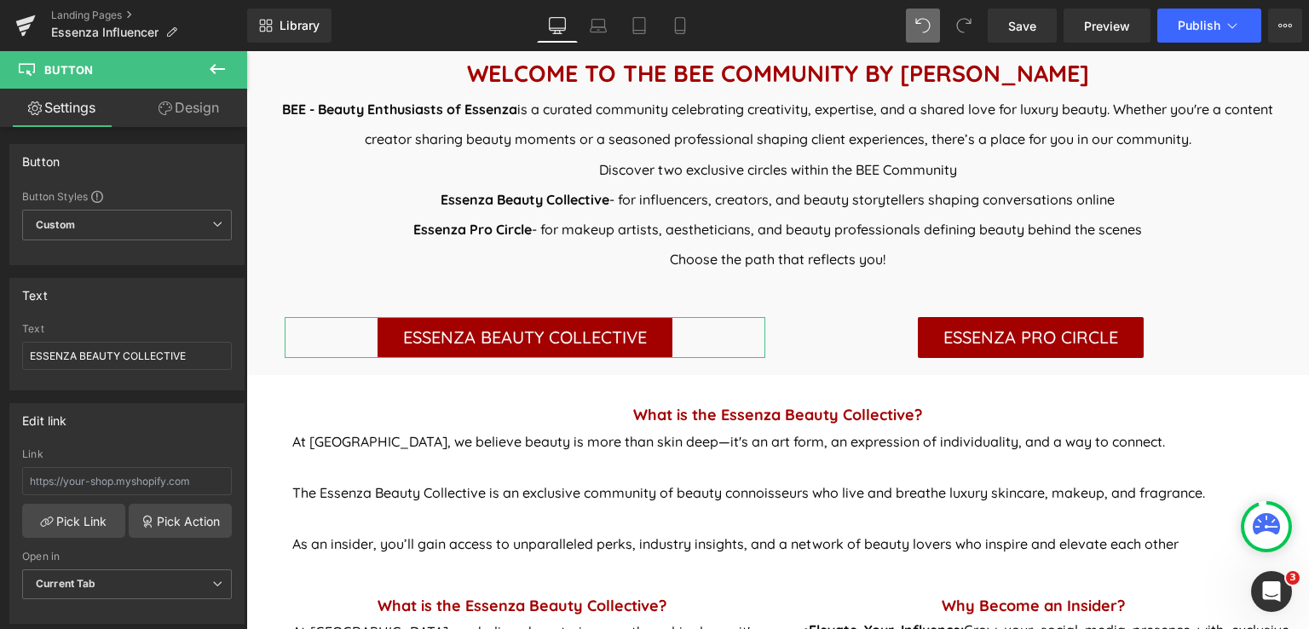
click at [181, 107] on link "Design" at bounding box center [189, 108] width 124 height 38
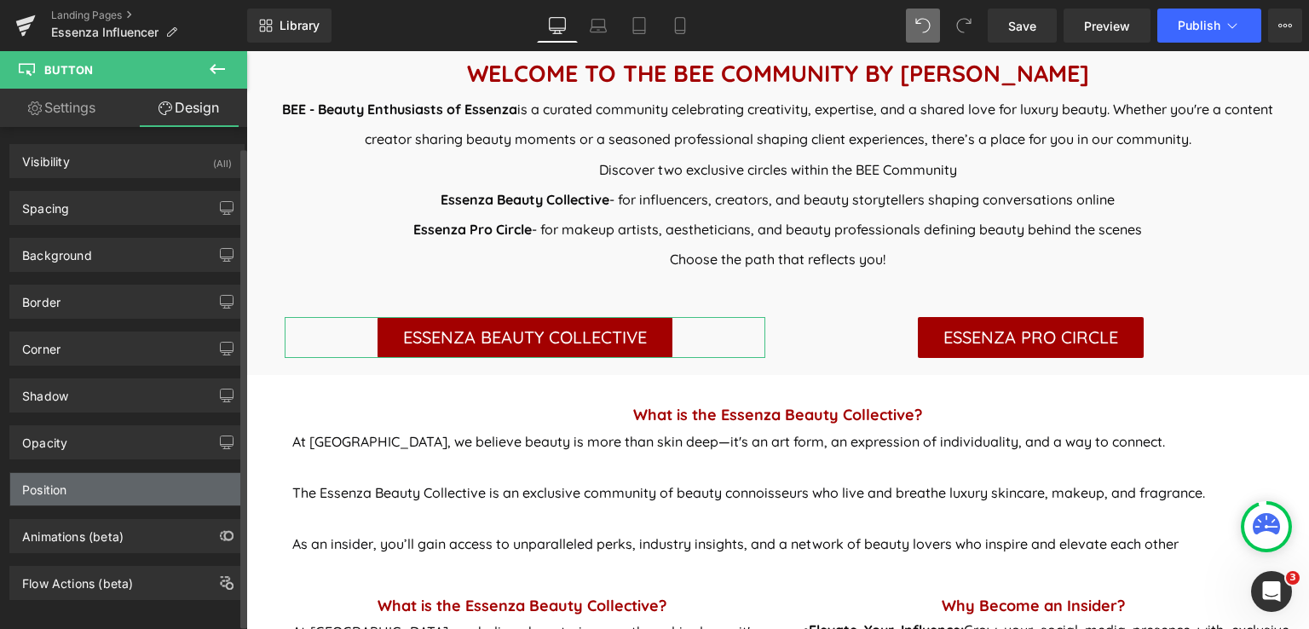
scroll to position [15, 0]
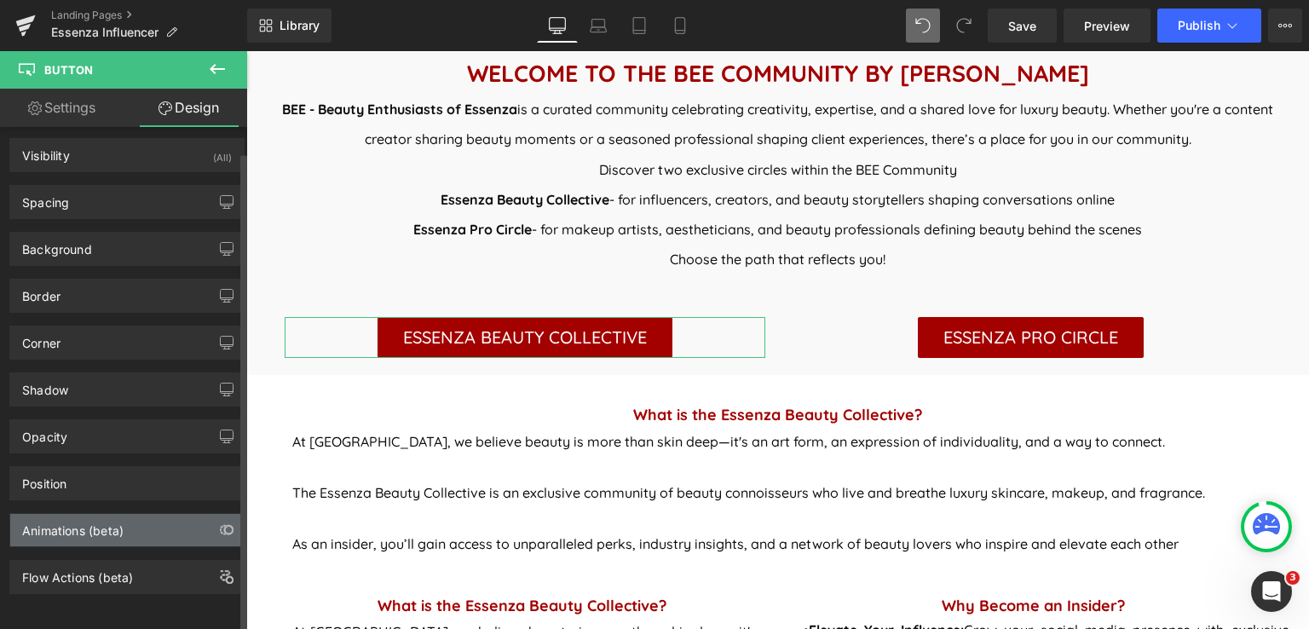
click at [137, 520] on div "Animations (beta)" at bounding box center [127, 530] width 234 height 32
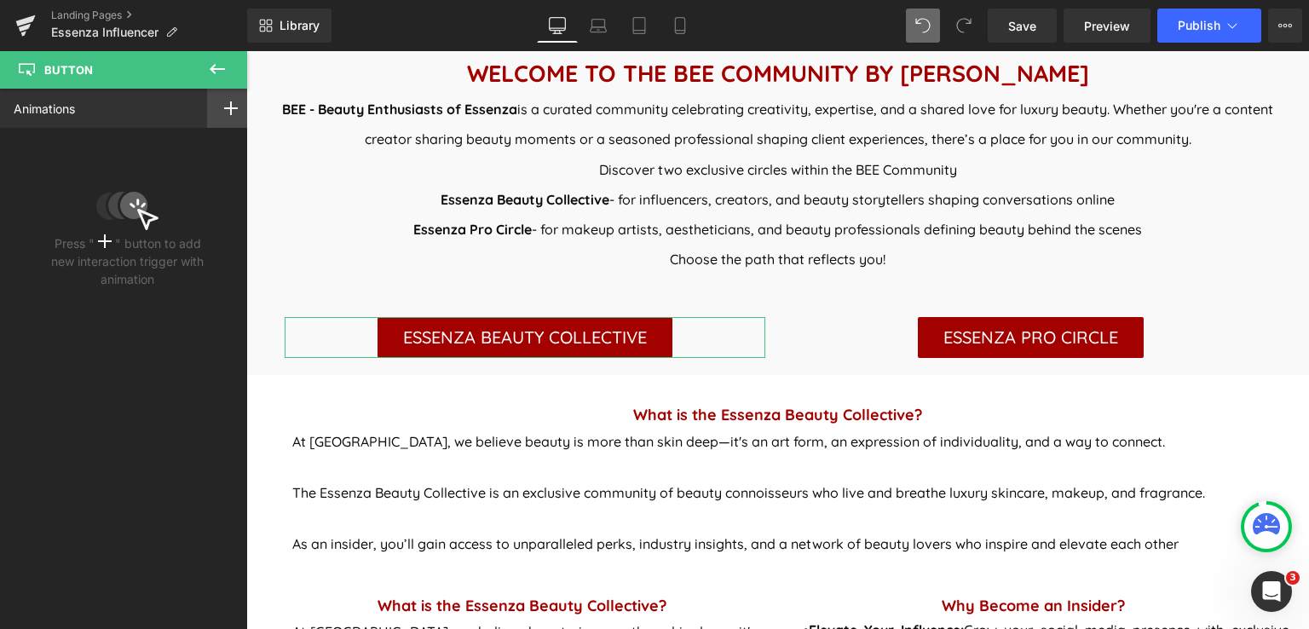
click at [224, 103] on icon at bounding box center [231, 108] width 14 height 14
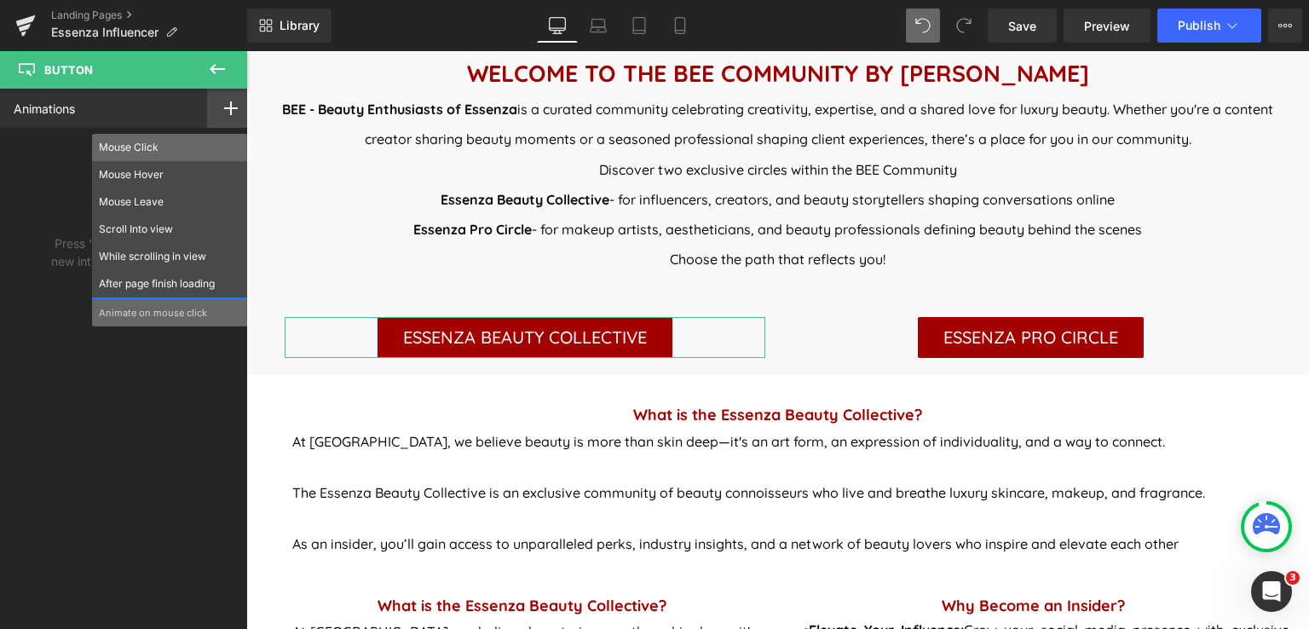
click at [112, 141] on p "Mouse Click" at bounding box center [170, 147] width 142 height 15
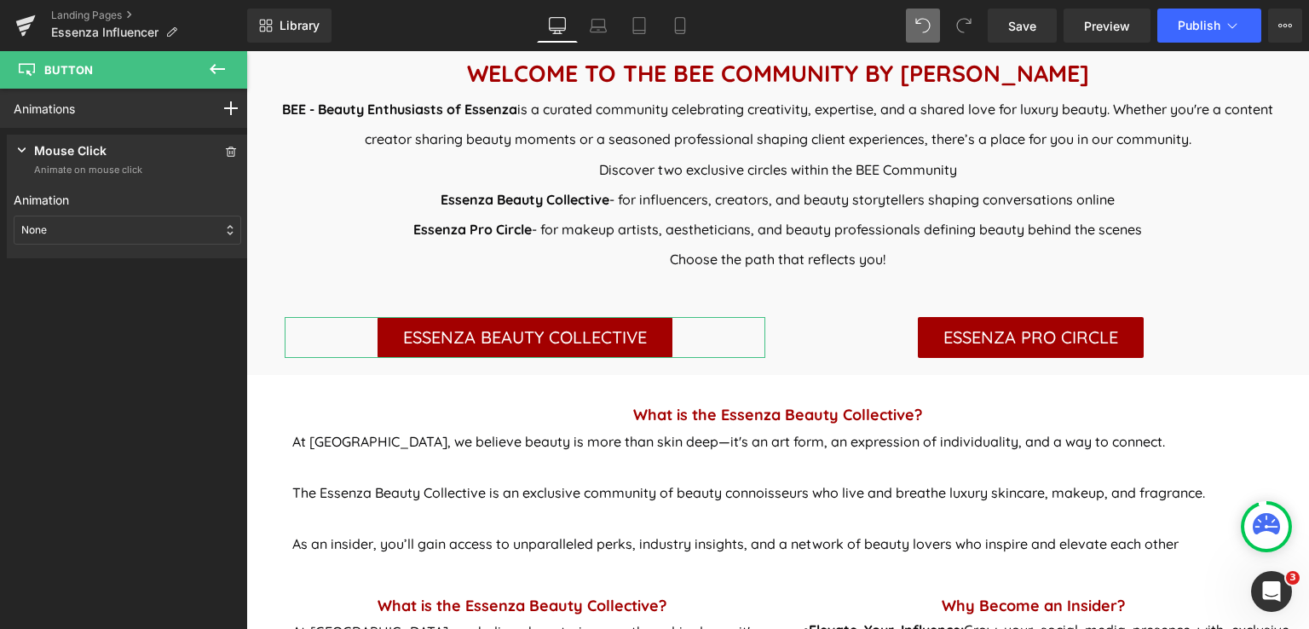
click at [107, 229] on div "None" at bounding box center [128, 230] width 228 height 29
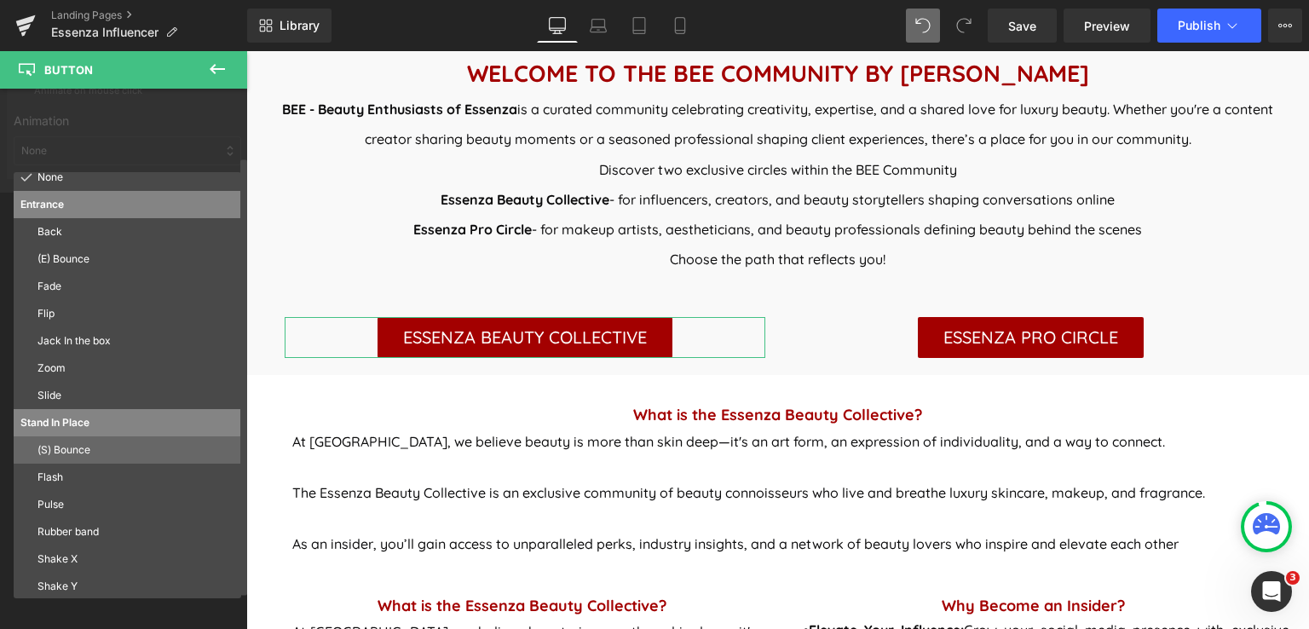
scroll to position [0, 0]
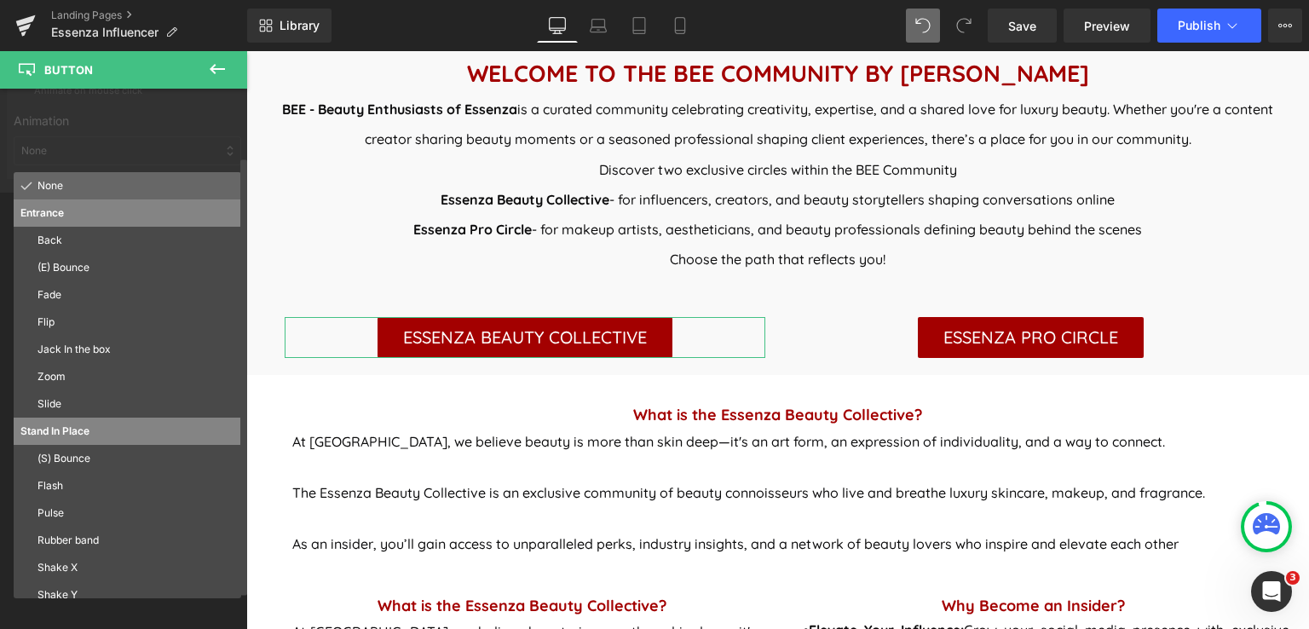
click at [120, 185] on p "None" at bounding box center [135, 185] width 197 height 15
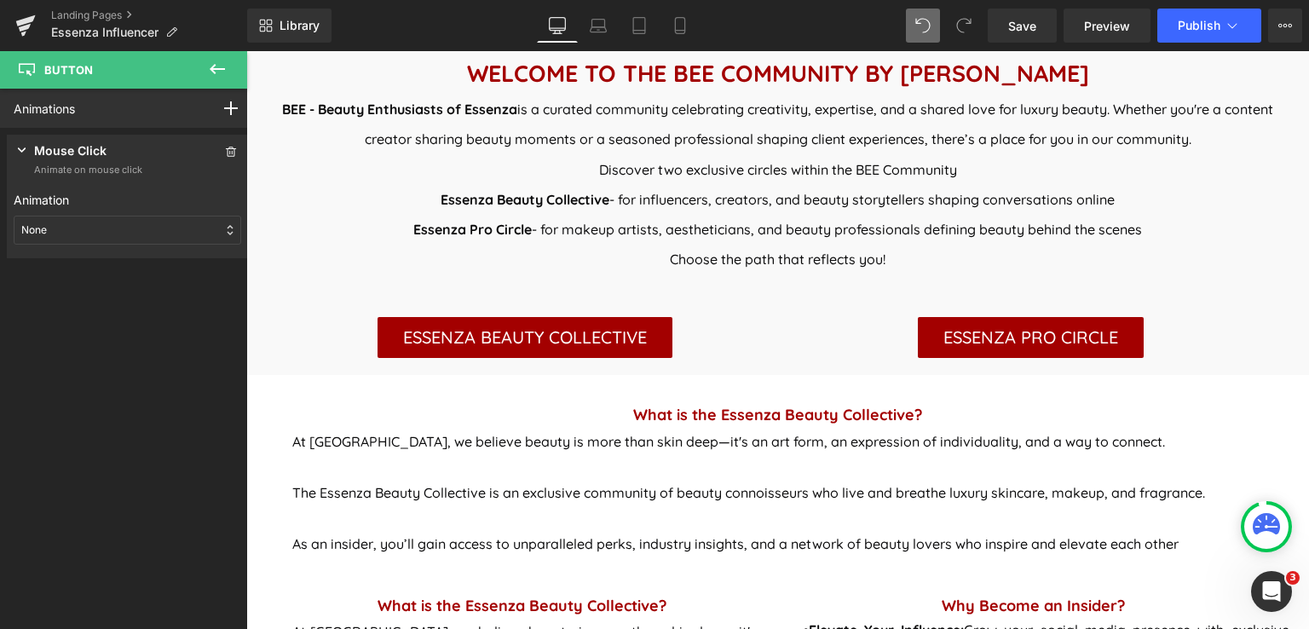
click at [211, 69] on icon at bounding box center [217, 69] width 15 height 10
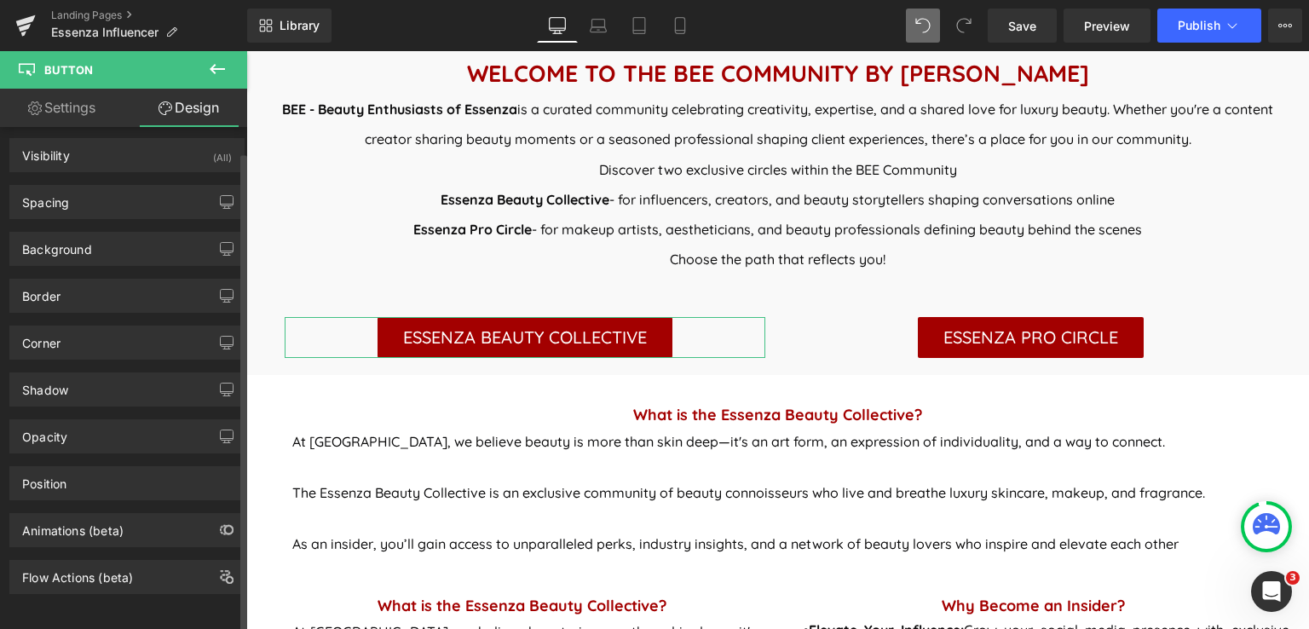
click at [133, 522] on div "Animations (beta)" at bounding box center [127, 530] width 234 height 32
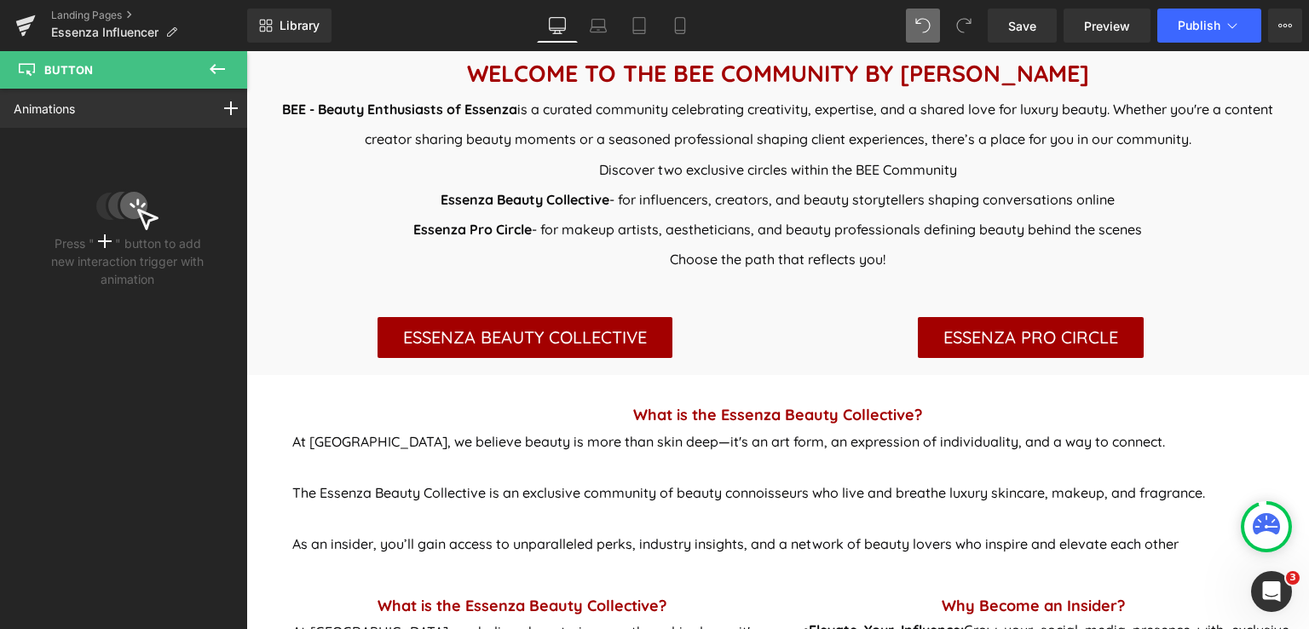
click at [215, 62] on icon at bounding box center [217, 69] width 20 height 20
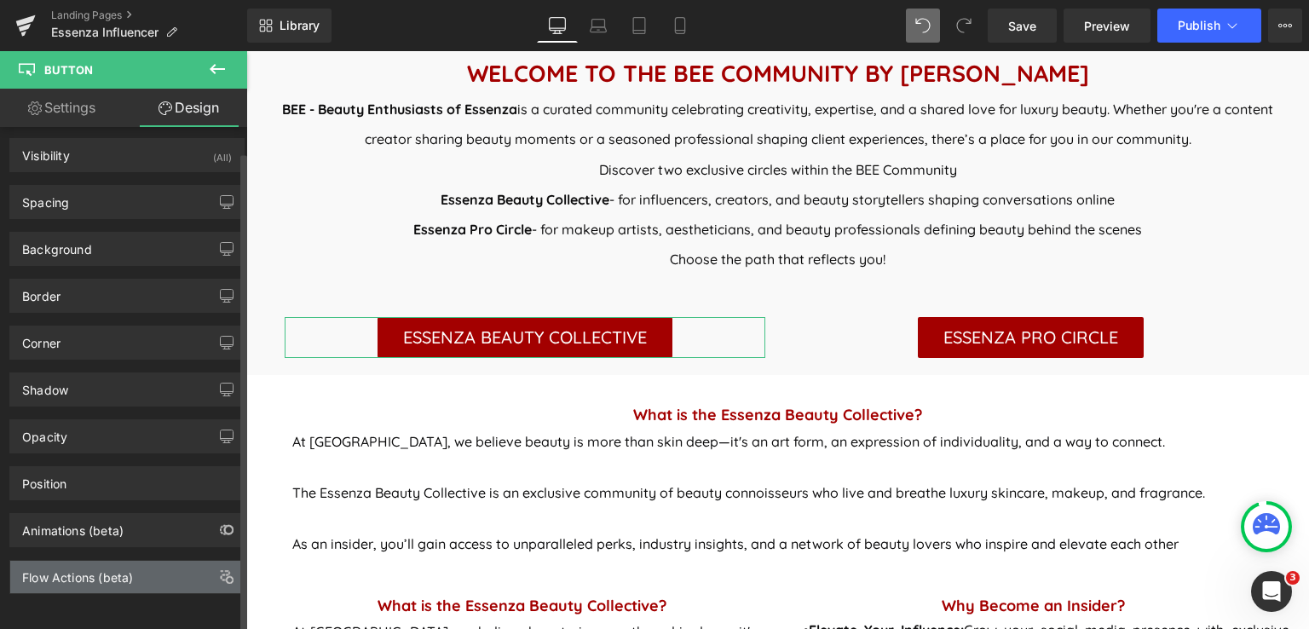
click at [95, 570] on div "Flow Actions (beta)" at bounding box center [77, 573] width 111 height 24
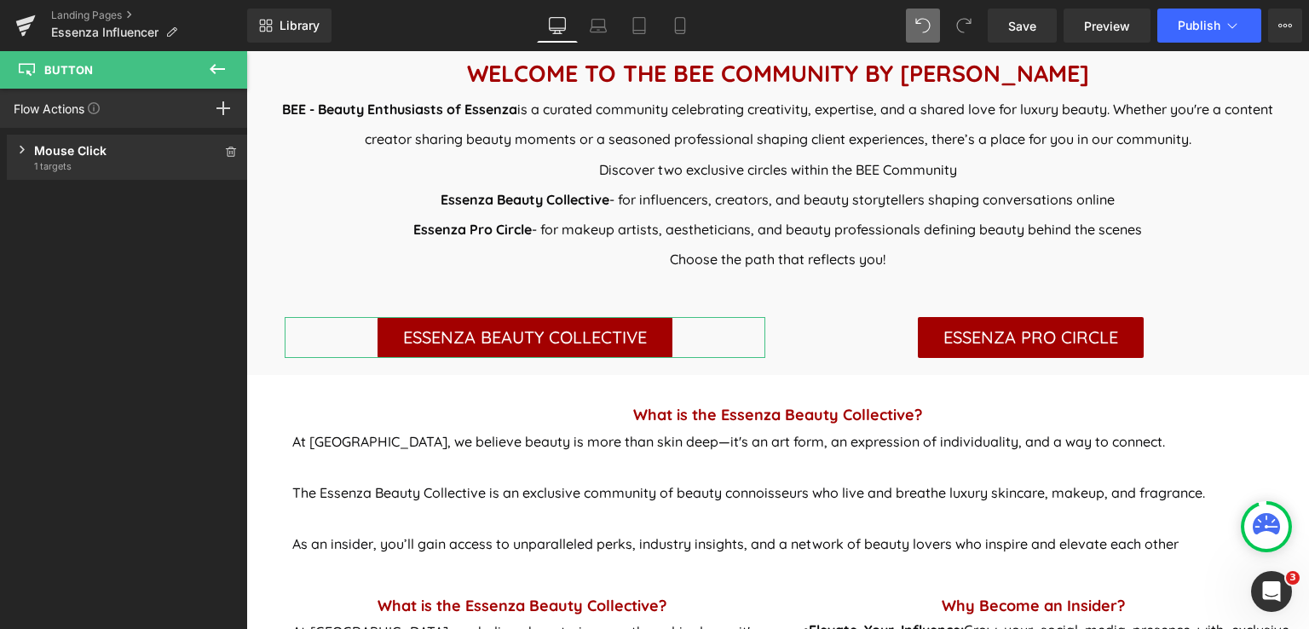
click at [68, 162] on span "1 targets" at bounding box center [127, 166] width 187 height 14
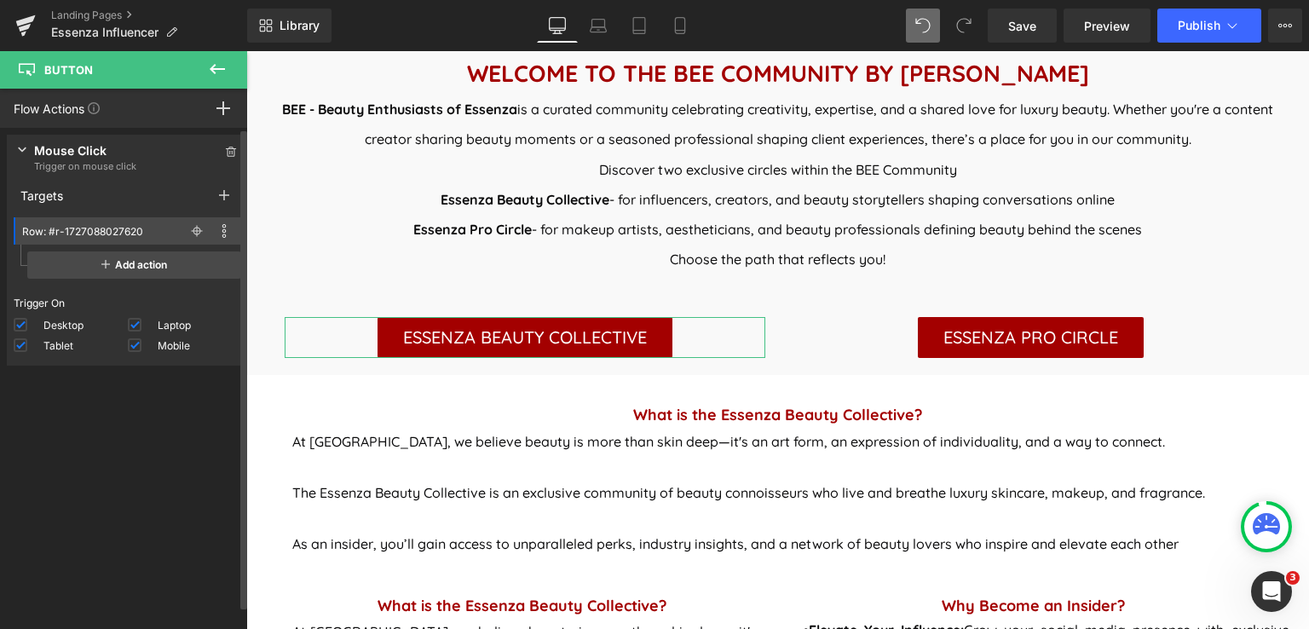
click at [68, 162] on span "Trigger on mouse click" at bounding box center [127, 166] width 187 height 14
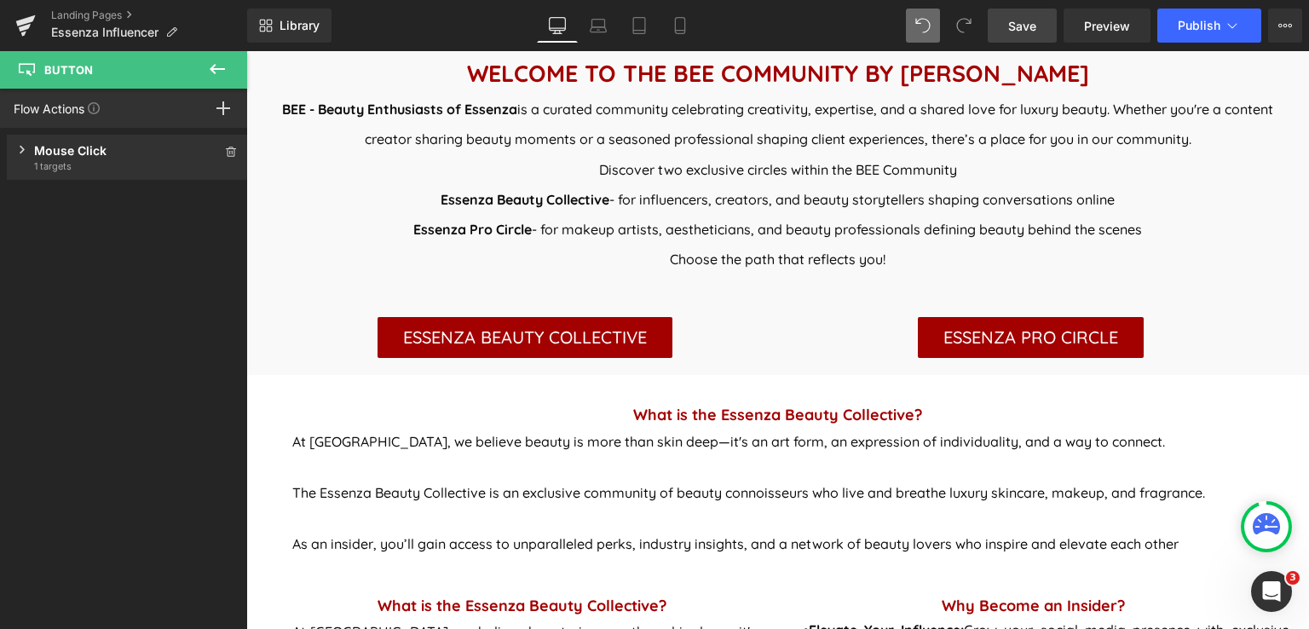
click at [1034, 28] on span "Save" at bounding box center [1022, 26] width 28 height 18
click at [17, 151] on div "Mouse Click Trigger on mouse click 1 targets" at bounding box center [127, 157] width 241 height 45
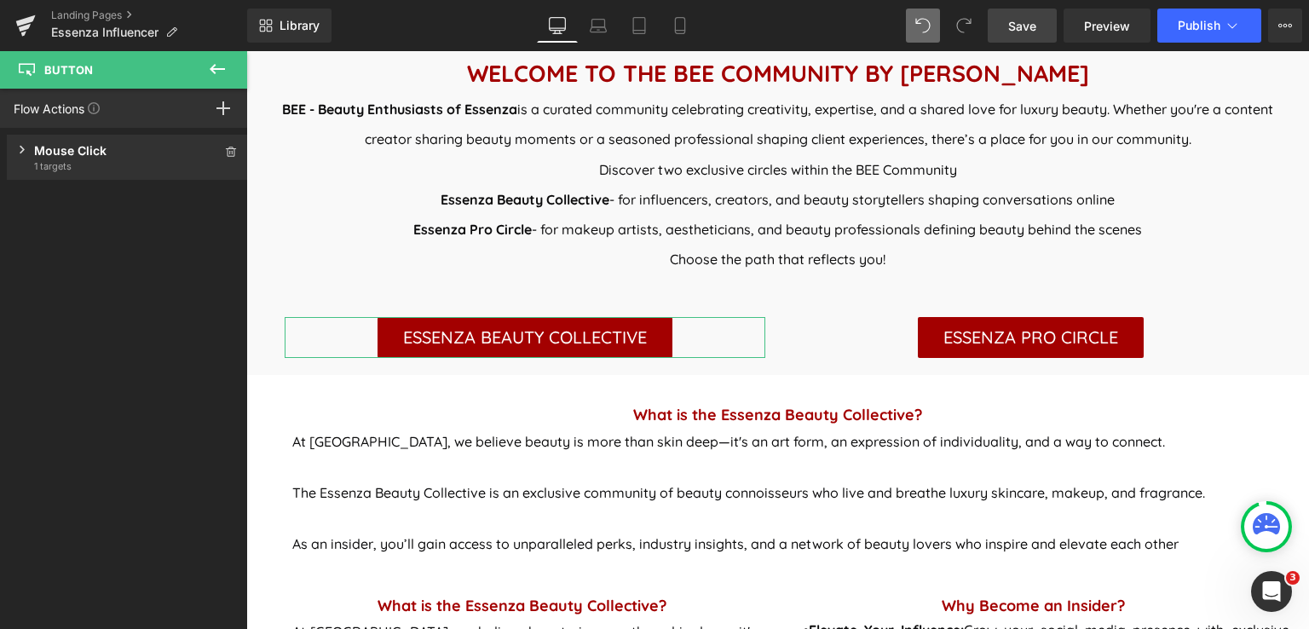
click at [24, 151] on icon at bounding box center [23, 150] width 6 height 9
click at [216, 61] on icon at bounding box center [217, 69] width 20 height 20
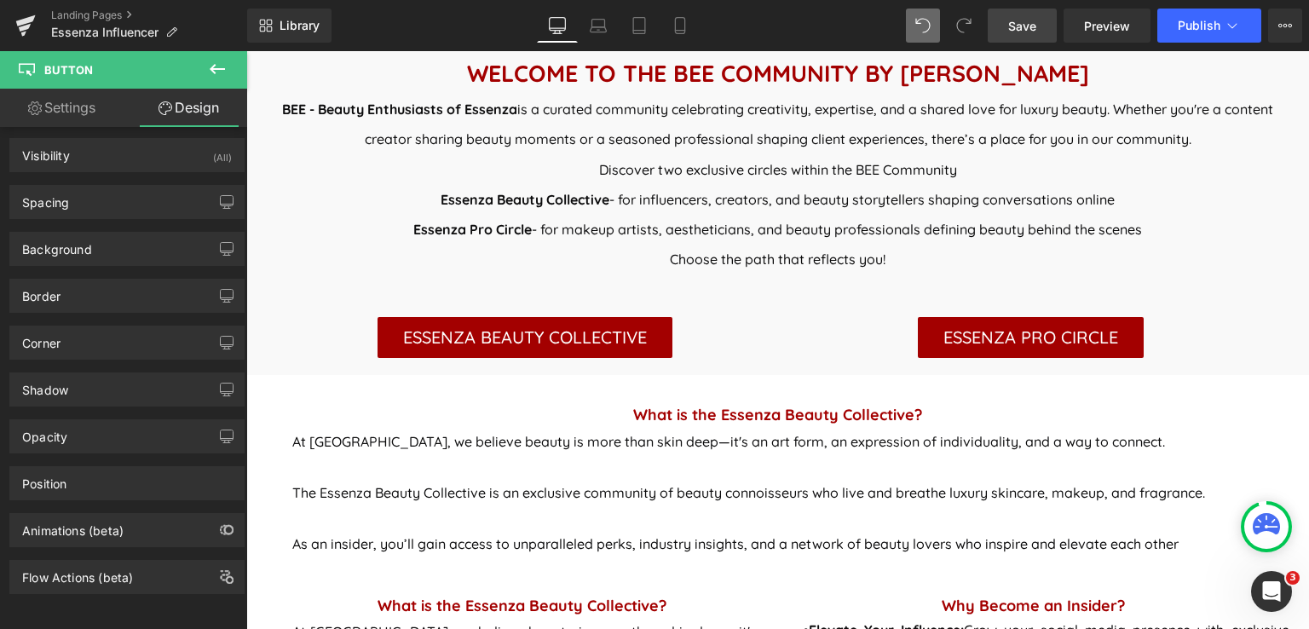
click at [209, 66] on icon at bounding box center [217, 69] width 20 height 20
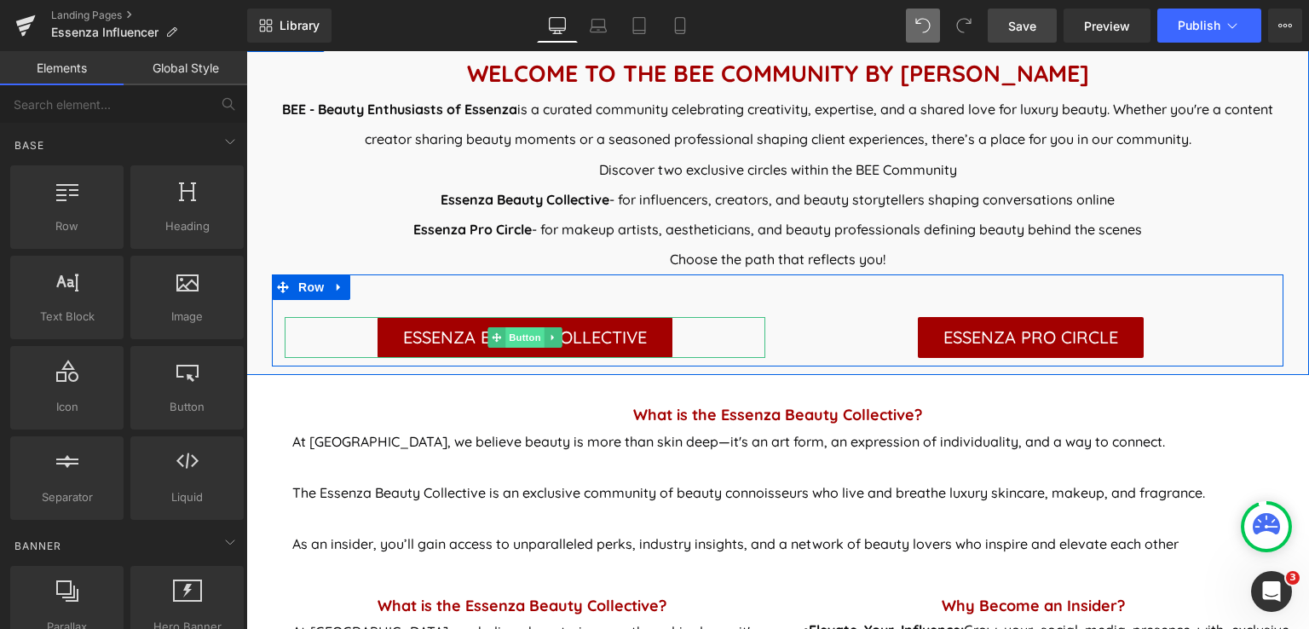
click at [509, 336] on span "Button" at bounding box center [524, 337] width 39 height 20
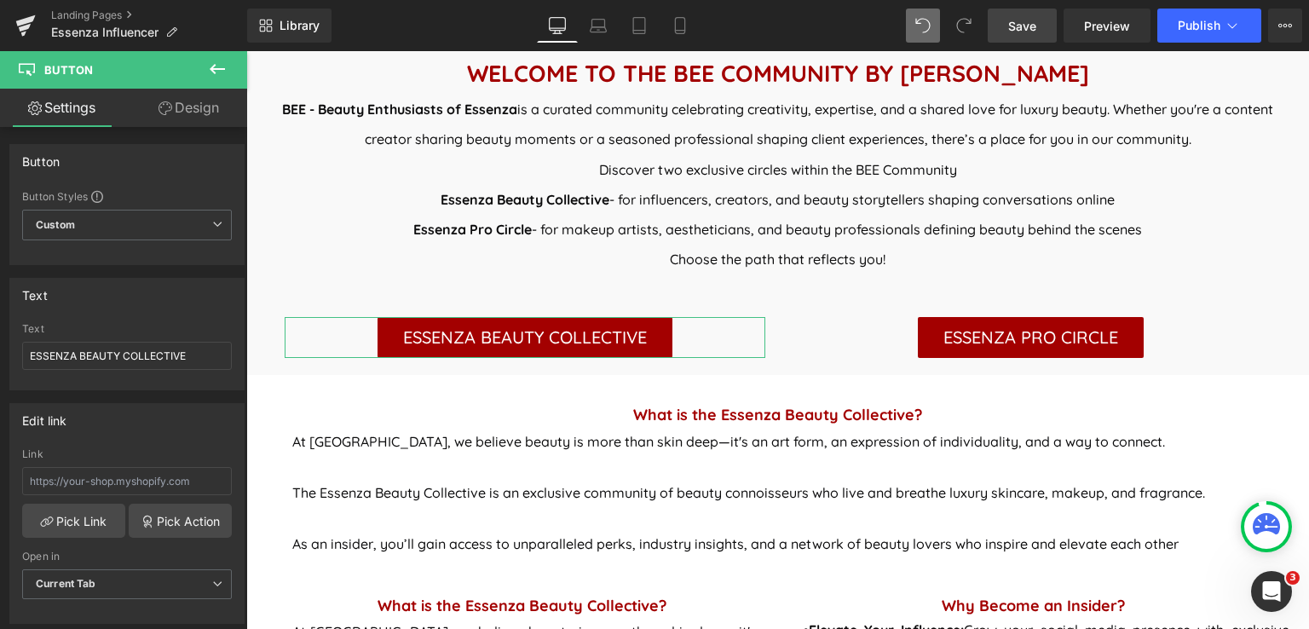
click at [207, 99] on link "Design" at bounding box center [189, 108] width 124 height 38
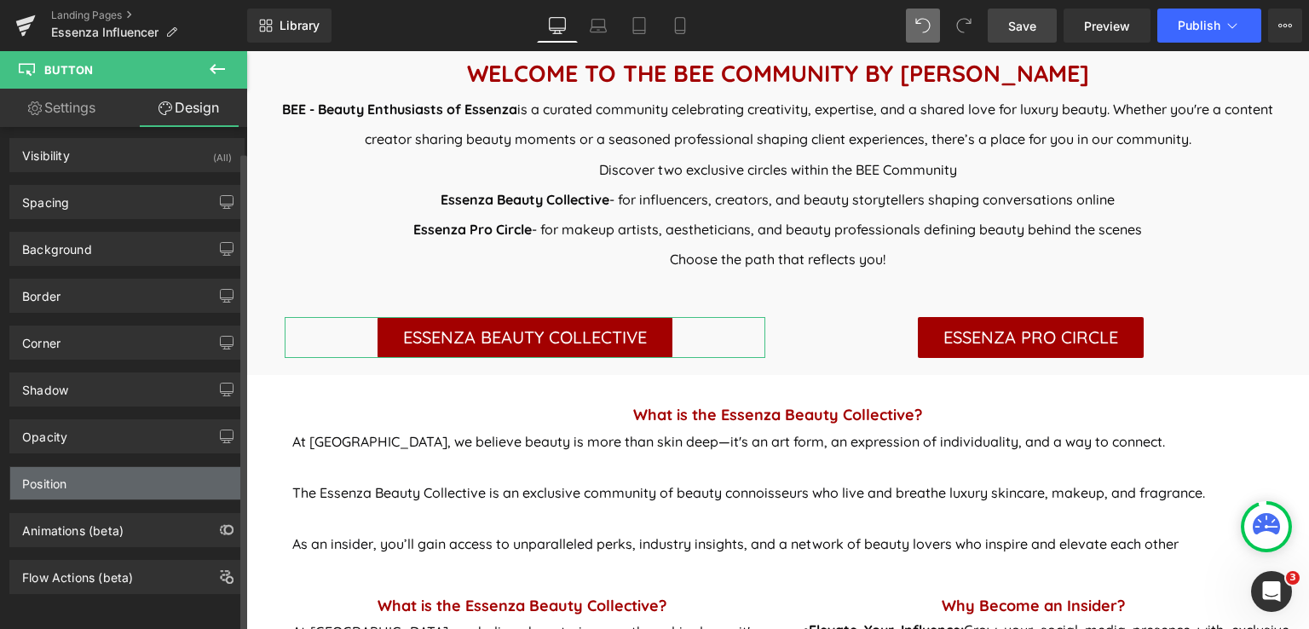
scroll to position [15, 0]
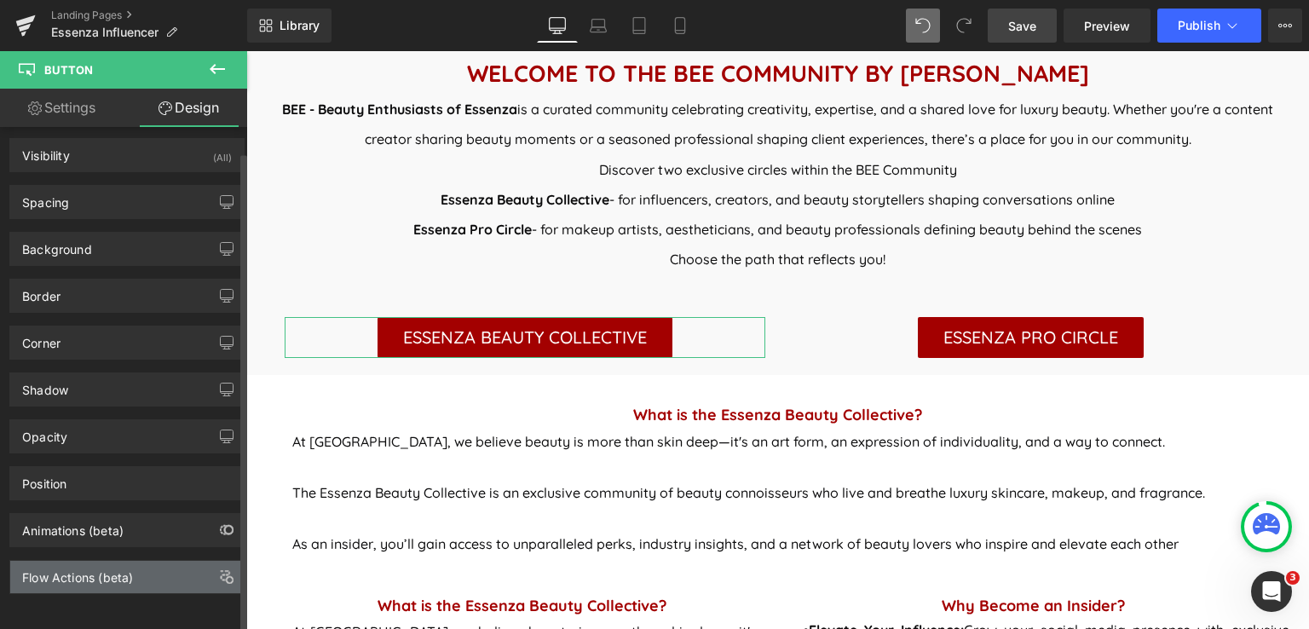
click at [118, 569] on div "Flow Actions (beta)" at bounding box center [77, 573] width 111 height 24
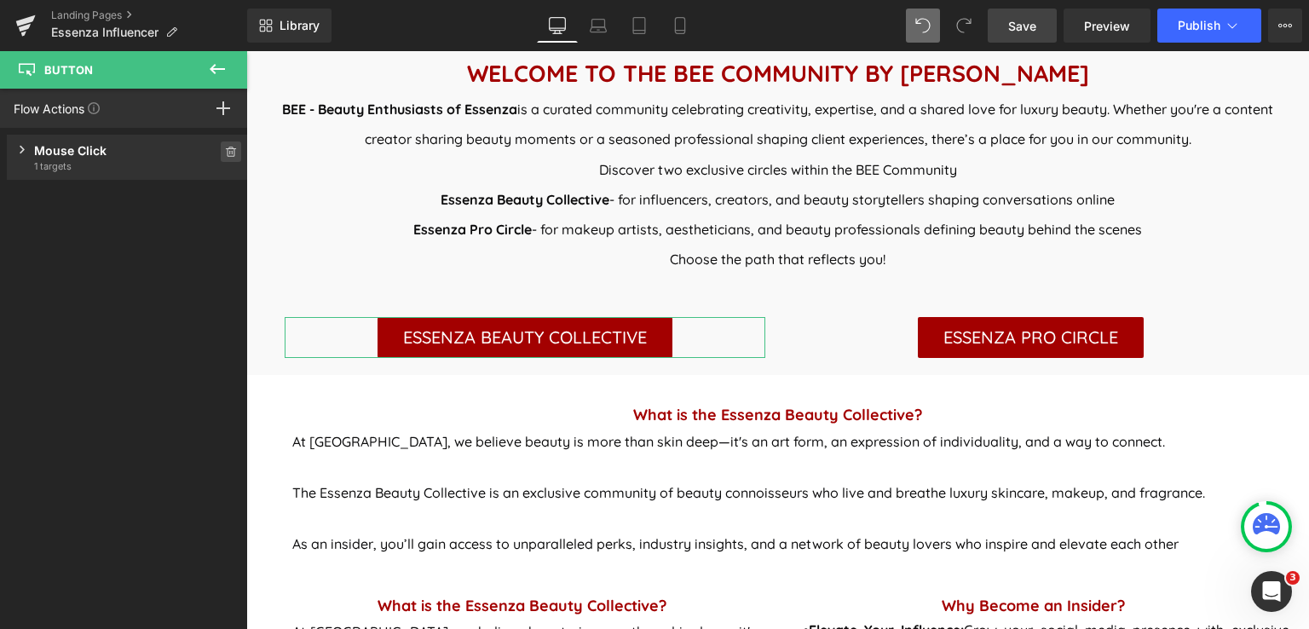
click at [225, 149] on icon at bounding box center [231, 152] width 12 height 10
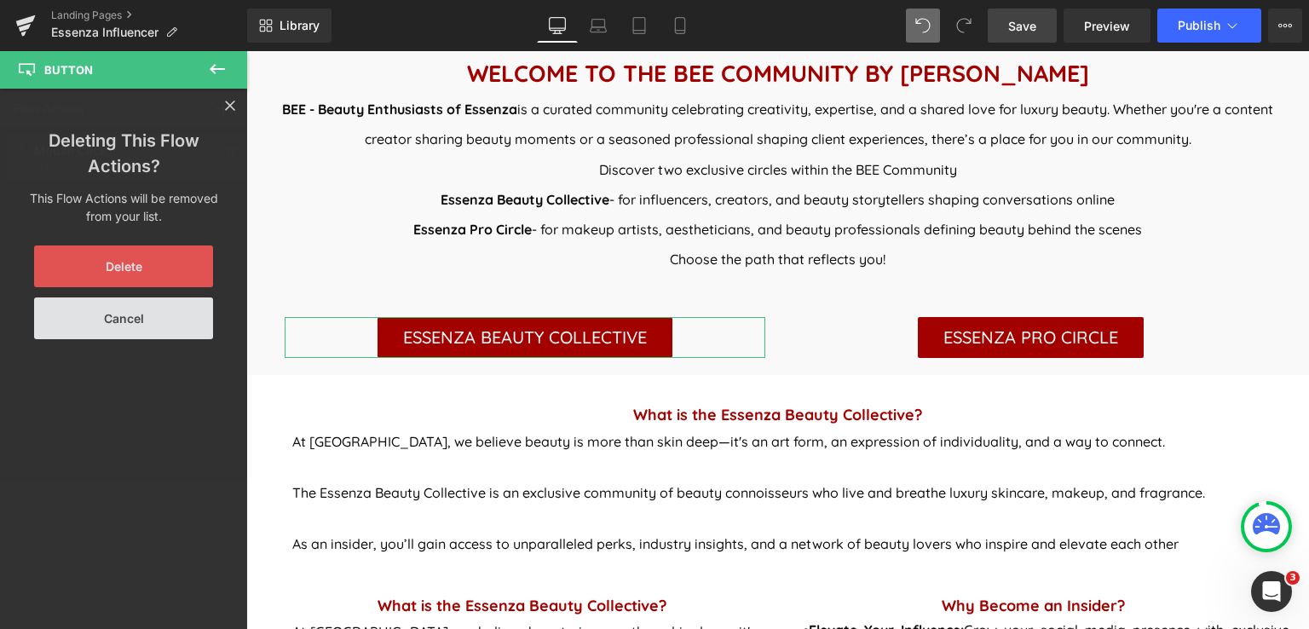
click at [114, 271] on button "Delete" at bounding box center [123, 266] width 179 height 42
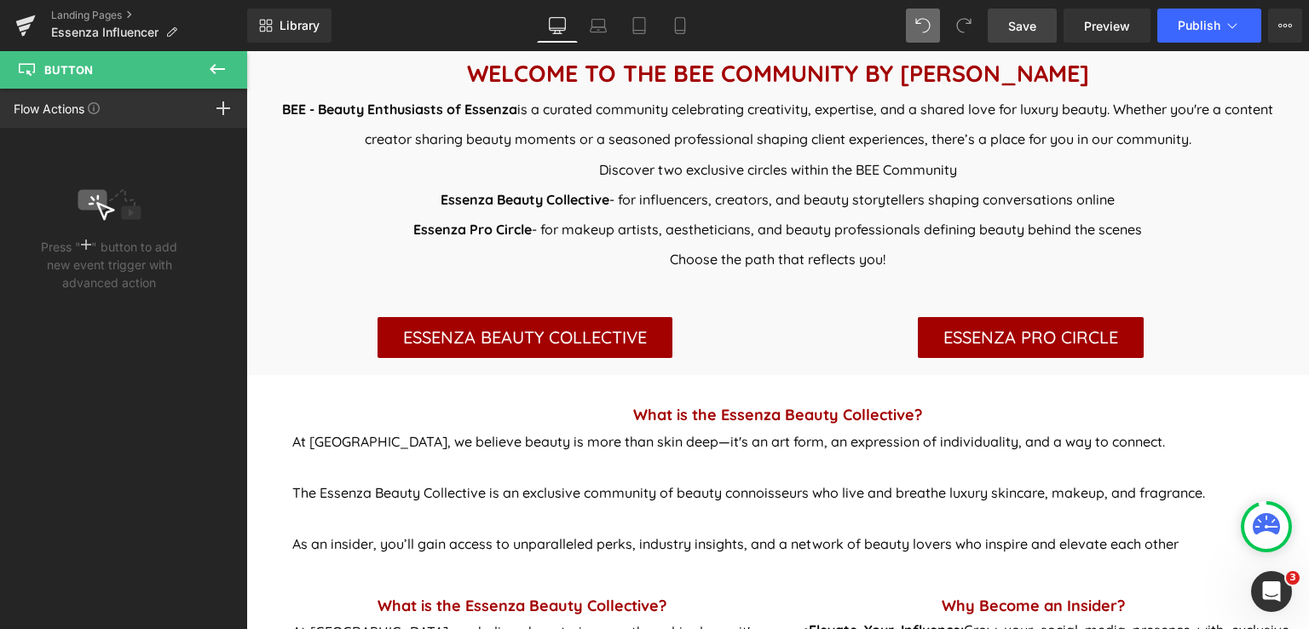
click at [216, 69] on icon at bounding box center [217, 69] width 15 height 10
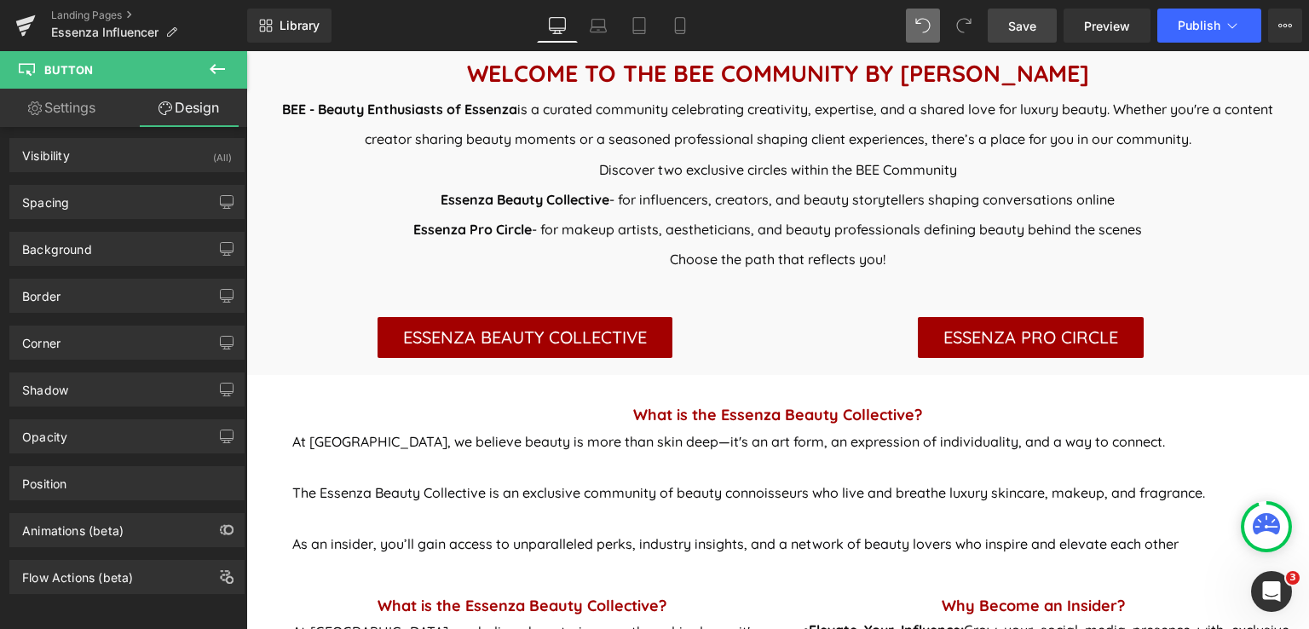
click at [1018, 22] on span "Save" at bounding box center [1022, 26] width 28 height 18
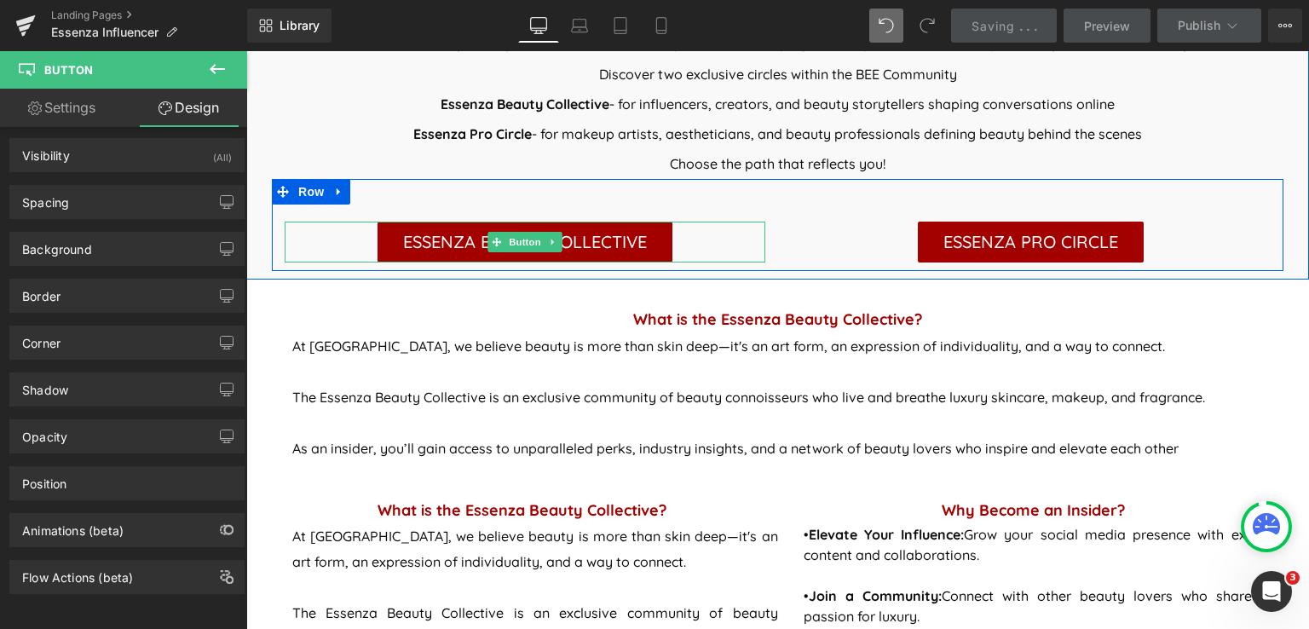
scroll to position [937, 0]
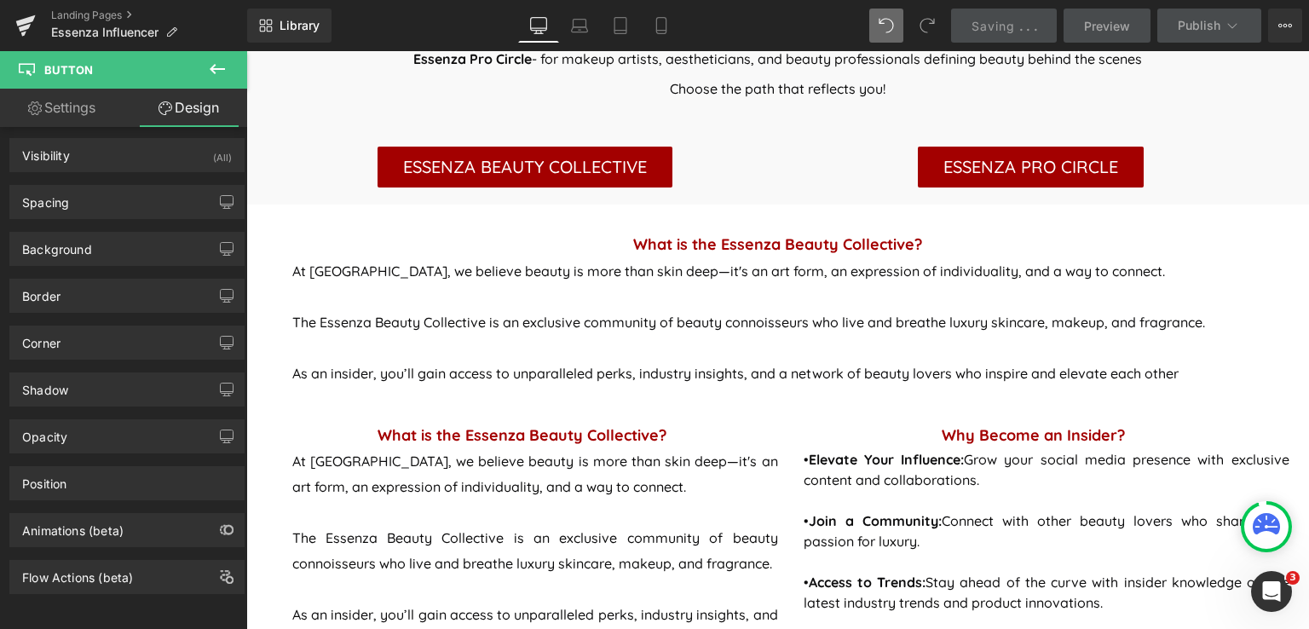
click at [222, 62] on icon at bounding box center [217, 69] width 20 height 20
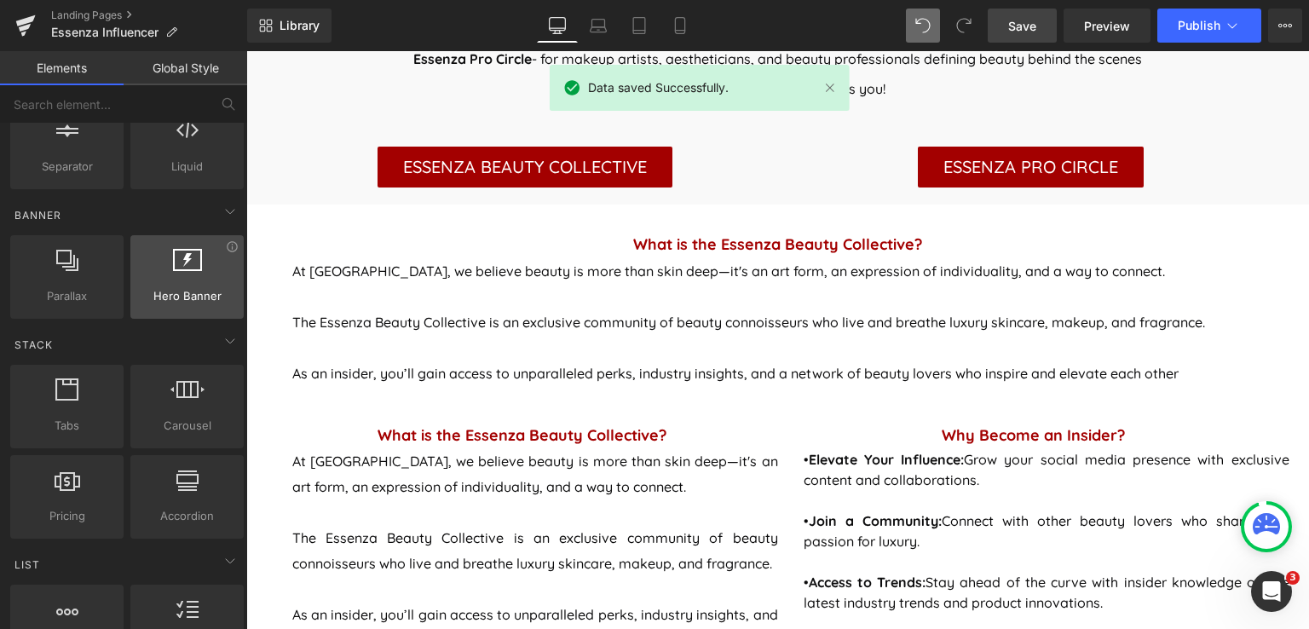
scroll to position [341, 0]
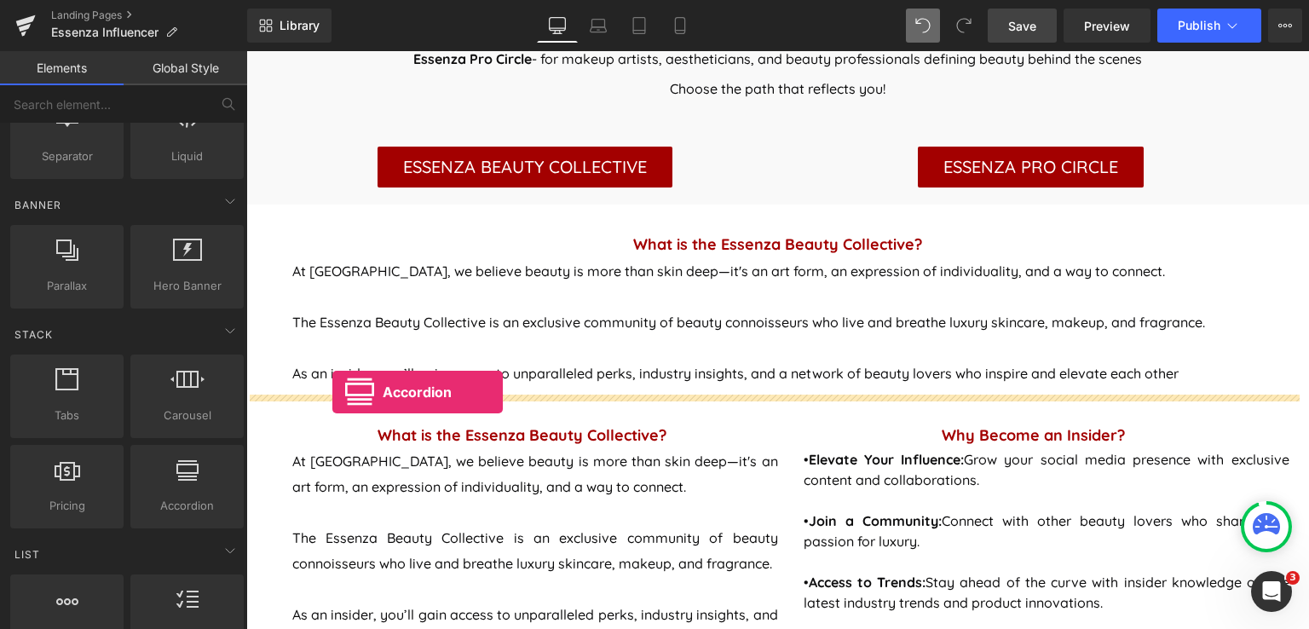
drag, startPoint x: 424, startPoint y: 536, endPoint x: 332, endPoint y: 392, distance: 170.5
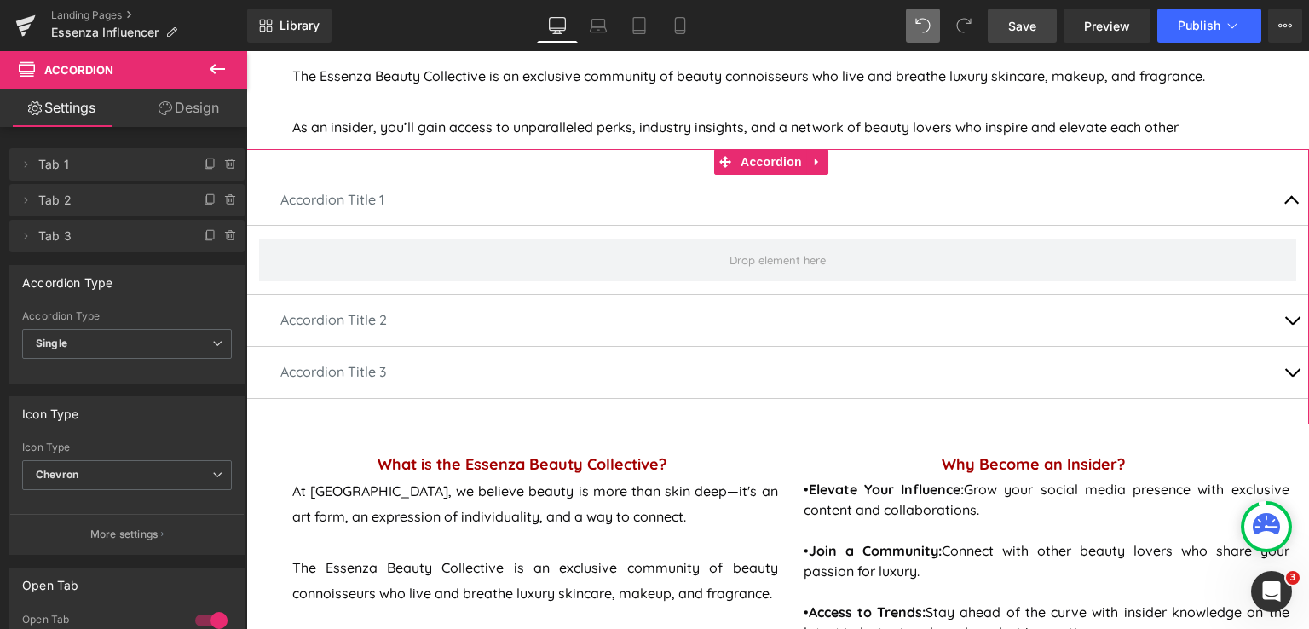
scroll to position [1193, 0]
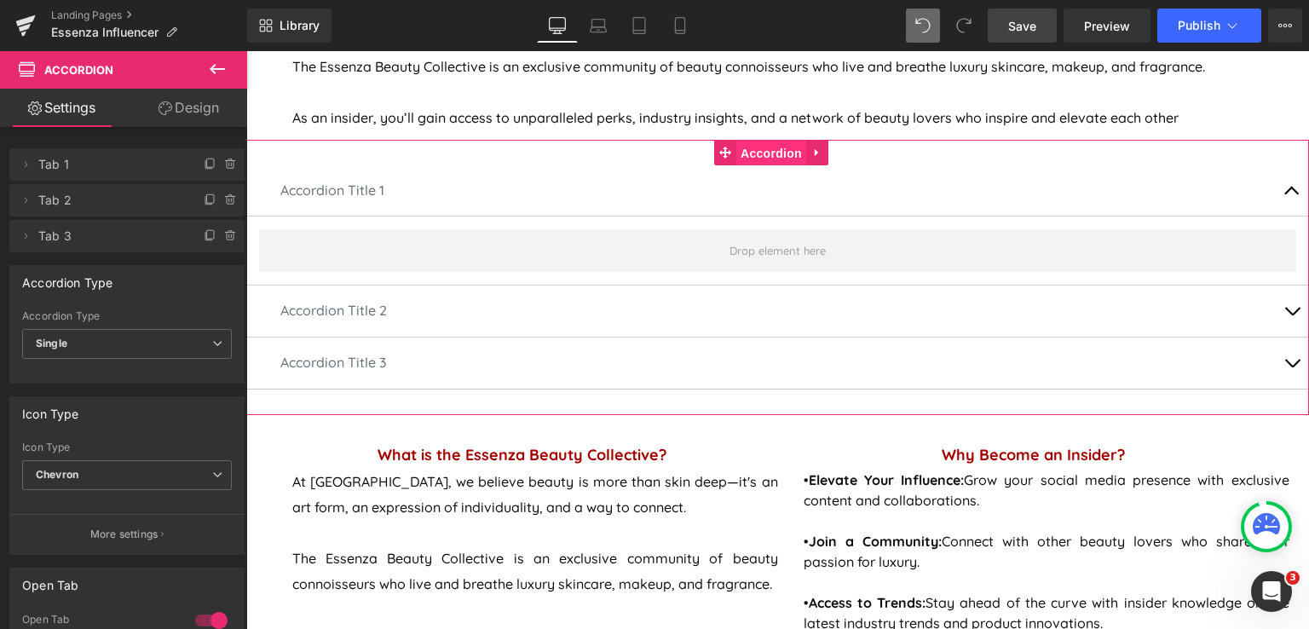
click at [766, 149] on span "Accordion" at bounding box center [771, 154] width 70 height 26
click at [176, 336] on span "Single" at bounding box center [127, 344] width 210 height 30
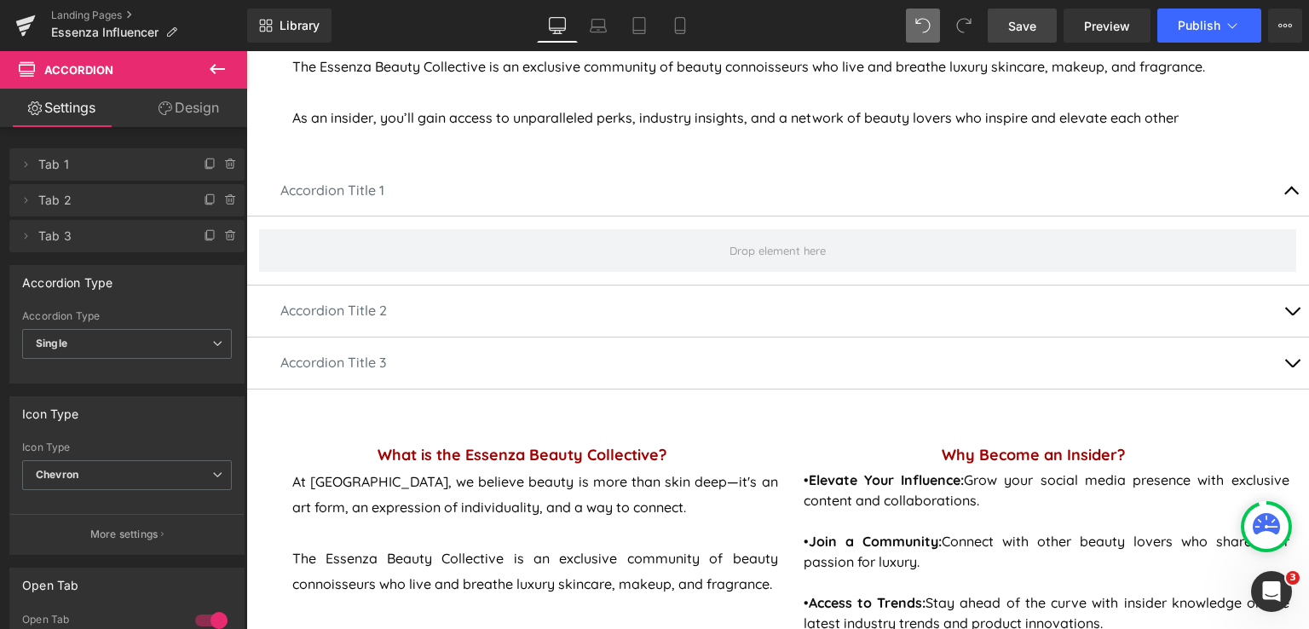
click at [1277, 190] on body "Skip to content SALE ALL BRANDS PERFUME SKINCARE MAKE UP GIFT TIPS & TRENDS ORD…" at bounding box center [777, 538] width 1063 height 3360
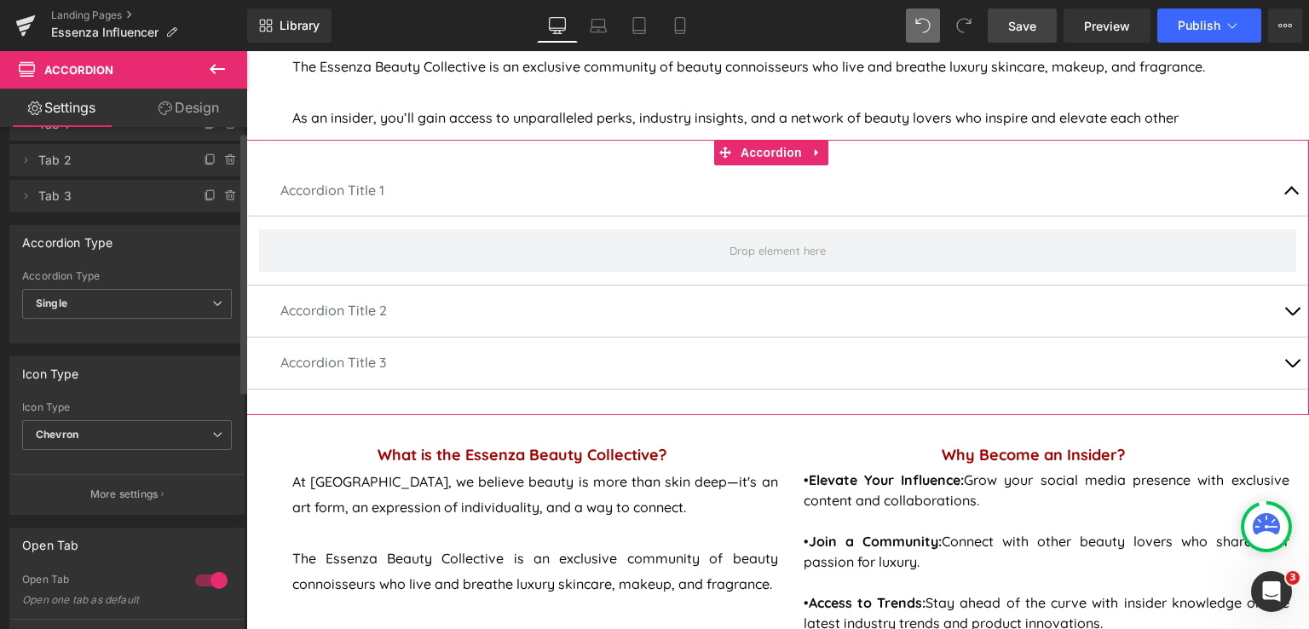
scroll to position [0, 0]
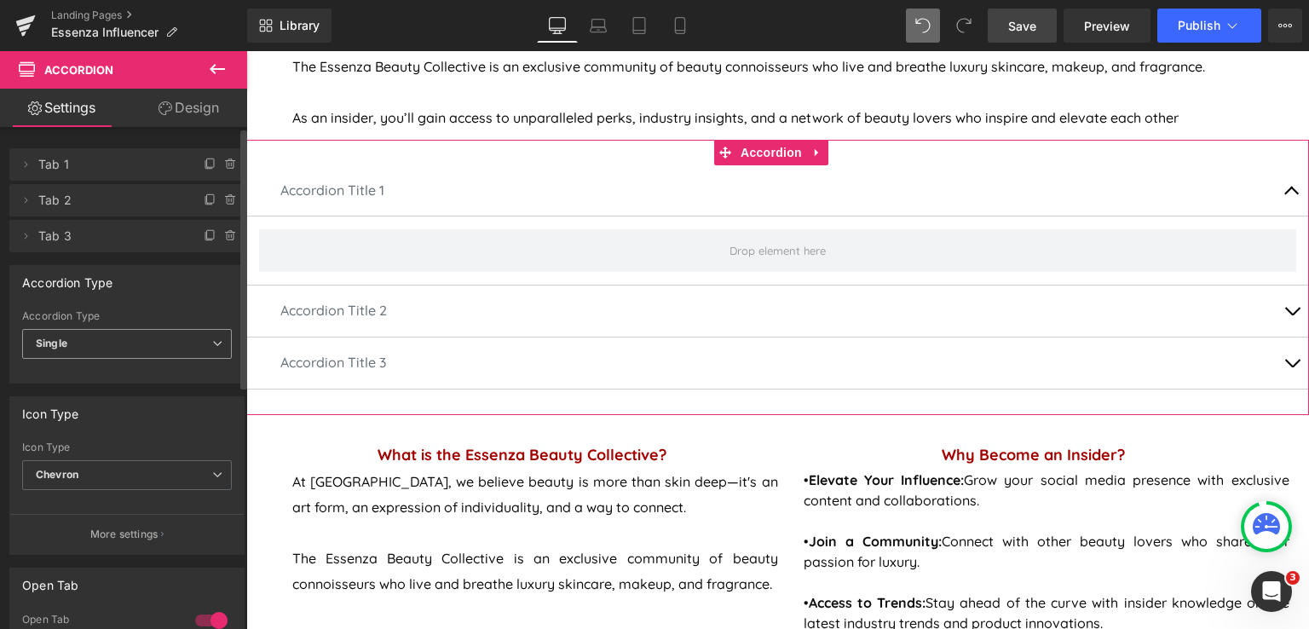
click at [124, 342] on span "Single" at bounding box center [127, 344] width 210 height 30
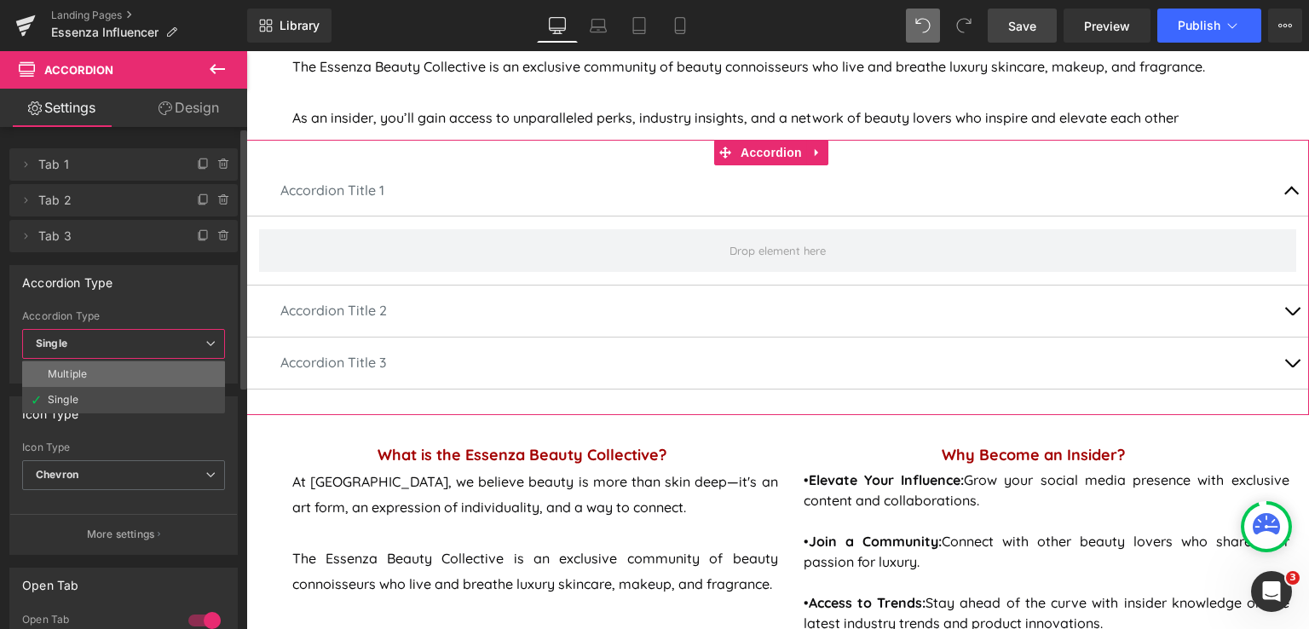
click at [123, 380] on li "Multiple" at bounding box center [123, 374] width 203 height 26
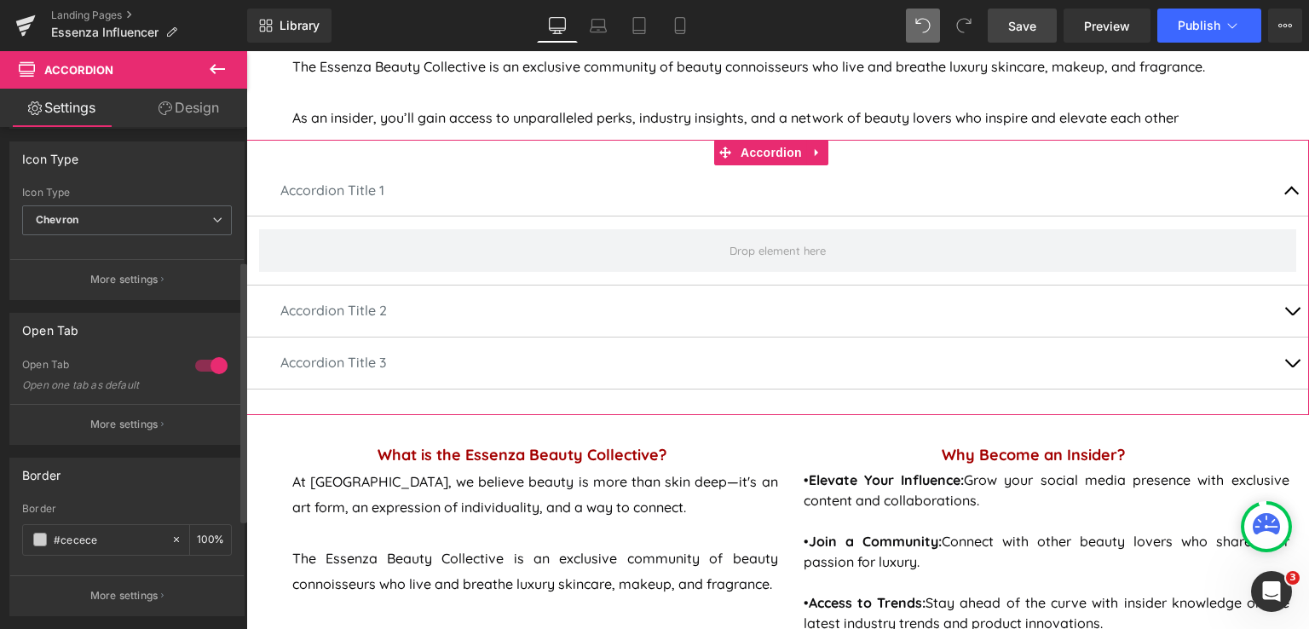
scroll to position [256, 0]
click at [95, 212] on span "Chevron" at bounding box center [127, 220] width 210 height 30
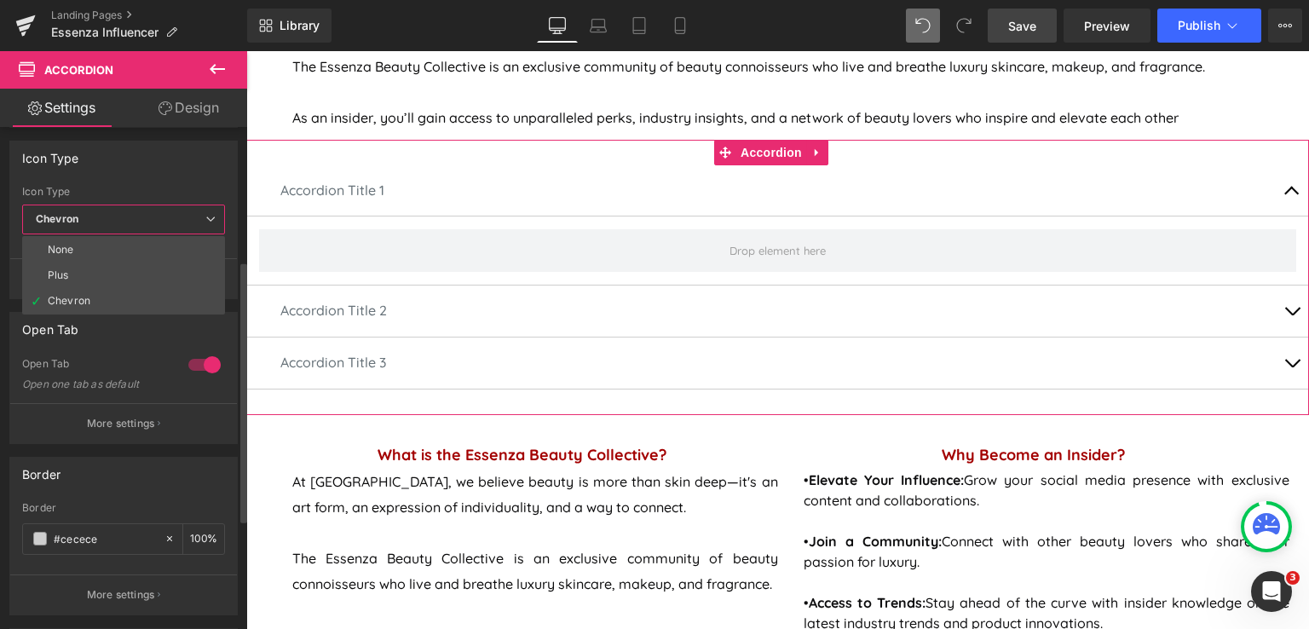
click at [95, 212] on span "Chevron" at bounding box center [123, 220] width 203 height 30
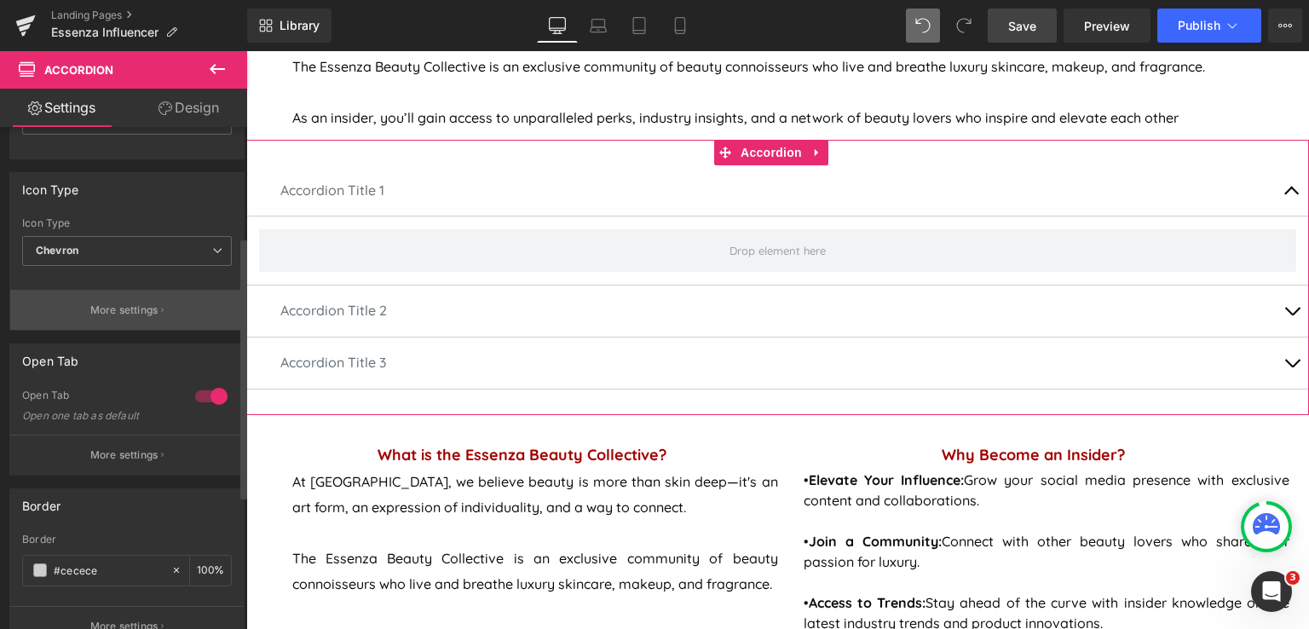
scroll to position [210, 0]
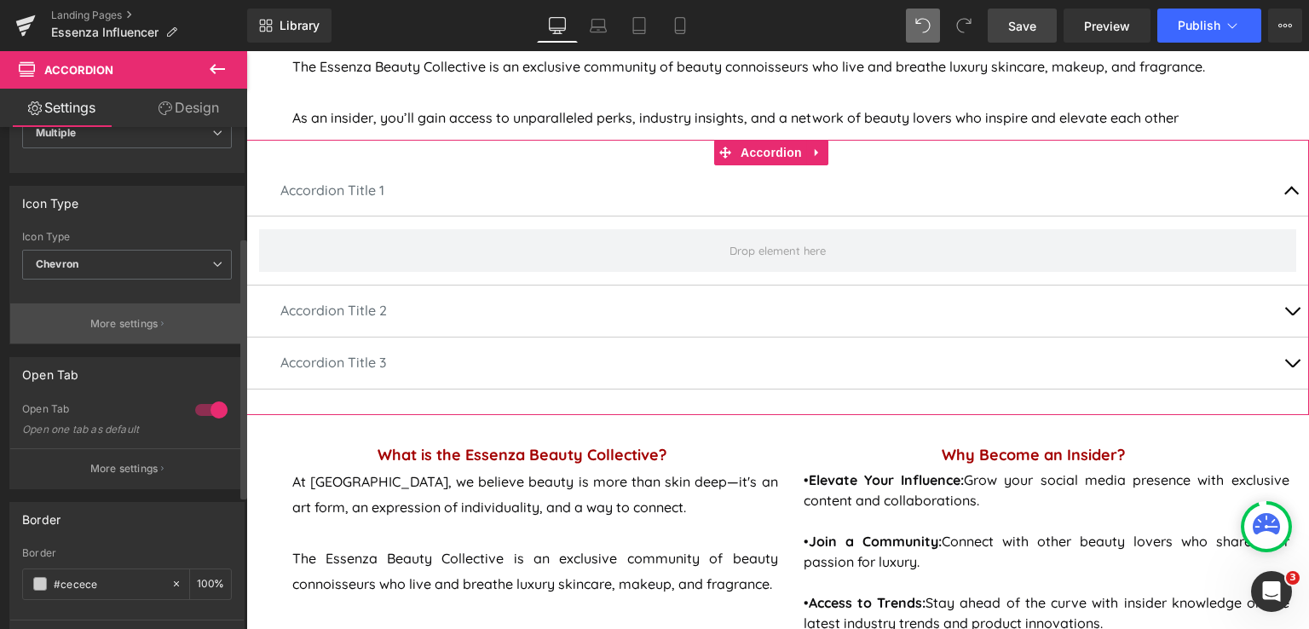
click at [101, 328] on p "More settings" at bounding box center [124, 323] width 68 height 15
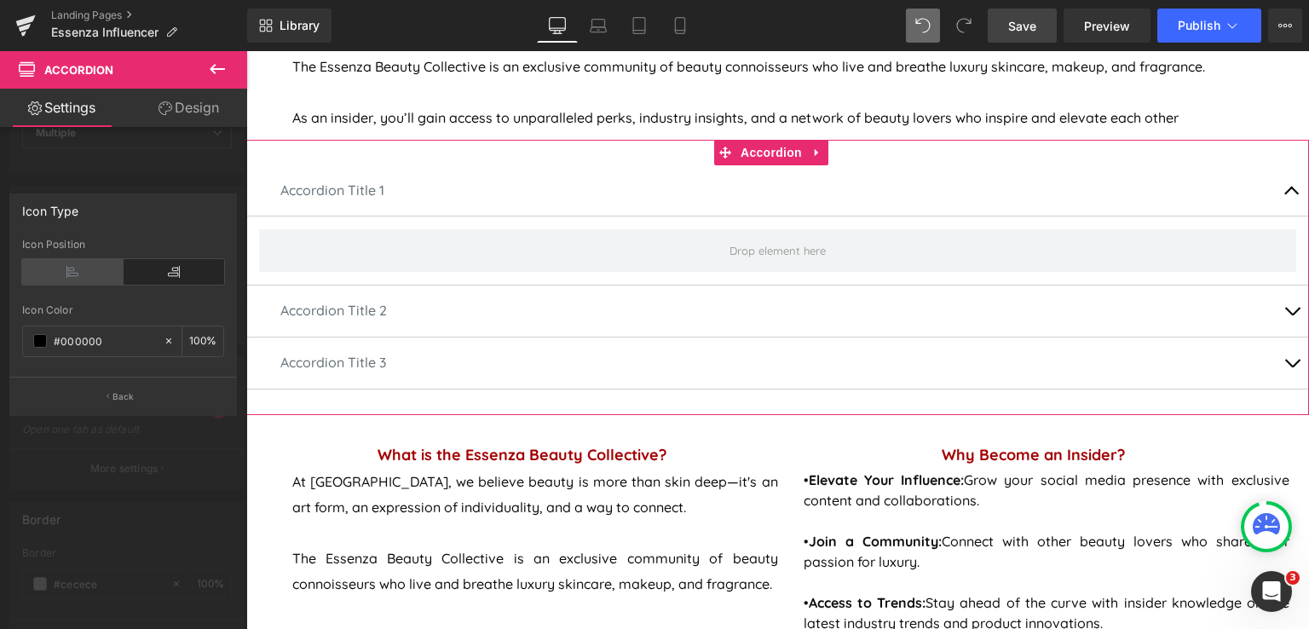
click at [72, 280] on icon at bounding box center [72, 272] width 101 height 26
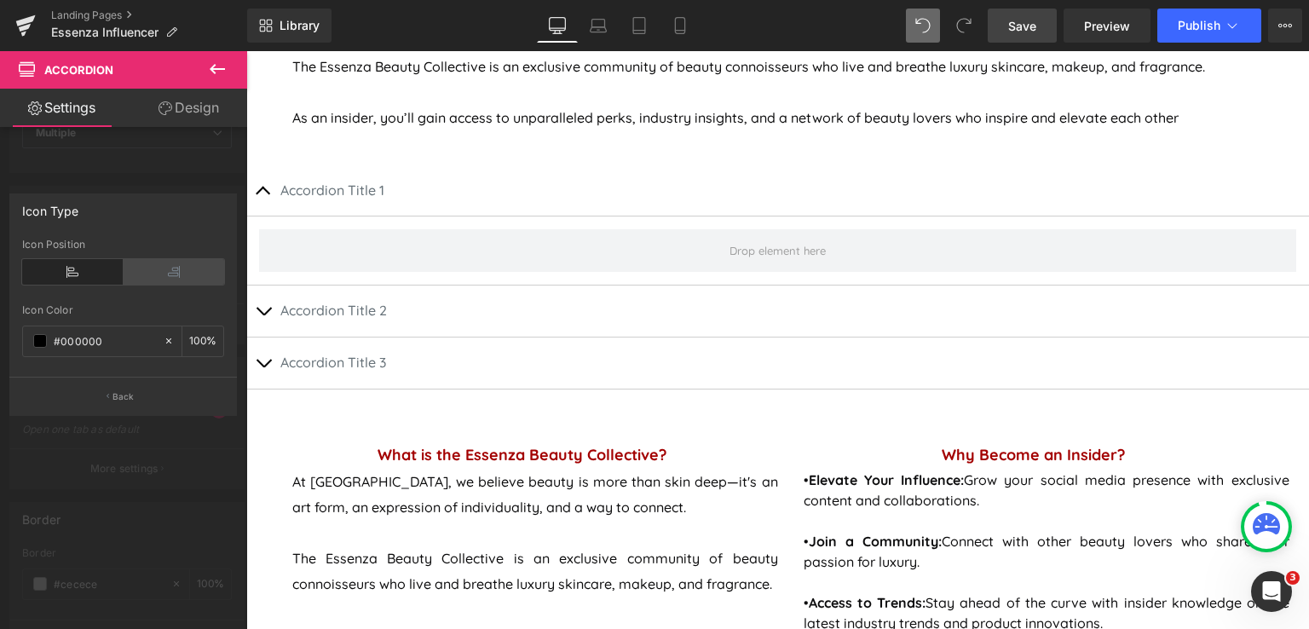
click at [151, 280] on icon at bounding box center [174, 272] width 101 height 26
click at [215, 73] on icon at bounding box center [217, 69] width 15 height 10
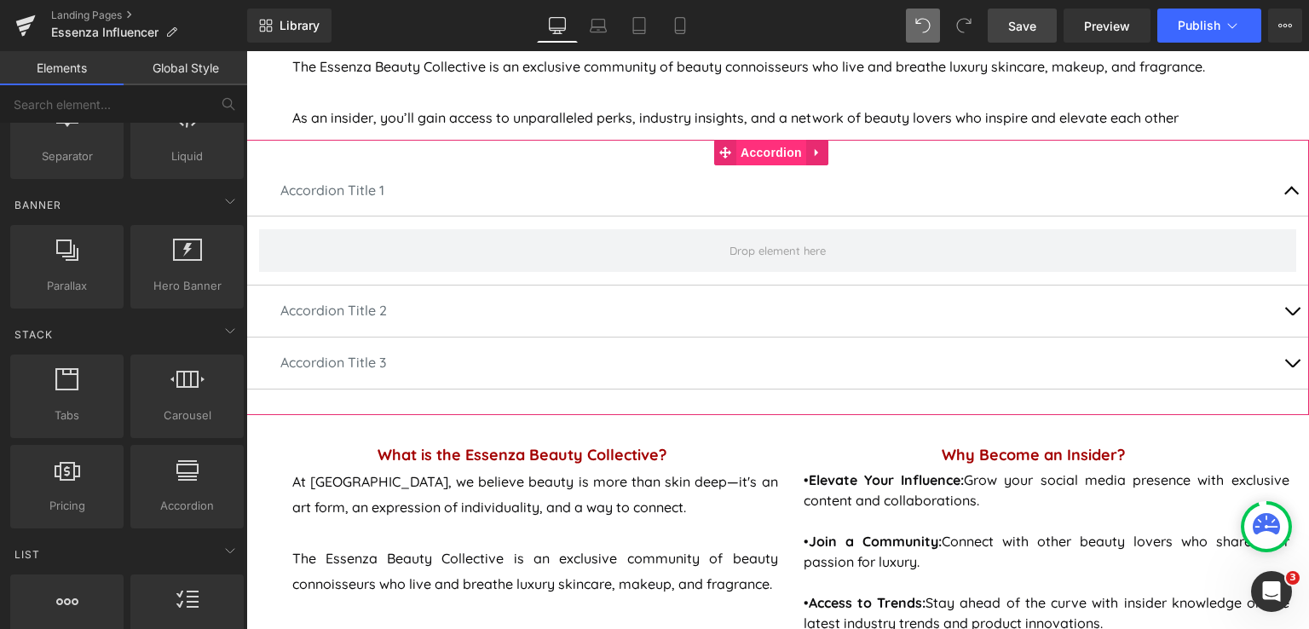
click at [757, 150] on span "Accordion" at bounding box center [771, 153] width 70 height 26
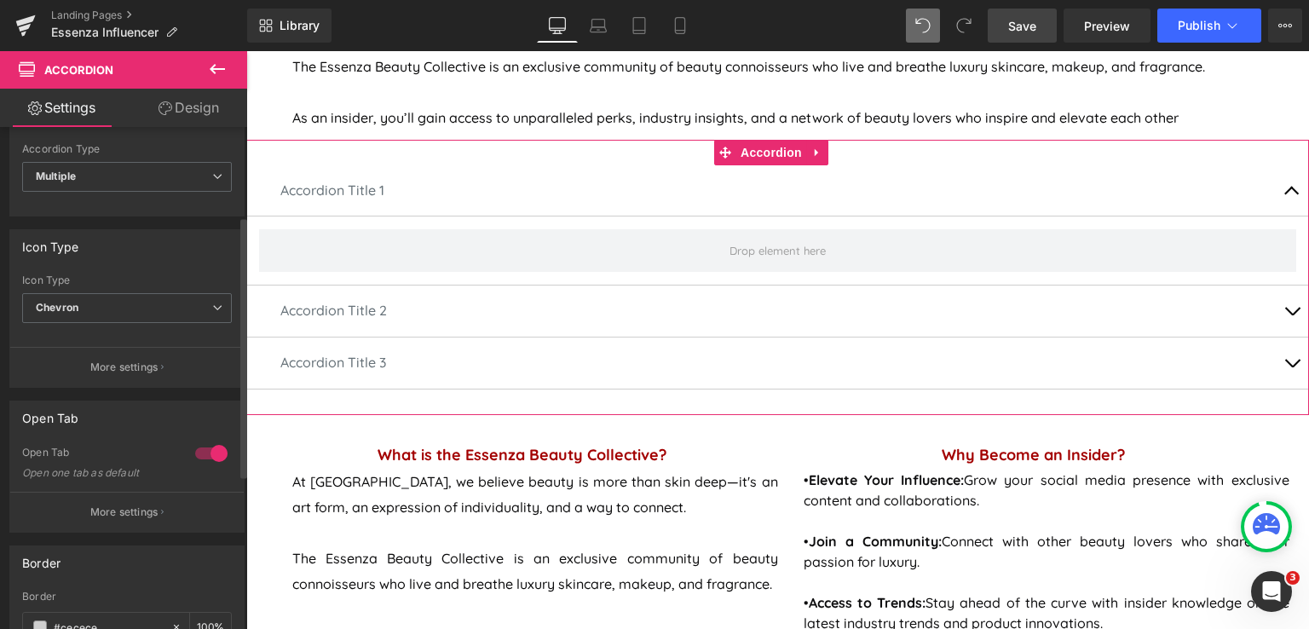
scroll to position [170, 0]
click at [133, 175] on span "Multiple" at bounding box center [127, 174] width 210 height 30
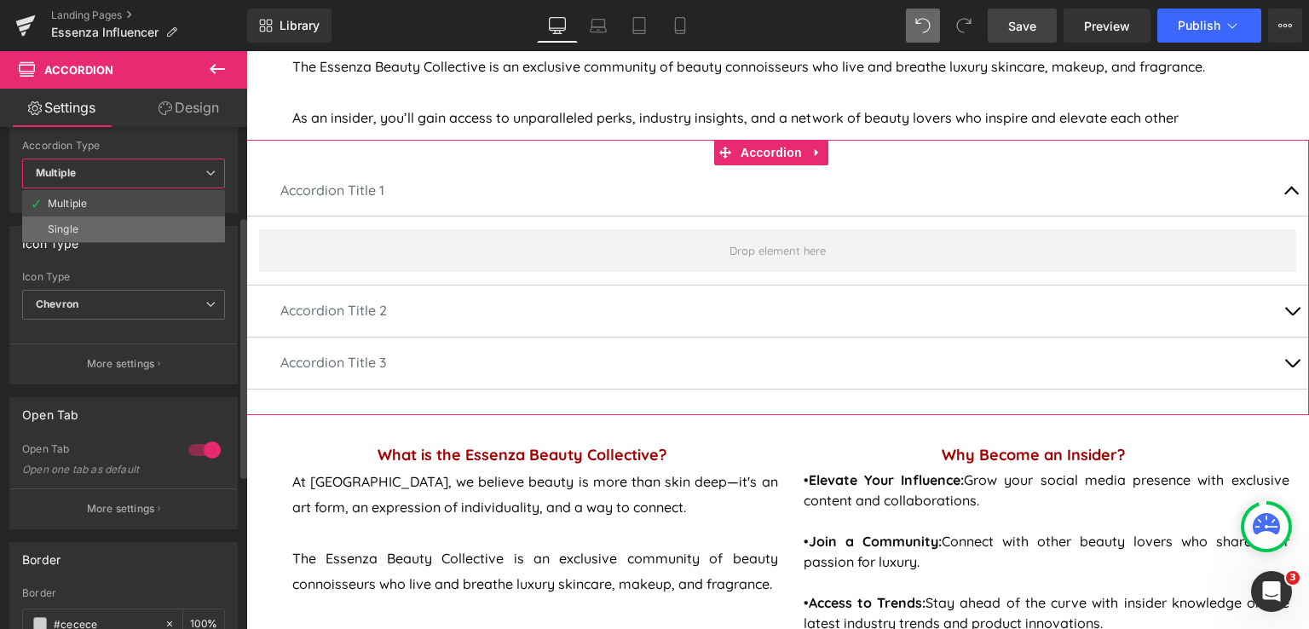
click at [124, 234] on li "Single" at bounding box center [123, 229] width 203 height 26
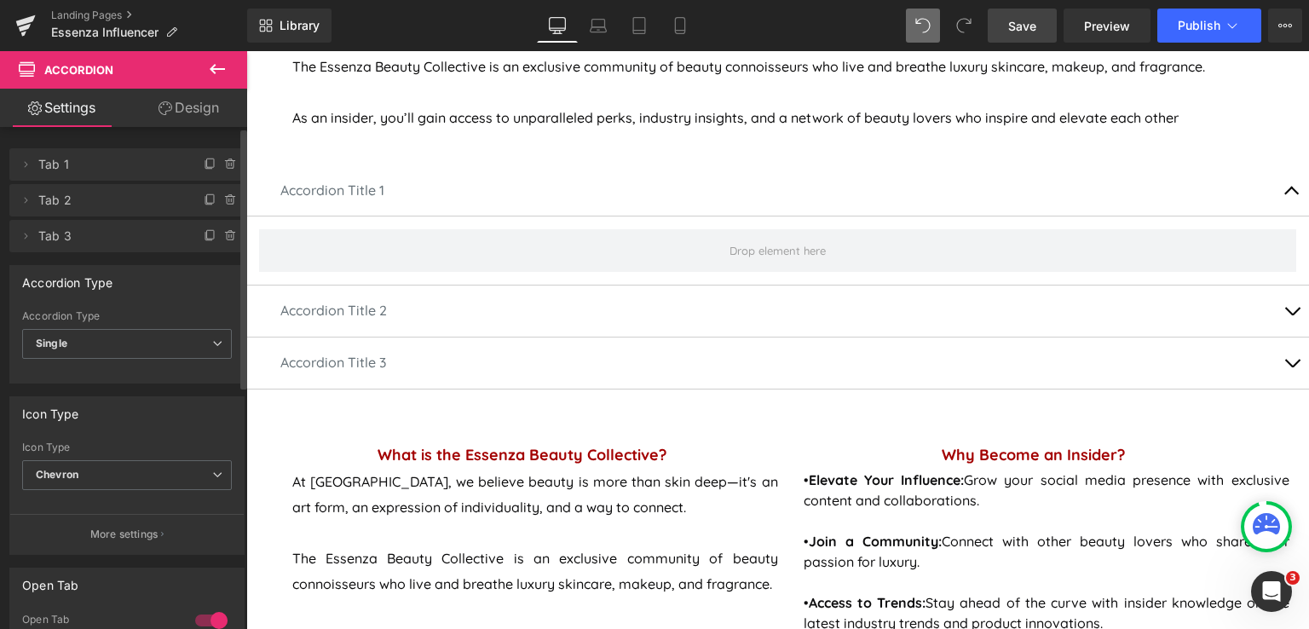
scroll to position [0, 0]
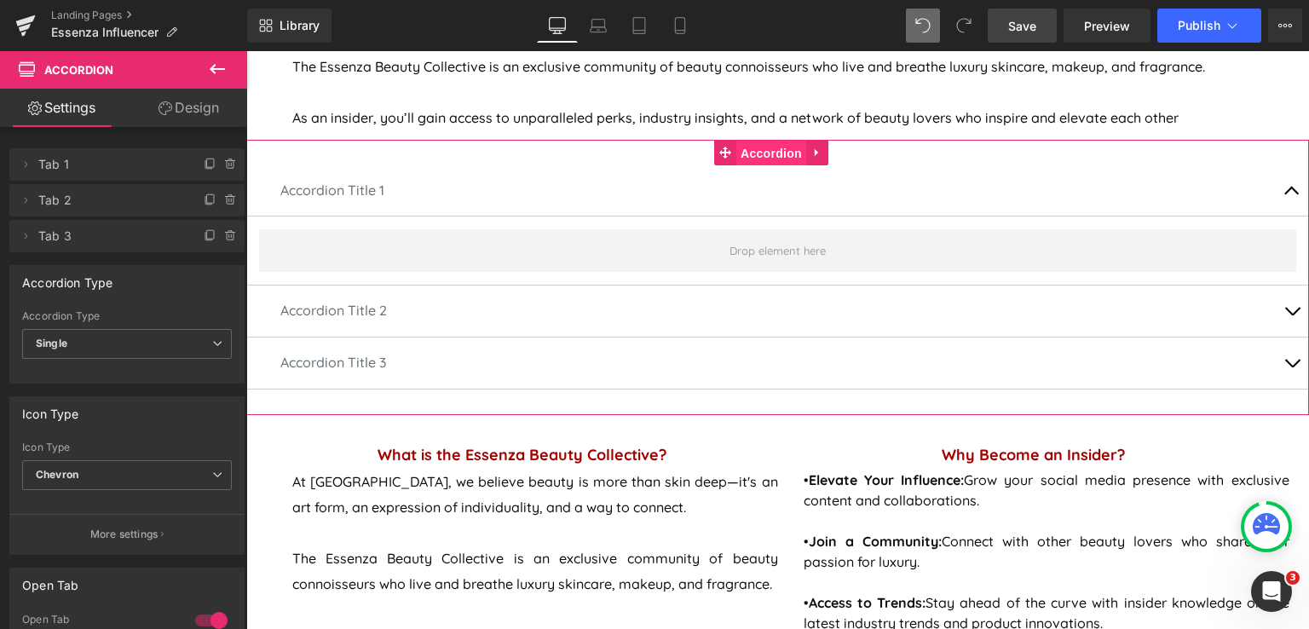
click at [782, 153] on span "Accordion" at bounding box center [771, 154] width 70 height 26
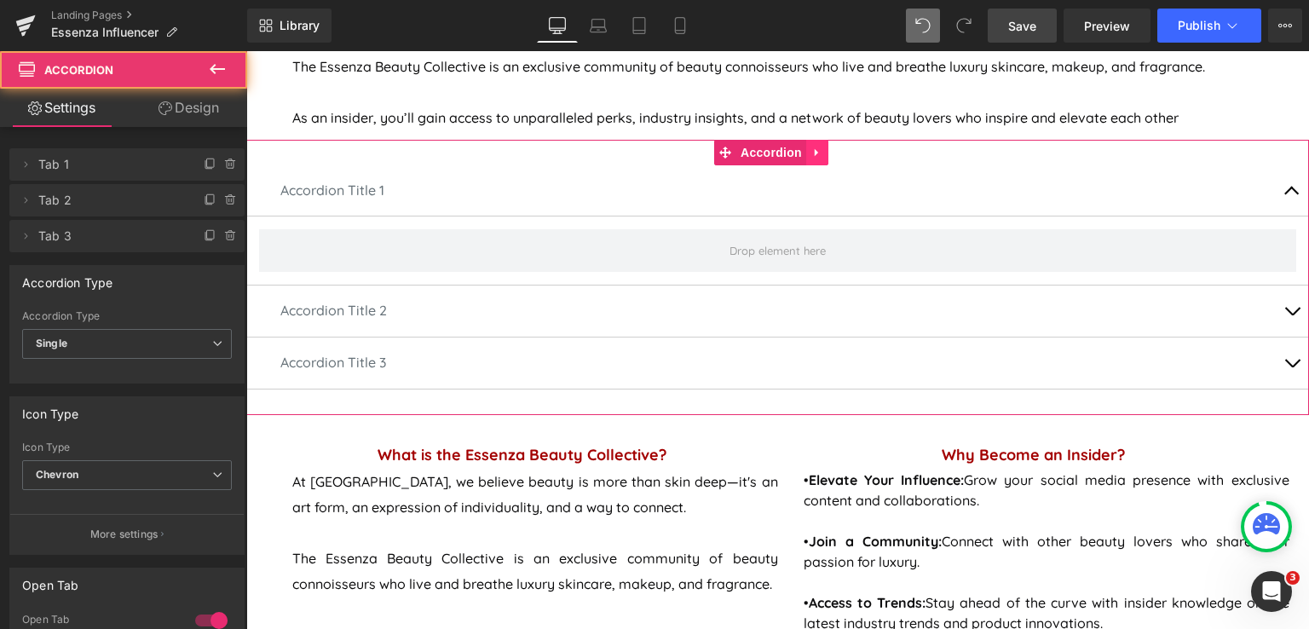
click at [820, 149] on icon at bounding box center [817, 152] width 12 height 13
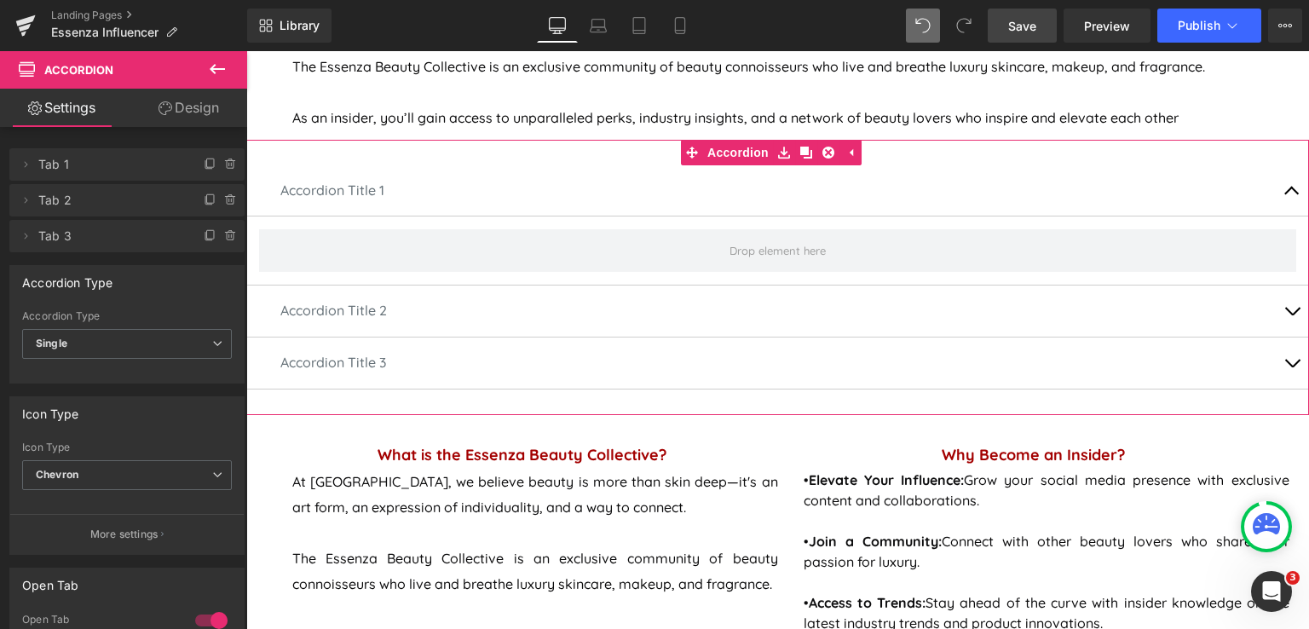
click at [216, 120] on link "Design" at bounding box center [189, 108] width 124 height 38
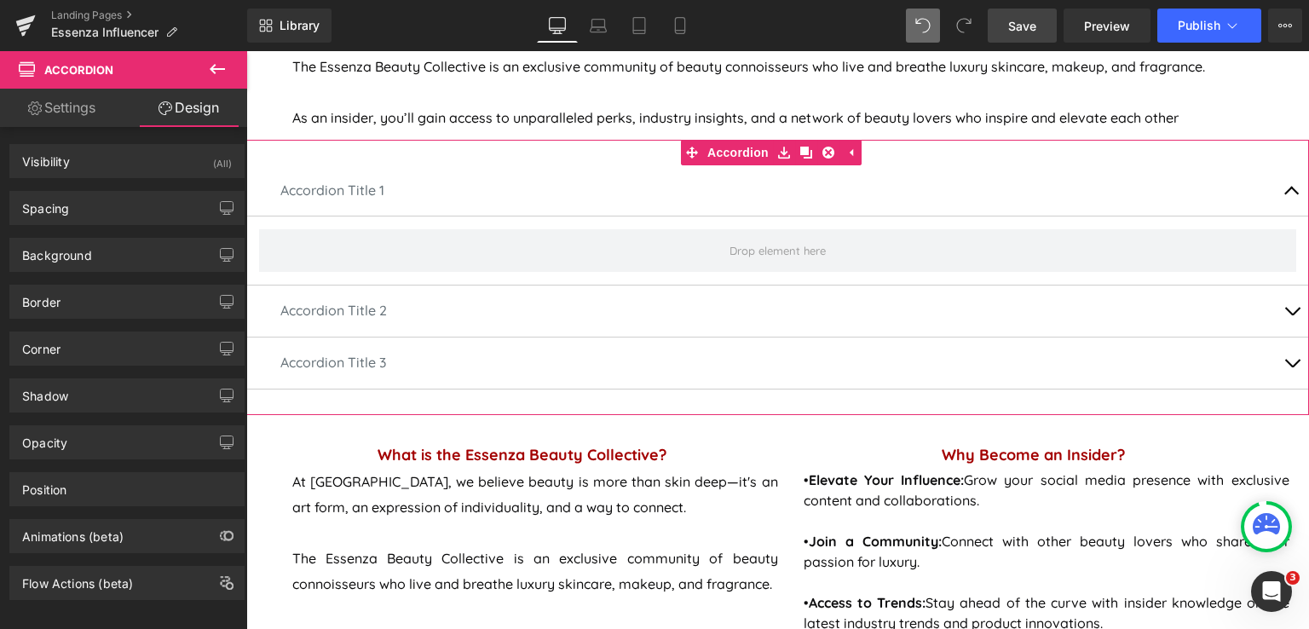
click at [89, 111] on link "Settings" at bounding box center [62, 108] width 124 height 38
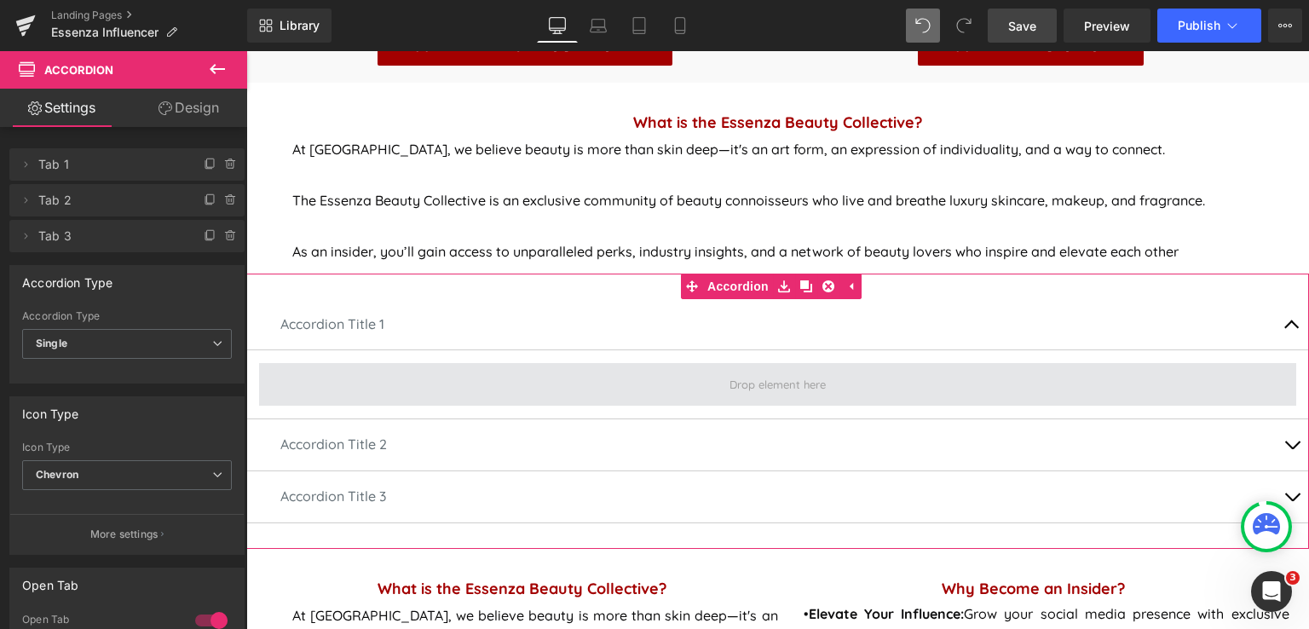
scroll to position [1023, 0]
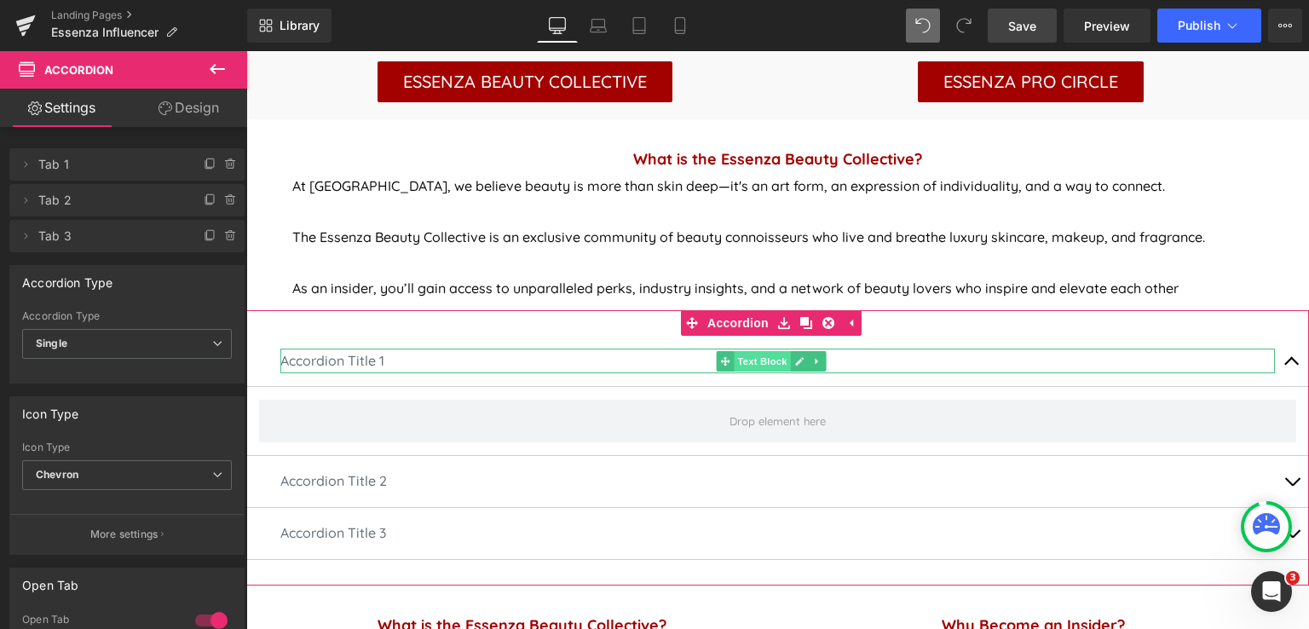
click at [752, 358] on span "Text Block" at bounding box center [762, 361] width 56 height 20
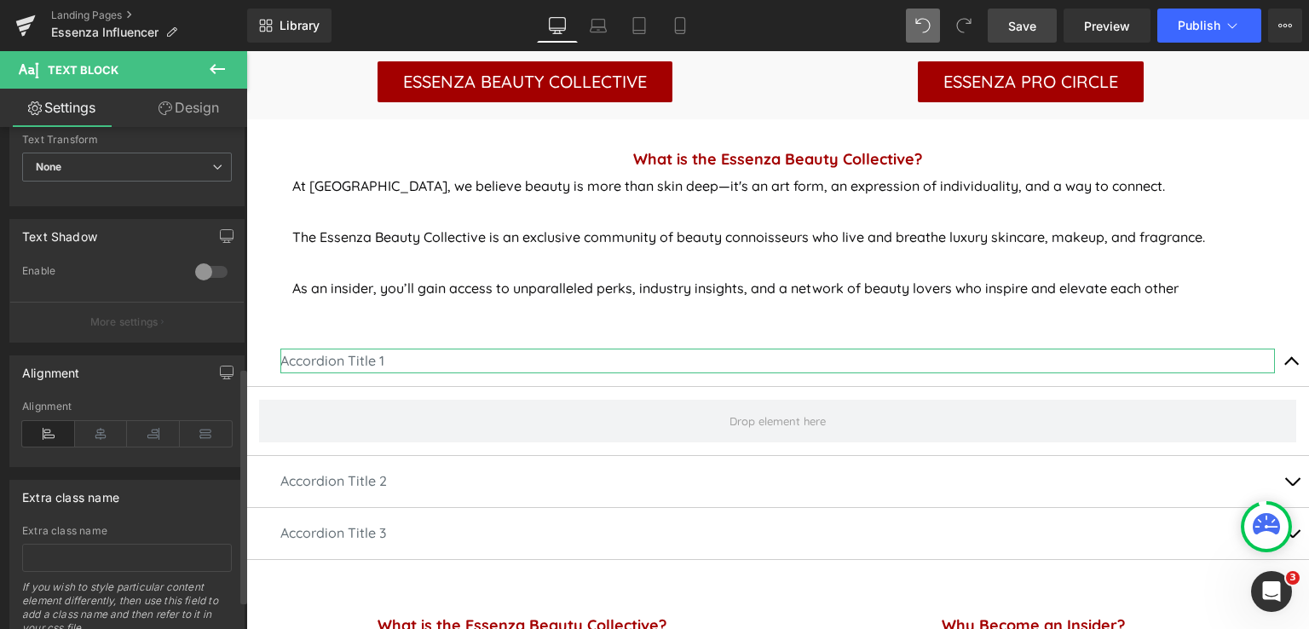
scroll to position [511, 0]
click at [111, 435] on icon at bounding box center [101, 433] width 53 height 26
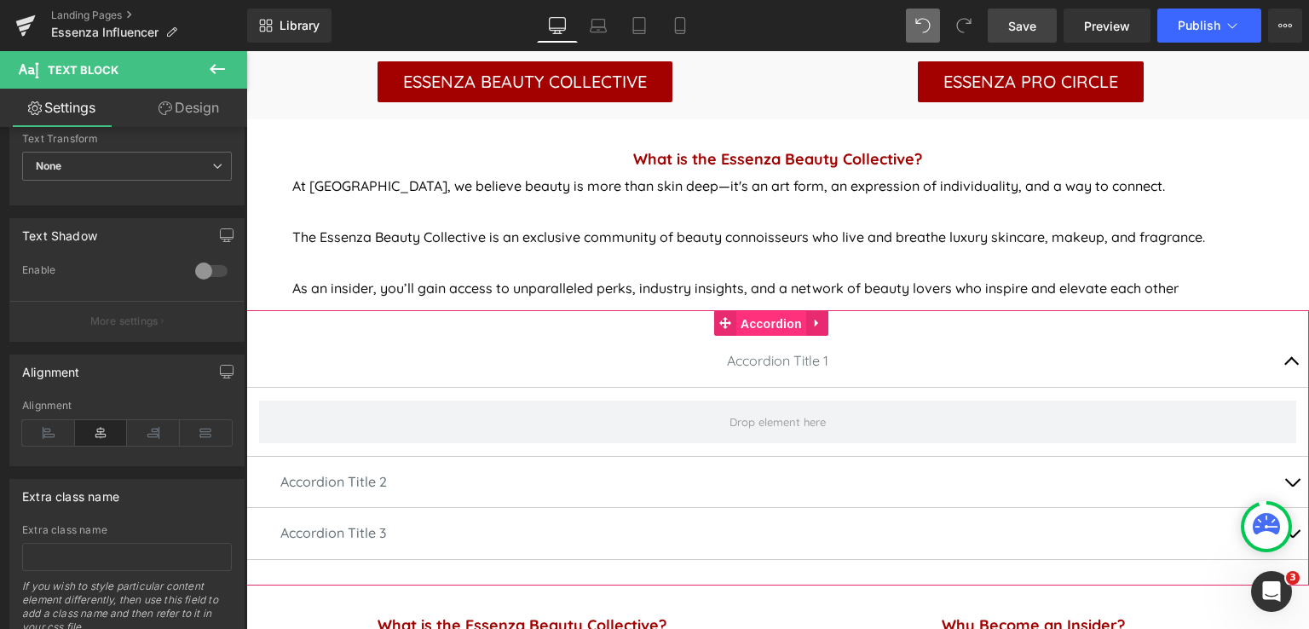
click at [753, 324] on span "Accordion" at bounding box center [771, 324] width 70 height 26
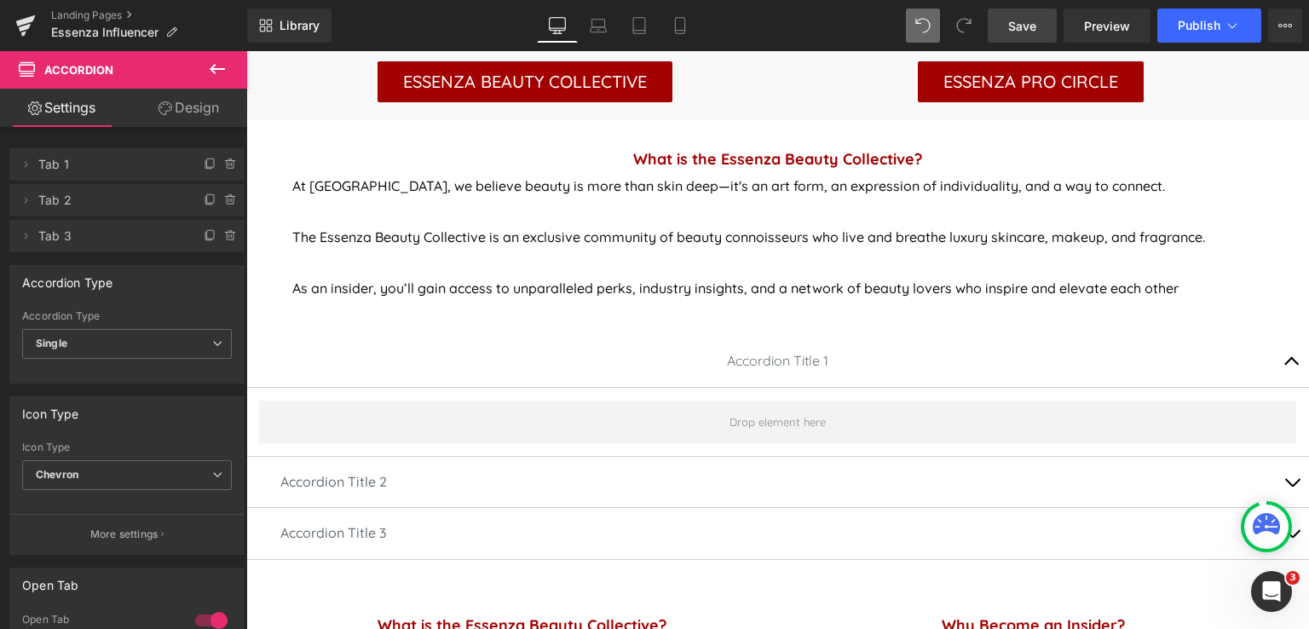
click at [210, 69] on icon at bounding box center [217, 69] width 15 height 10
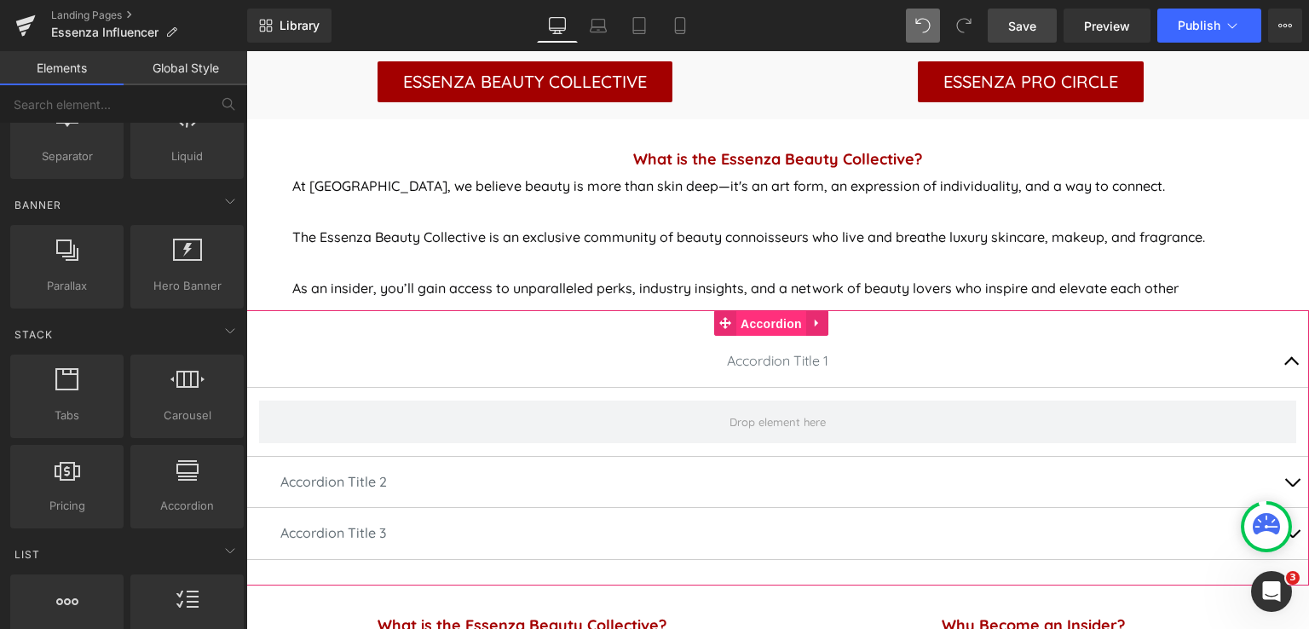
click at [758, 320] on span "Accordion" at bounding box center [771, 324] width 70 height 26
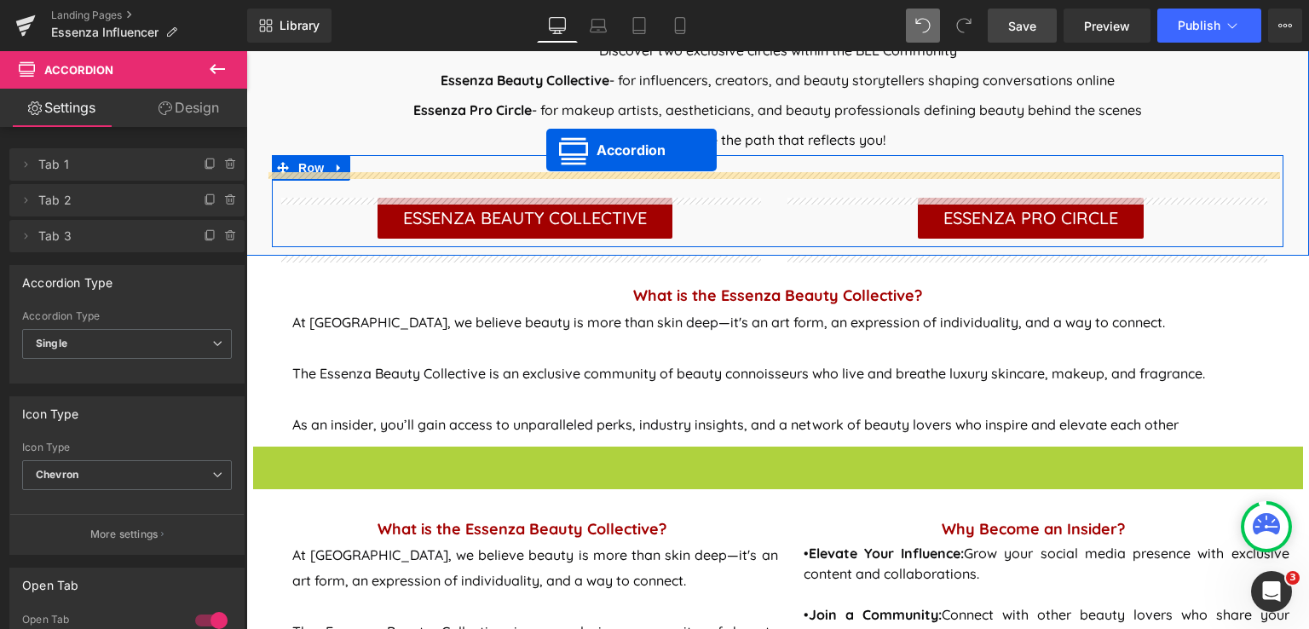
scroll to position [869, 0]
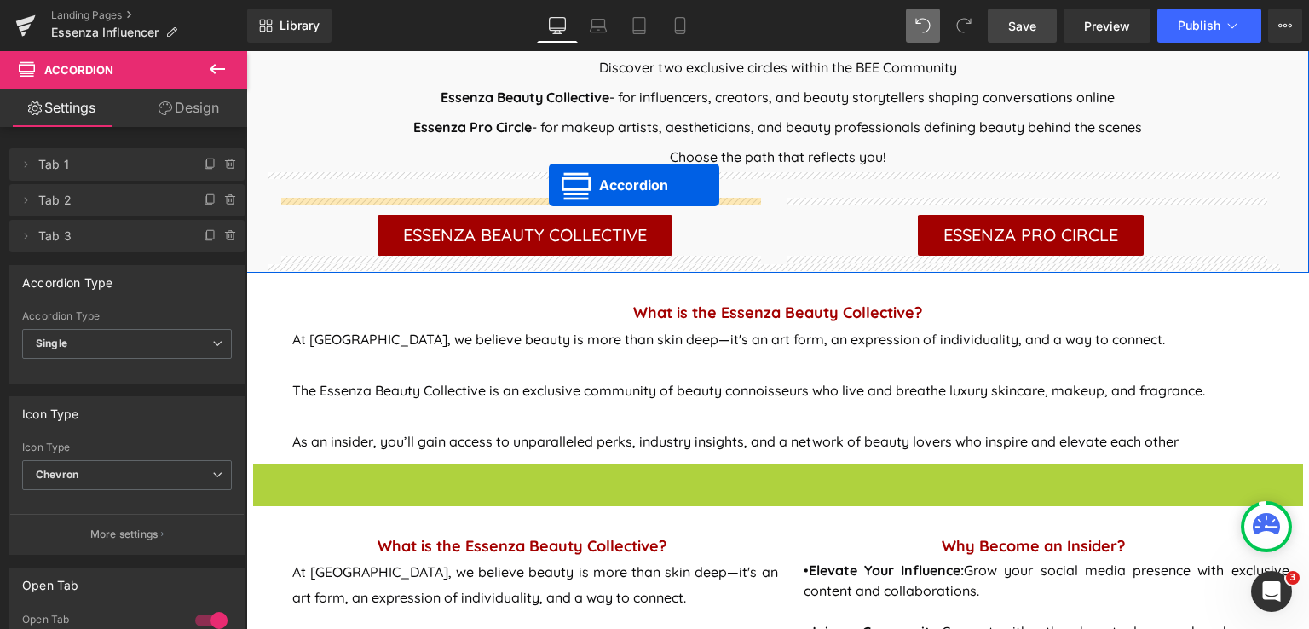
drag, startPoint x: 767, startPoint y: 412, endPoint x: 549, endPoint y: 185, distance: 315.2
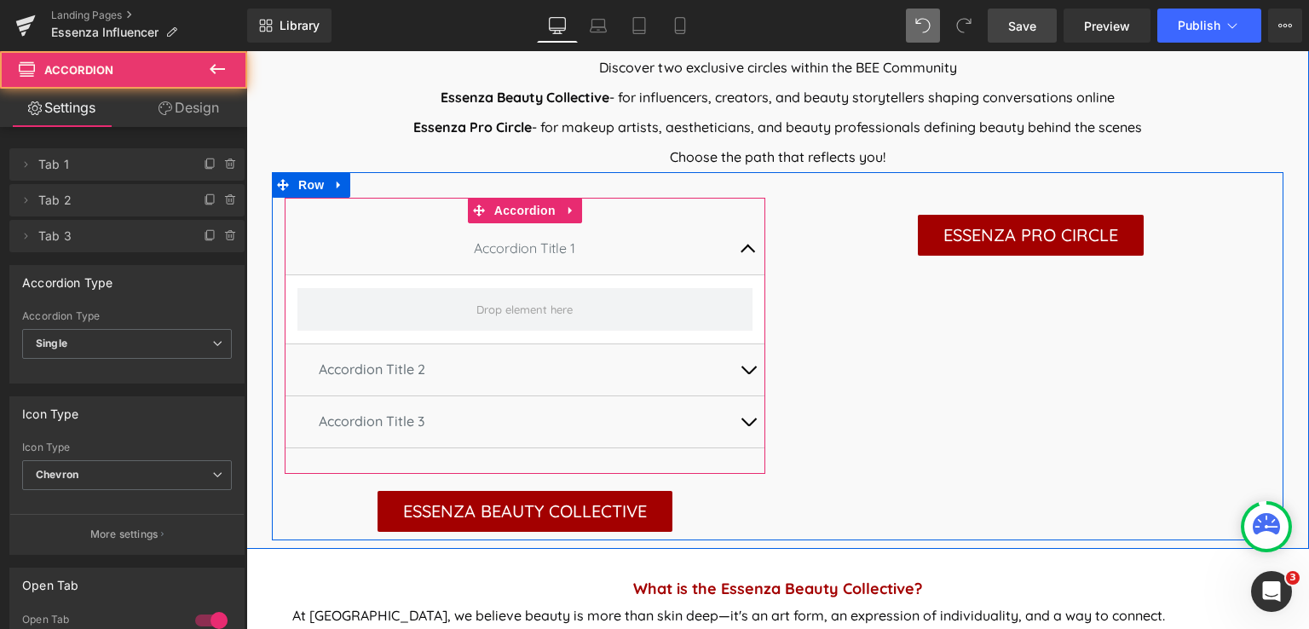
click at [742, 251] on button "button" at bounding box center [748, 248] width 34 height 51
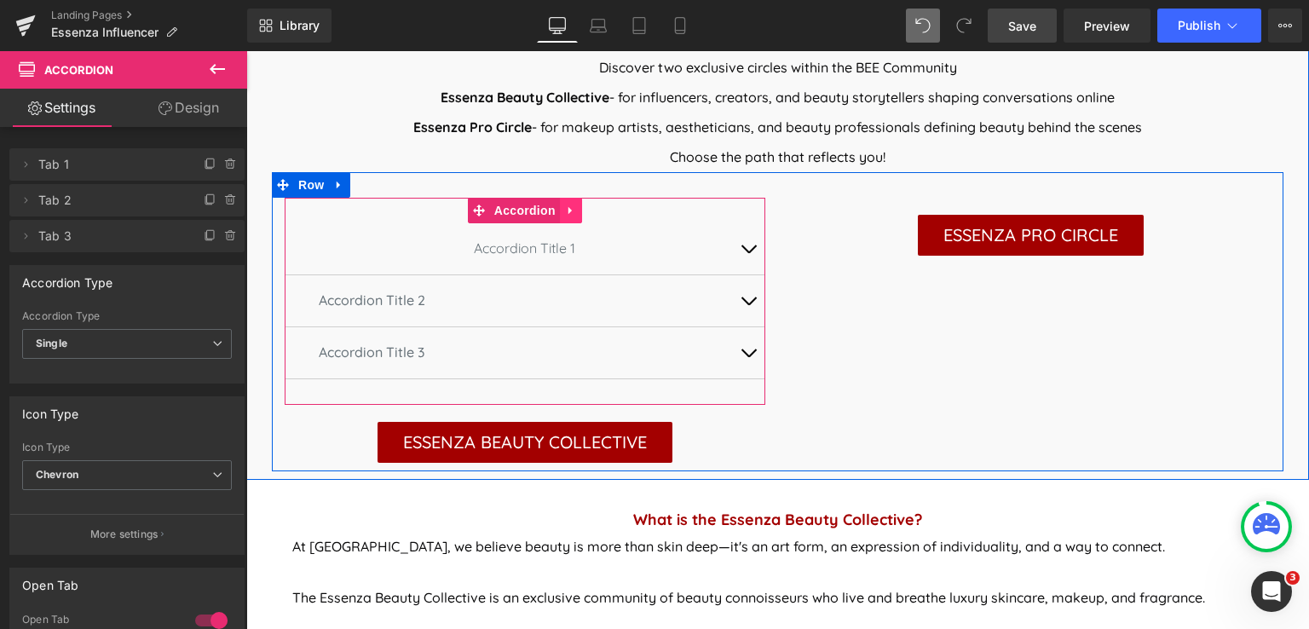
click at [568, 209] on icon at bounding box center [569, 211] width 3 height 8
click at [554, 210] on icon at bounding box center [560, 211] width 12 height 12
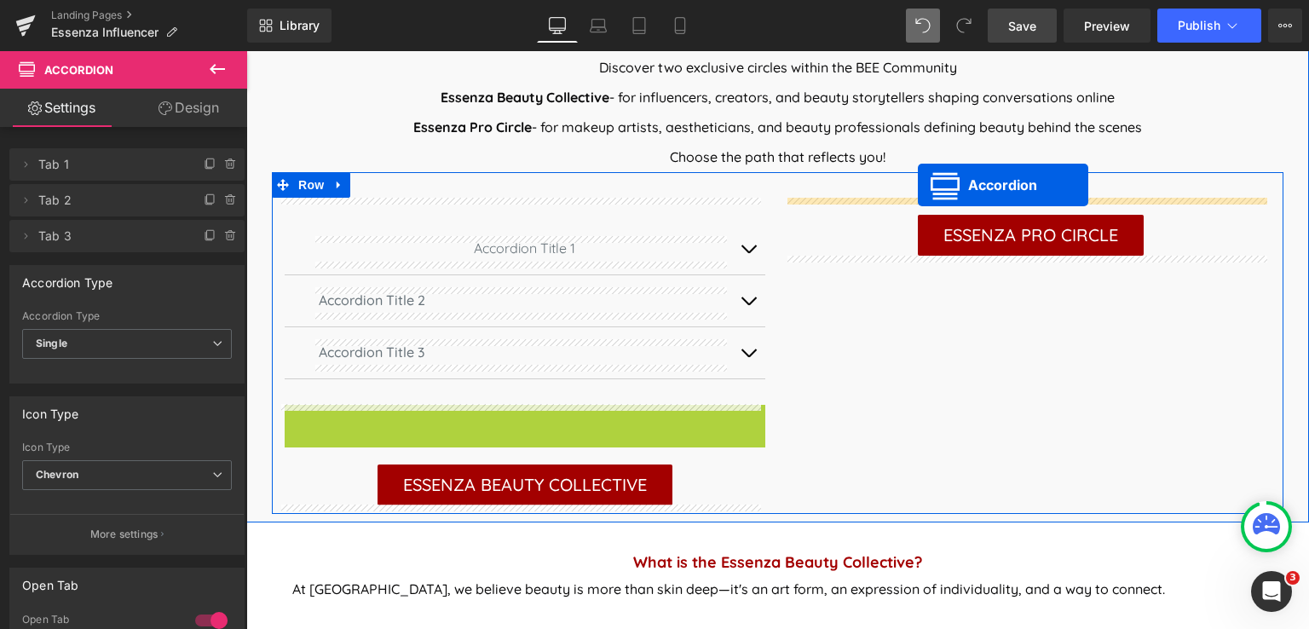
drag, startPoint x: 525, startPoint y: 414, endPoint x: 918, endPoint y: 185, distance: 454.9
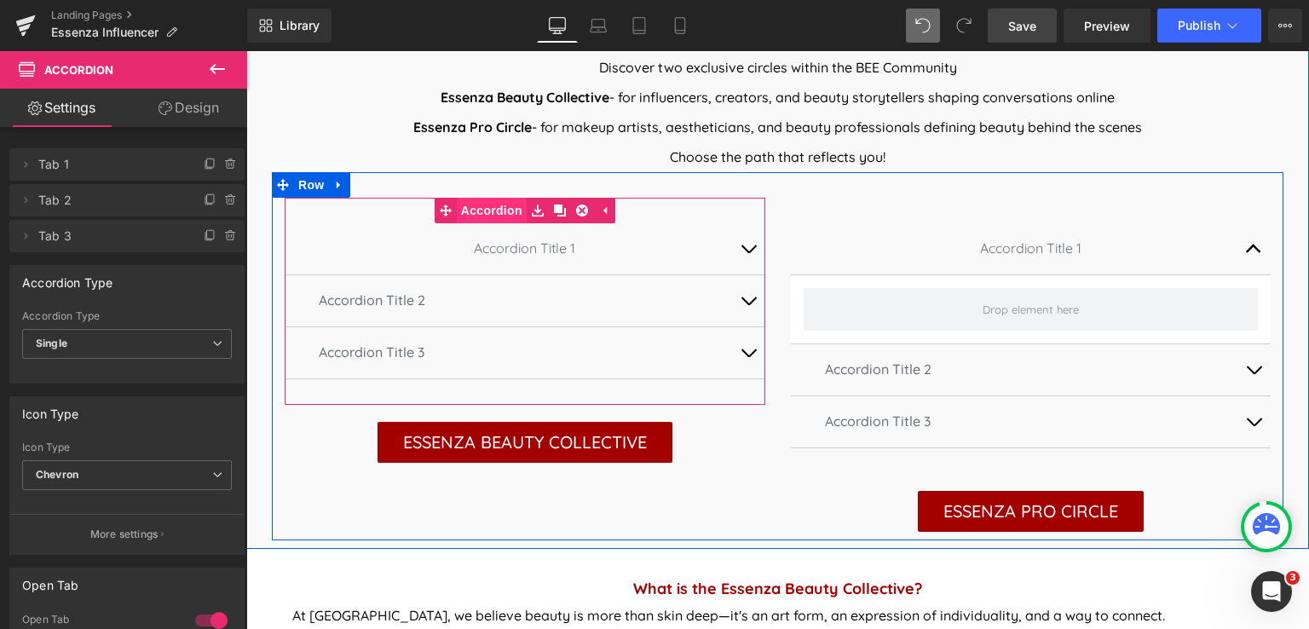
click at [481, 208] on link "Accordion" at bounding box center [481, 211] width 92 height 26
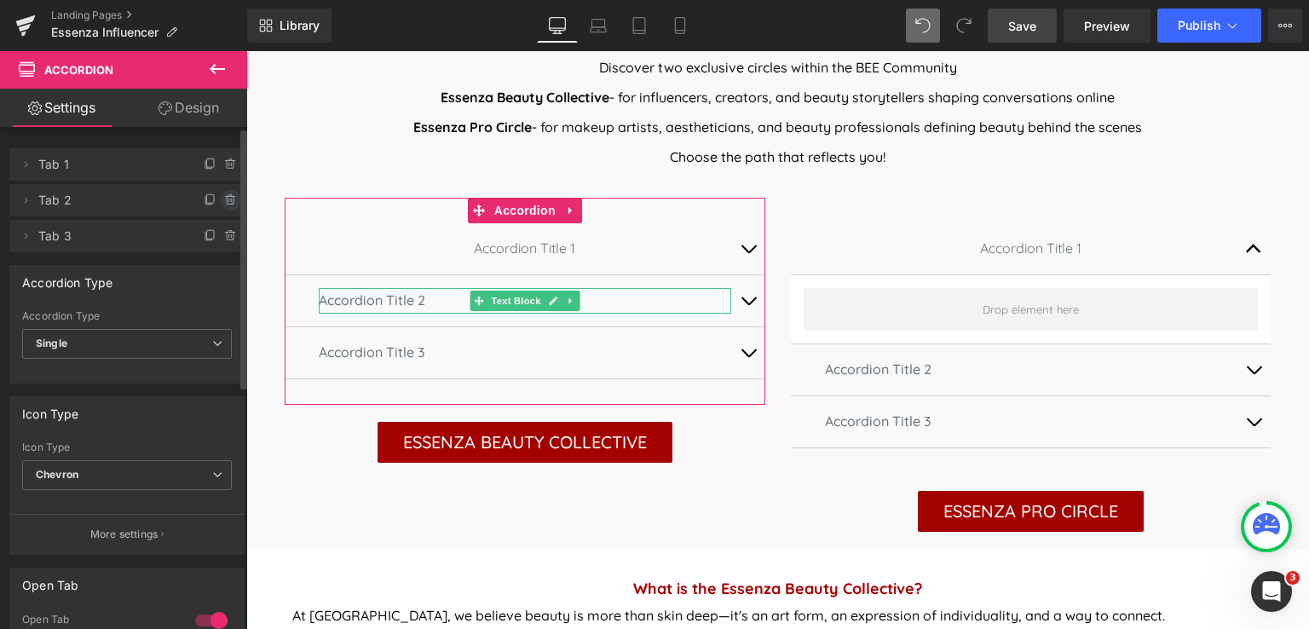
click at [224, 195] on icon at bounding box center [231, 200] width 14 height 14
click at [198, 199] on button "Delete" at bounding box center [213, 201] width 54 height 22
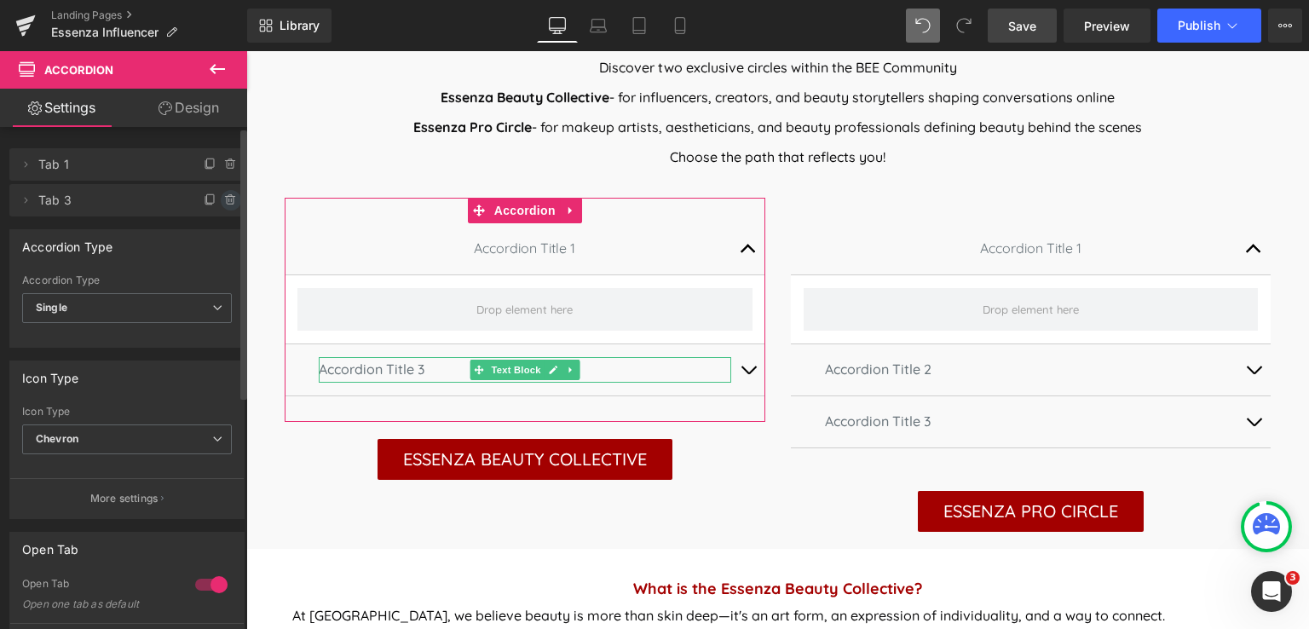
click at [224, 199] on icon at bounding box center [231, 200] width 14 height 14
click at [203, 202] on button "Delete" at bounding box center [213, 201] width 54 height 22
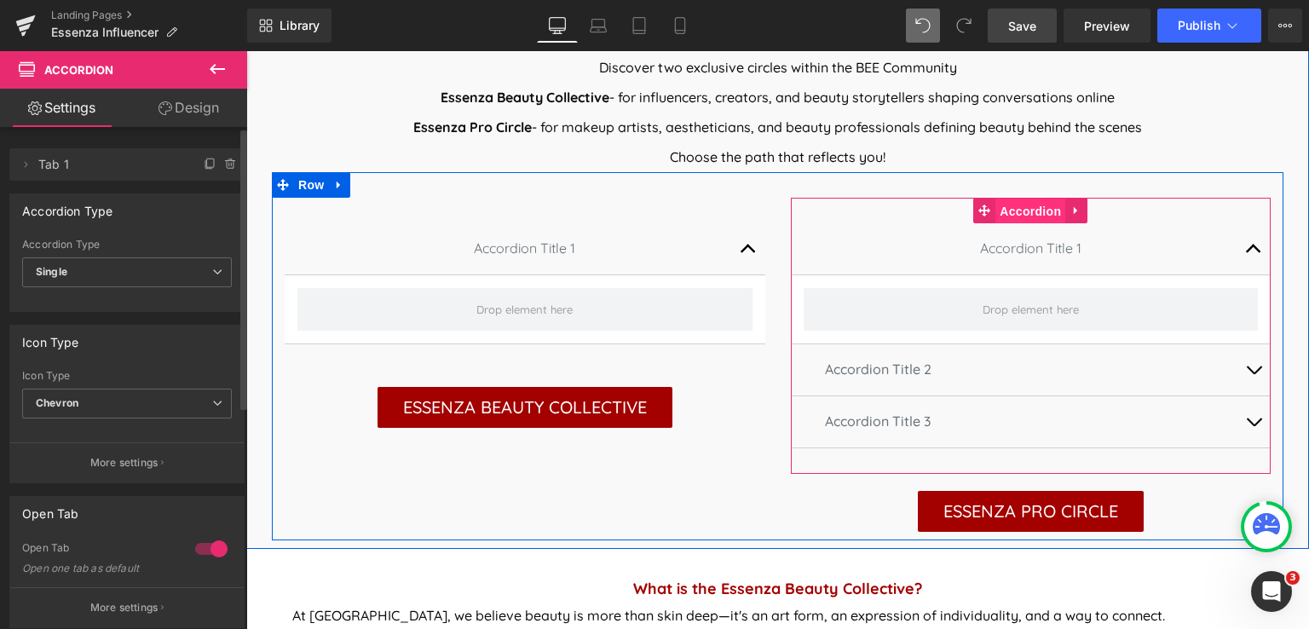
click at [1015, 215] on span "Accordion" at bounding box center [1030, 212] width 70 height 26
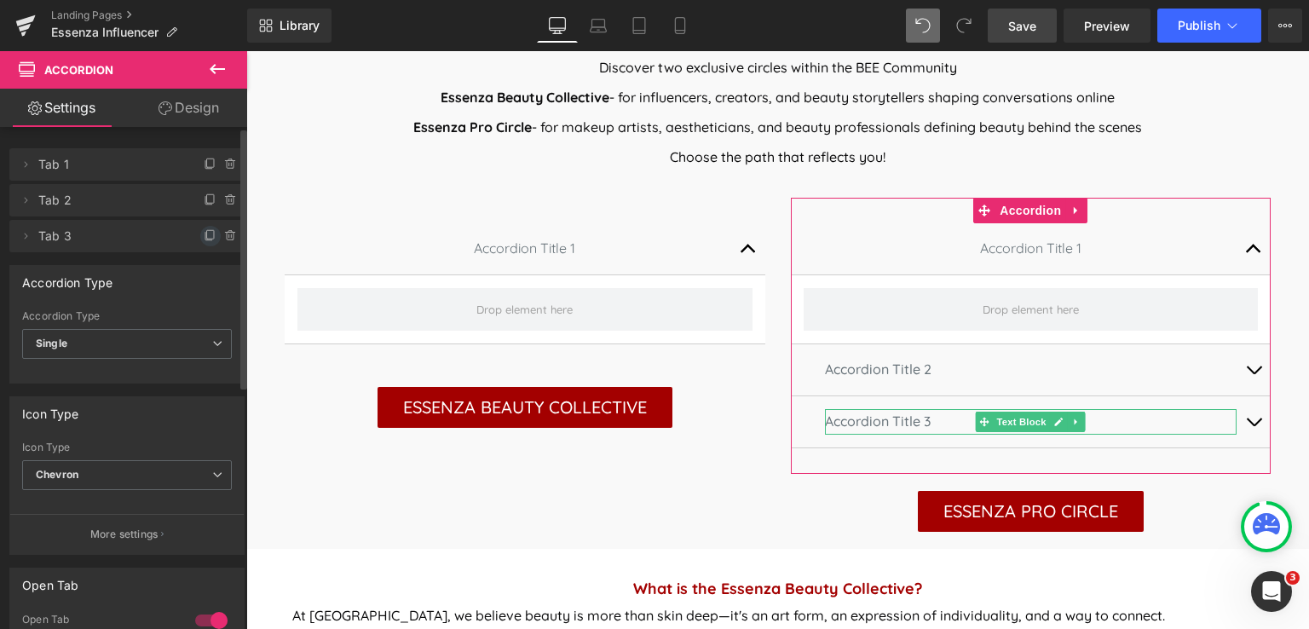
click at [204, 237] on icon at bounding box center [211, 236] width 14 height 14
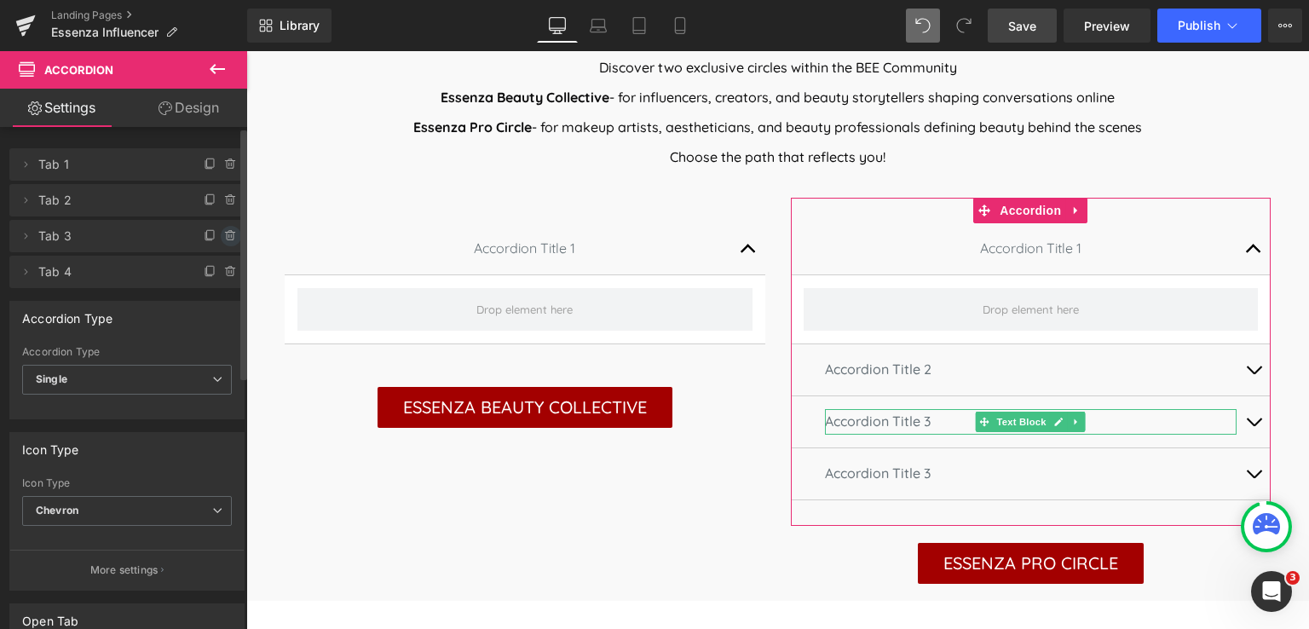
click at [224, 236] on icon at bounding box center [231, 236] width 14 height 14
click at [200, 233] on button "Delete" at bounding box center [213, 237] width 54 height 22
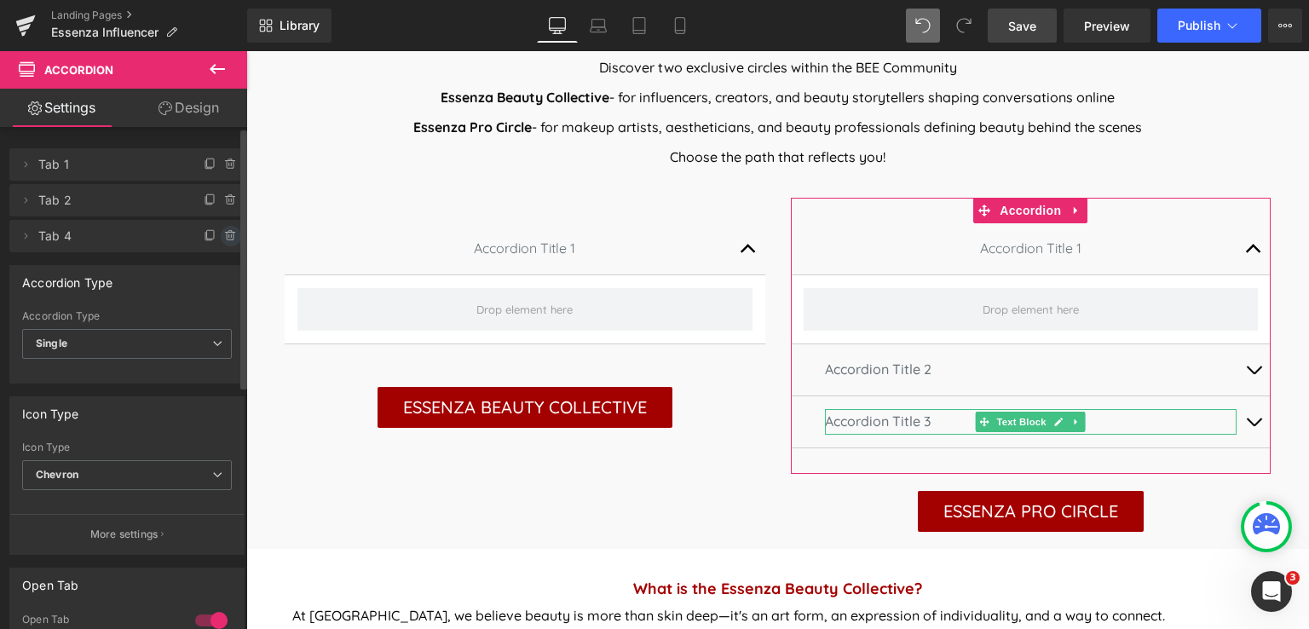
click at [231, 235] on icon at bounding box center [231, 235] width 0 height 3
click at [205, 235] on button "Delete" at bounding box center [213, 237] width 54 height 22
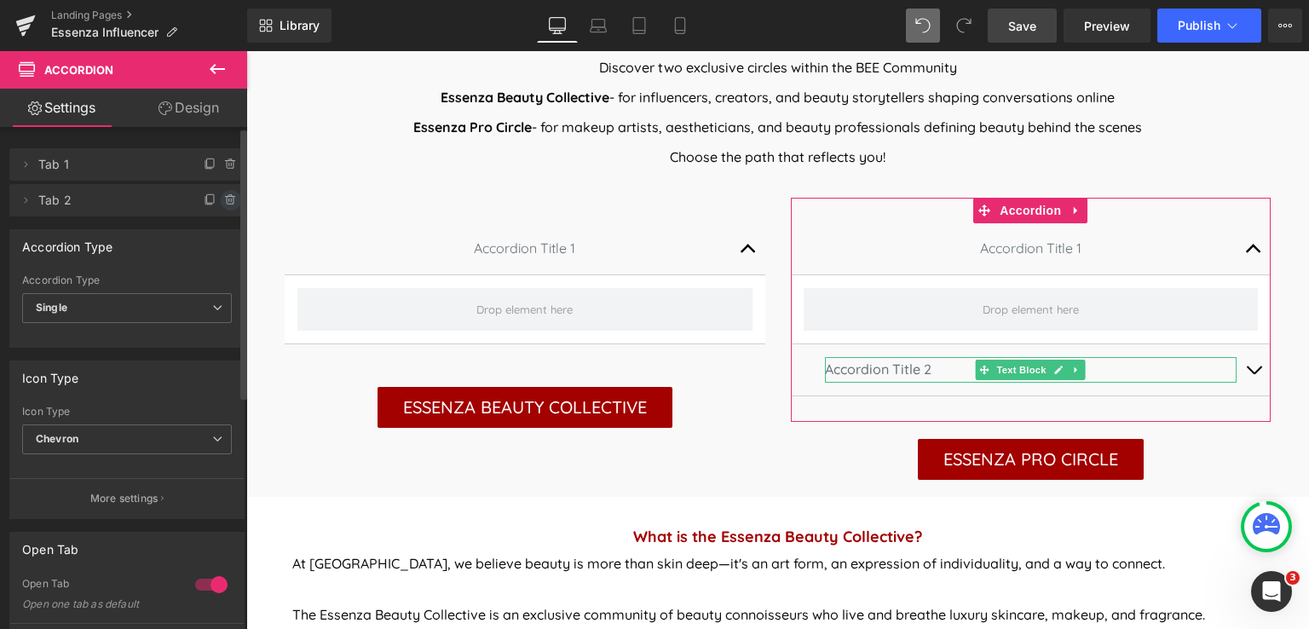
click at [224, 202] on icon at bounding box center [231, 200] width 14 height 14
click at [221, 202] on button "Delete" at bounding box center [213, 201] width 54 height 22
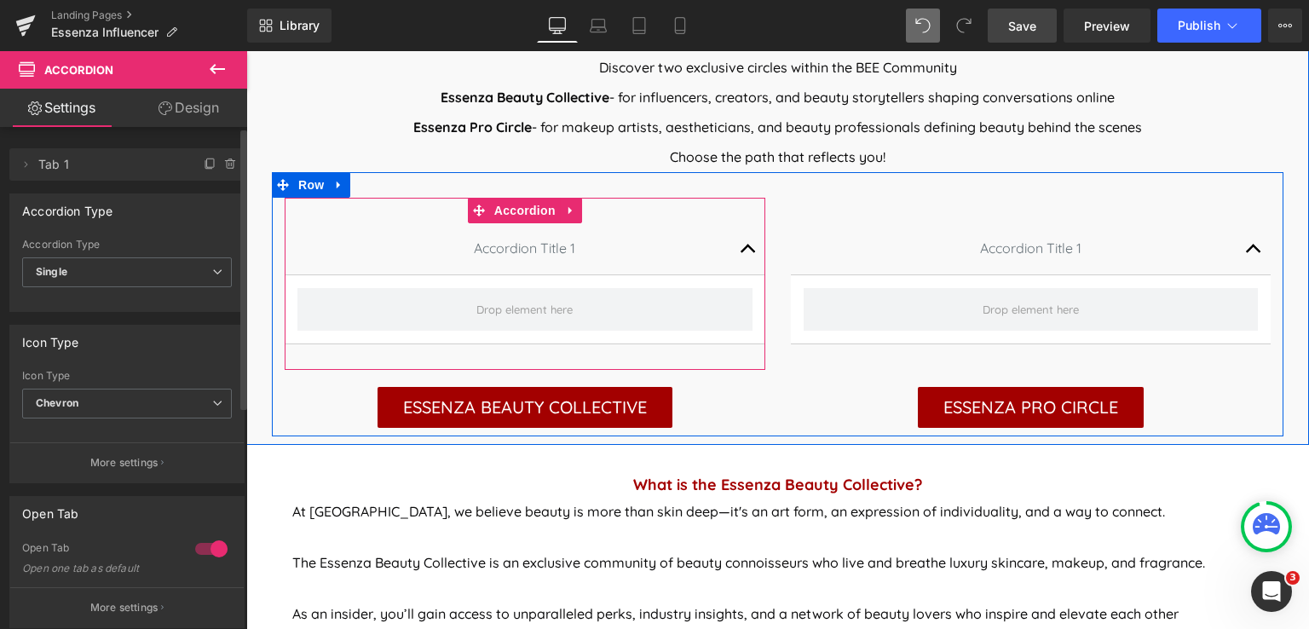
click at [748, 253] on span "button" at bounding box center [748, 253] width 0 height 0
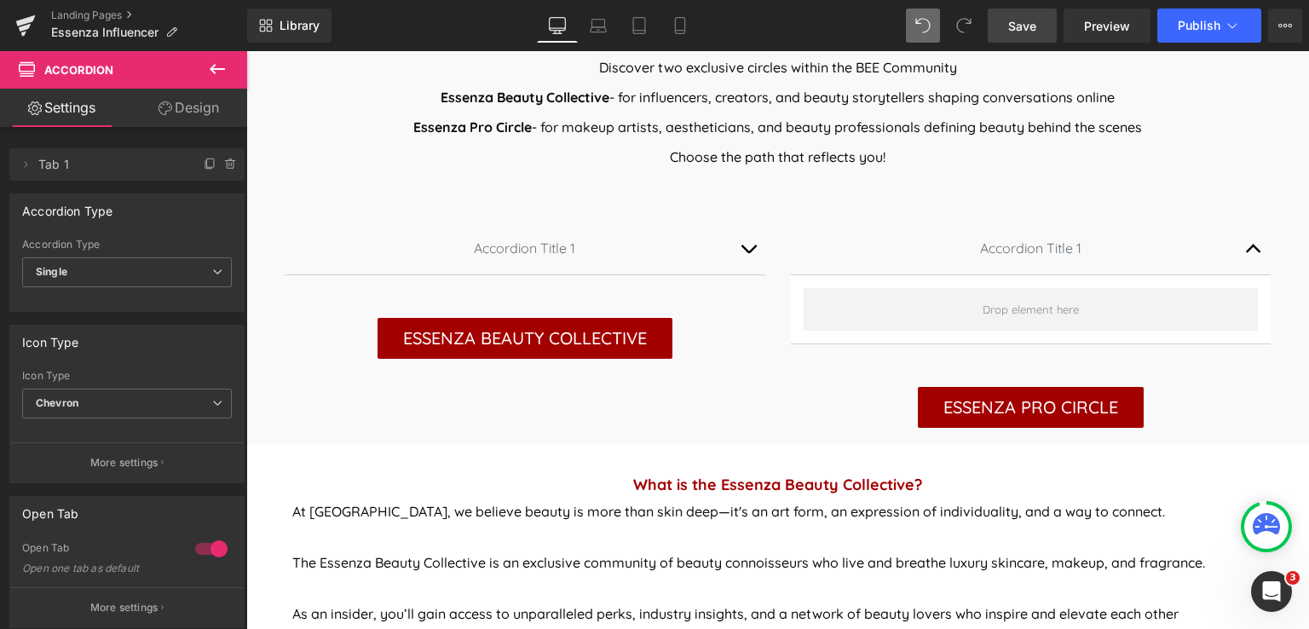
click at [1012, 30] on span "Save" at bounding box center [1022, 26] width 28 height 18
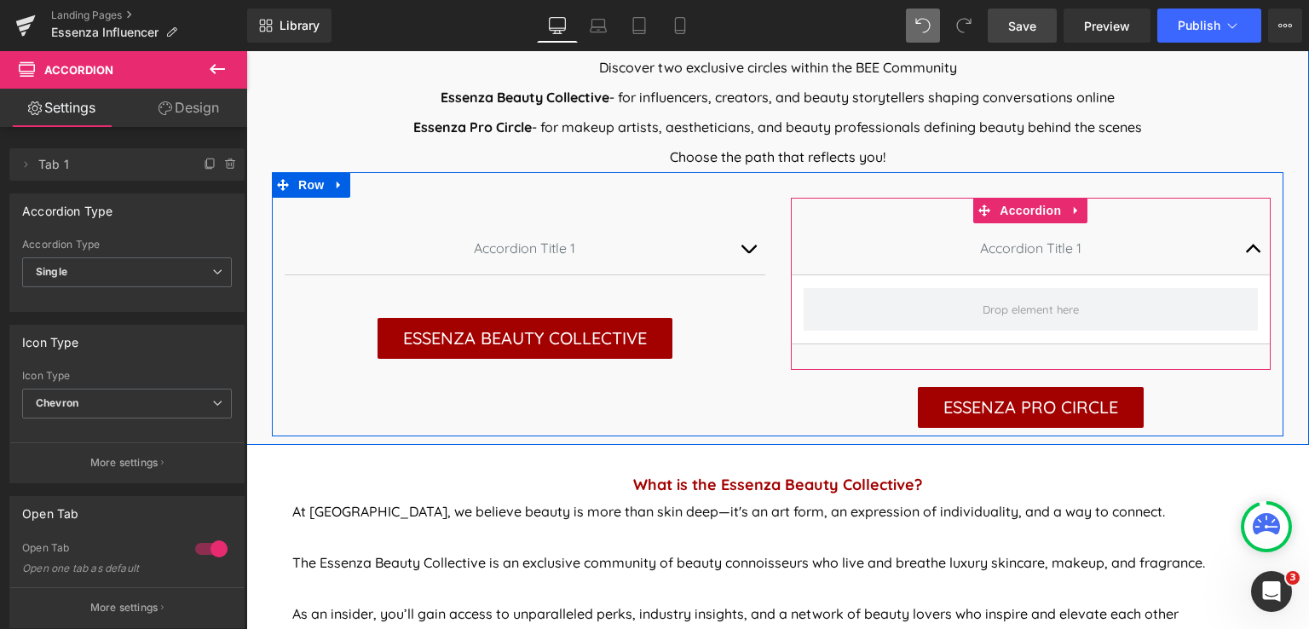
click at [1246, 250] on button "button" at bounding box center [1254, 248] width 34 height 51
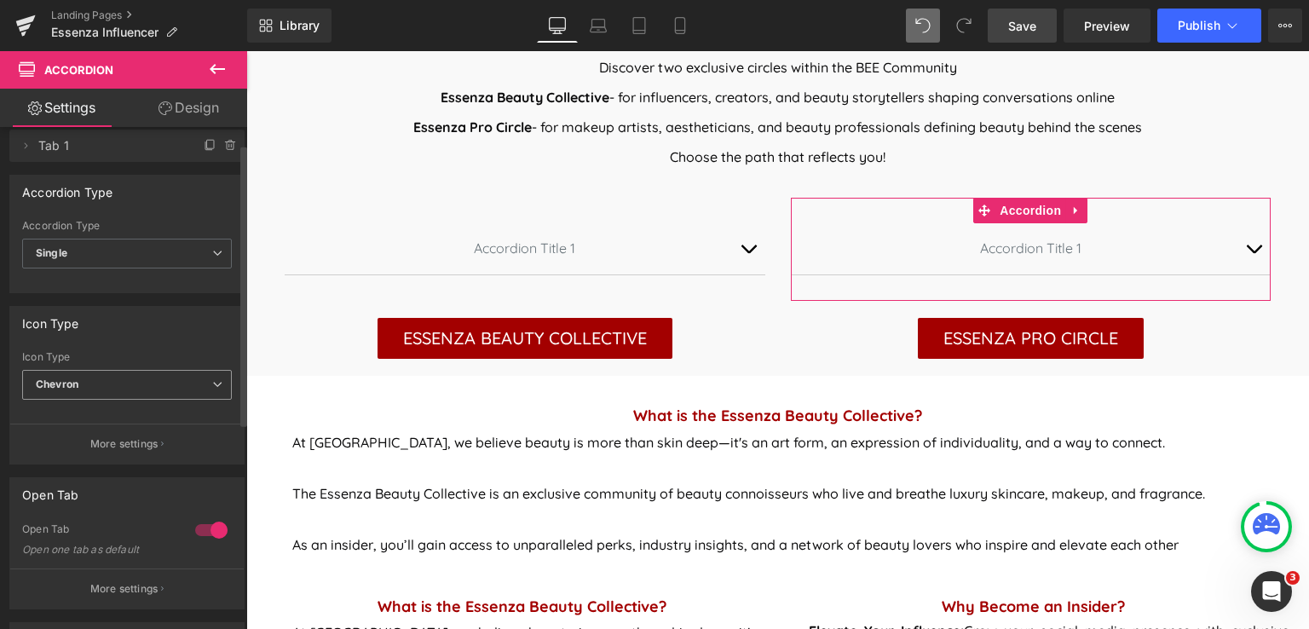
scroll to position [0, 0]
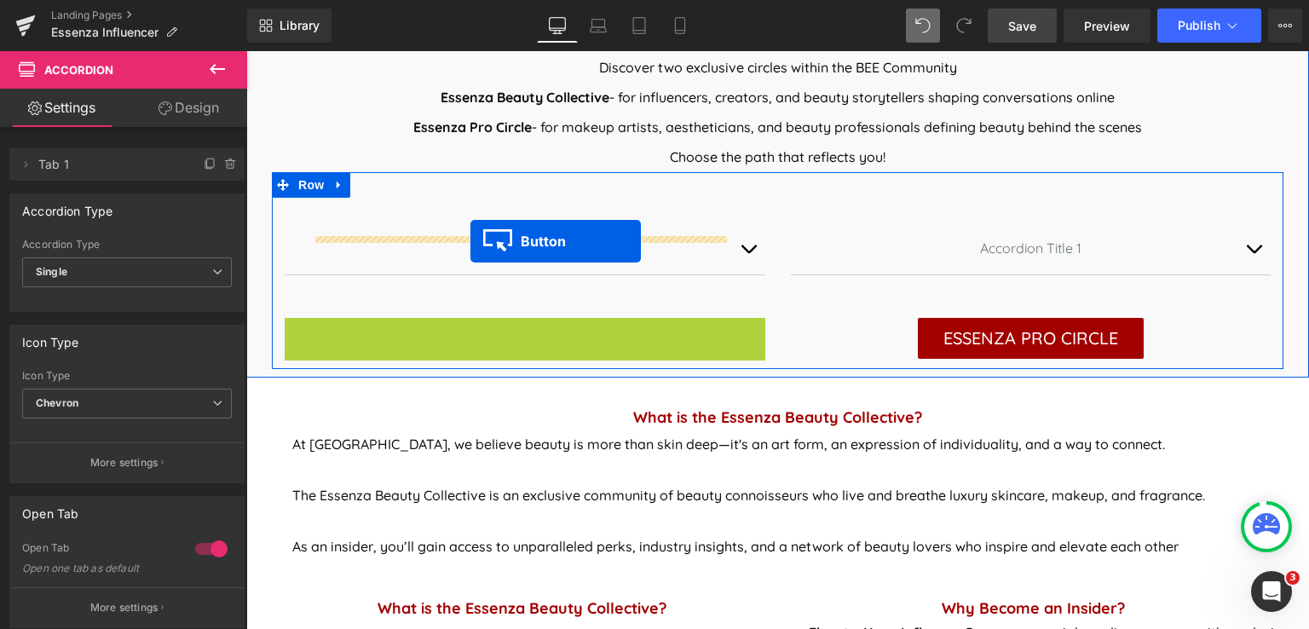
drag, startPoint x: 510, startPoint y: 332, endPoint x: 470, endPoint y: 241, distance: 99.9
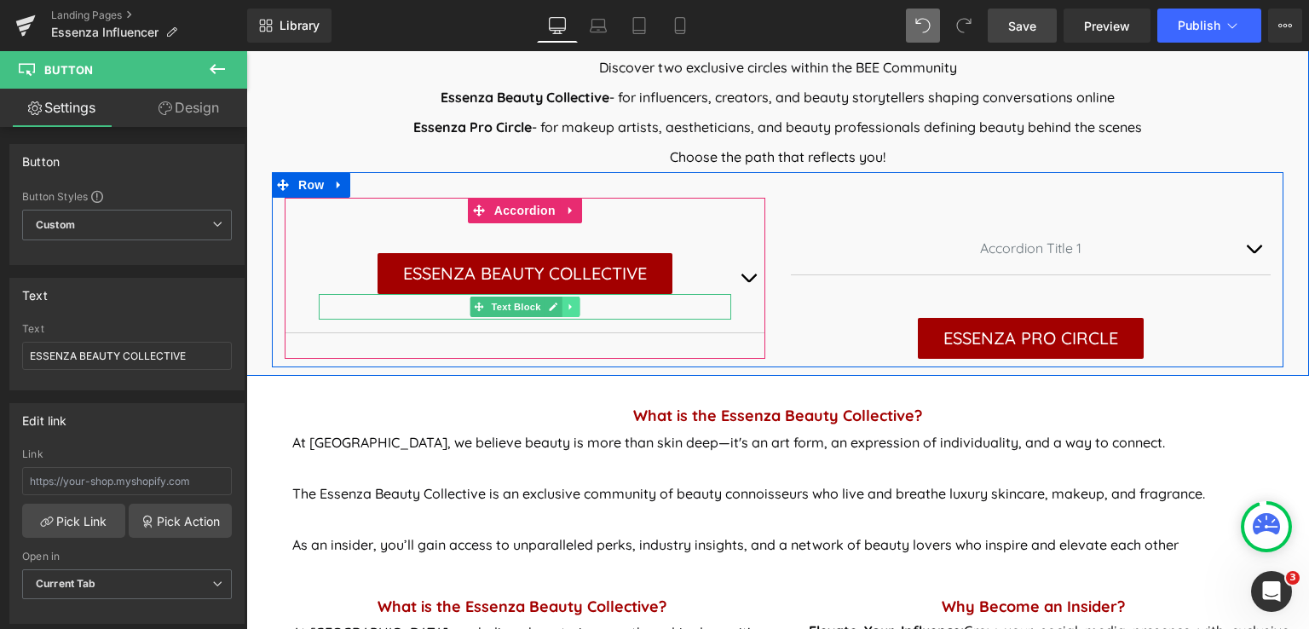
click at [567, 308] on icon at bounding box center [570, 307] width 9 height 10
click at [575, 310] on icon at bounding box center [579, 307] width 9 height 9
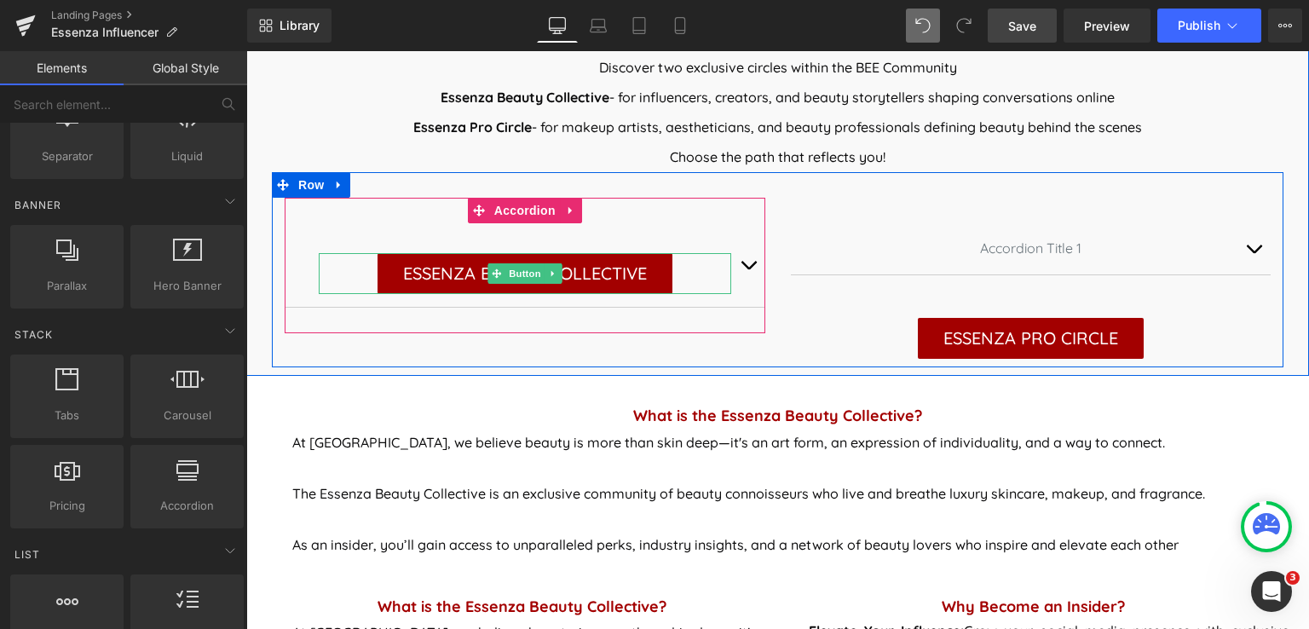
click at [436, 274] on span "ESSENZA BEAUTY COLLECTIVE" at bounding box center [525, 273] width 244 height 41
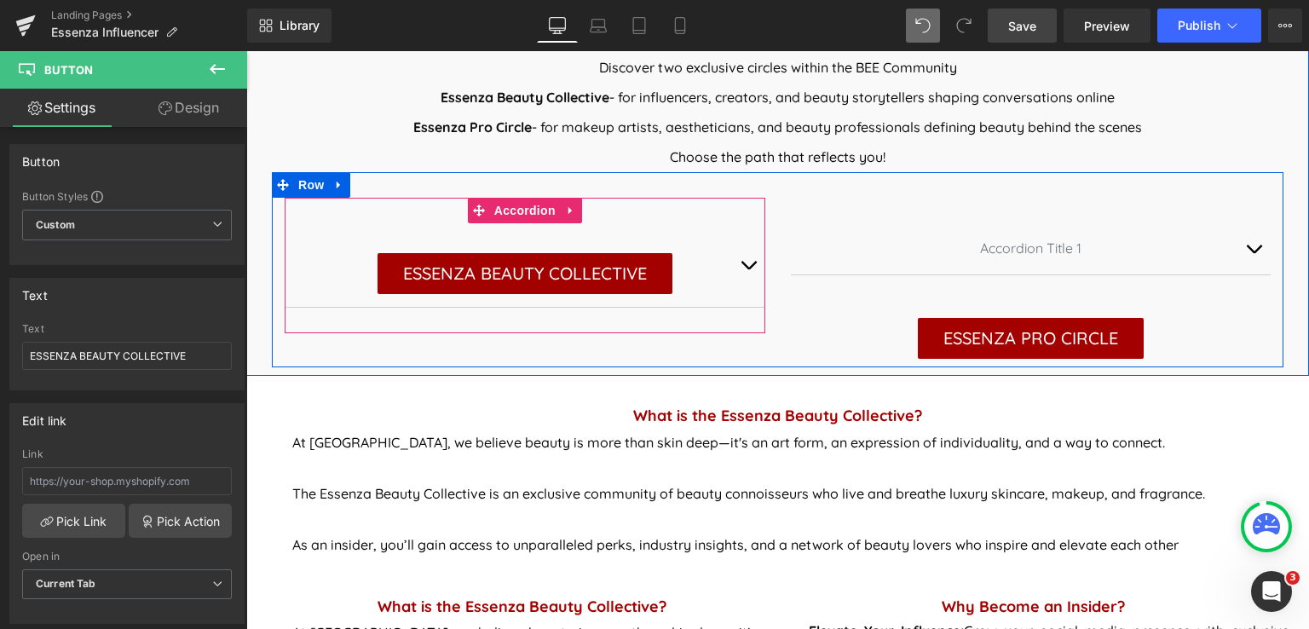
click at [740, 263] on button "button" at bounding box center [748, 265] width 34 height 84
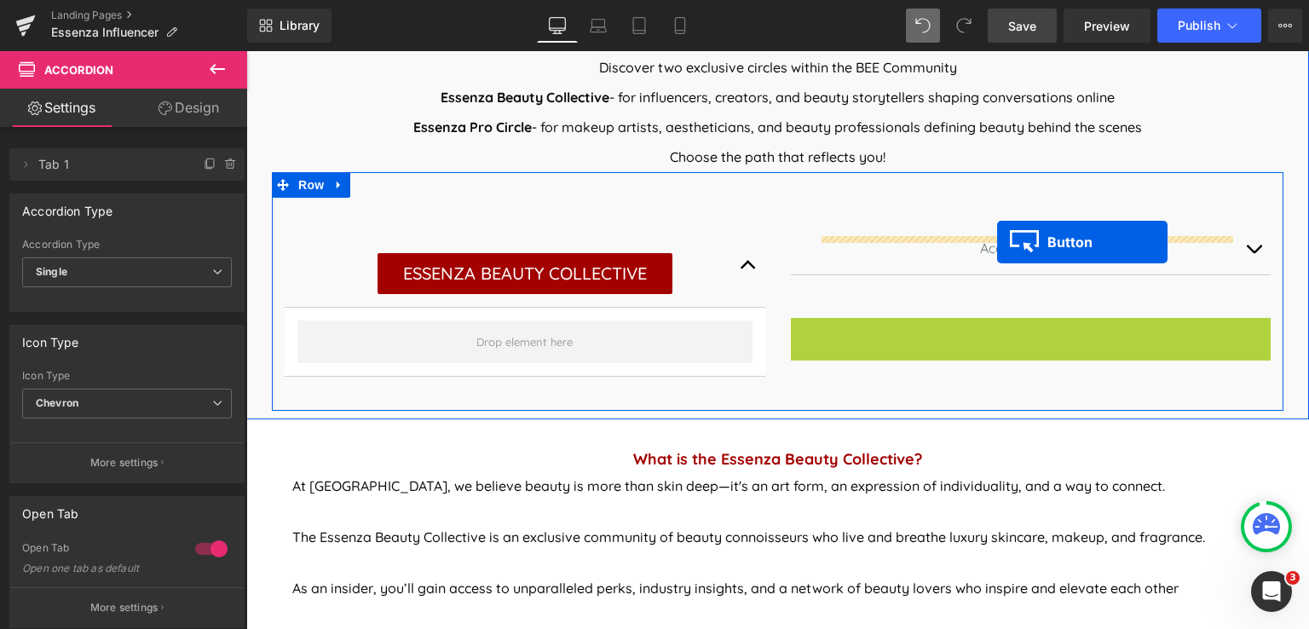
drag, startPoint x: 1027, startPoint y: 342, endPoint x: 997, endPoint y: 242, distance: 104.1
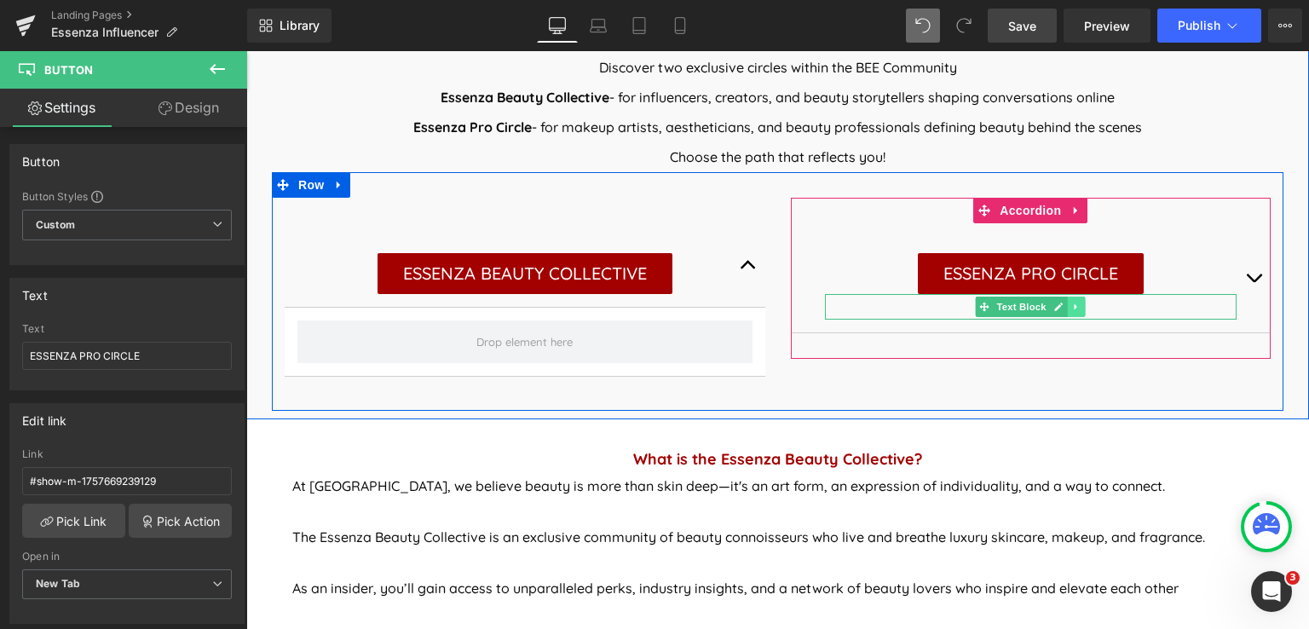
click at [1075, 308] on icon at bounding box center [1076, 307] width 3 height 6
click at [1081, 305] on icon at bounding box center [1085, 307] width 9 height 10
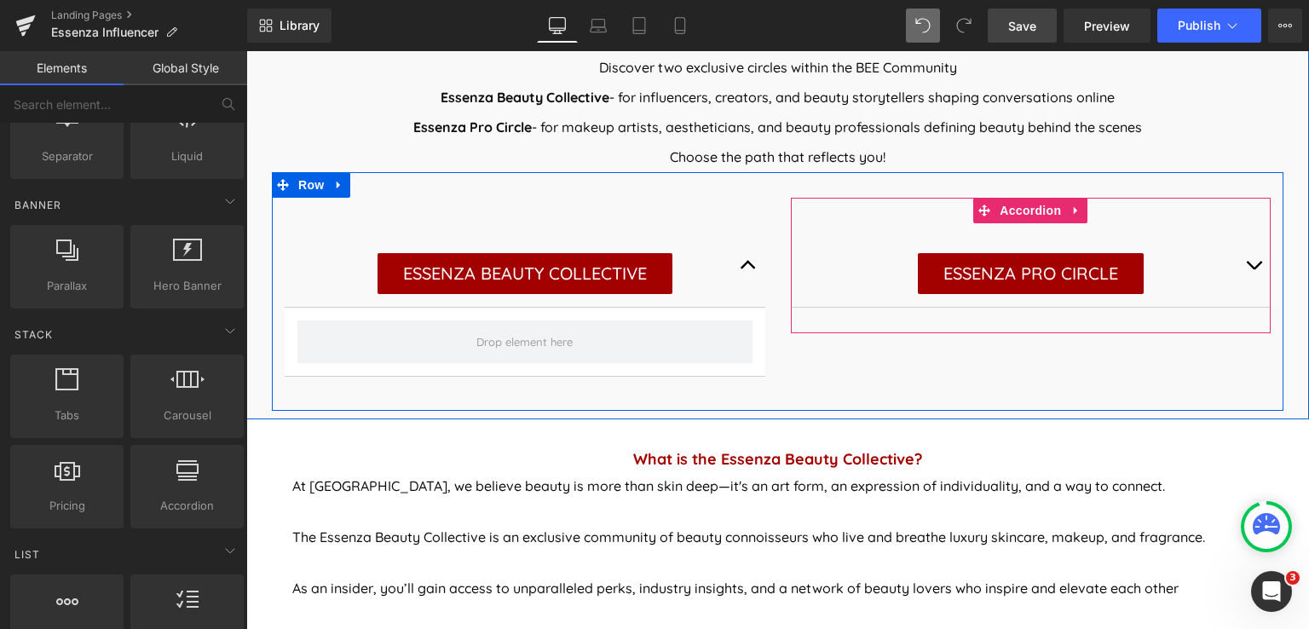
click at [1254, 269] on span "button" at bounding box center [1254, 269] width 0 height 0
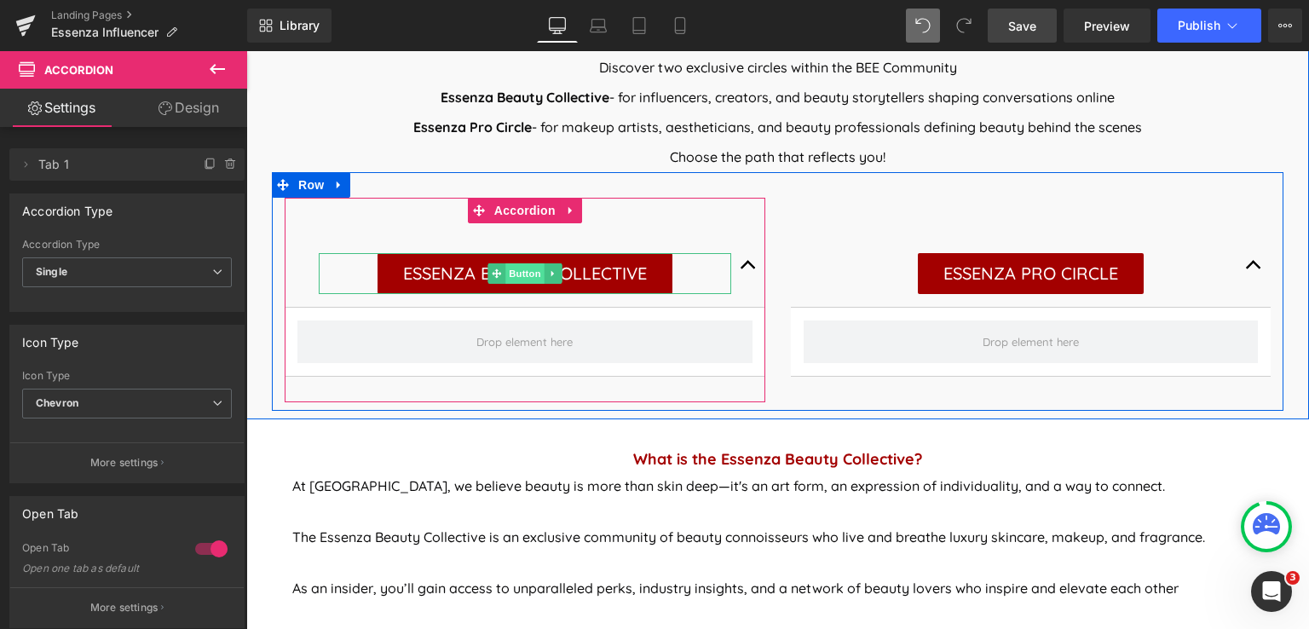
click at [515, 274] on span "Button" at bounding box center [524, 273] width 39 height 20
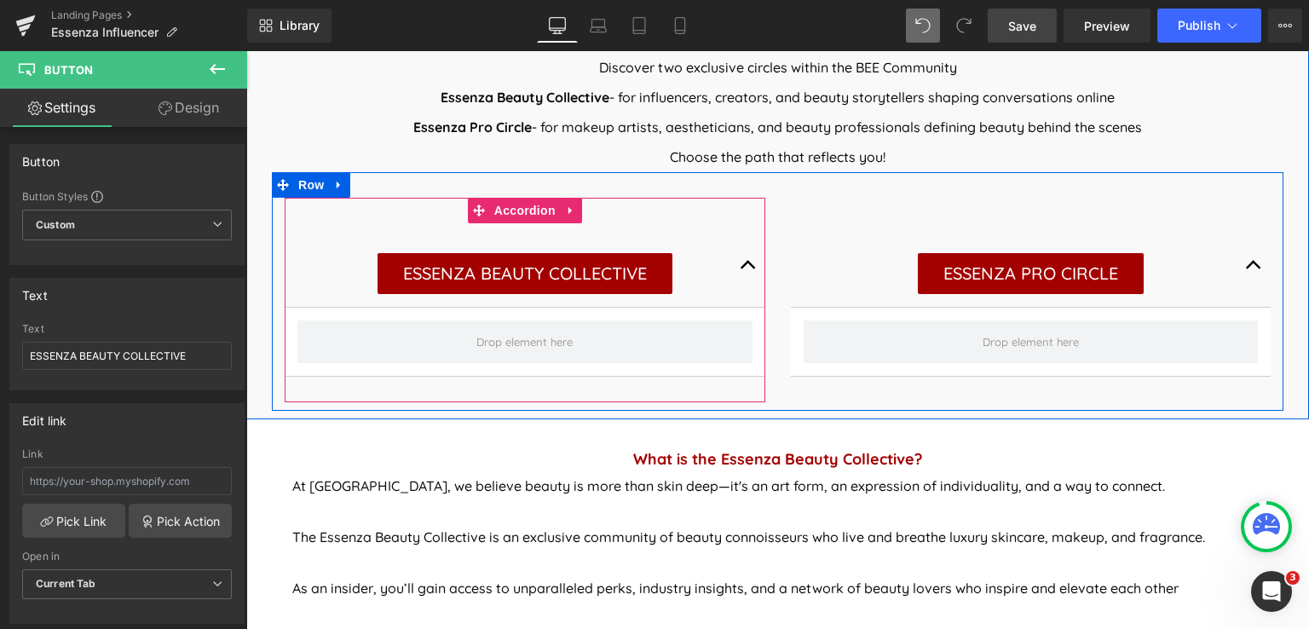
click at [741, 265] on button "button" at bounding box center [748, 265] width 34 height 84
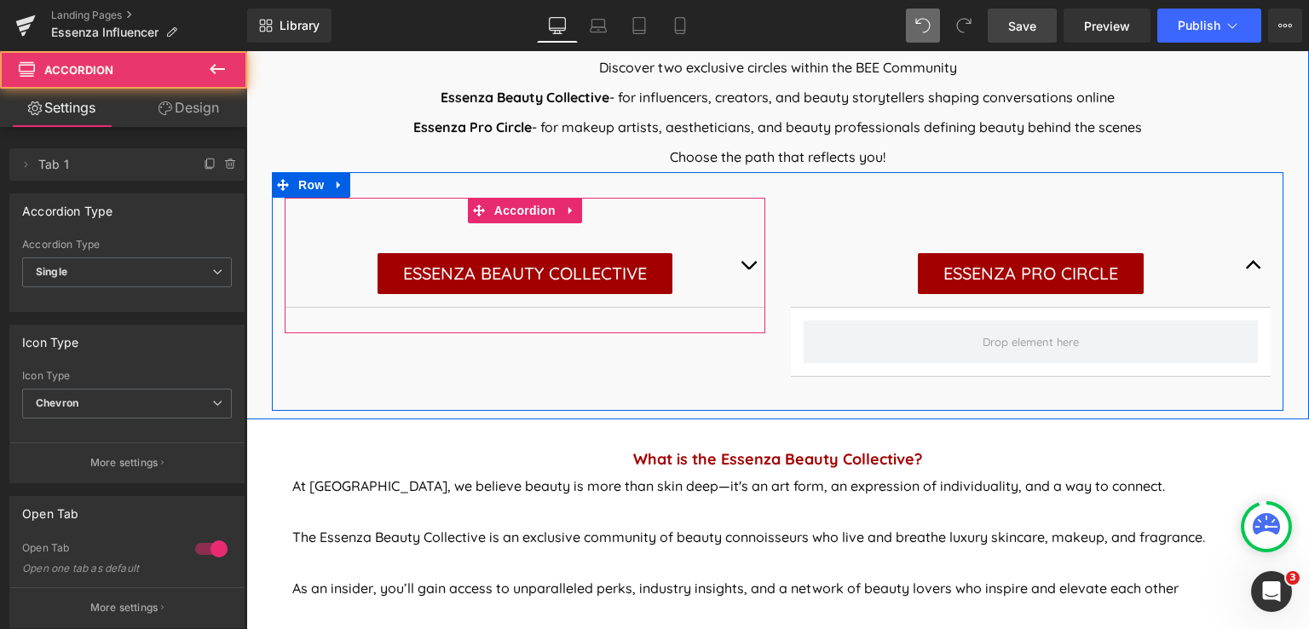
click at [741, 265] on button "button" at bounding box center [748, 265] width 34 height 84
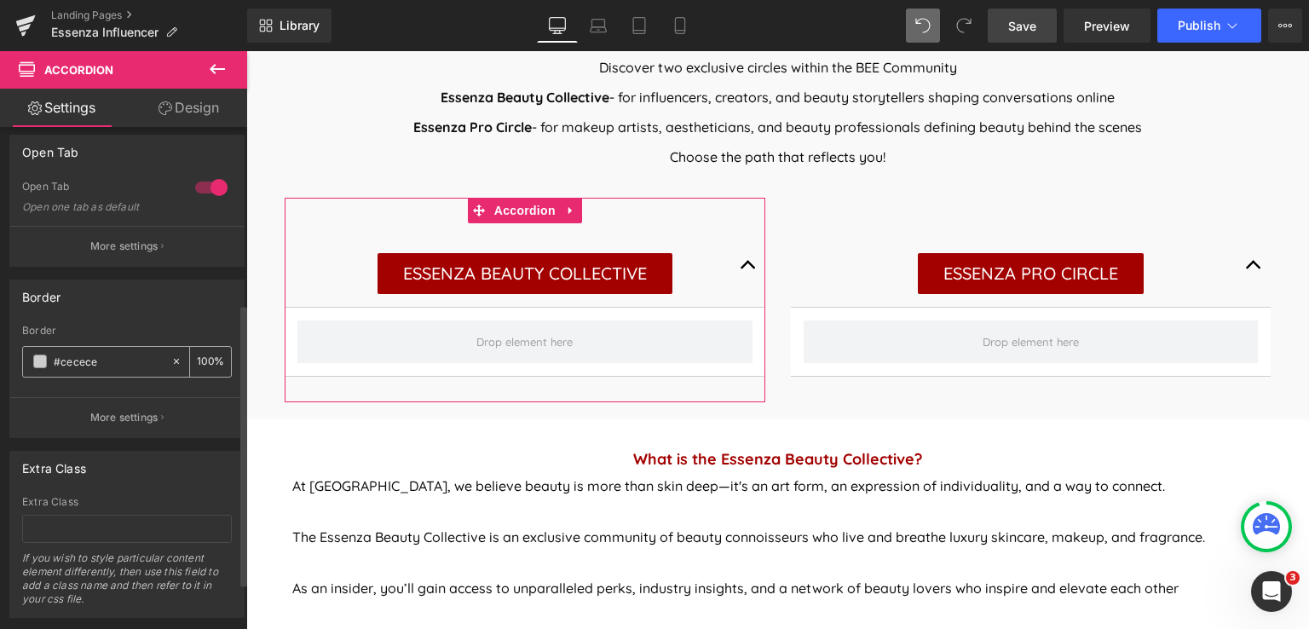
scroll to position [395, 0]
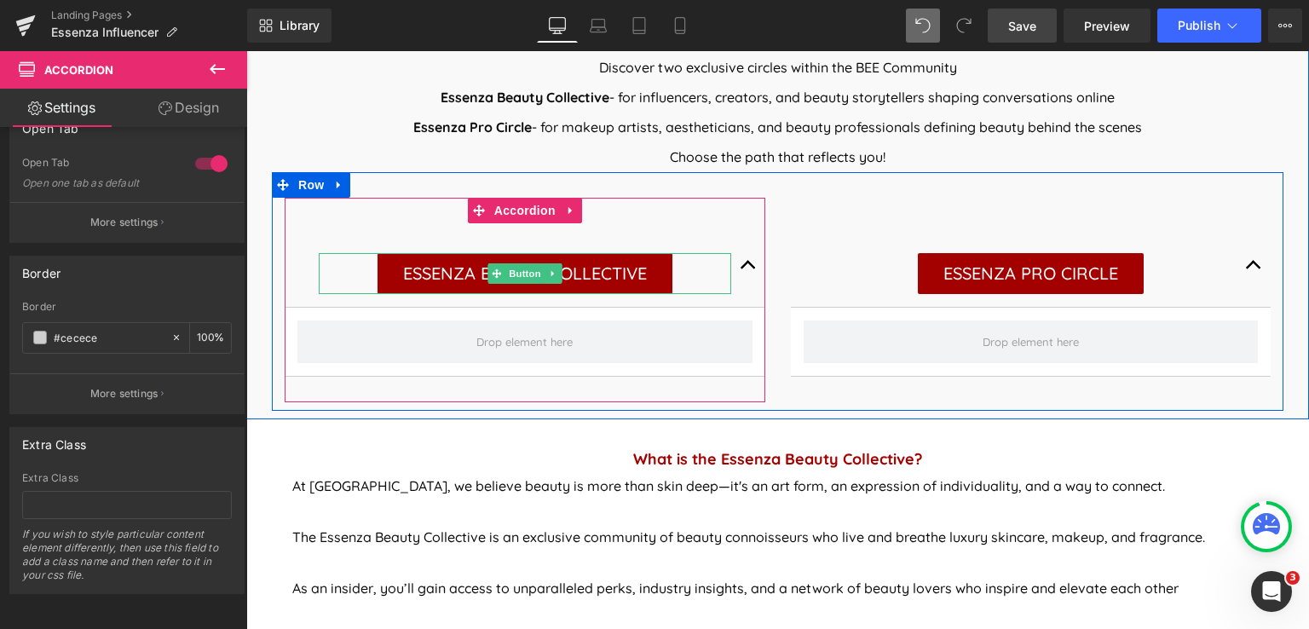
click at [687, 274] on div "ESSENZA BEAUTY COLLECTIVE" at bounding box center [525, 273] width 412 height 41
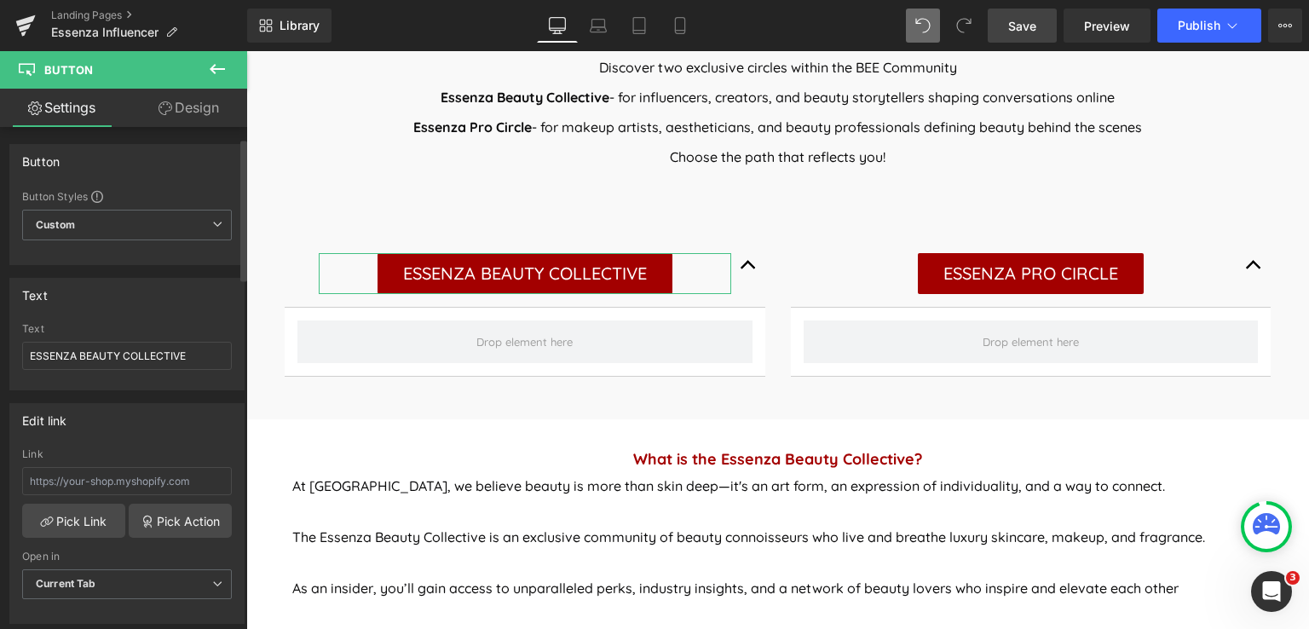
scroll to position [170, 0]
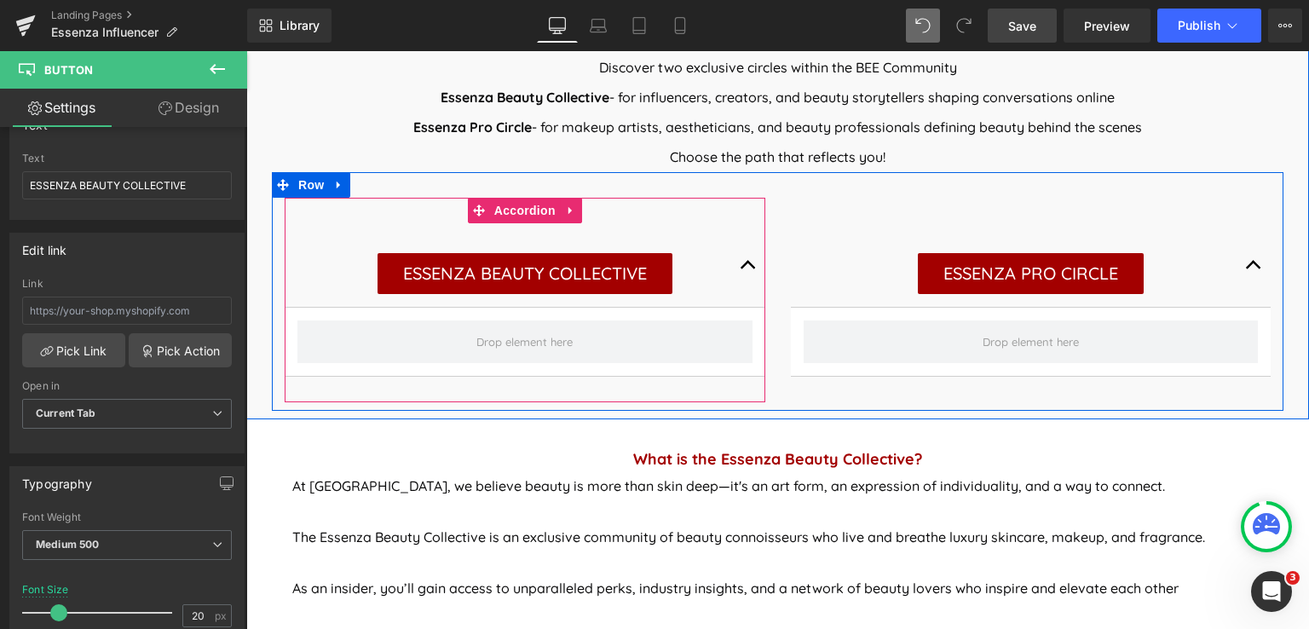
click at [735, 263] on button "button" at bounding box center [748, 265] width 34 height 84
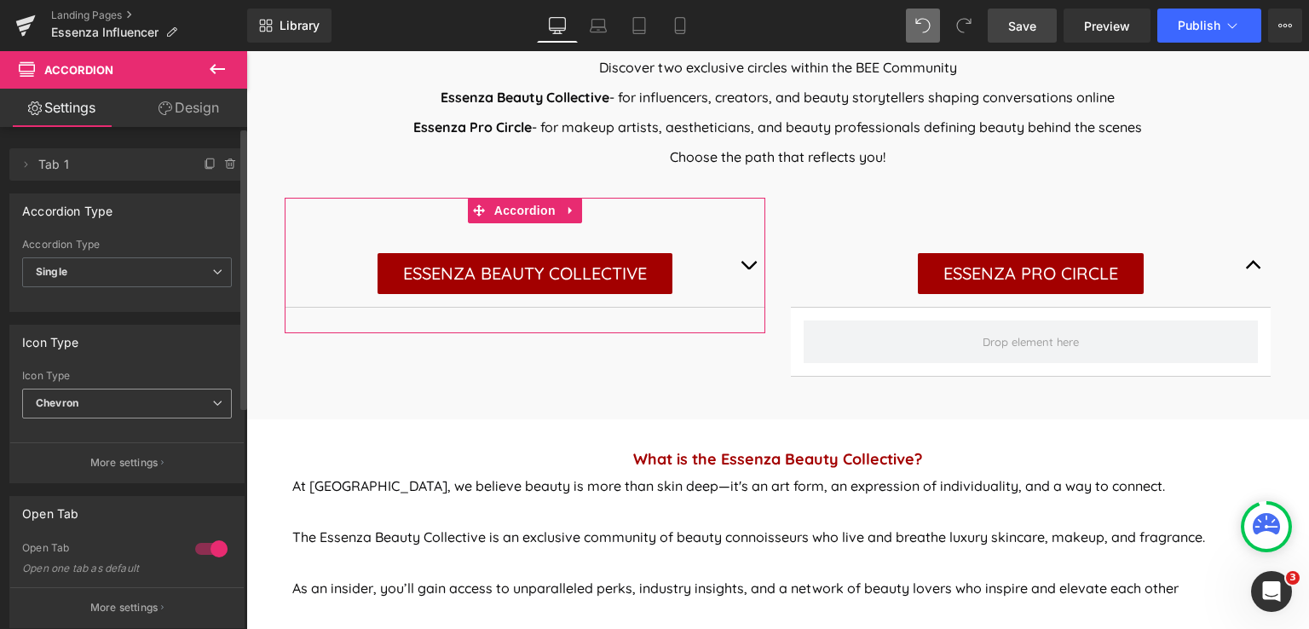
click at [171, 400] on span "Chevron" at bounding box center [127, 404] width 210 height 30
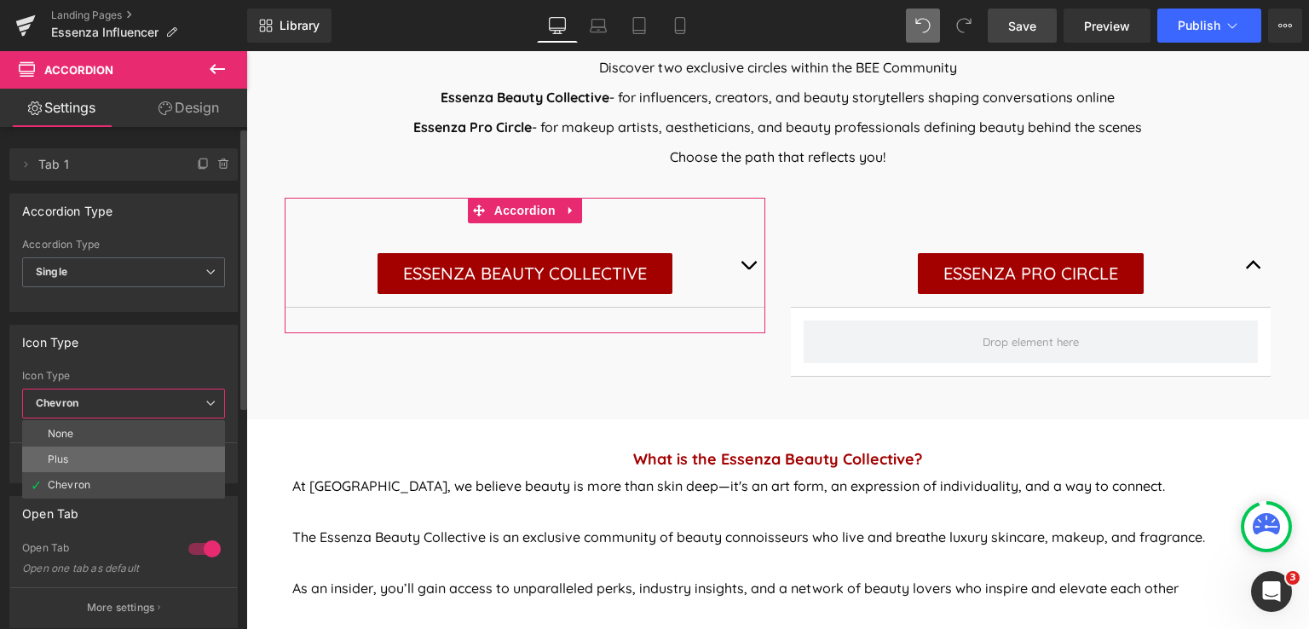
click at [141, 453] on li "Plus" at bounding box center [123, 460] width 203 height 26
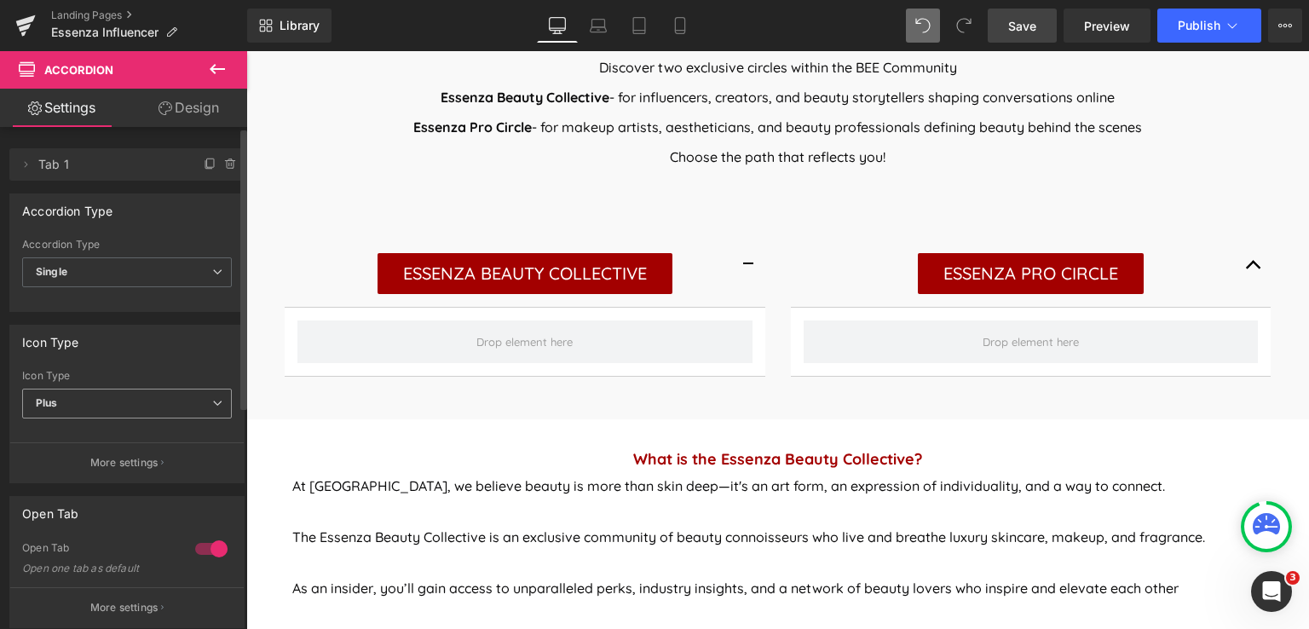
click at [141, 455] on p "More settings" at bounding box center [124, 462] width 68 height 15
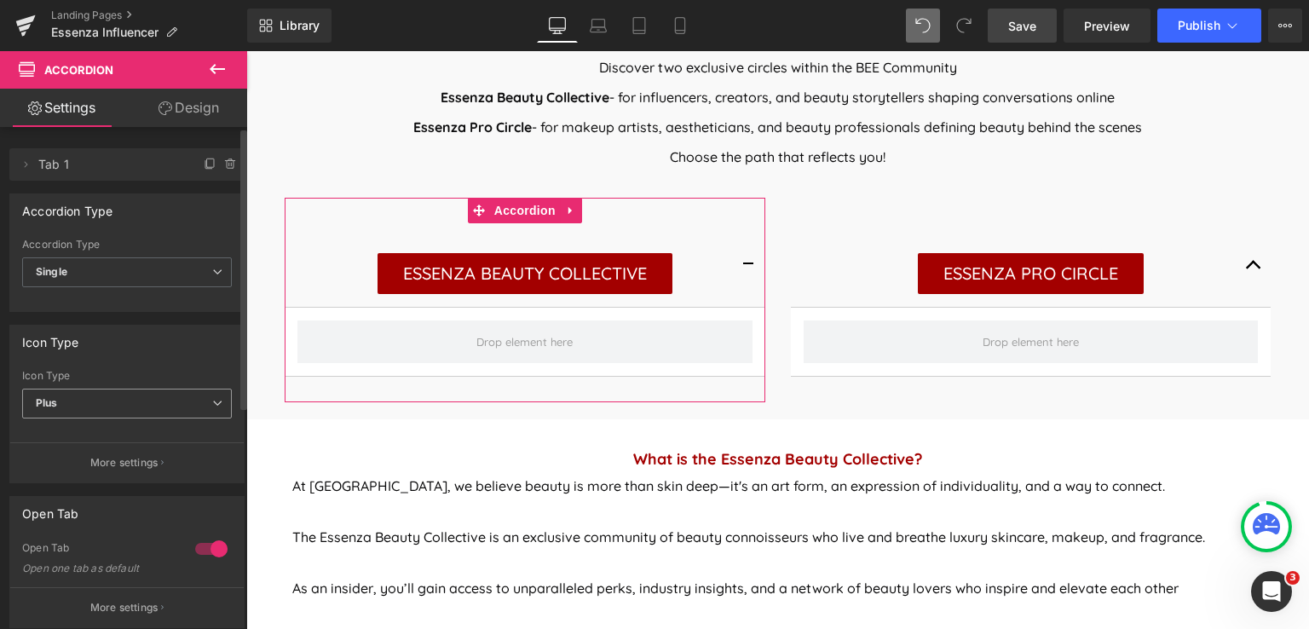
click at [108, 403] on span "Plus" at bounding box center [127, 404] width 210 height 30
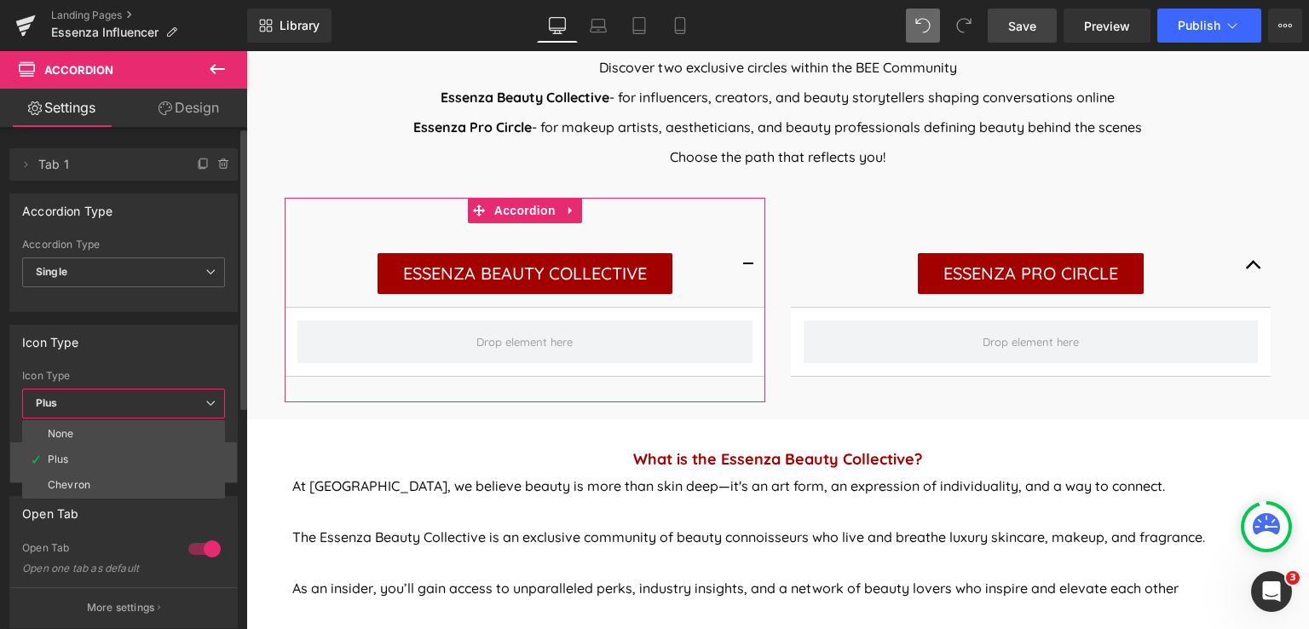
click at [89, 478] on li "Chevron" at bounding box center [123, 485] width 203 height 26
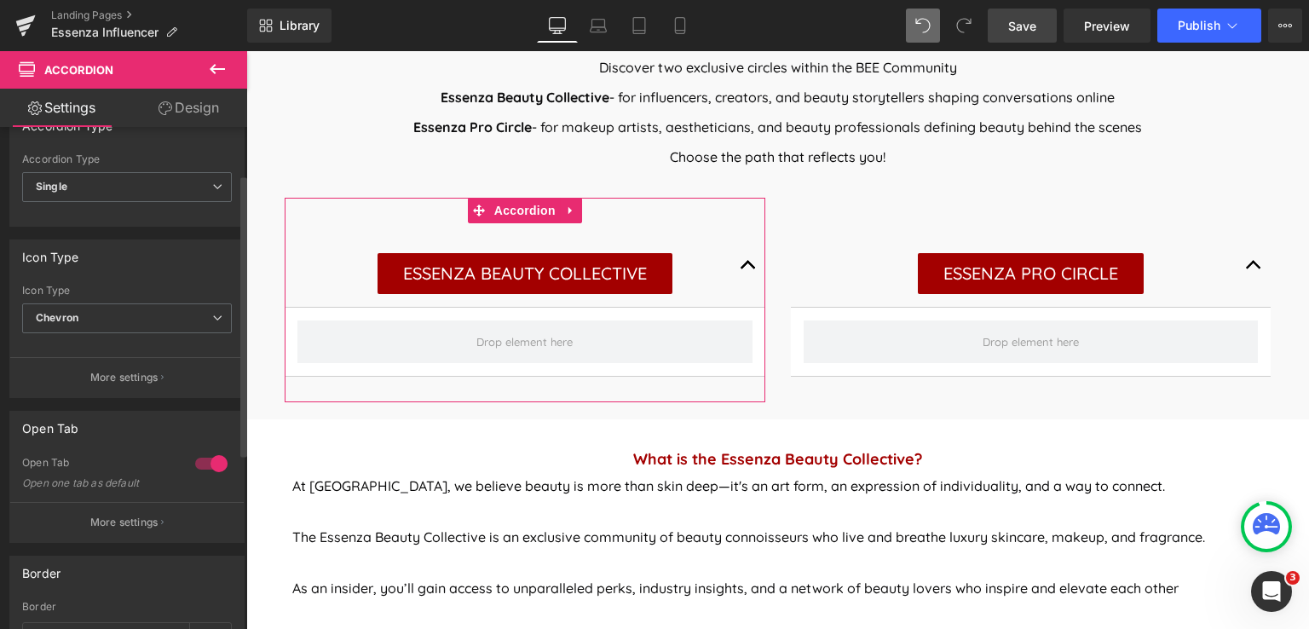
scroll to position [0, 0]
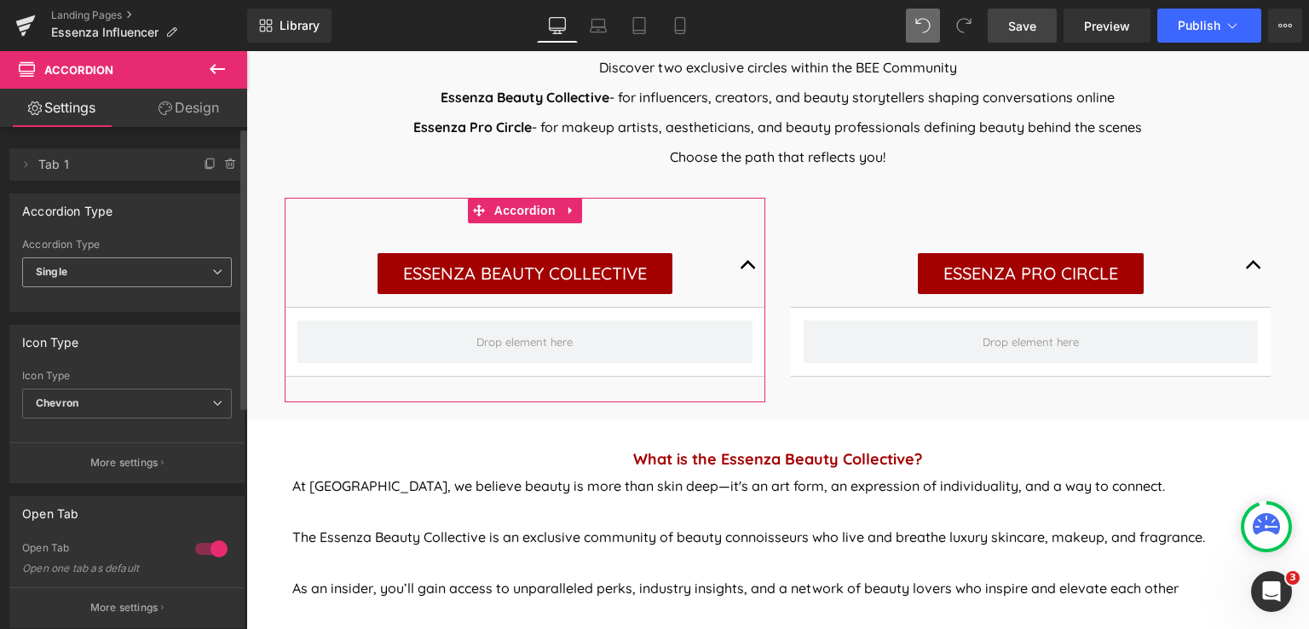
click at [143, 268] on span "Single" at bounding box center [127, 272] width 210 height 30
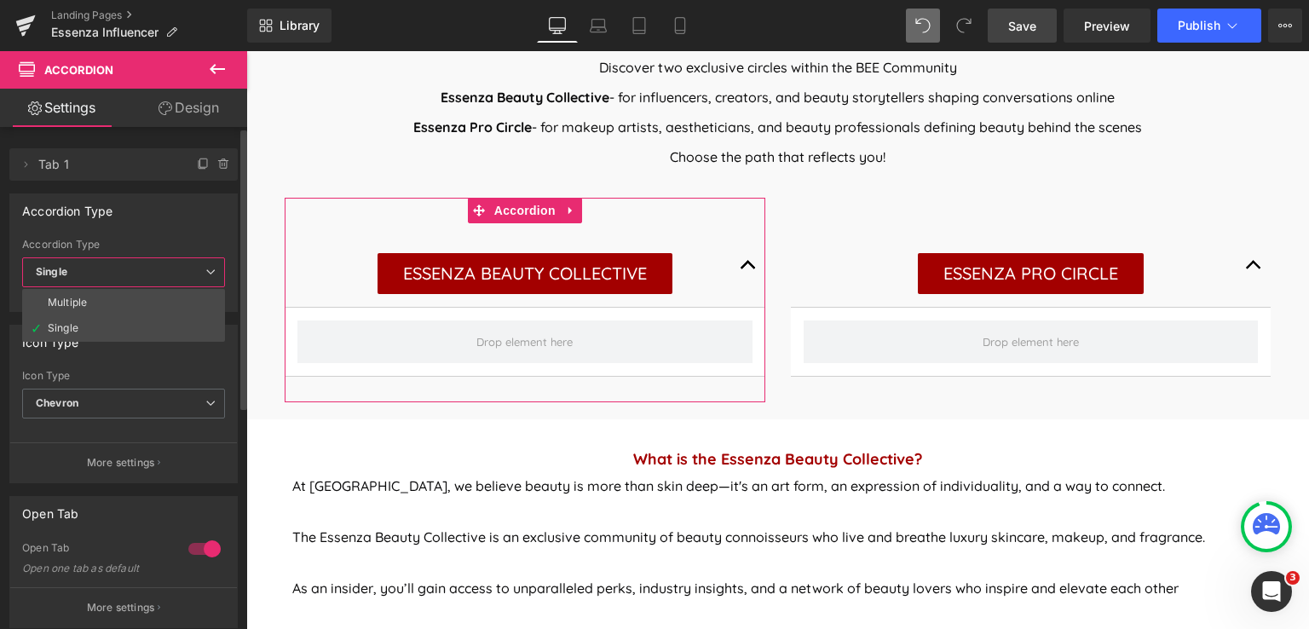
click at [143, 268] on span "Single" at bounding box center [123, 272] width 203 height 30
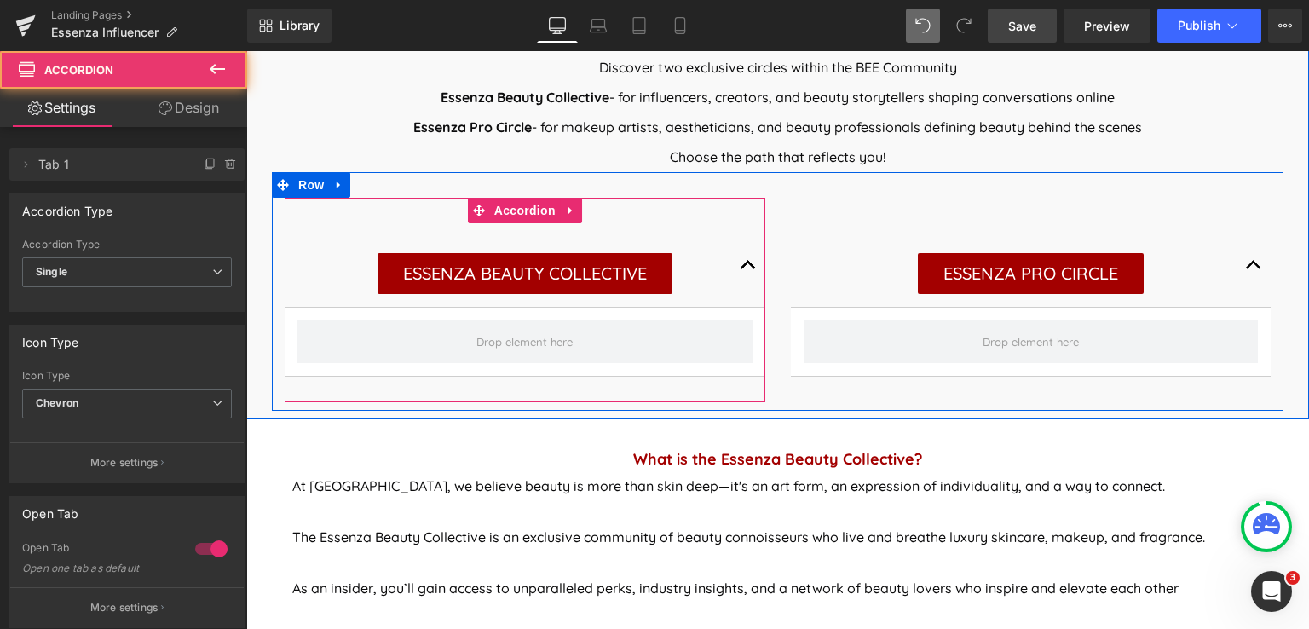
click at [731, 270] on button "button" at bounding box center [748, 265] width 34 height 84
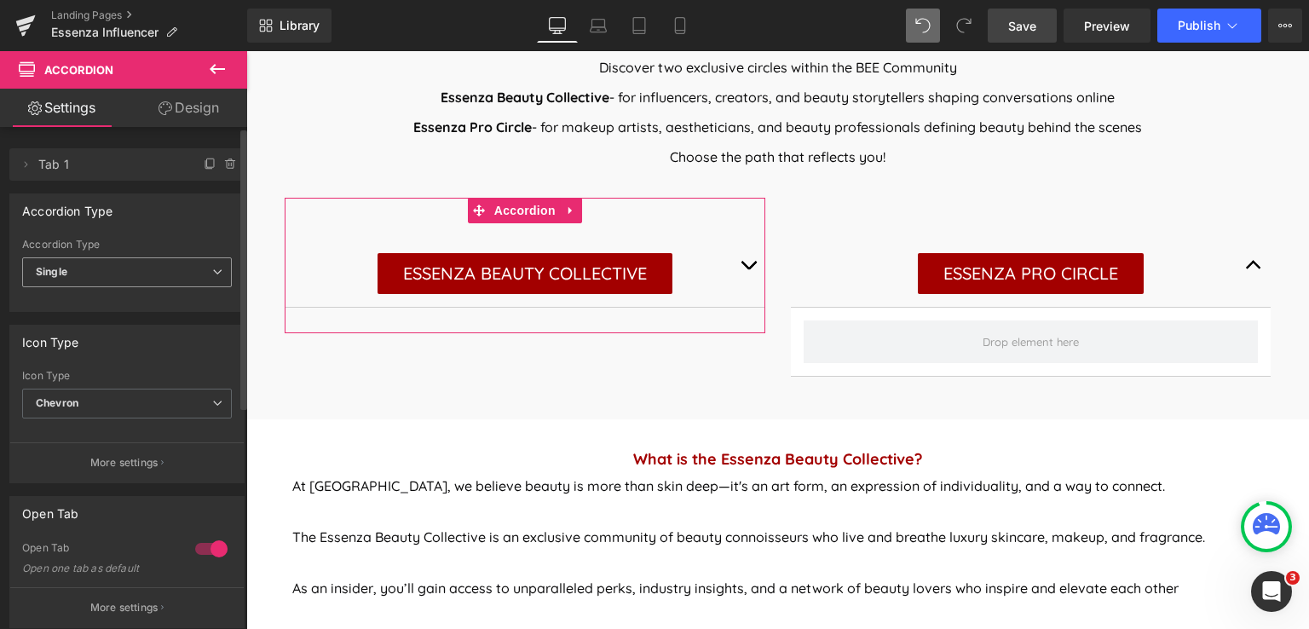
click at [148, 267] on span "Single" at bounding box center [127, 272] width 210 height 30
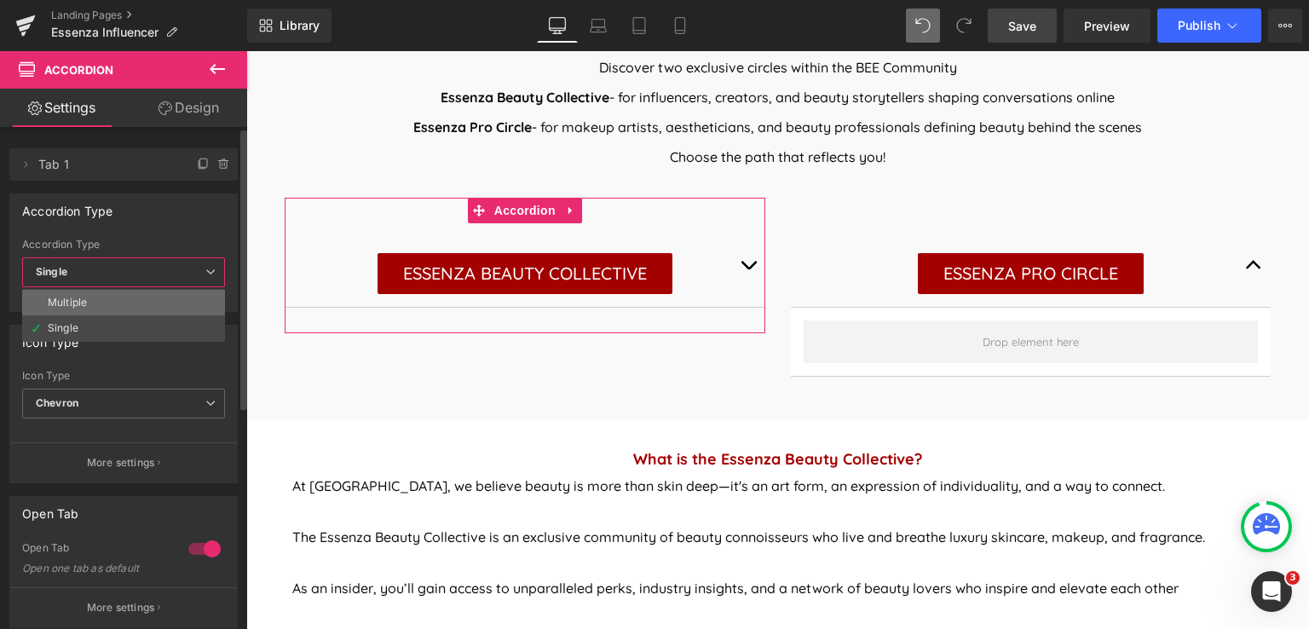
click at [130, 299] on li "Multiple" at bounding box center [123, 303] width 203 height 26
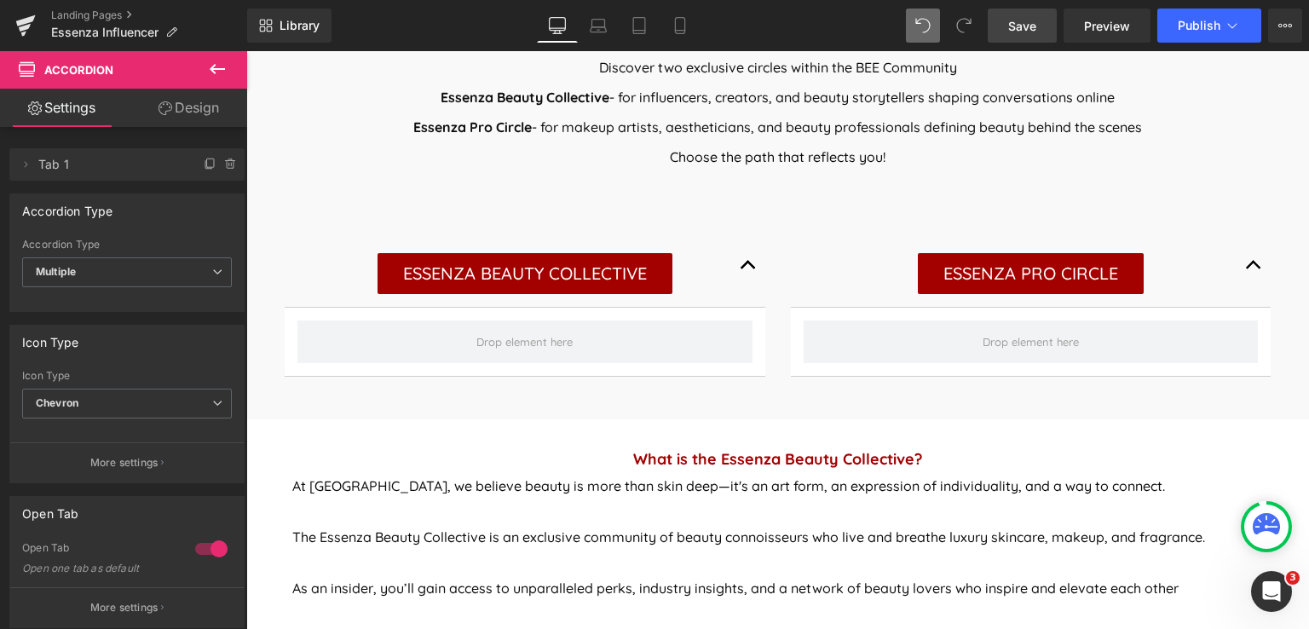
click at [1032, 23] on span "Save" at bounding box center [1022, 26] width 28 height 18
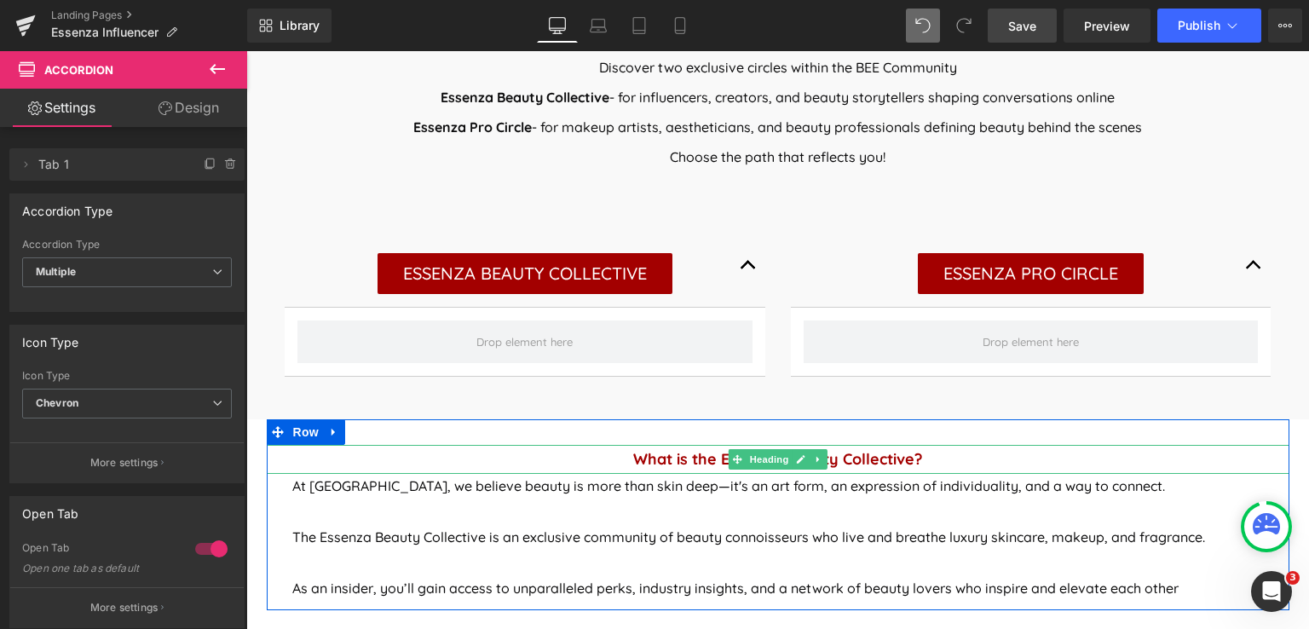
drag, startPoint x: 758, startPoint y: 460, endPoint x: 550, endPoint y: 622, distance: 264.2
click at [757, 461] on span "Heading" at bounding box center [769, 459] width 46 height 20
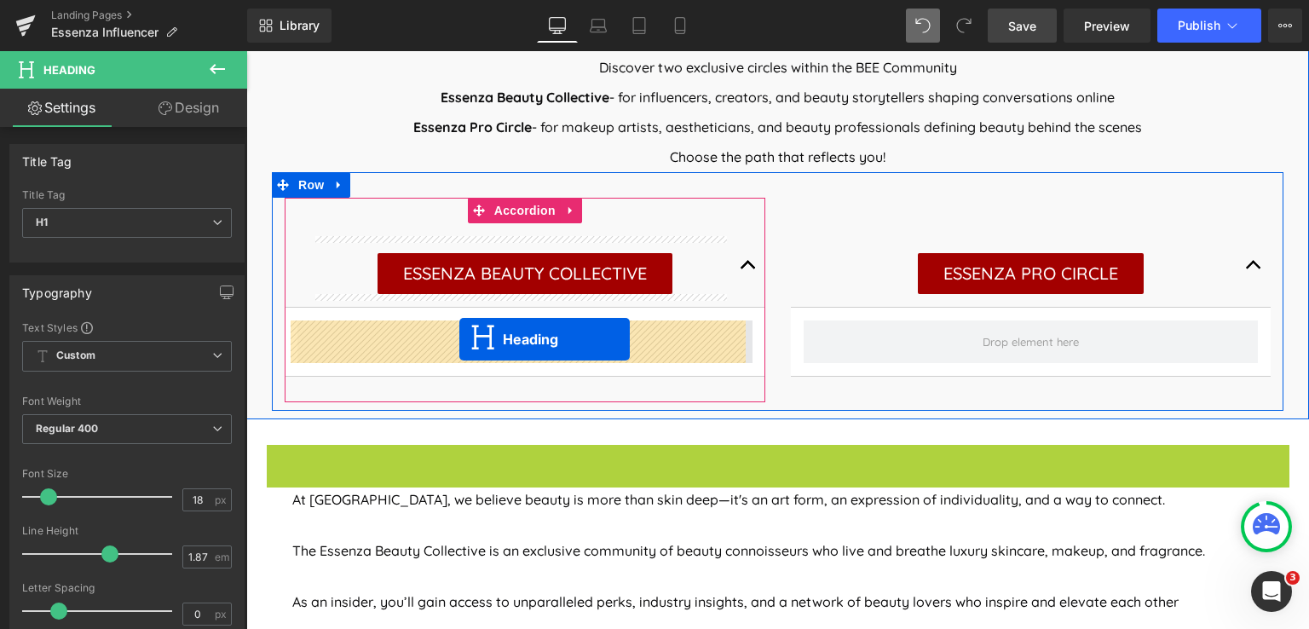
drag, startPoint x: 767, startPoint y: 458, endPoint x: 459, endPoint y: 339, distance: 330.0
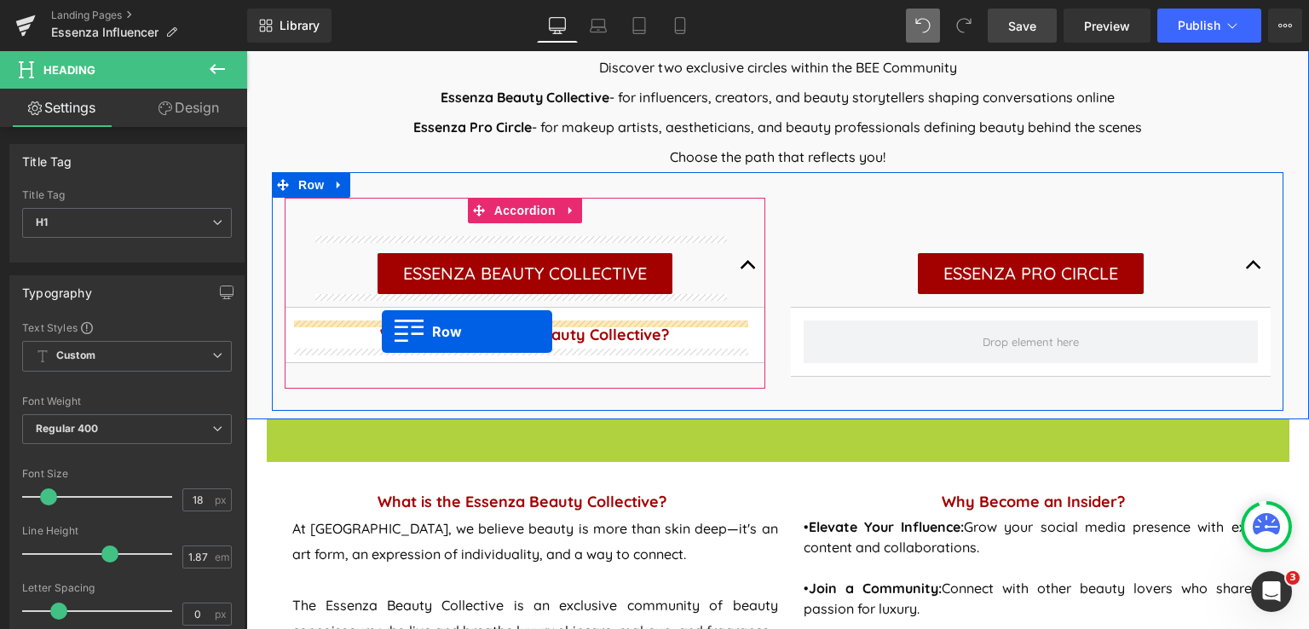
drag, startPoint x: 296, startPoint y: 430, endPoint x: 382, endPoint y: 332, distance: 131.1
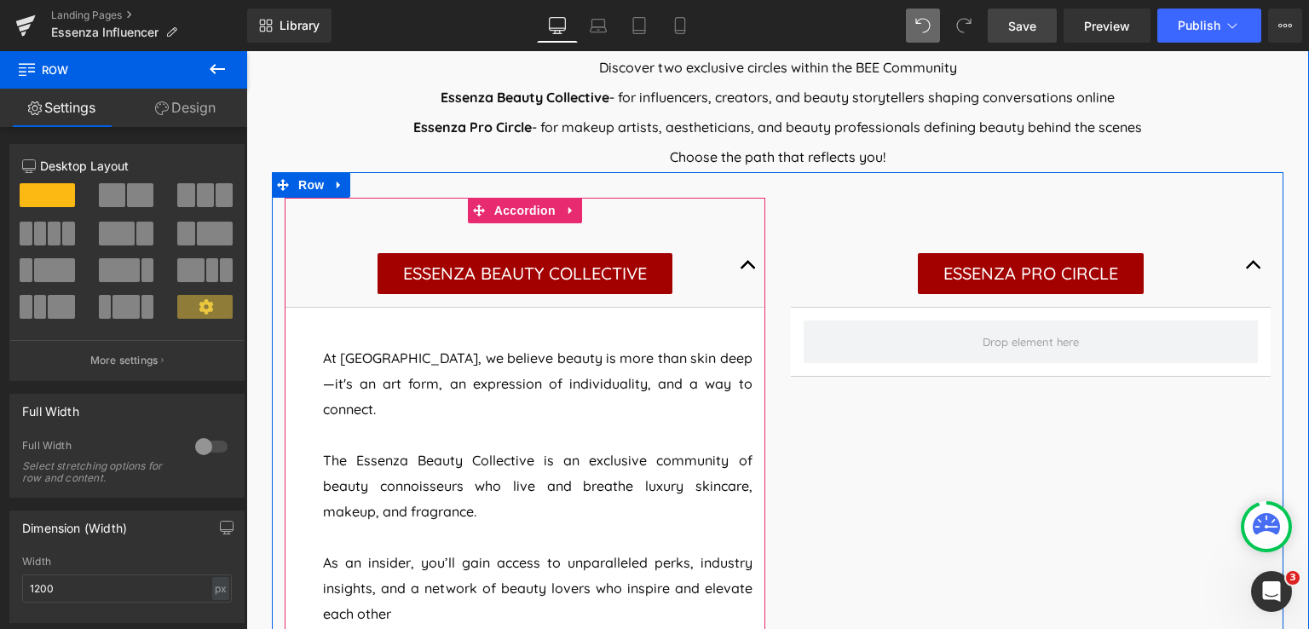
click at [736, 262] on button "button" at bounding box center [748, 265] width 34 height 84
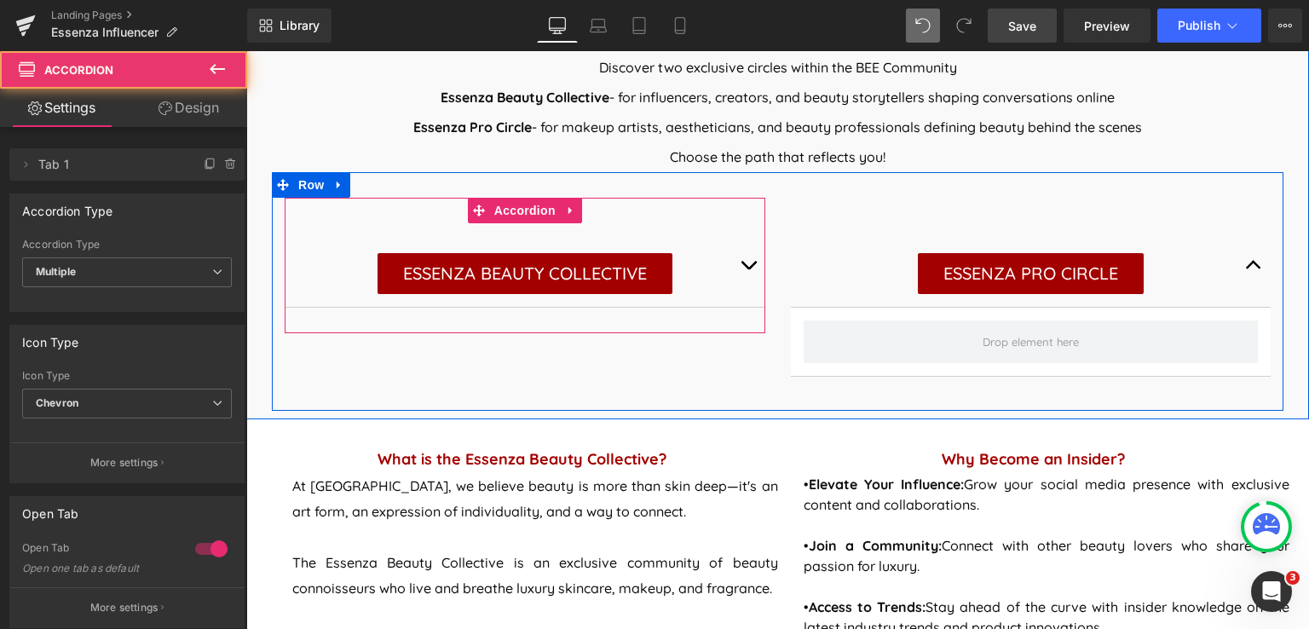
click at [736, 262] on button "button" at bounding box center [748, 265] width 34 height 84
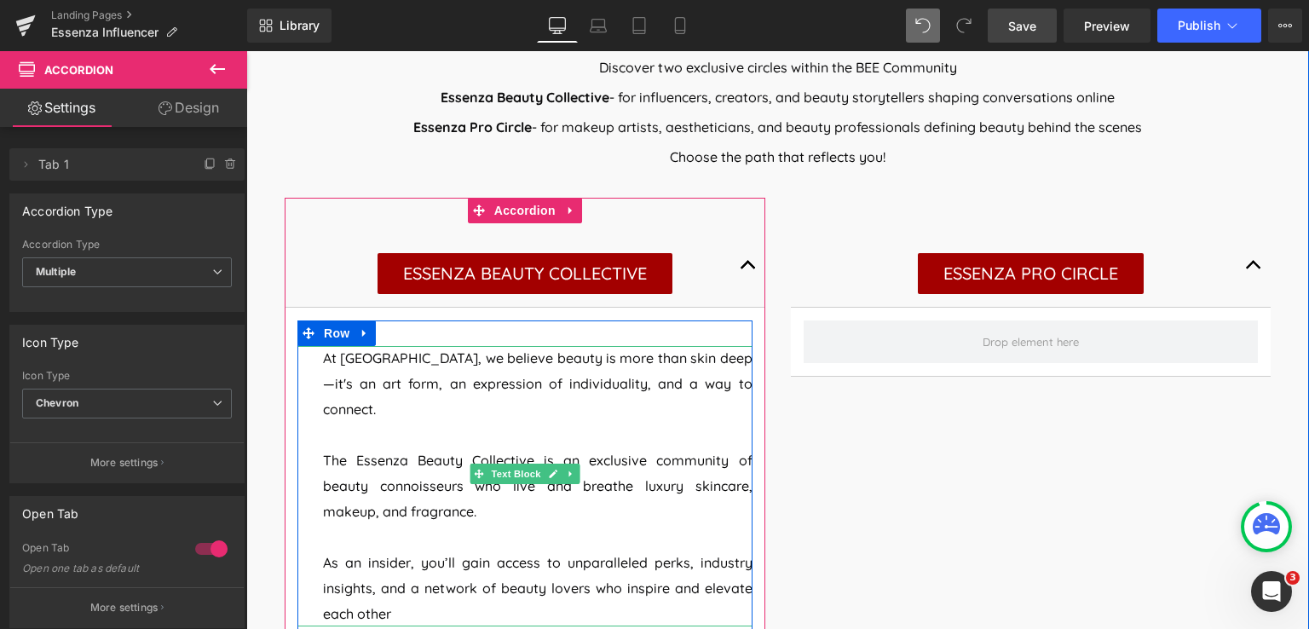
scroll to position [1040, 0]
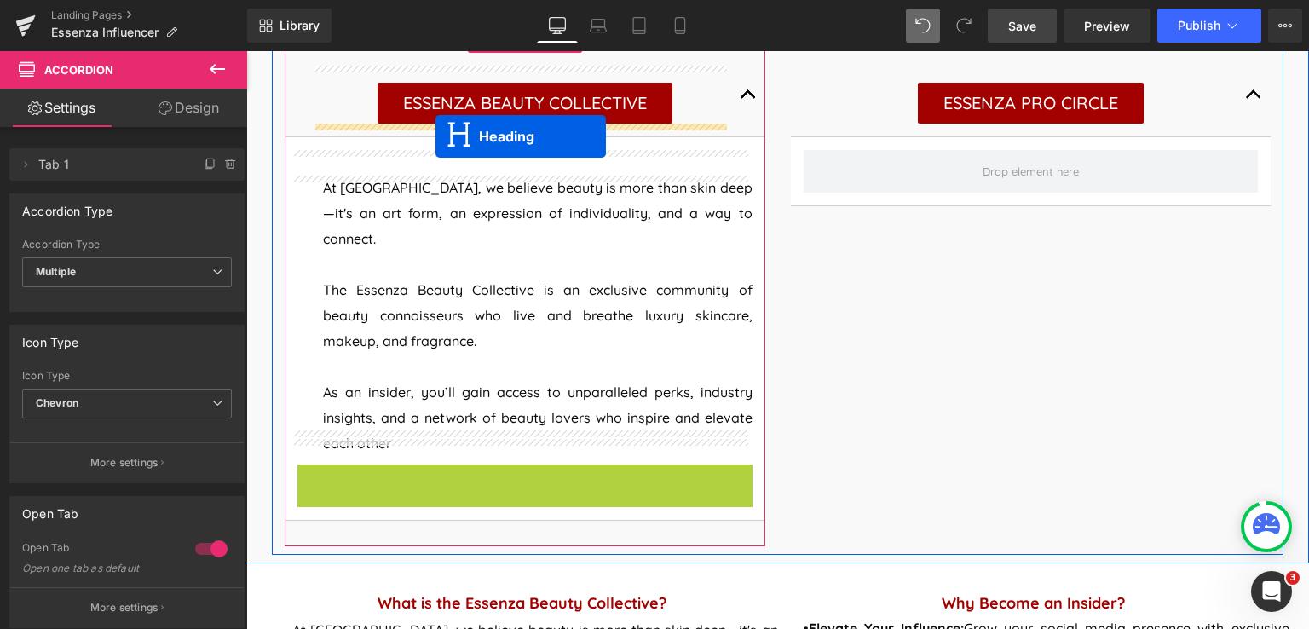
drag, startPoint x: 478, startPoint y: 452, endPoint x: 435, endPoint y: 136, distance: 318.2
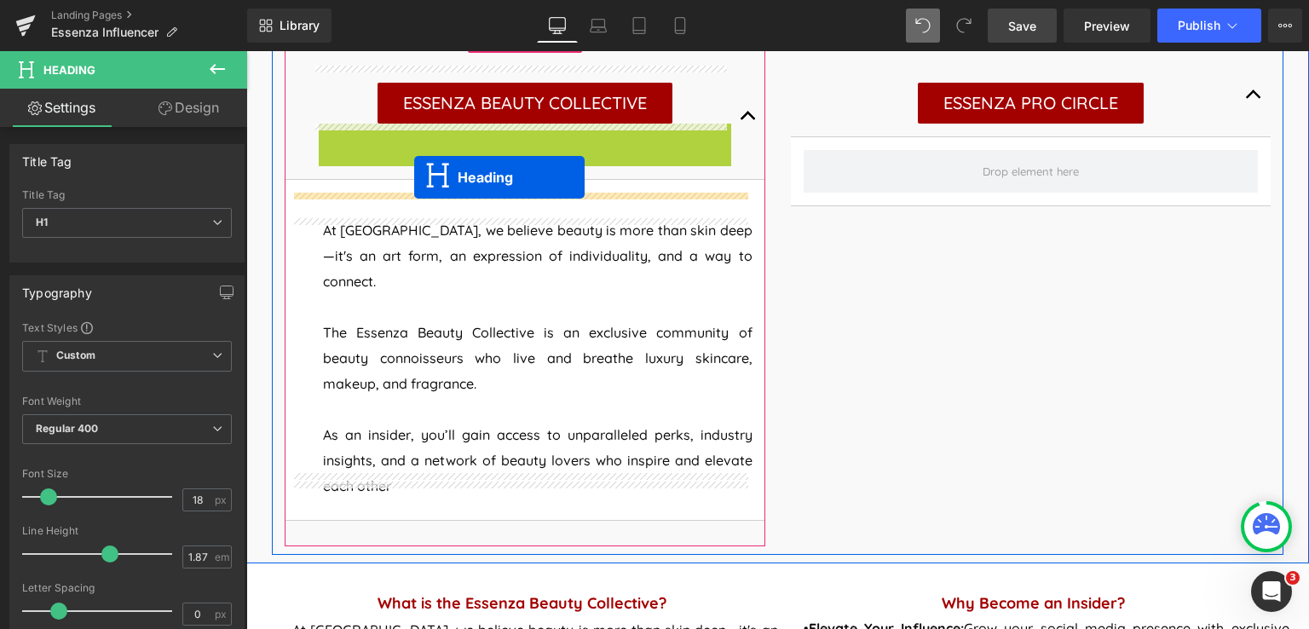
drag, startPoint x: 481, startPoint y: 139, endPoint x: 414, endPoint y: 177, distance: 76.7
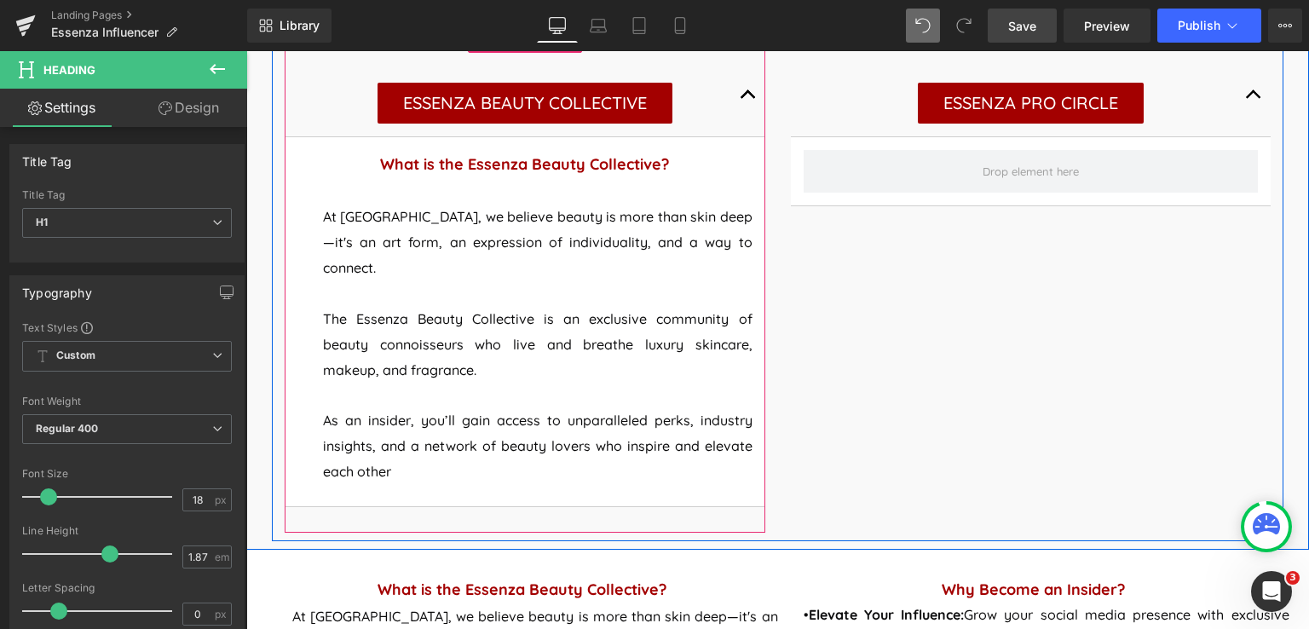
click at [748, 99] on span "button" at bounding box center [748, 99] width 0 height 0
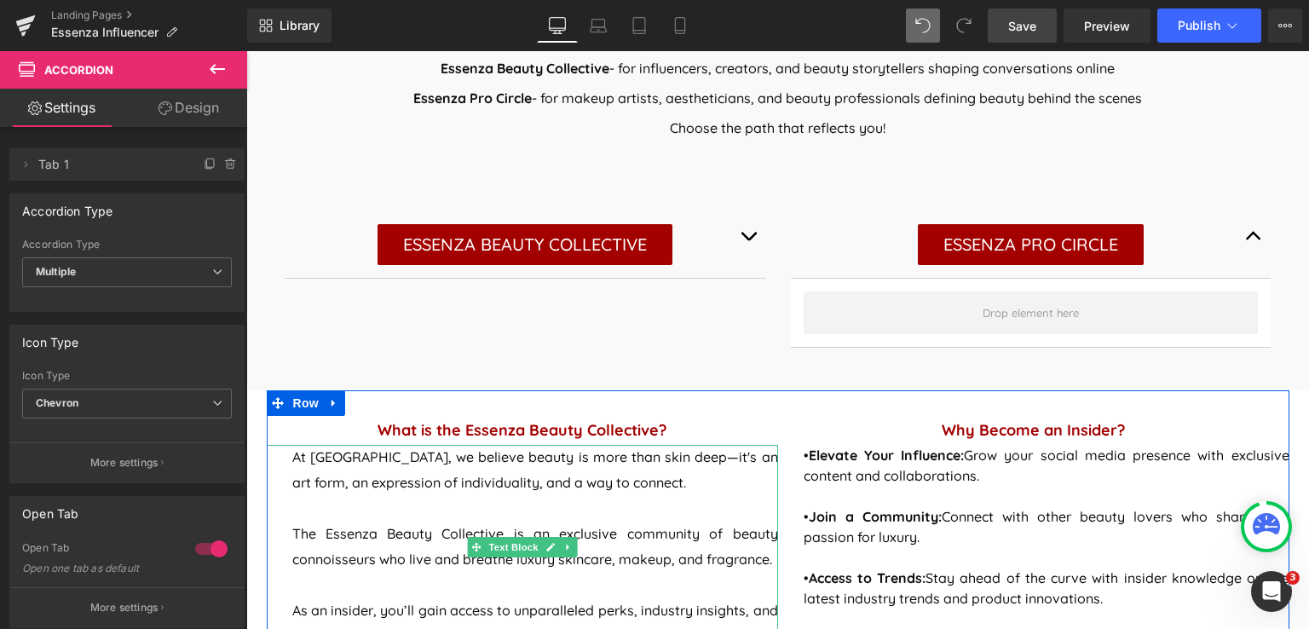
scroll to position [869, 0]
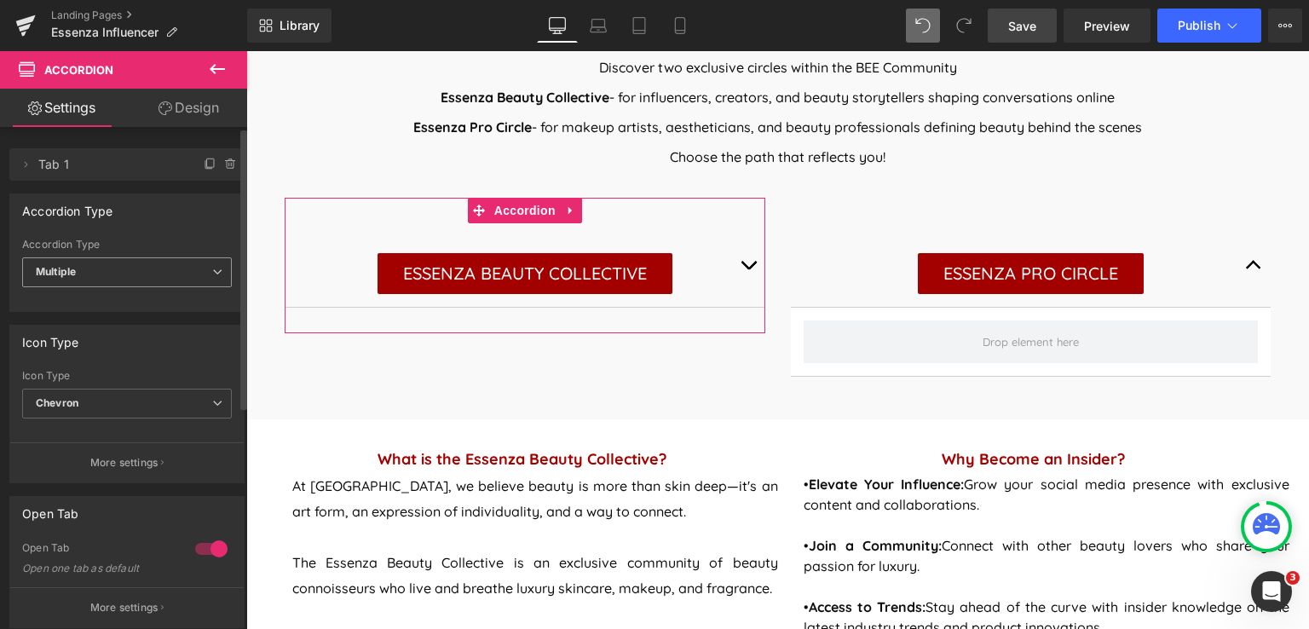
click at [212, 268] on icon at bounding box center [217, 272] width 10 height 10
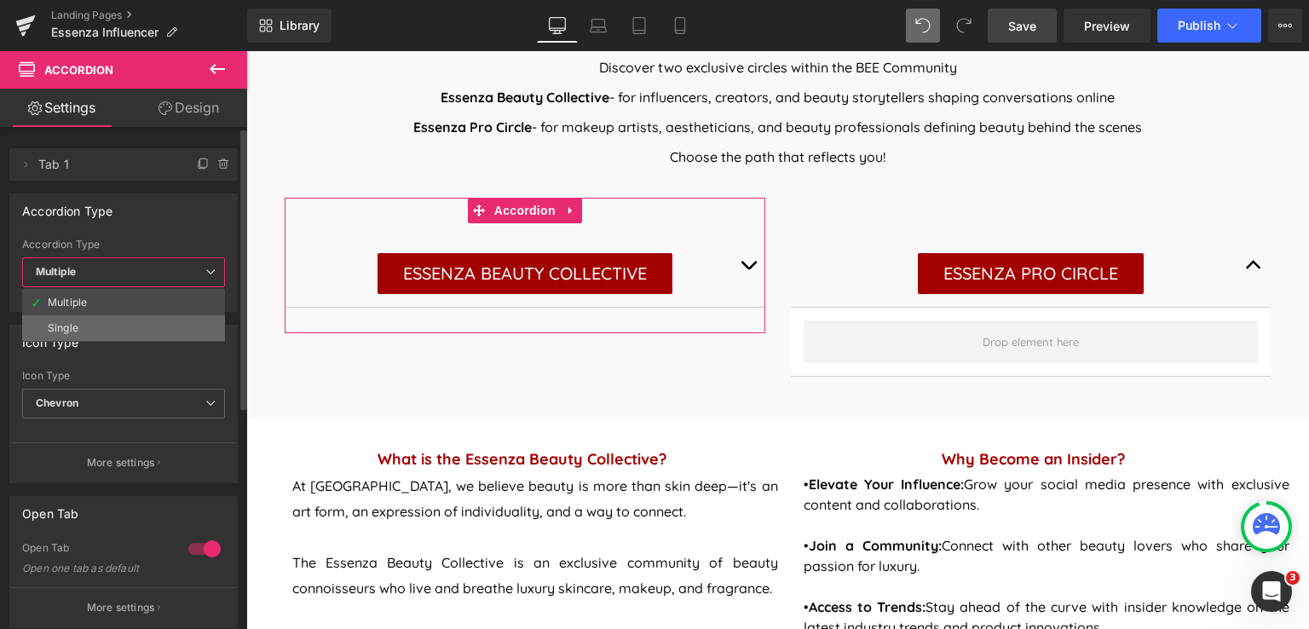
click at [140, 329] on li "Single" at bounding box center [123, 328] width 203 height 26
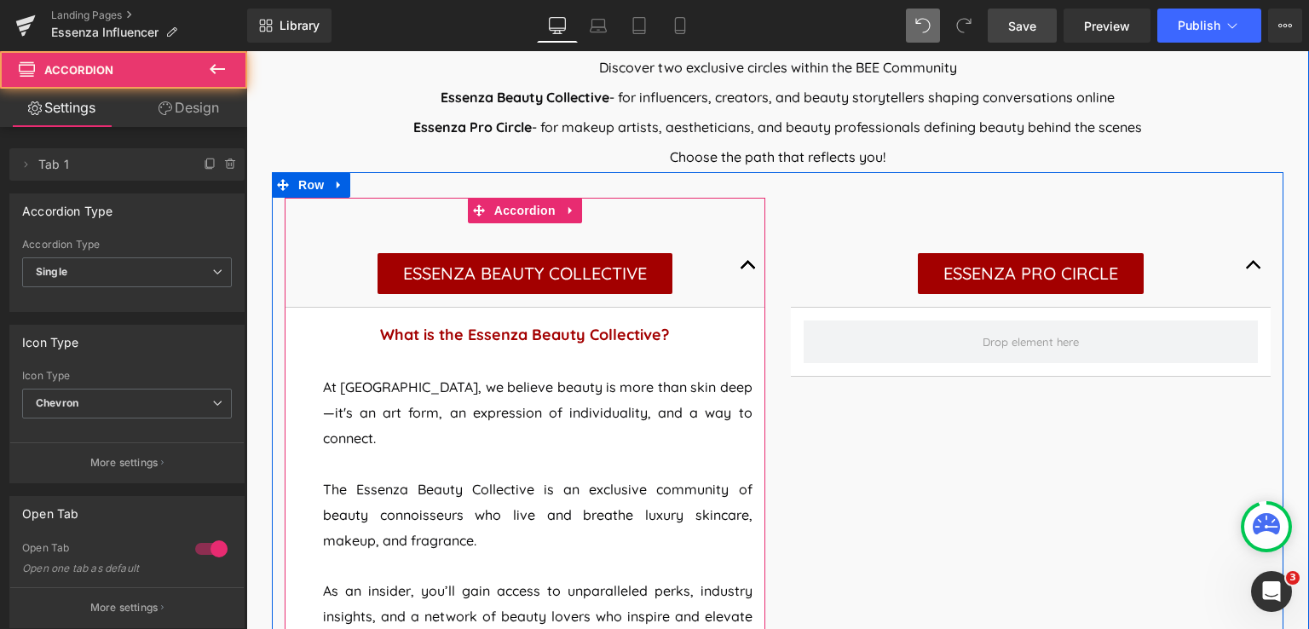
click at [748, 269] on span "button" at bounding box center [748, 269] width 0 height 0
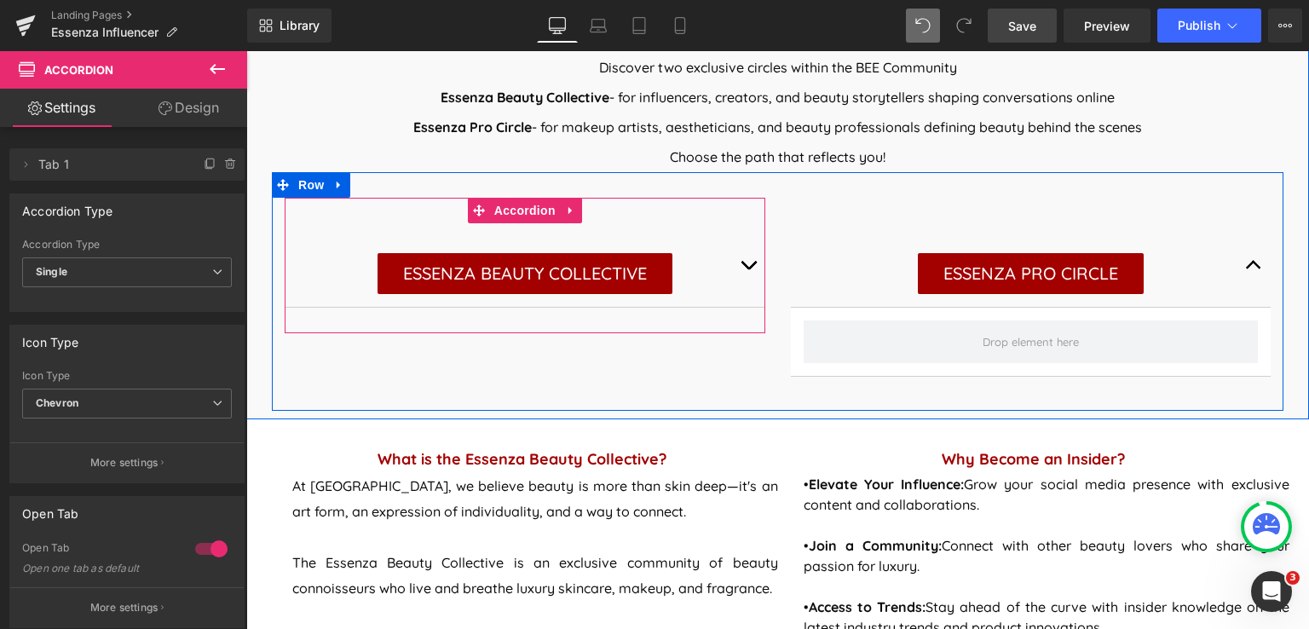
click at [741, 263] on button "button" at bounding box center [748, 265] width 34 height 84
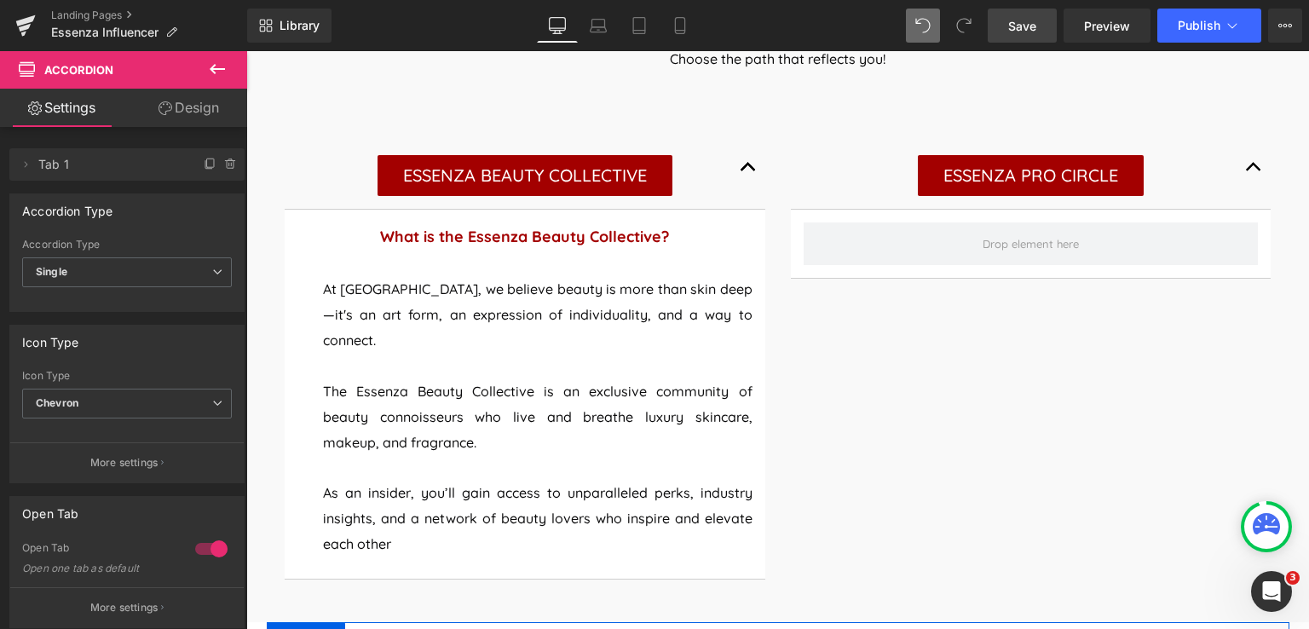
scroll to position [954, 0]
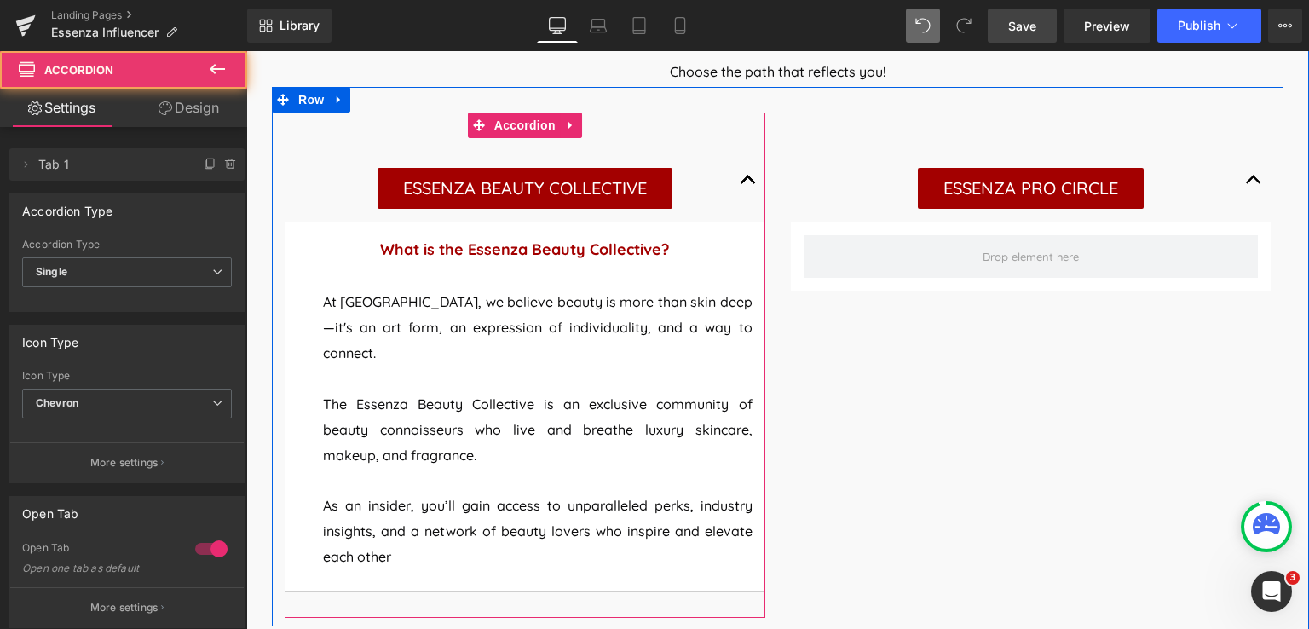
click at [740, 176] on button "button" at bounding box center [748, 180] width 34 height 84
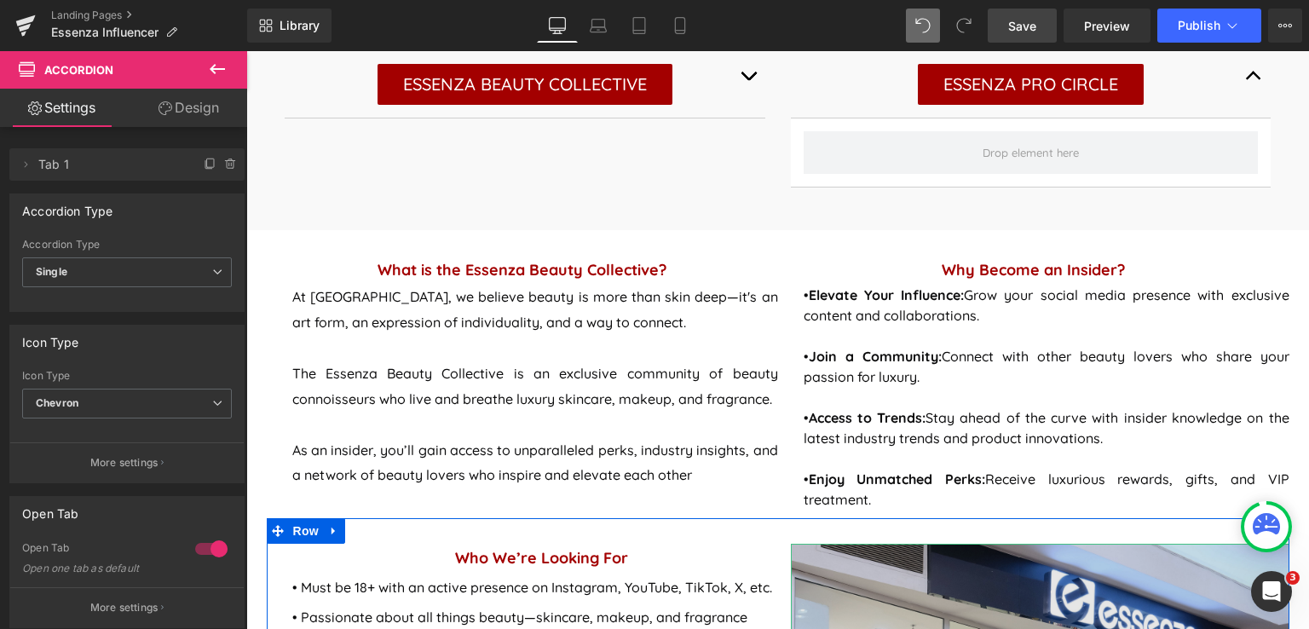
scroll to position [1040, 0]
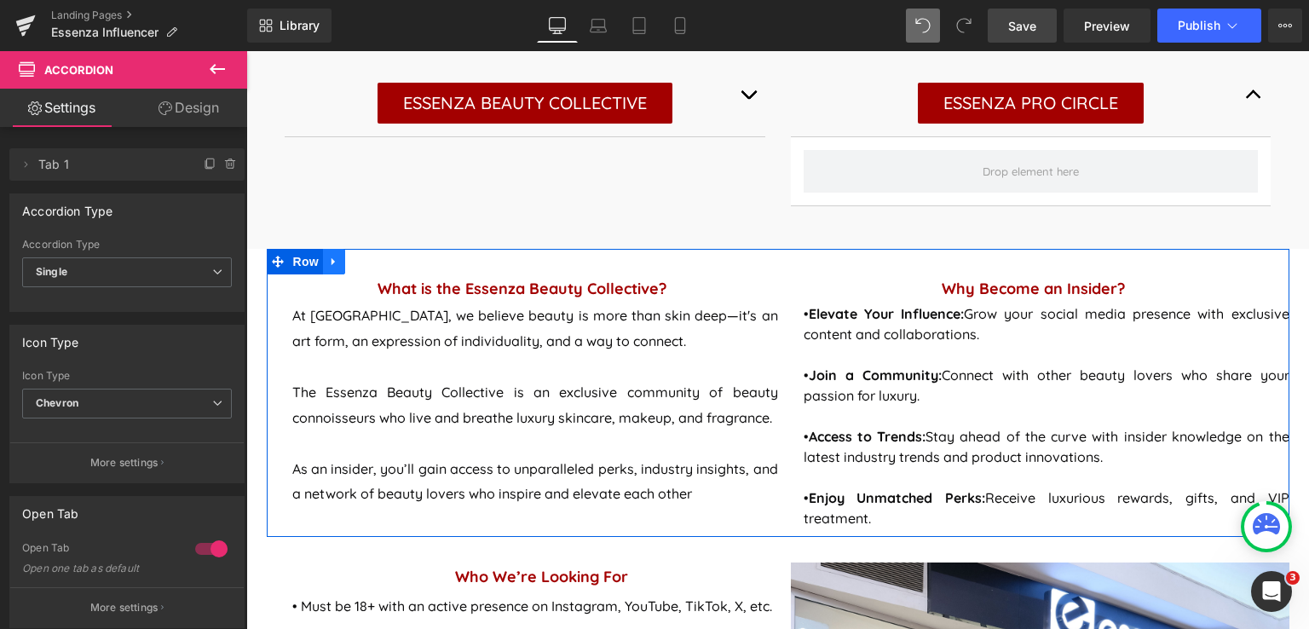
click at [331, 265] on icon at bounding box center [334, 262] width 12 height 13
click at [350, 267] on icon at bounding box center [356, 262] width 12 height 12
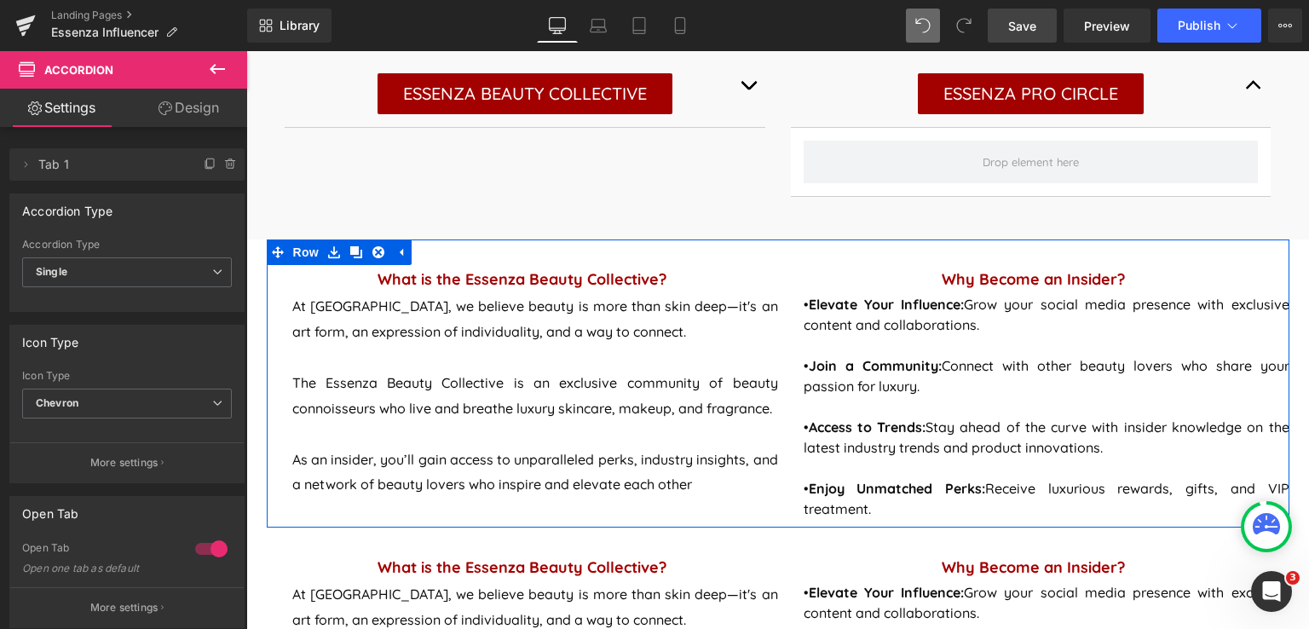
scroll to position [1030, 0]
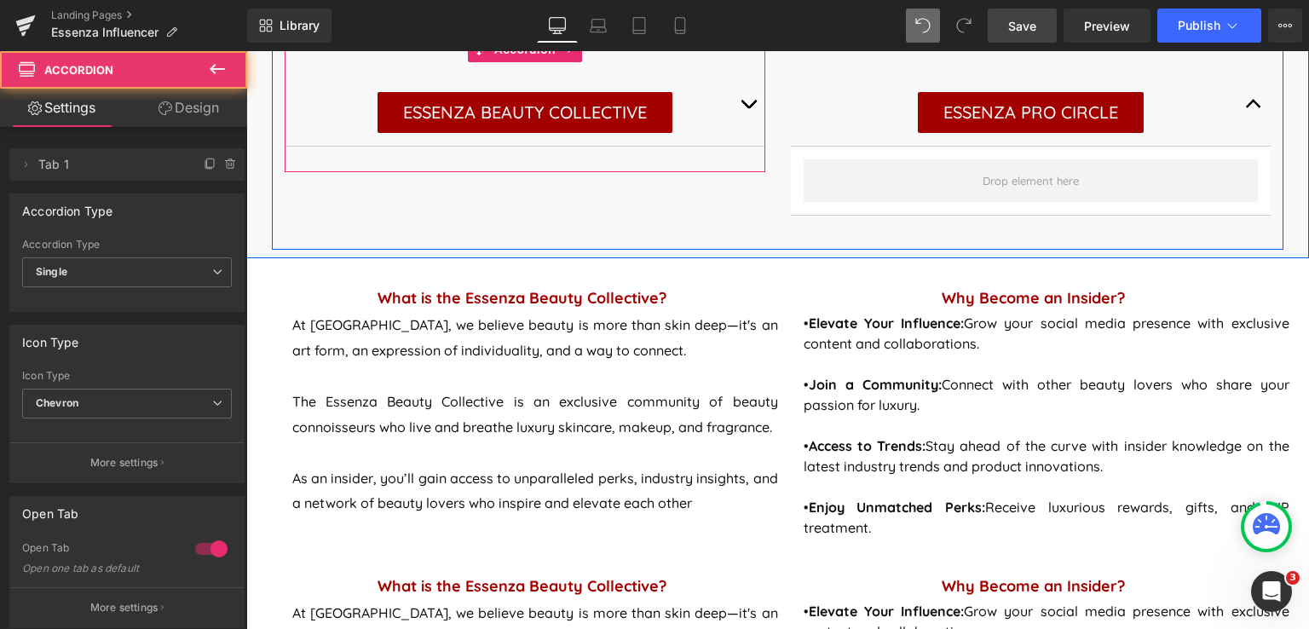
click at [748, 108] on span "button" at bounding box center [748, 108] width 0 height 0
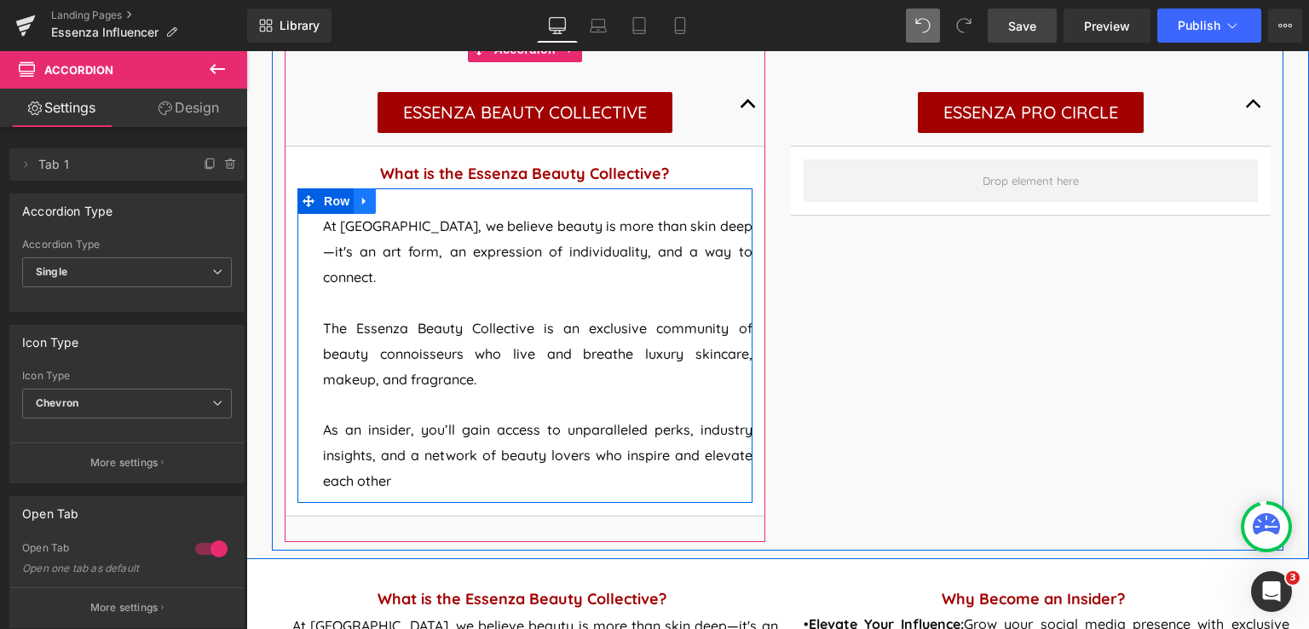
click at [359, 204] on icon at bounding box center [365, 200] width 12 height 13
click at [384, 205] on icon at bounding box center [387, 201] width 12 height 12
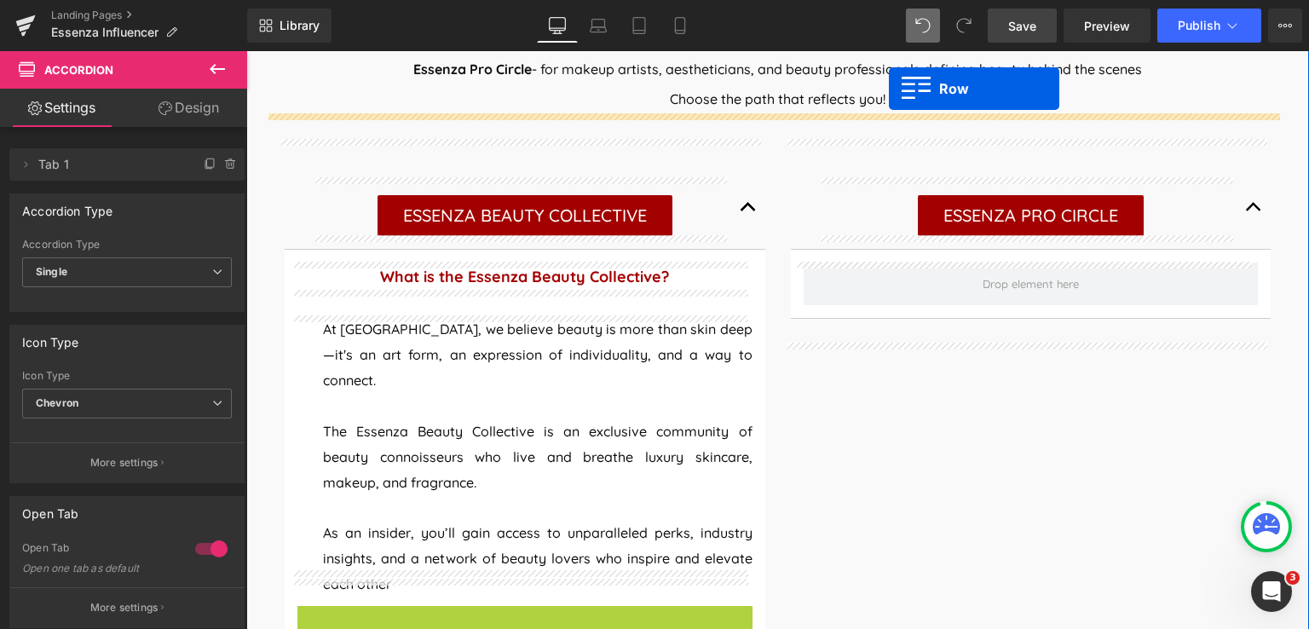
scroll to position [876, 0]
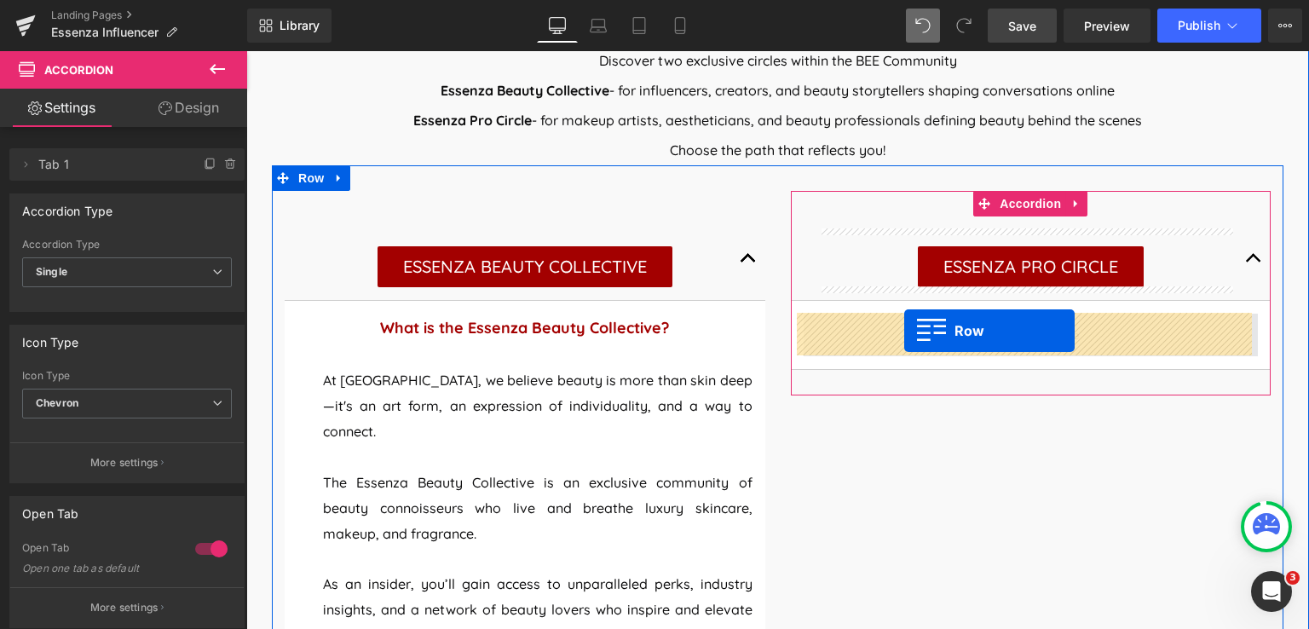
drag, startPoint x: 297, startPoint y: 389, endPoint x: 904, endPoint y: 331, distance: 609.5
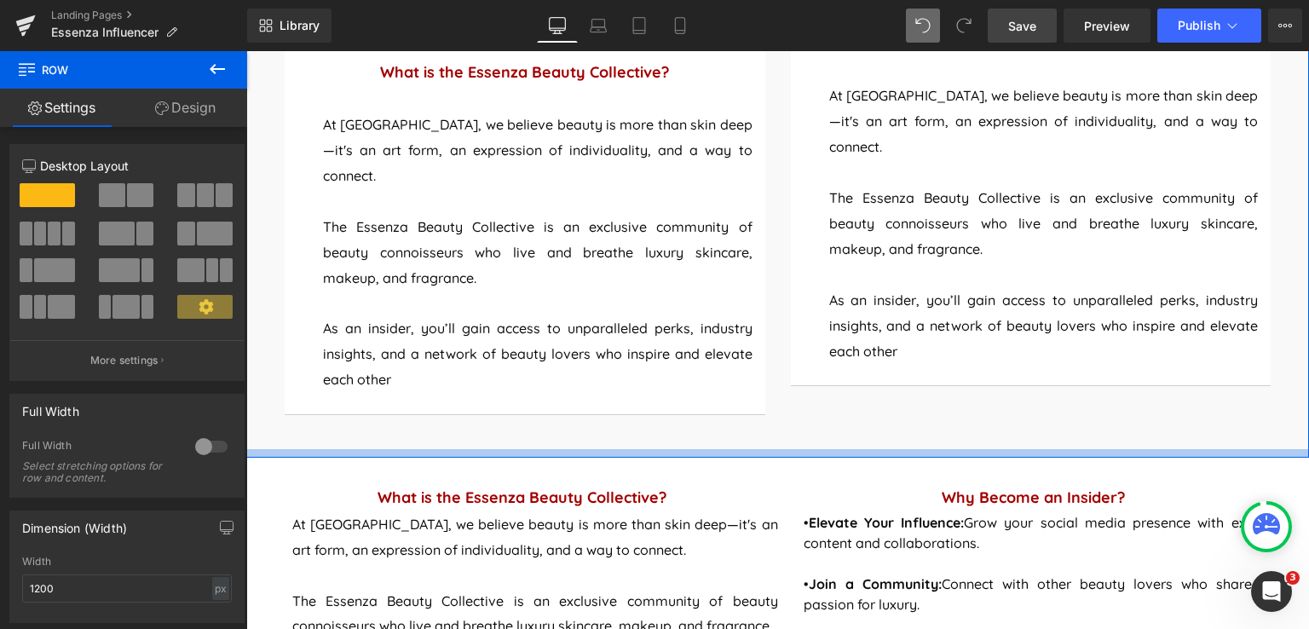
scroll to position [1046, 0]
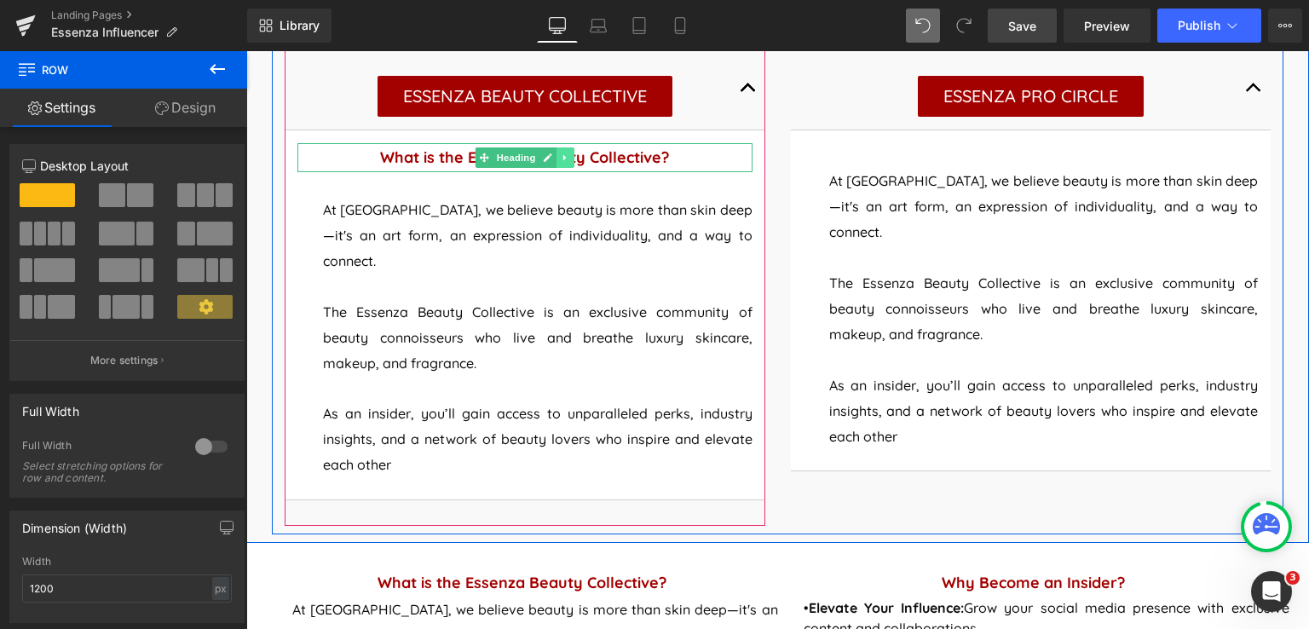
click at [564, 158] on link at bounding box center [565, 157] width 18 height 20
click at [552, 161] on icon at bounding box center [556, 157] width 9 height 9
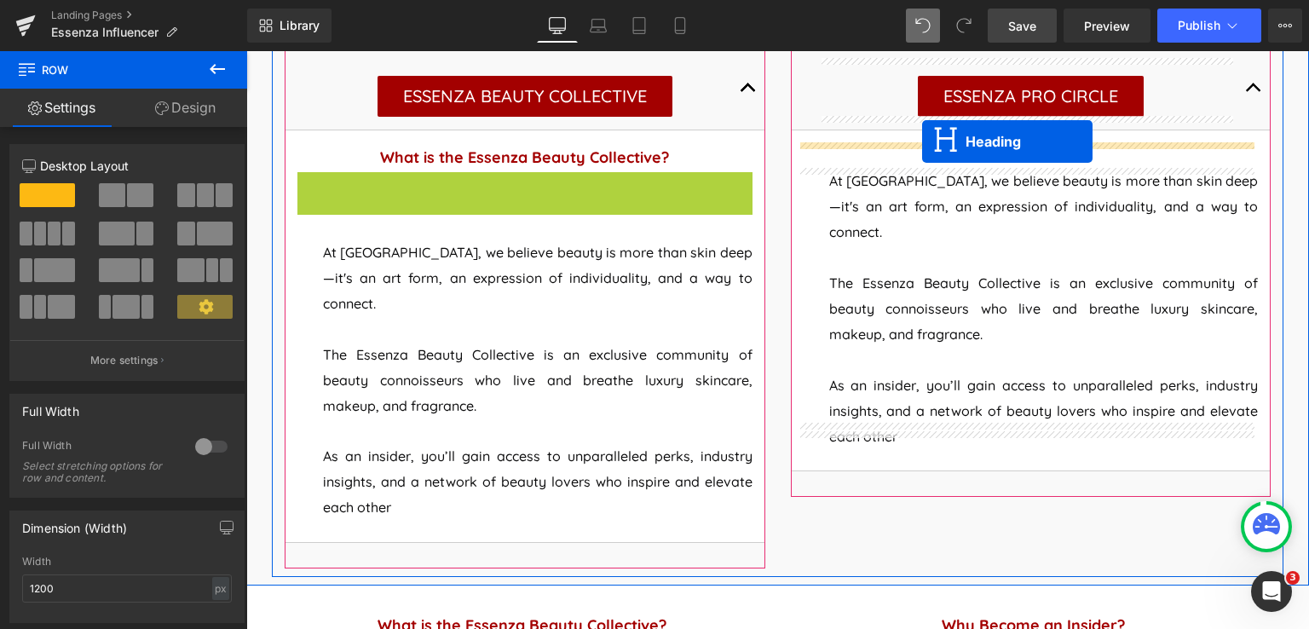
drag, startPoint x: 504, startPoint y: 184, endPoint x: 922, endPoint y: 142, distance: 420.5
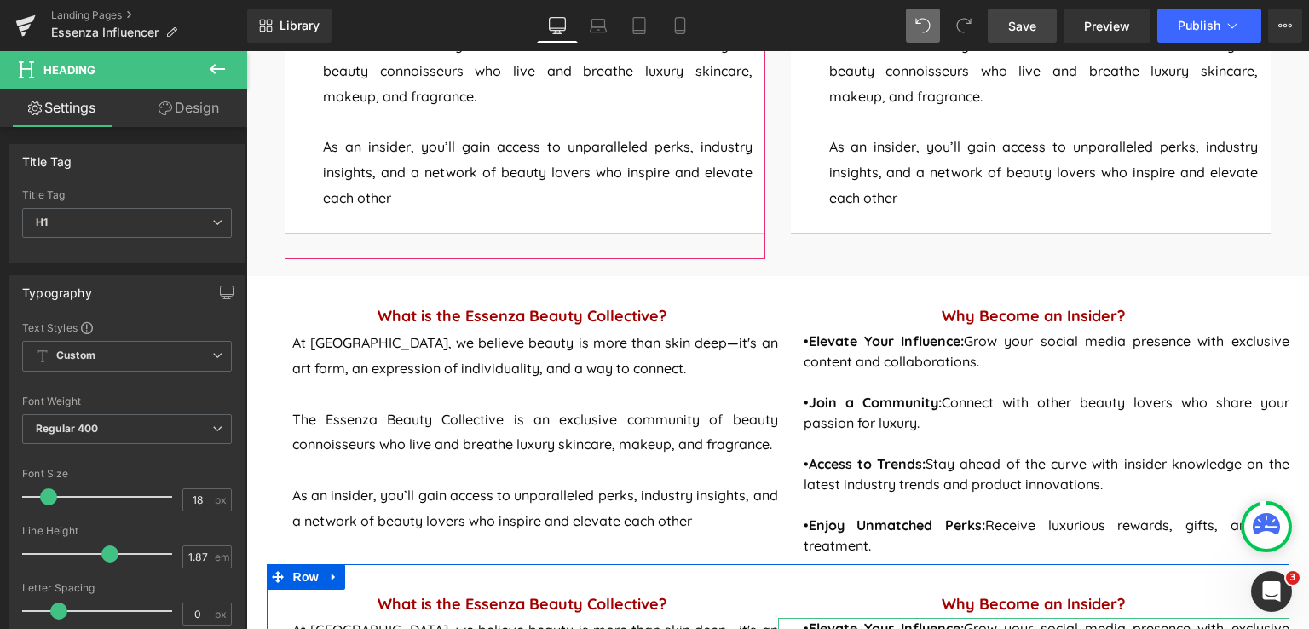
scroll to position [1302, 0]
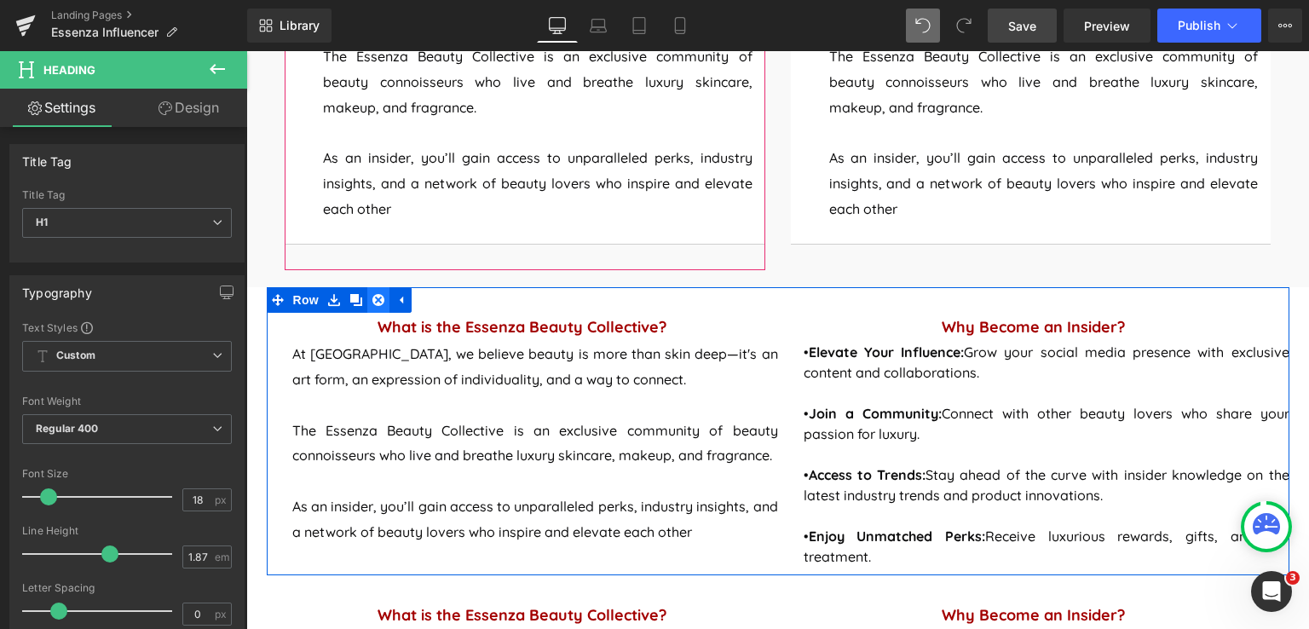
click at [372, 294] on icon at bounding box center [378, 300] width 12 height 13
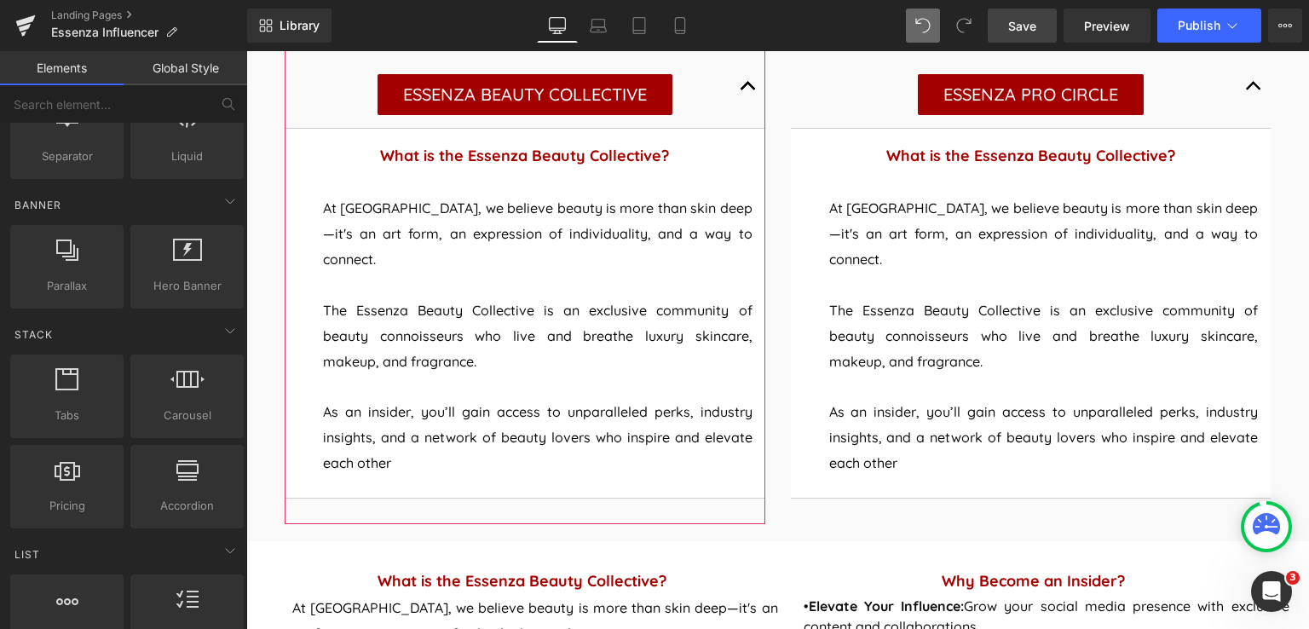
scroll to position [1046, 0]
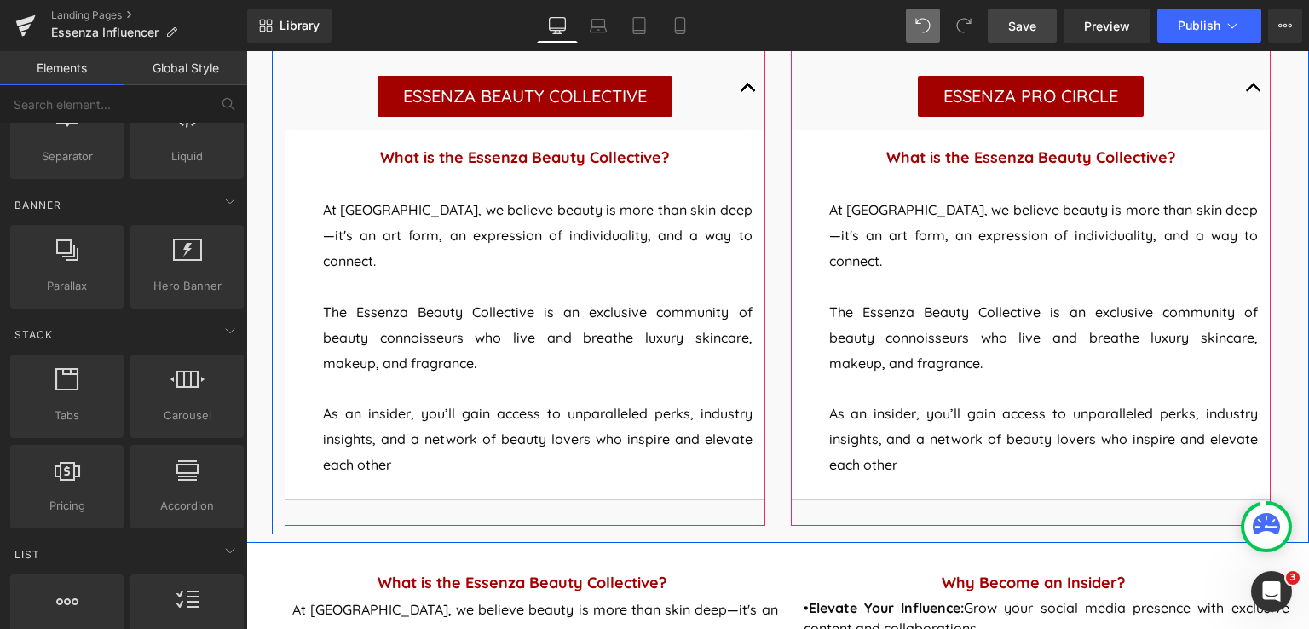
click at [1240, 86] on button "button" at bounding box center [1254, 88] width 34 height 84
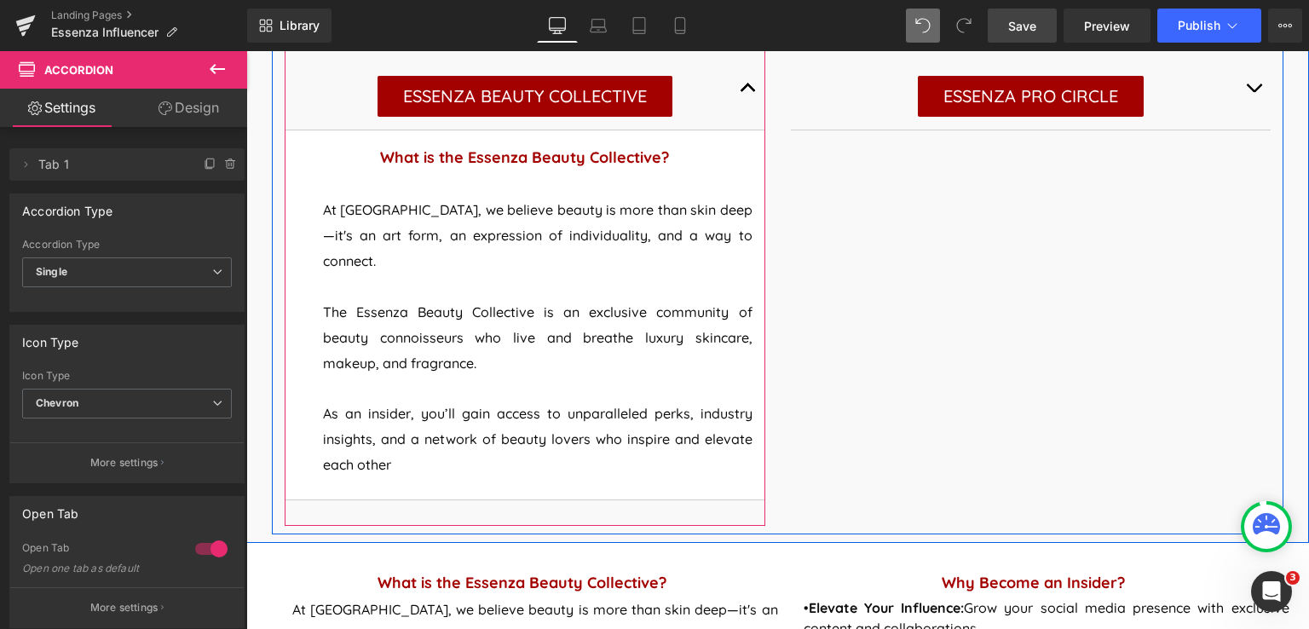
click at [736, 85] on button "button" at bounding box center [748, 88] width 34 height 84
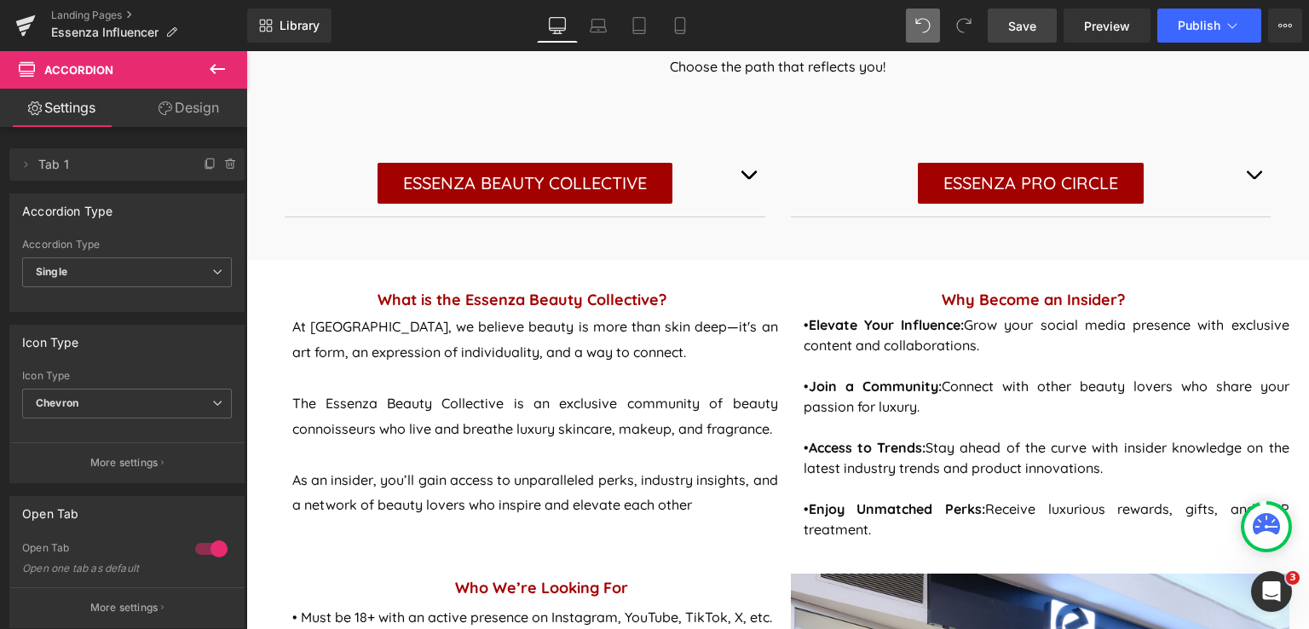
scroll to position [961, 0]
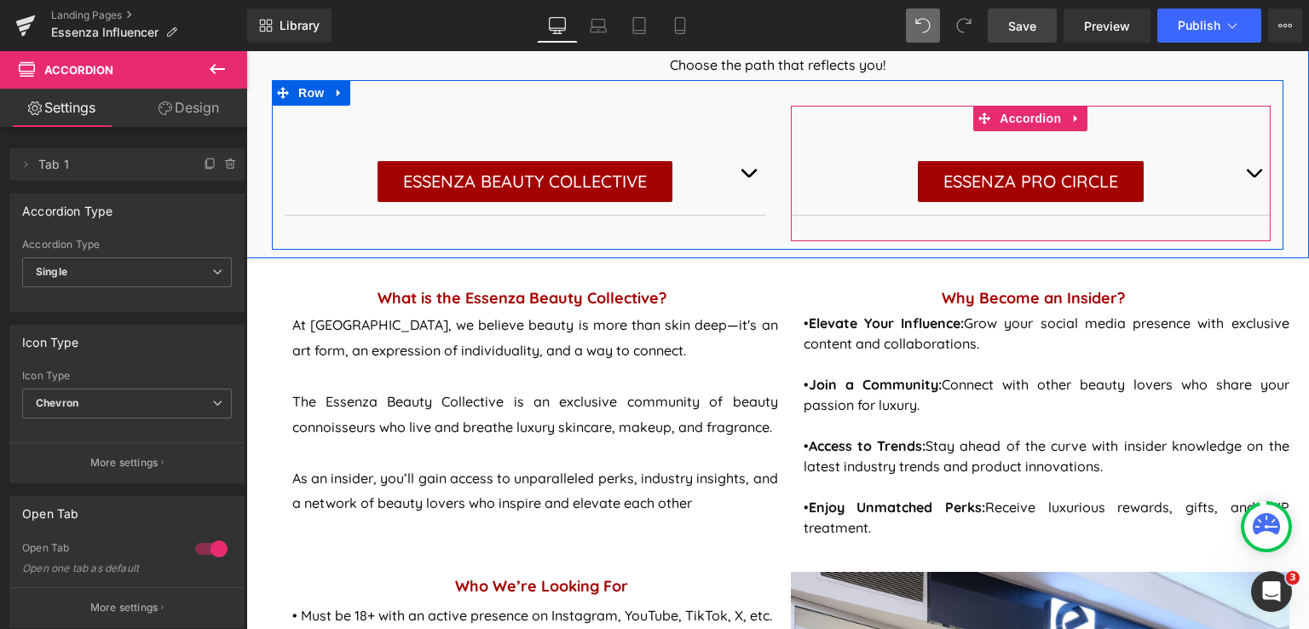
click at [1248, 171] on button "button" at bounding box center [1254, 173] width 34 height 84
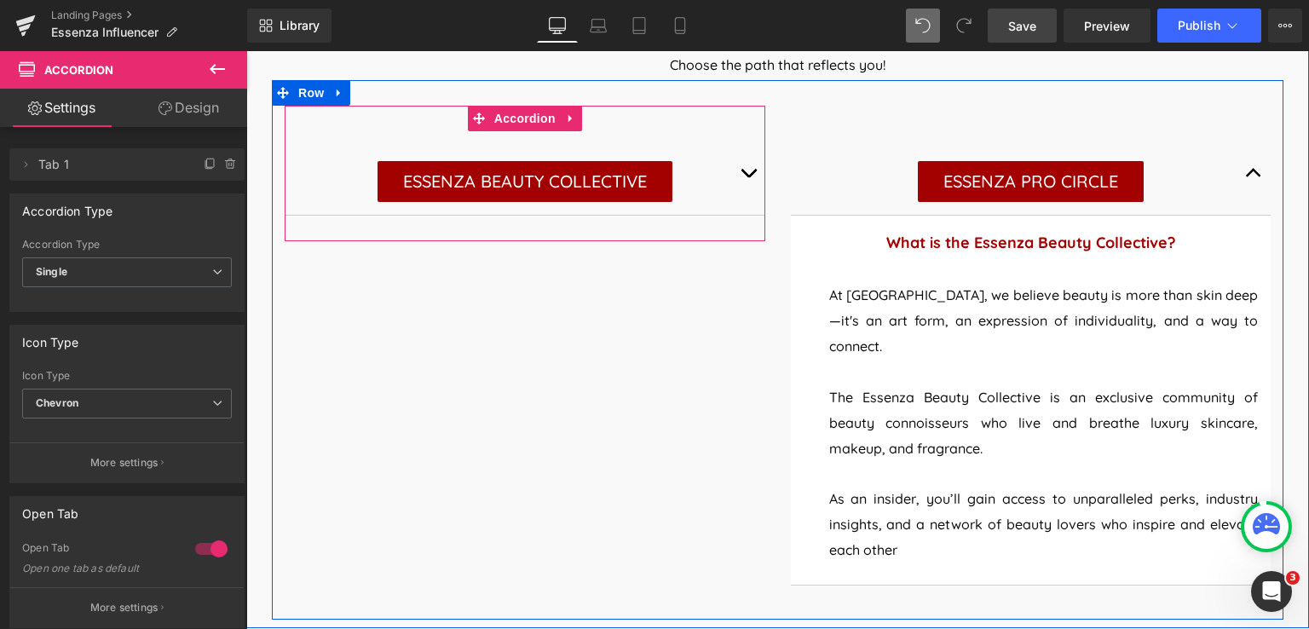
click at [742, 172] on button "button" at bounding box center [748, 173] width 34 height 84
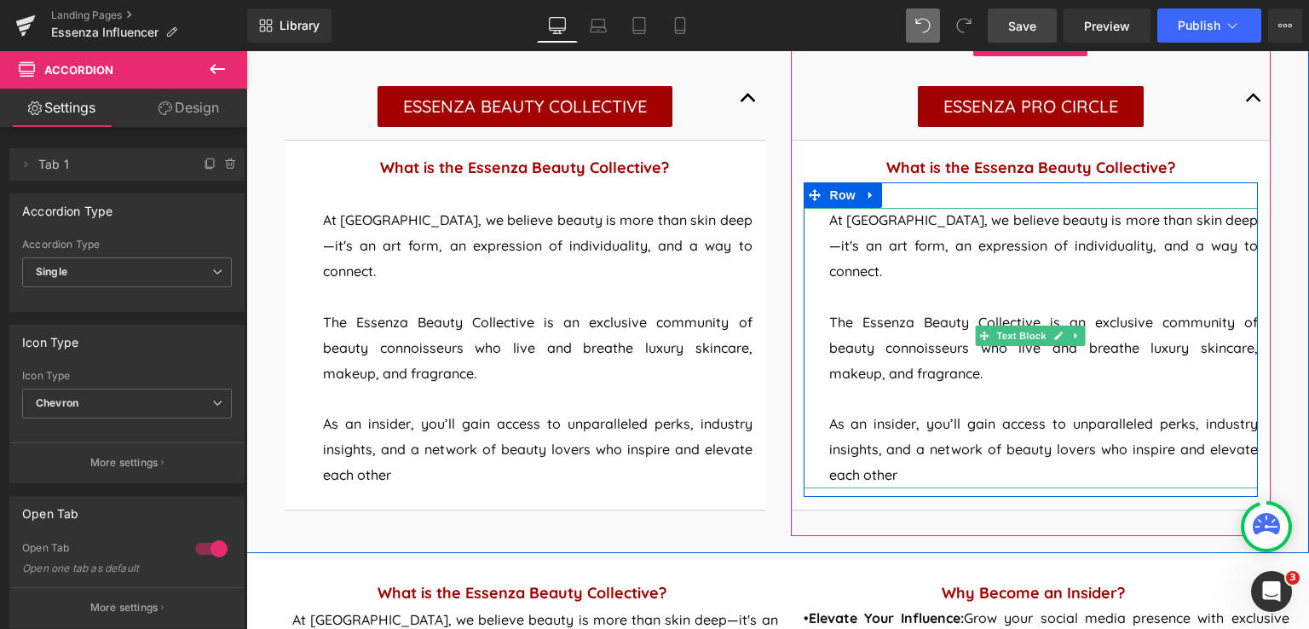
scroll to position [1046, 0]
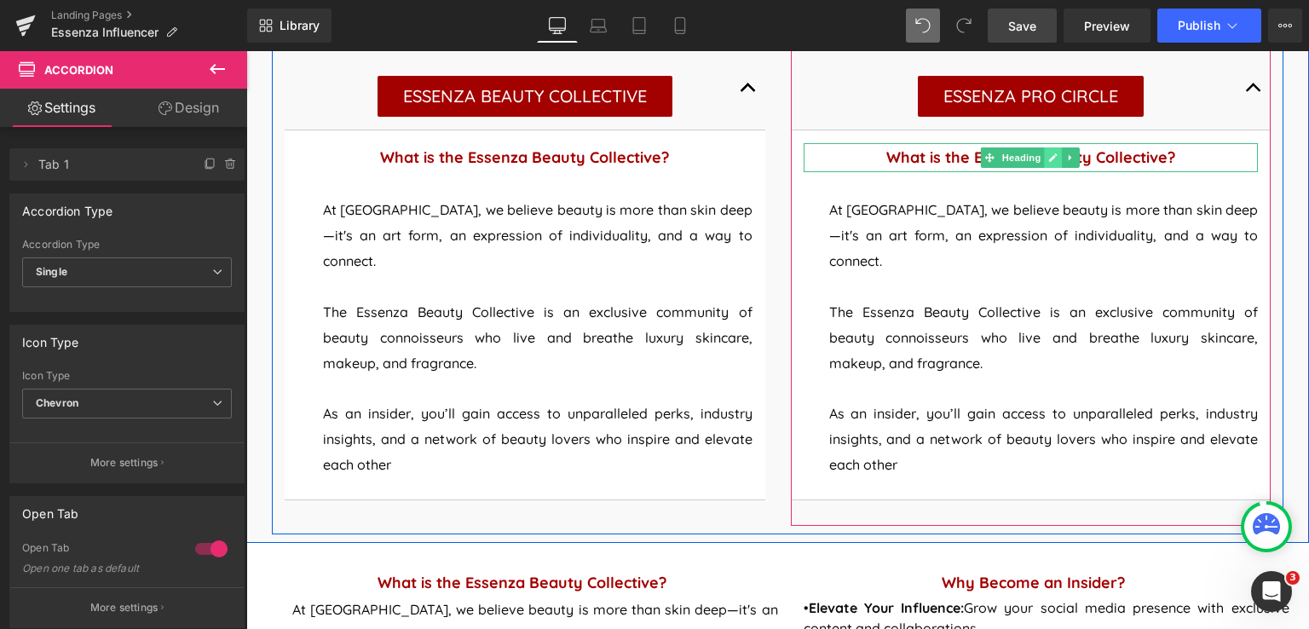
click at [1049, 158] on icon at bounding box center [1053, 157] width 9 height 9
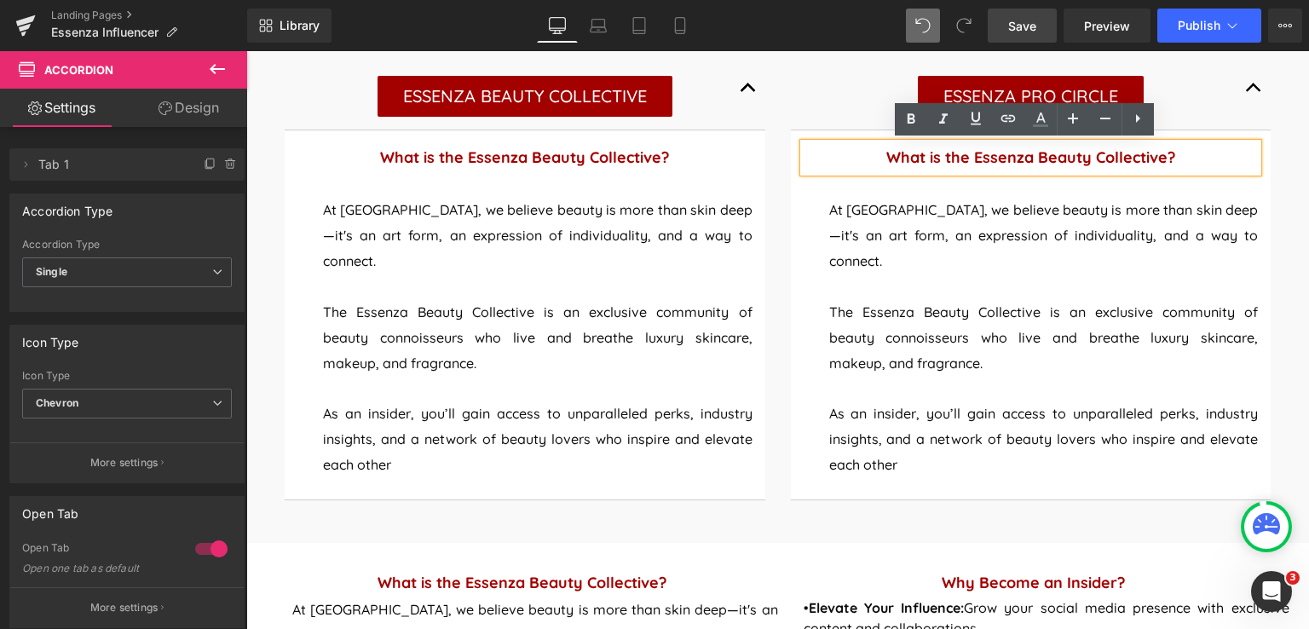
click at [1158, 158] on strong "What is the Essenza Beauty Collective?" at bounding box center [1030, 157] width 289 height 20
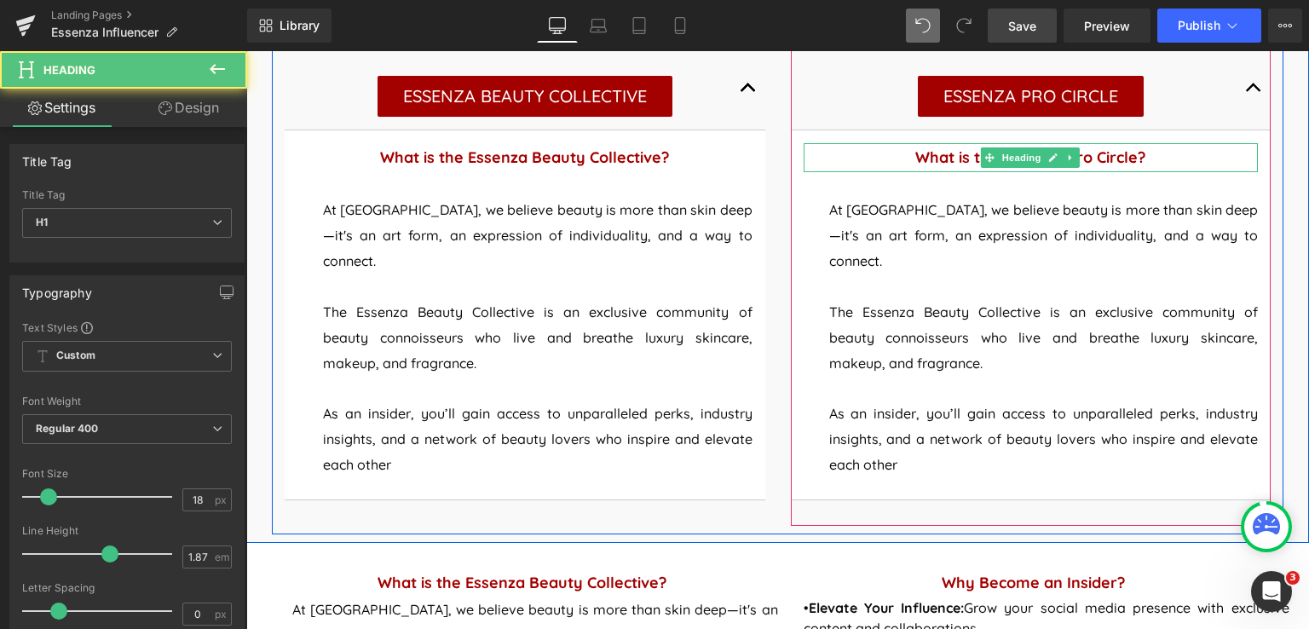
click at [1133, 158] on strong "What is the Essenza Pro Circle?" at bounding box center [1030, 157] width 230 height 20
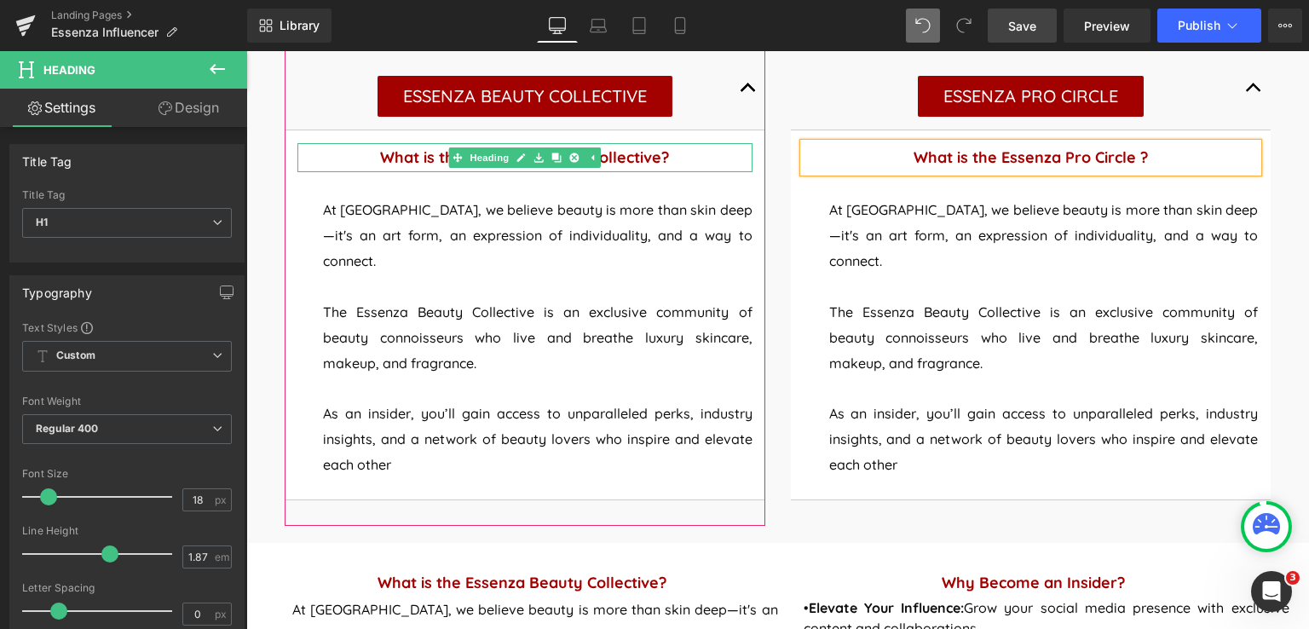
click at [653, 156] on strong "What is the Essenza Beauty Collective?" at bounding box center [524, 157] width 289 height 20
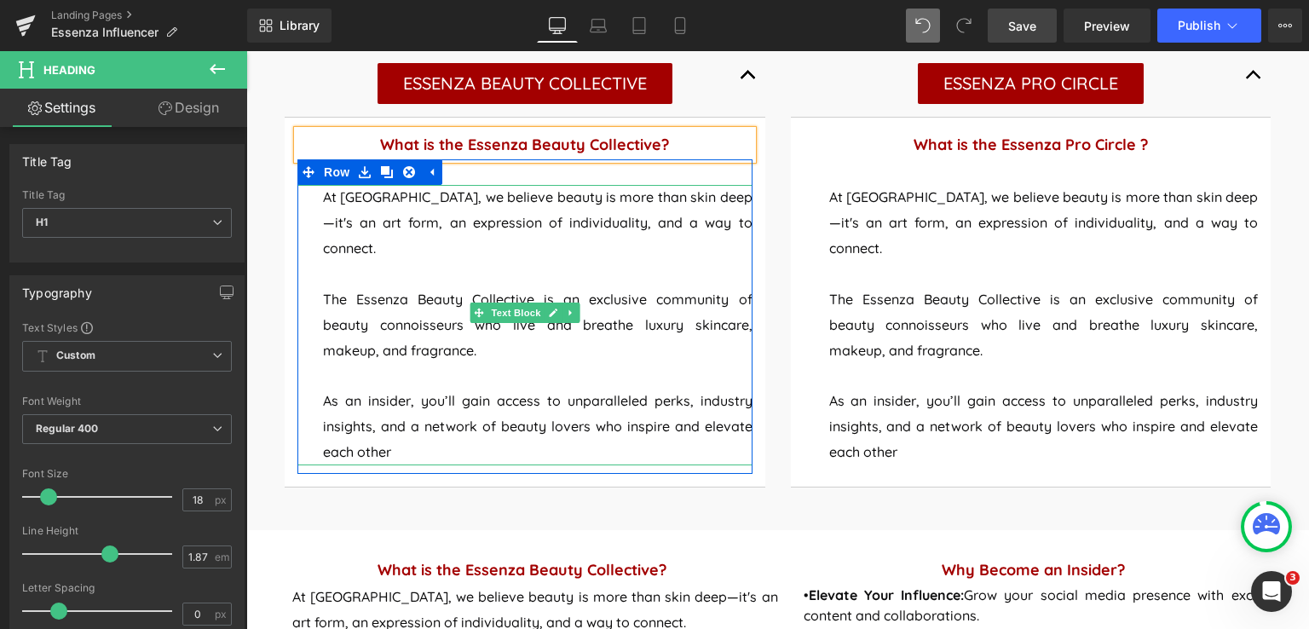
scroll to position [1041, 0]
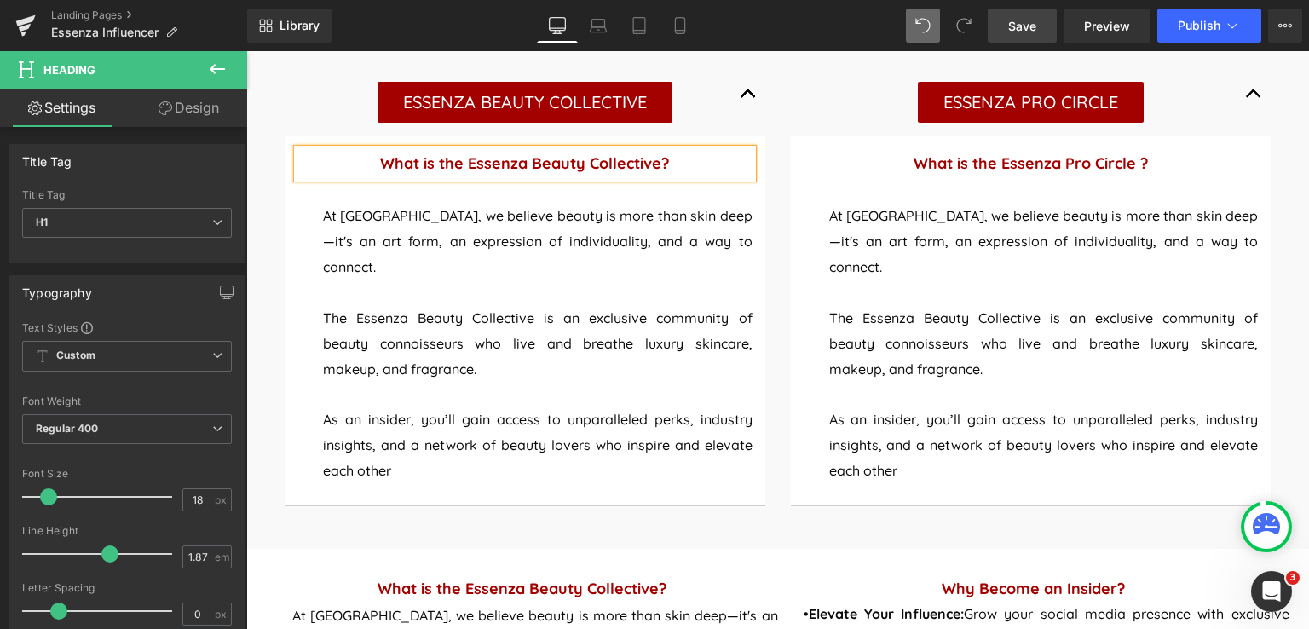
click at [654, 160] on strong "What is the Essenza Beauty Collective?" at bounding box center [524, 163] width 289 height 20
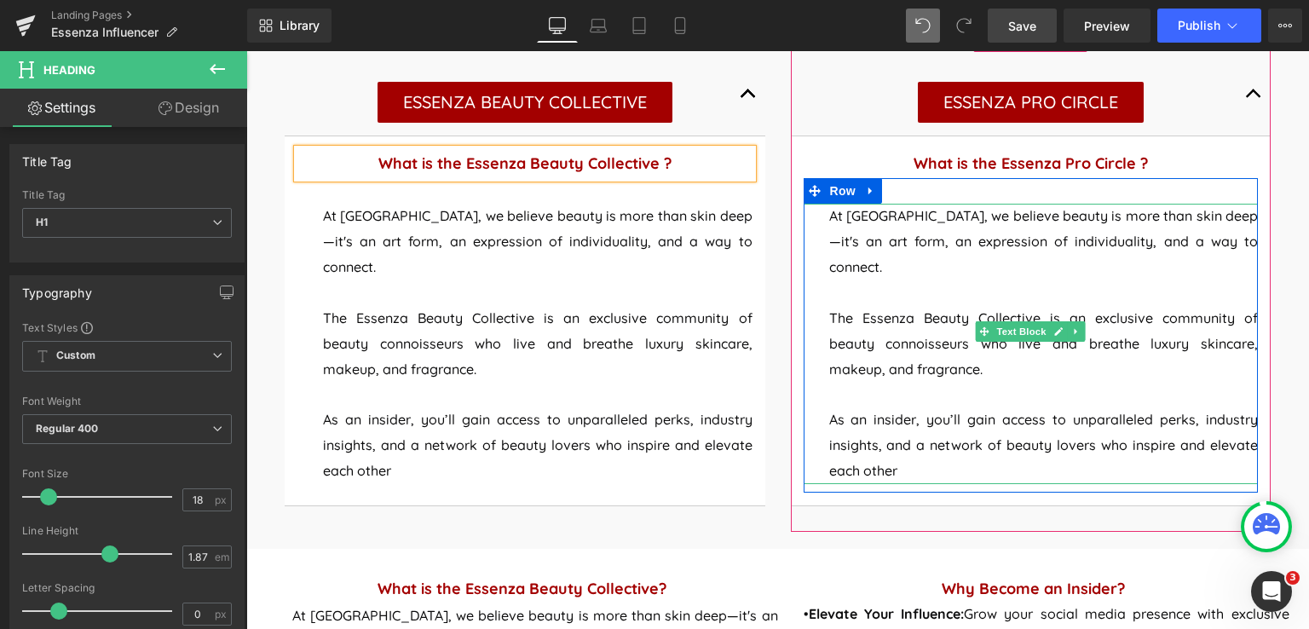
click at [1191, 245] on span "At [GEOGRAPHIC_DATA], we believe beauty is more than skin deep—it's an art form…" at bounding box center [1044, 241] width 430 height 68
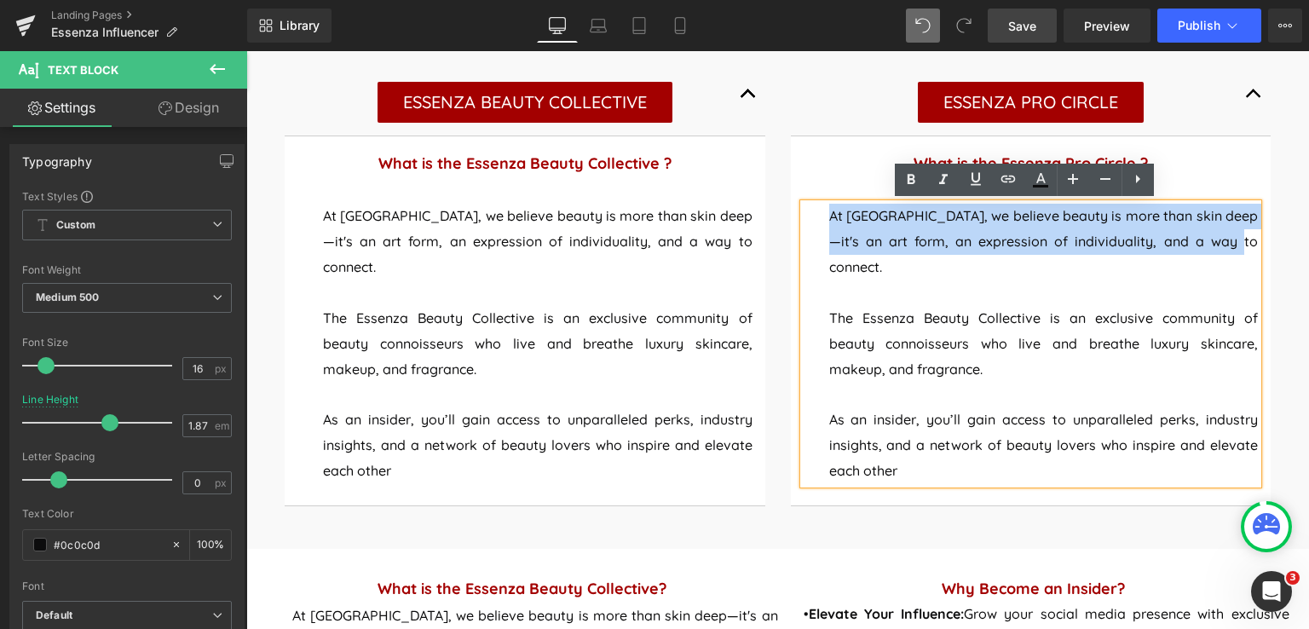
drag, startPoint x: 1191, startPoint y: 245, endPoint x: 812, endPoint y: 209, distance: 381.0
click at [812, 209] on div "At Essenza, we believe beauty is more than skin deep—it's an art form, an expre…" at bounding box center [1031, 344] width 455 height 280
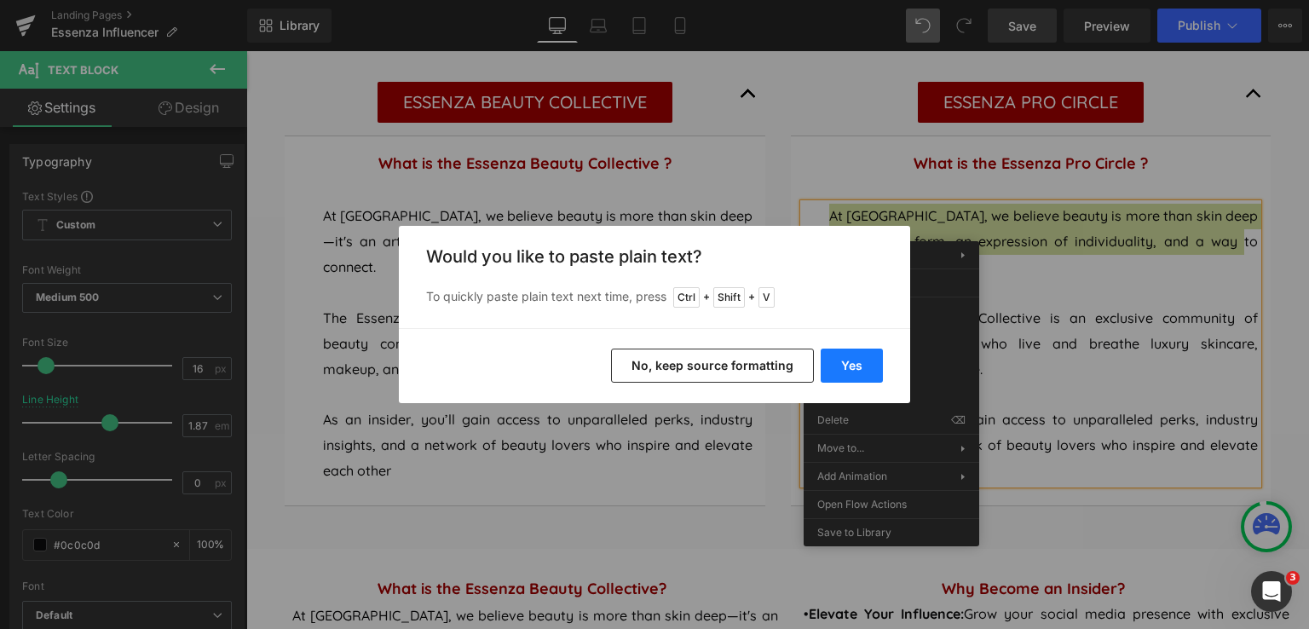
click at [865, 366] on button "Yes" at bounding box center [852, 366] width 62 height 34
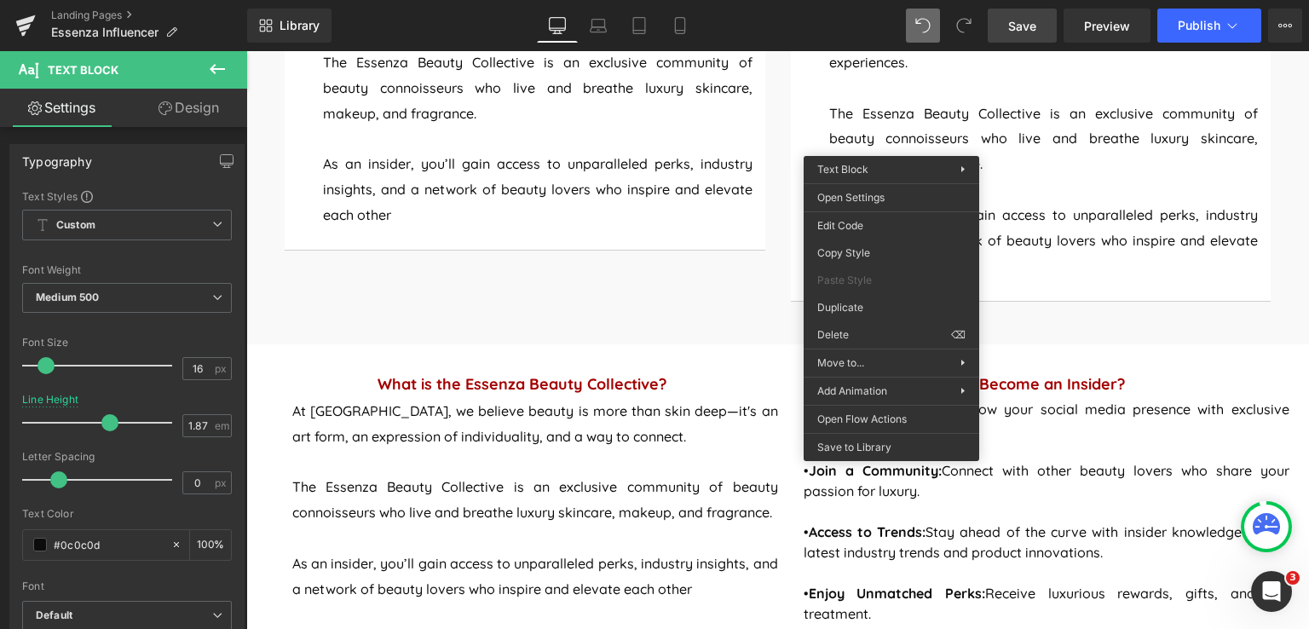
scroll to position [1126, 0]
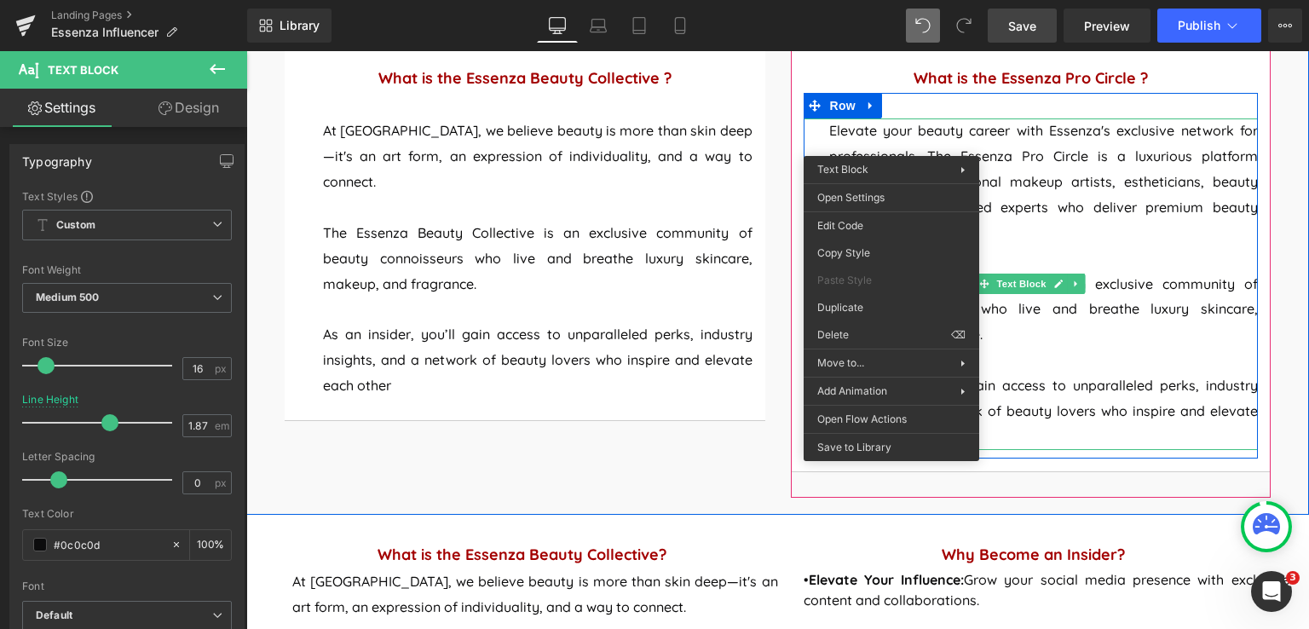
click at [1051, 272] on p "The Essenza Beauty Collective is an exclusive community of beauty connoisseurs …" at bounding box center [1044, 310] width 430 height 77
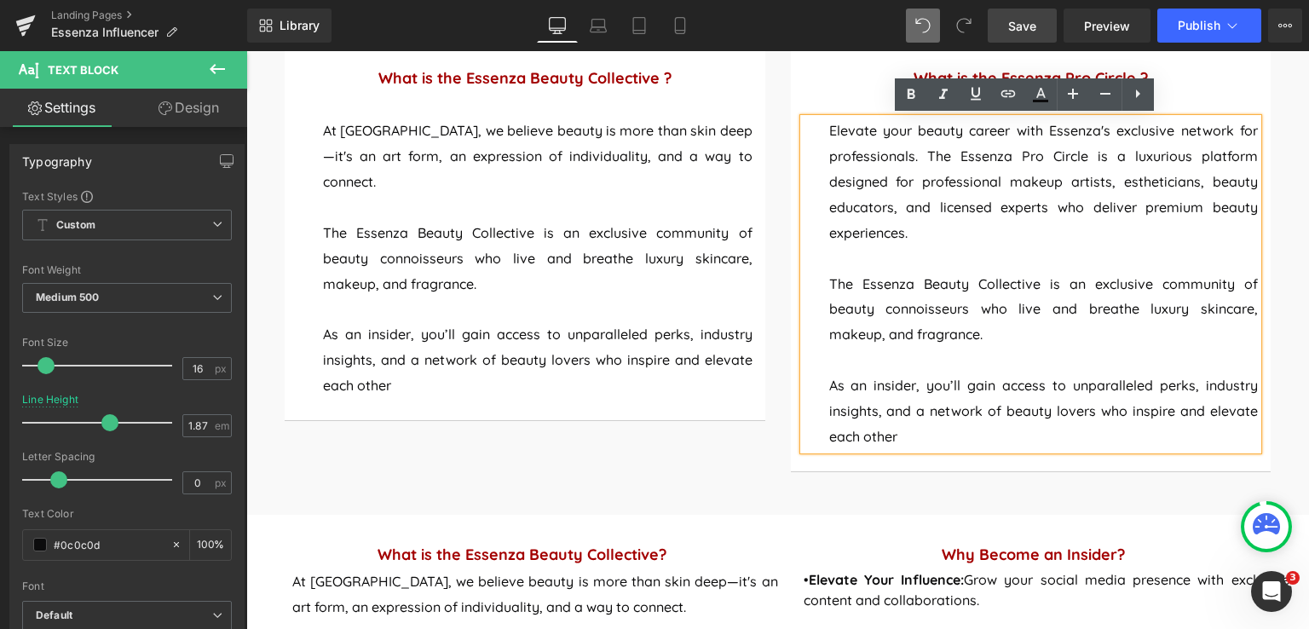
drag, startPoint x: 982, startPoint y: 335, endPoint x: 822, endPoint y: 285, distance: 166.8
click at [829, 285] on p "The Essenza Beauty Collective is an exclusive community of beauty connoisseurs …" at bounding box center [1044, 310] width 430 height 77
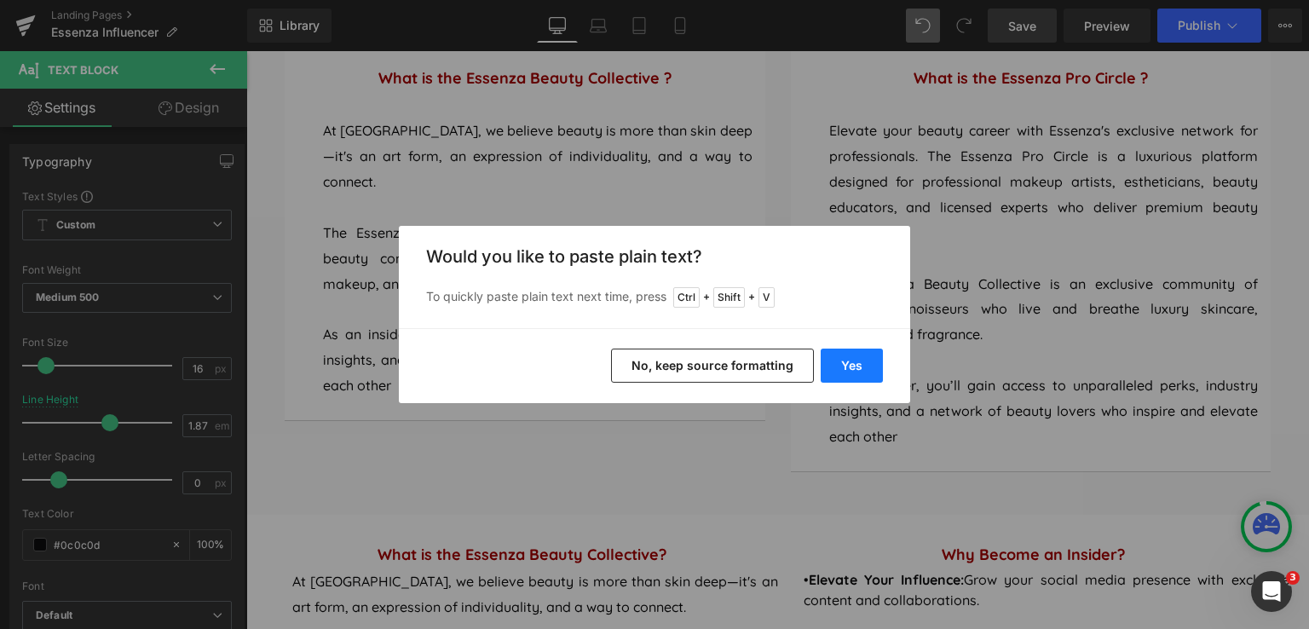
click at [866, 369] on button "Yes" at bounding box center [852, 366] width 62 height 34
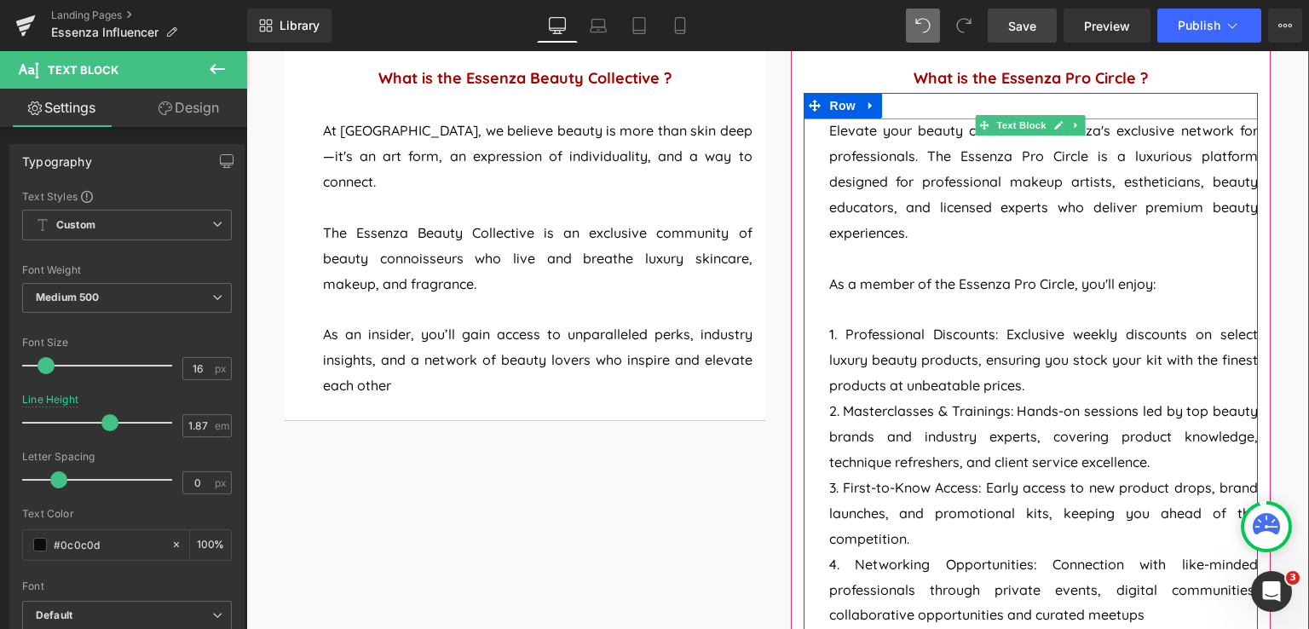
click at [829, 280] on p "As a member of the Essenza Pro Circle, you'll enjoy:" at bounding box center [1044, 285] width 430 height 26
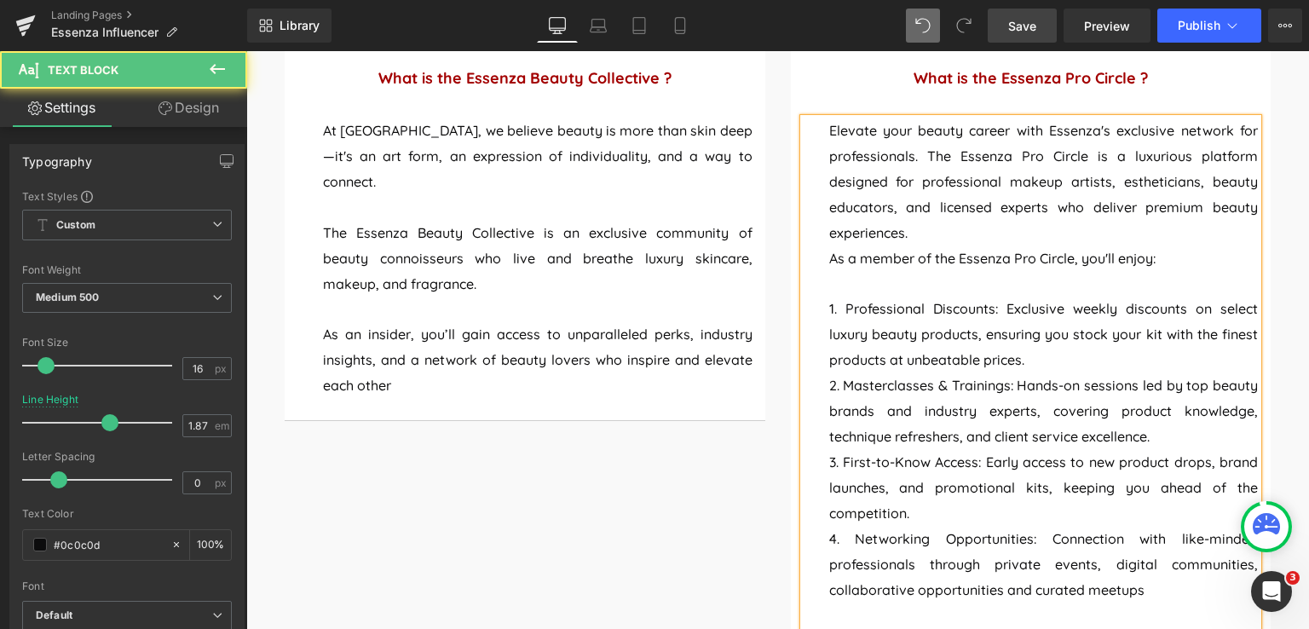
click at [839, 310] on p "1. Professional Discounts: Exclusive weekly discounts on select luxury beauty p…" at bounding box center [1044, 335] width 430 height 77
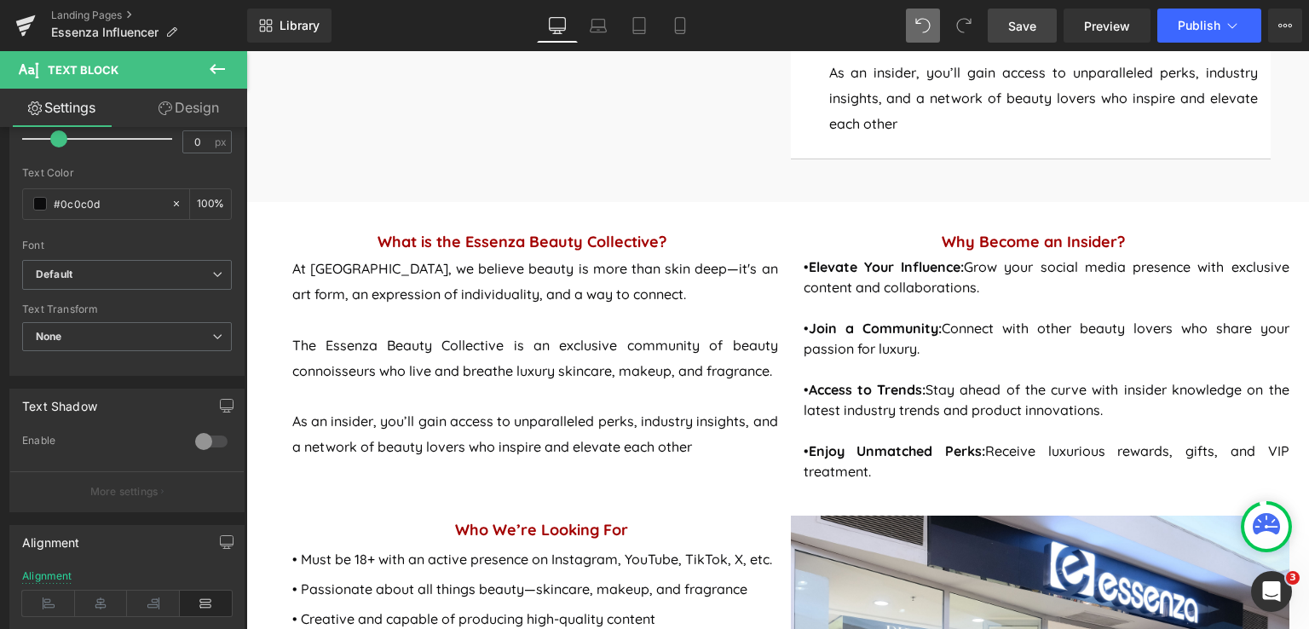
scroll to position [1637, 0]
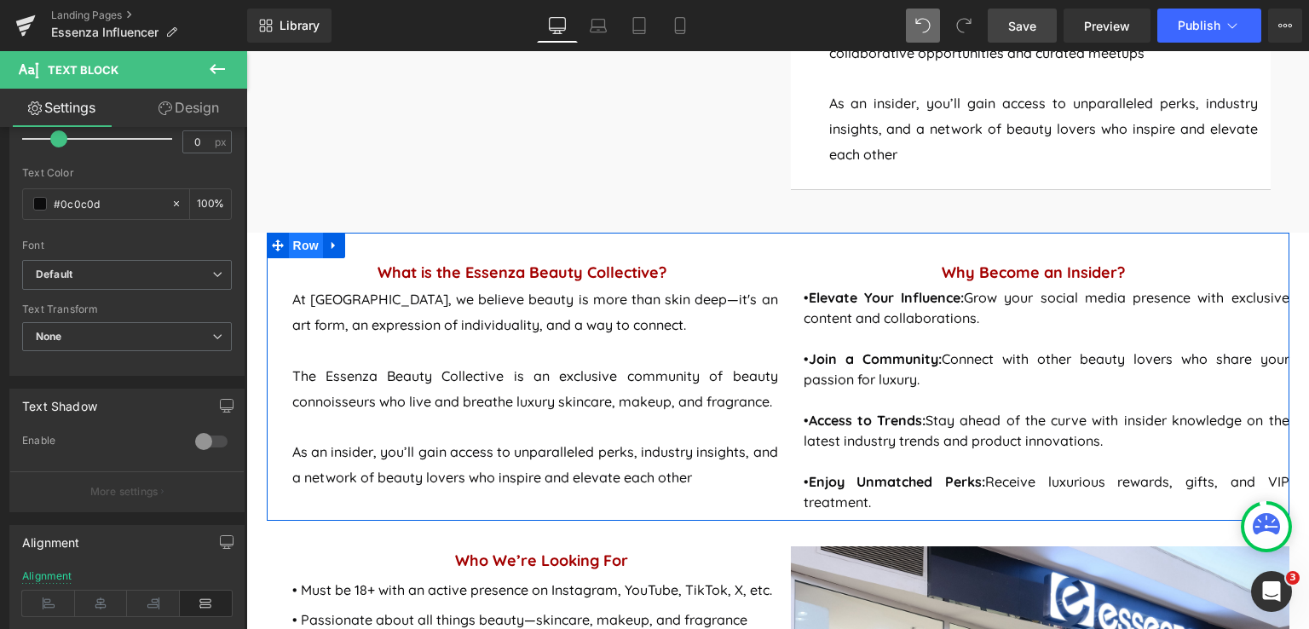
click at [298, 250] on span "Row" at bounding box center [306, 246] width 34 height 26
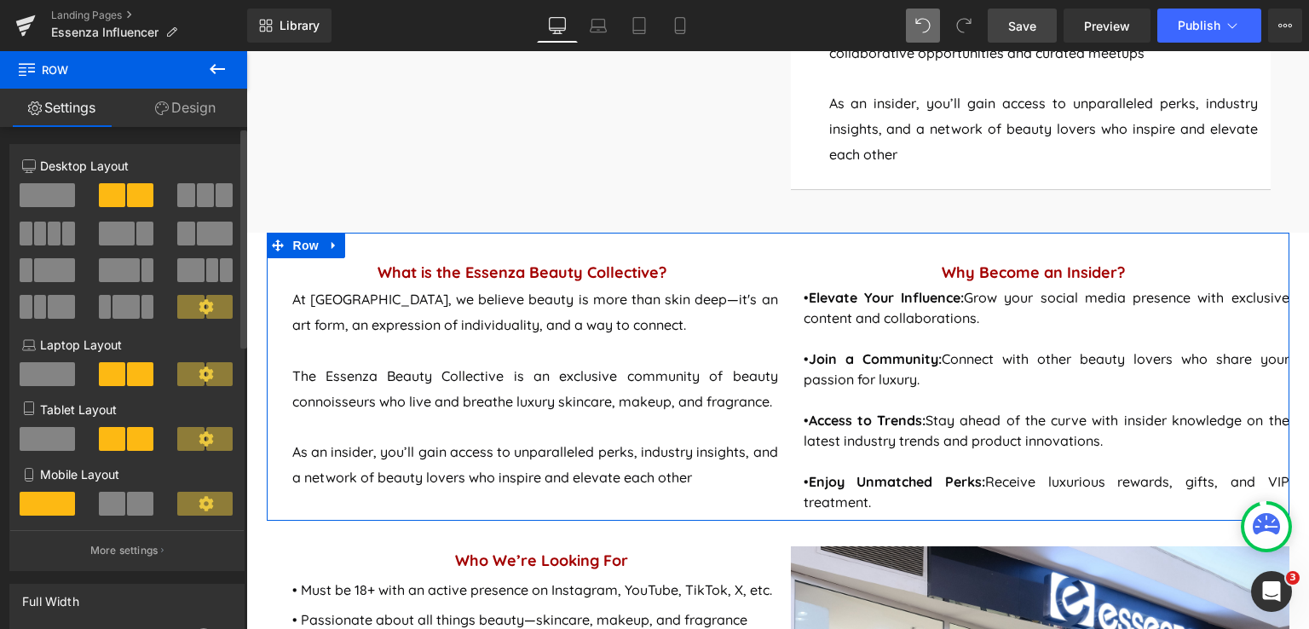
click at [49, 193] on span at bounding box center [47, 195] width 55 height 24
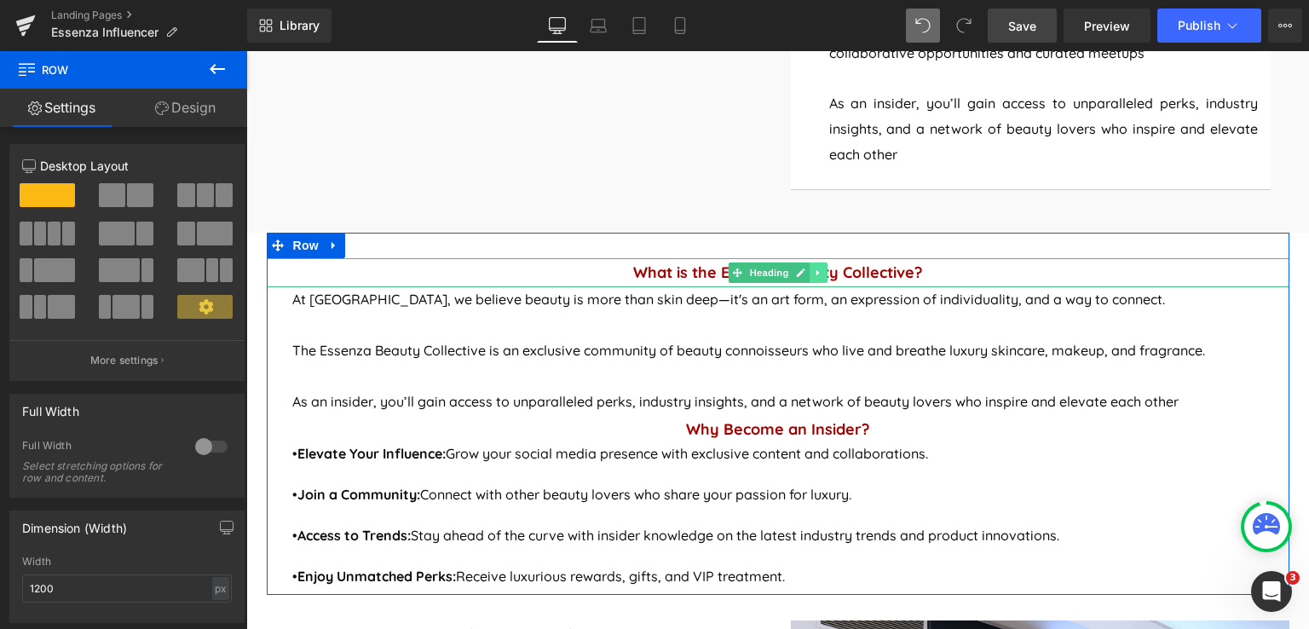
click at [816, 270] on icon at bounding box center [817, 273] width 3 height 6
click at [822, 272] on icon at bounding box center [826, 273] width 9 height 10
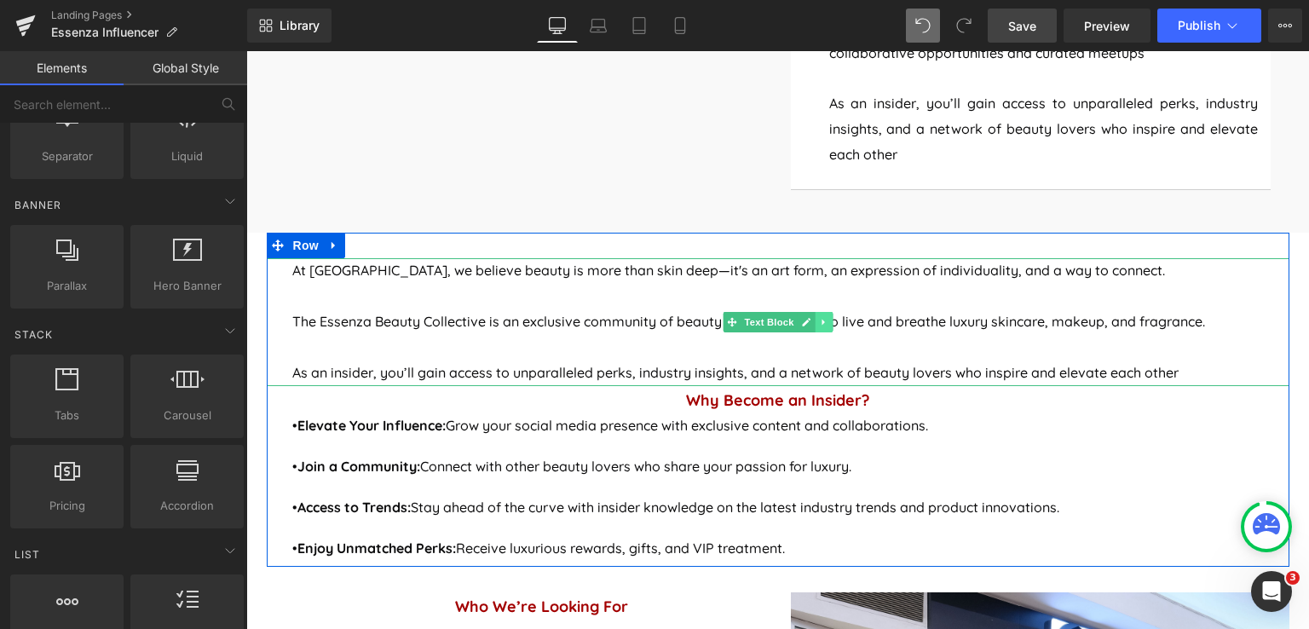
click at [820, 321] on icon at bounding box center [823, 322] width 9 height 10
click at [832, 322] on link at bounding box center [832, 322] width 18 height 20
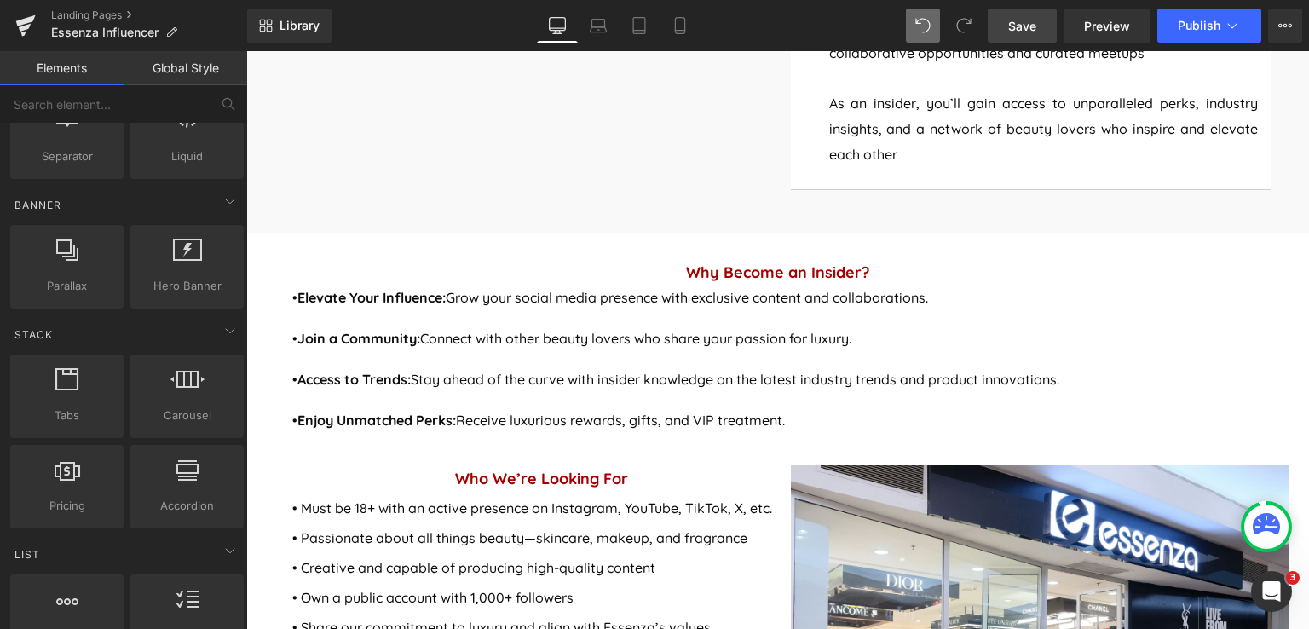
click at [1027, 29] on span "Save" at bounding box center [1022, 26] width 28 height 18
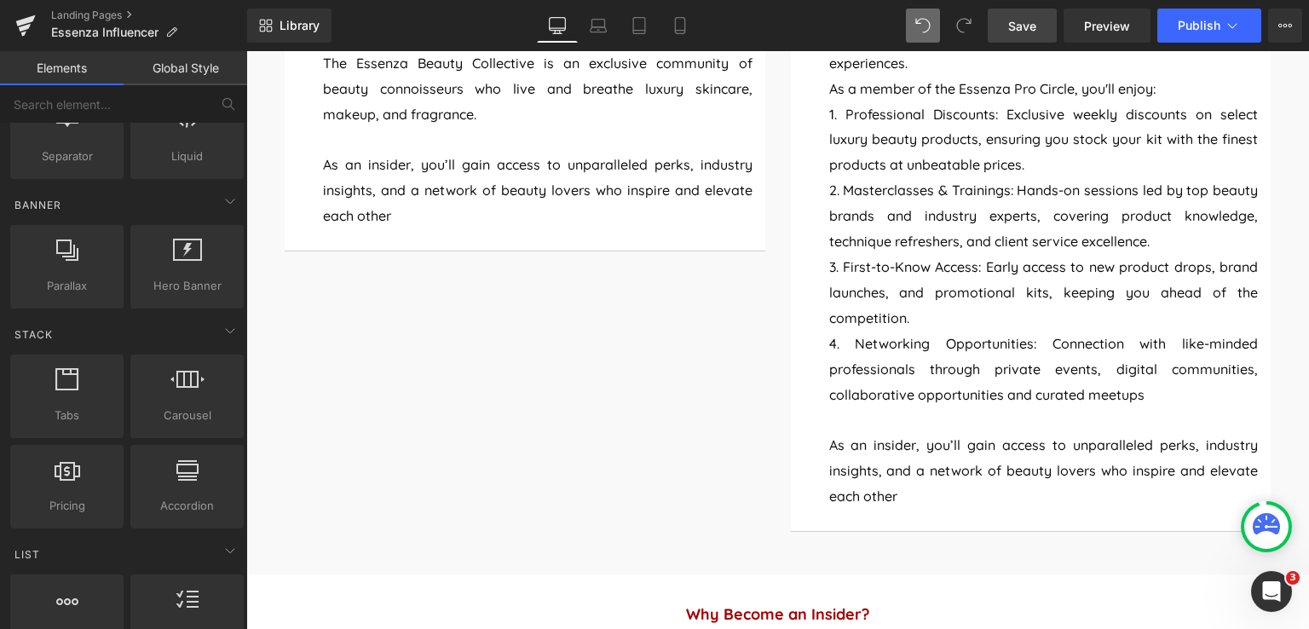
scroll to position [1296, 0]
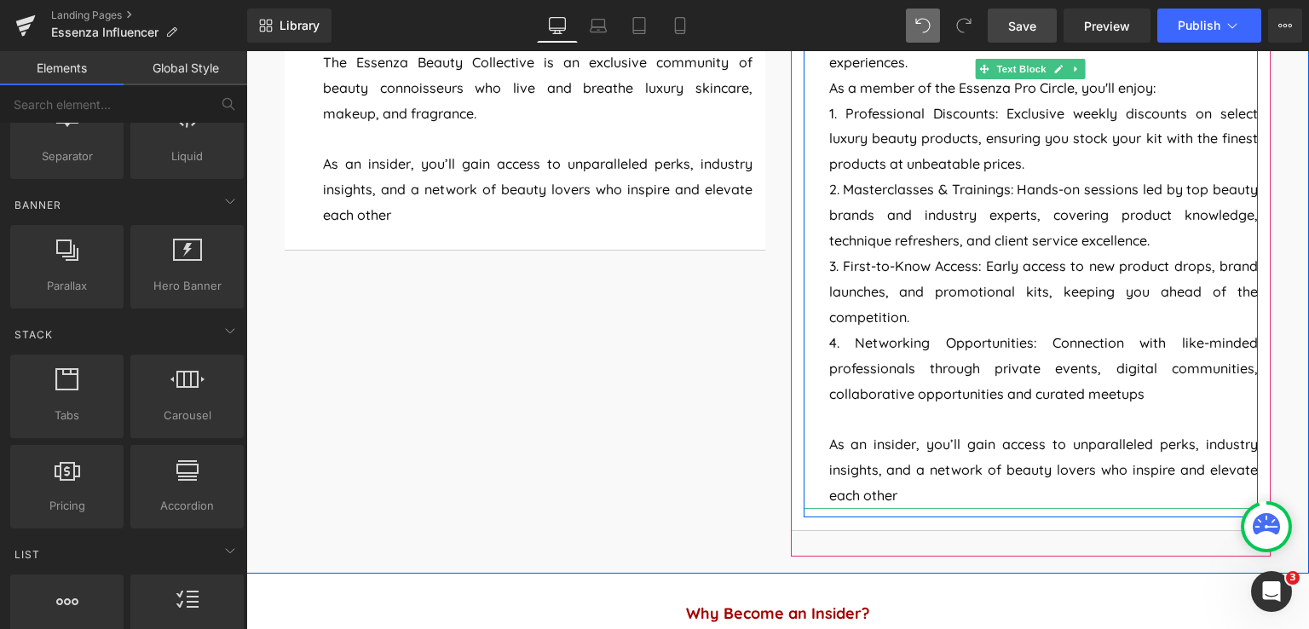
click at [847, 345] on p "4. Networking Opportunities: Connection with like-minded professionals through …" at bounding box center [1044, 369] width 430 height 77
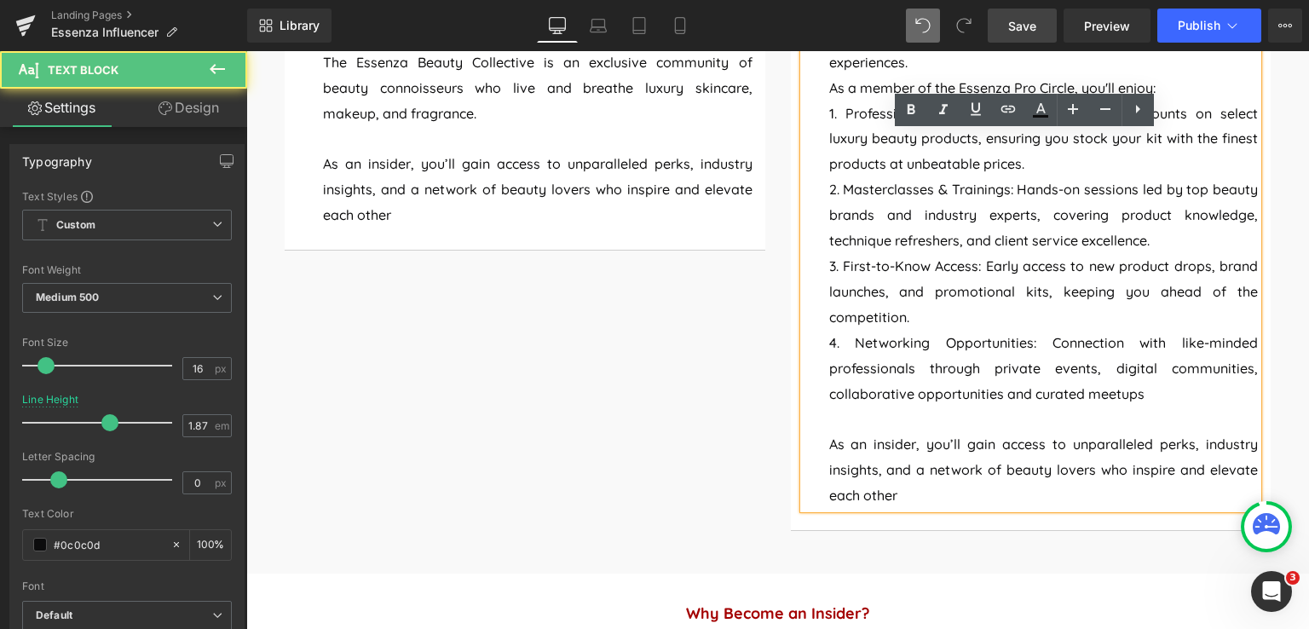
click at [837, 193] on p "2. Masterclasses & Trainings: Hands-on sessions led by top beauty brands and in…" at bounding box center [1044, 215] width 430 height 77
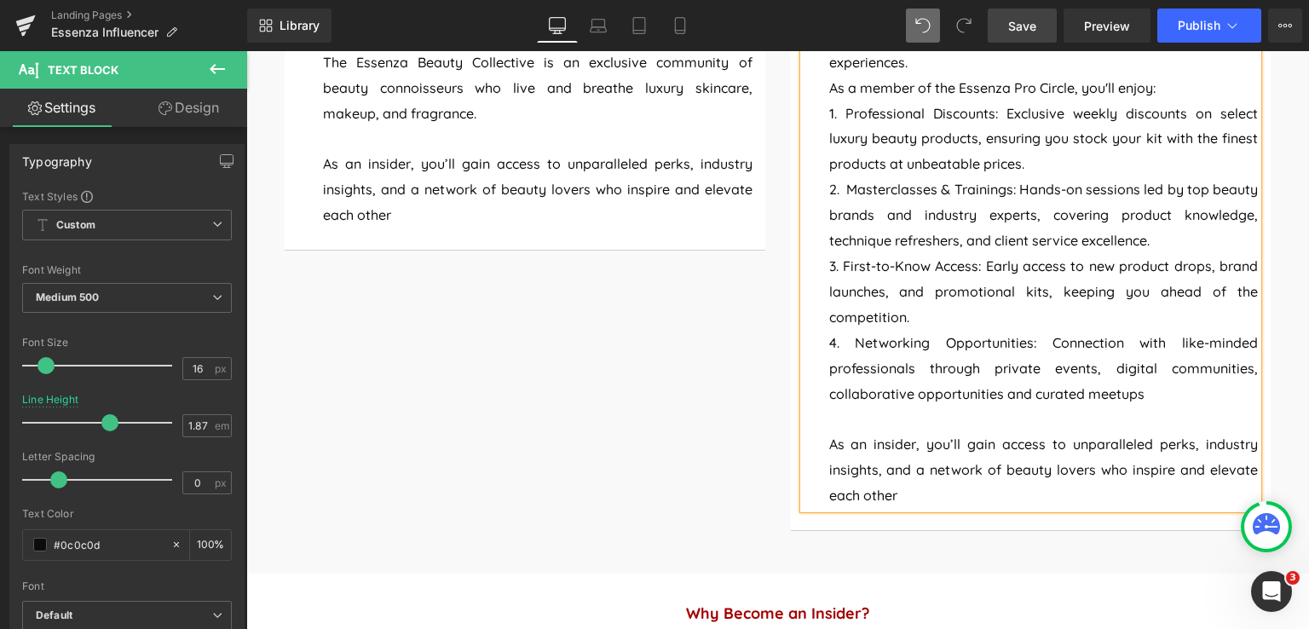
click at [838, 267] on p "3. First-to-Know Access: Early access to new product drops, brand launches, and…" at bounding box center [1044, 292] width 430 height 77
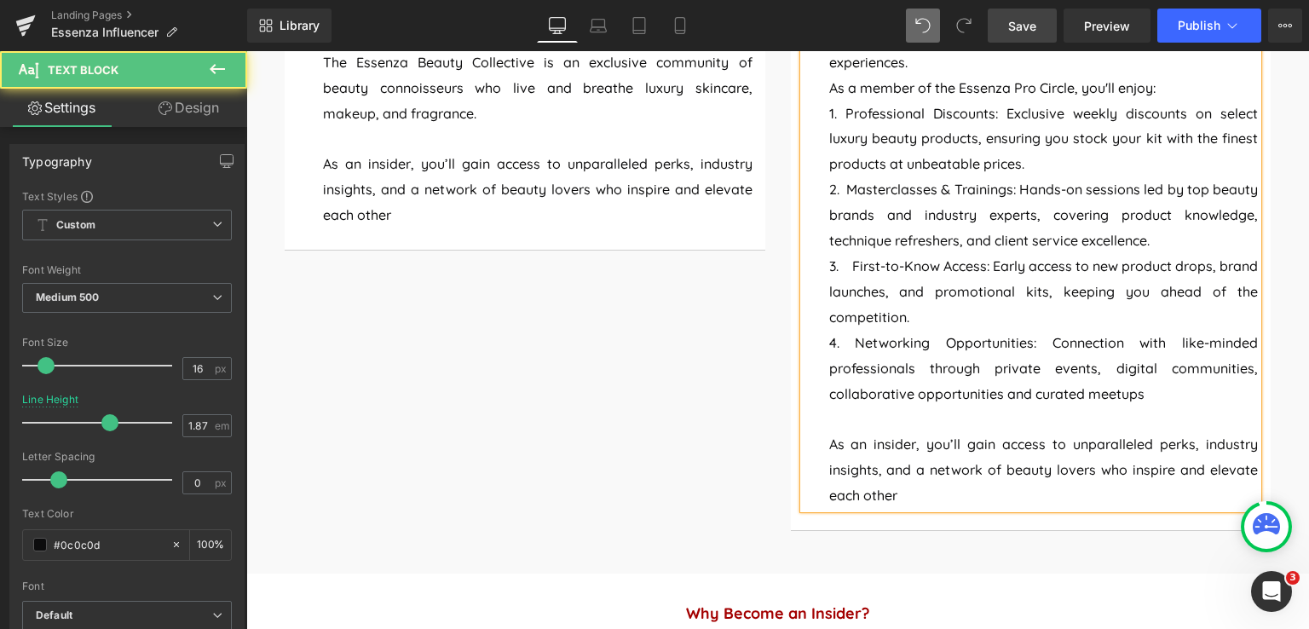
click at [844, 190] on p "2. Masterclasses & Trainings: Hands-on sessions led by top beauty brands and in…" at bounding box center [1044, 215] width 430 height 77
click at [839, 117] on span "1. Professional Discounts: Exclusive weekly discounts on select luxury beauty p…" at bounding box center [1044, 139] width 430 height 68
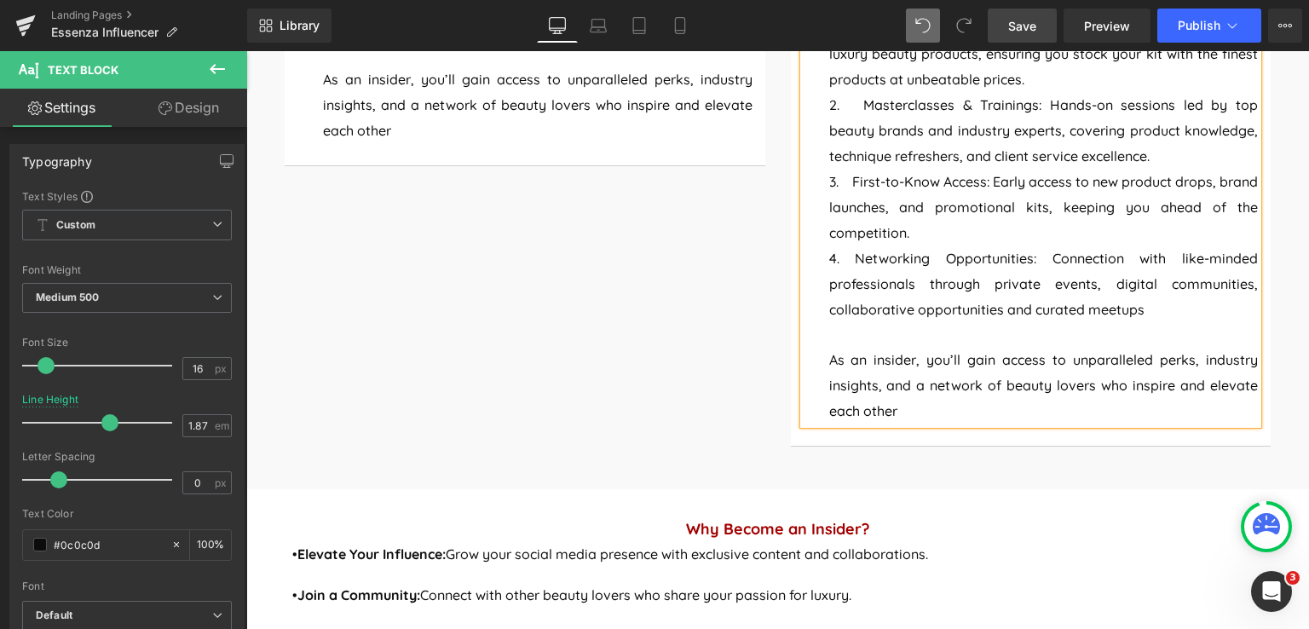
scroll to position [1381, 0]
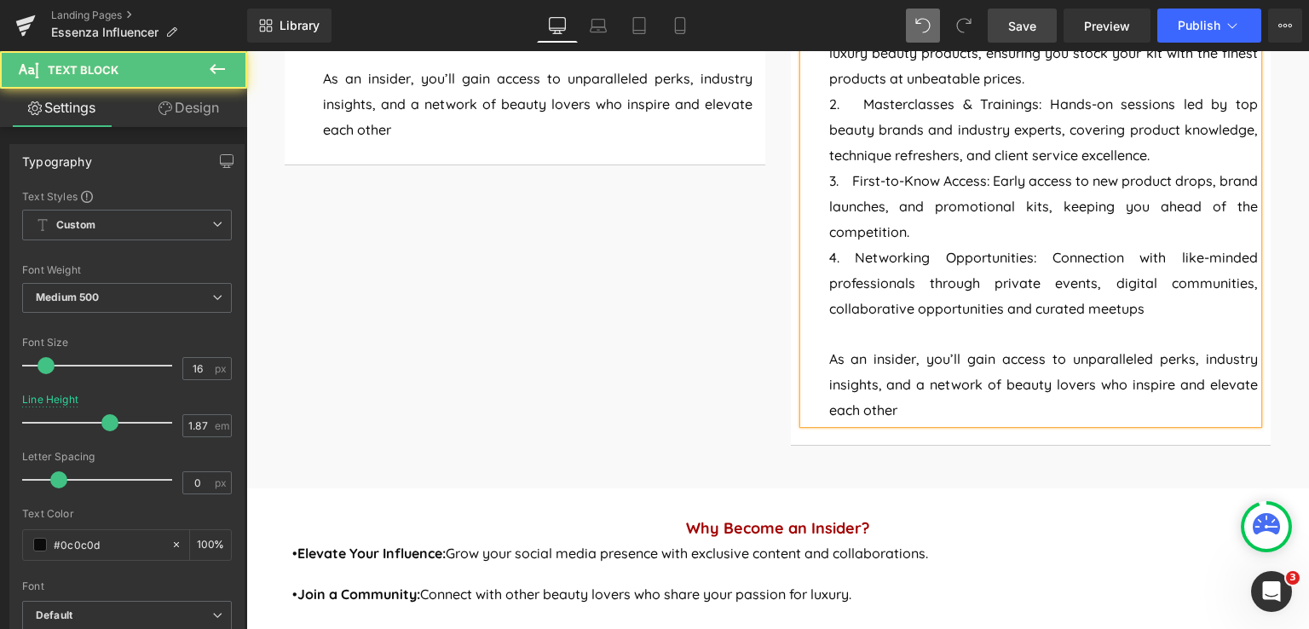
click at [895, 409] on p "As an insider, you’ll gain access to unparalleled perks, industry insights, and…" at bounding box center [1044, 385] width 430 height 77
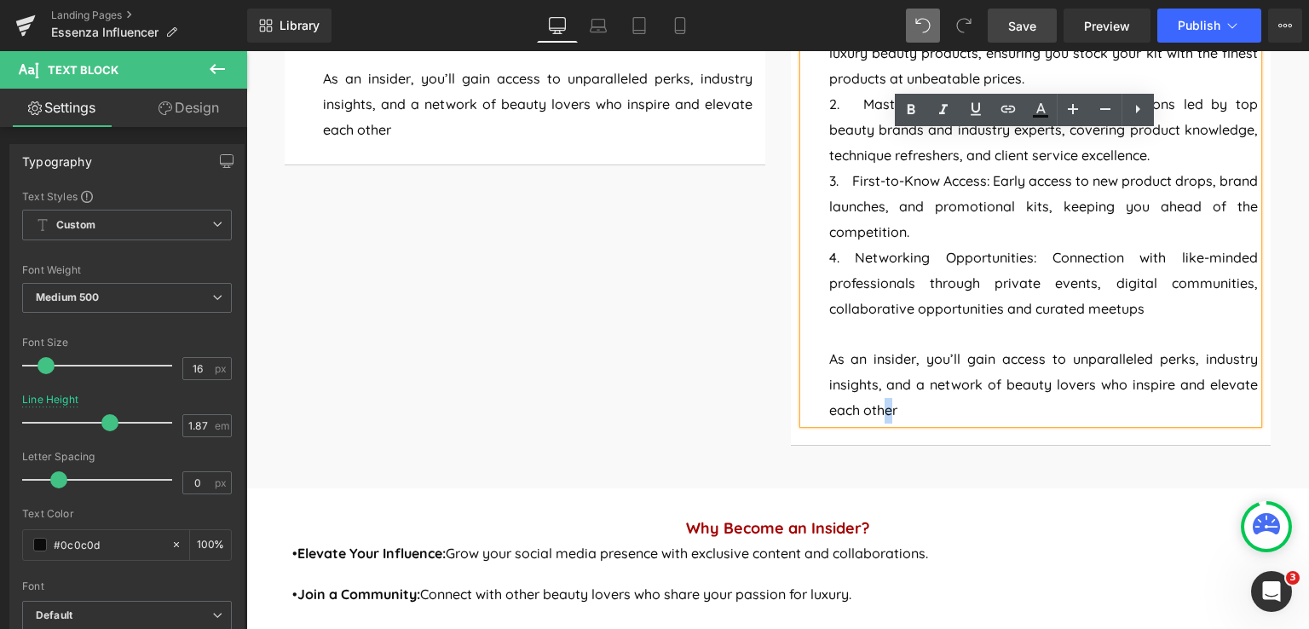
drag, startPoint x: 885, startPoint y: 412, endPoint x: 875, endPoint y: 406, distance: 11.4
click at [875, 406] on span "As an insider, you’ll gain access to unparalleled perks, industry insights, and…" at bounding box center [1044, 384] width 430 height 68
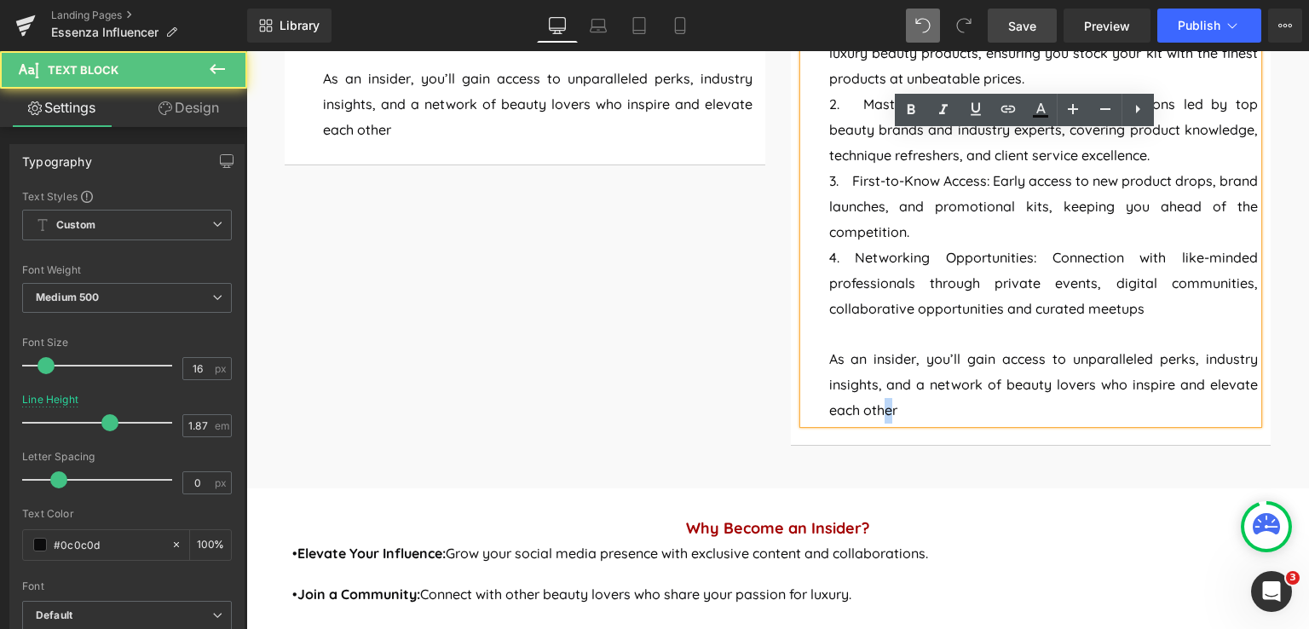
click at [887, 407] on span "As an insider, you’ll gain access to unparalleled perks, industry insights, and…" at bounding box center [1044, 384] width 430 height 68
click at [892, 416] on p "As an insider, you’ll gain access to unparalleled perks, industry insights, and…" at bounding box center [1044, 385] width 430 height 77
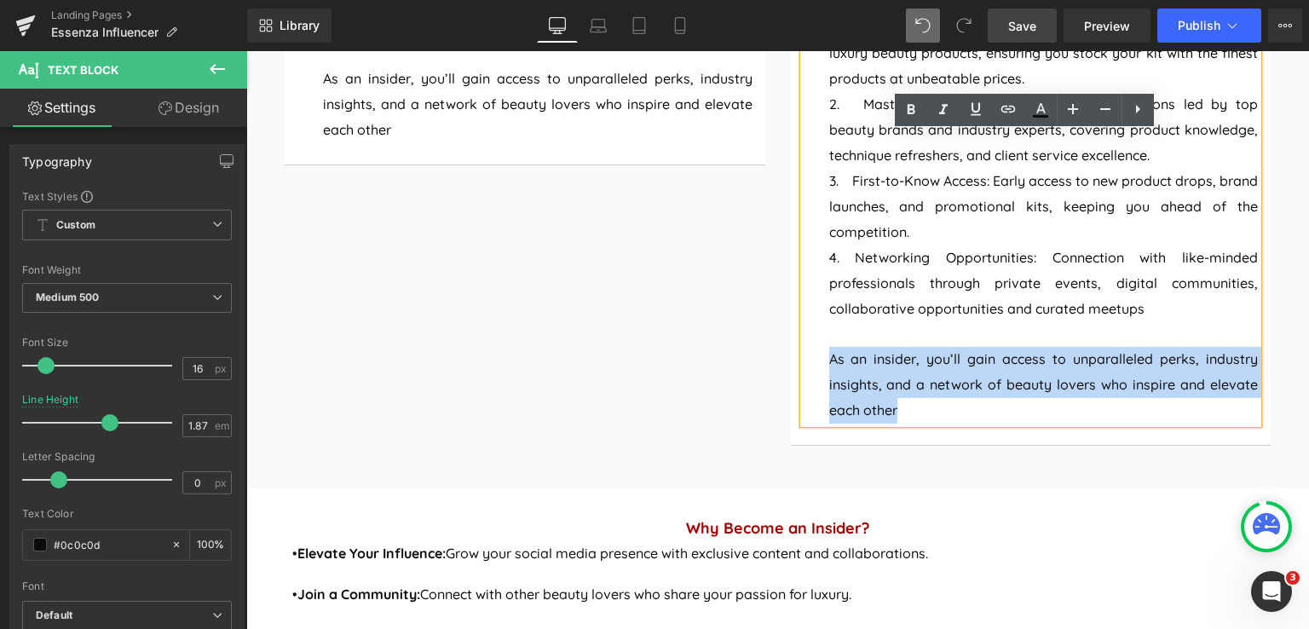
drag, startPoint x: 893, startPoint y: 415, endPoint x: 817, endPoint y: 355, distance: 96.5
click at [821, 355] on div "Elevate your beauty career with Essenza's exclusive network for professionals. …" at bounding box center [1031, 143] width 455 height 561
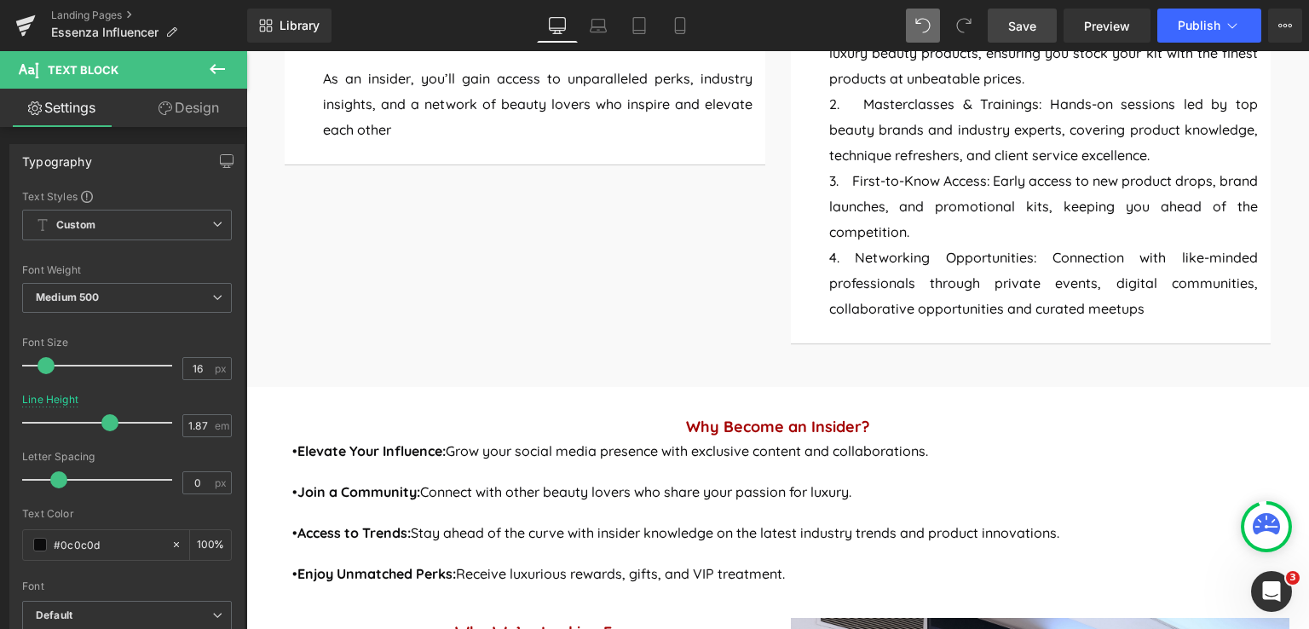
click at [1029, 25] on span "Save" at bounding box center [1022, 26] width 28 height 18
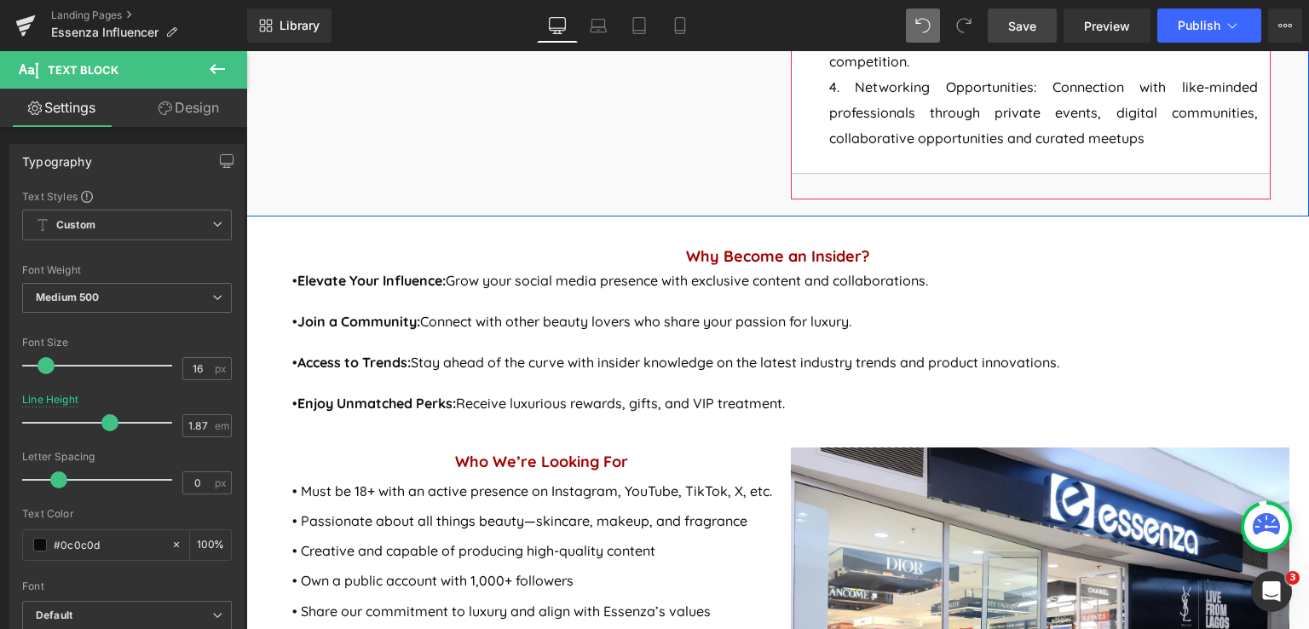
scroll to position [1722, 0]
